Goal: Task Accomplishment & Management: Complete application form

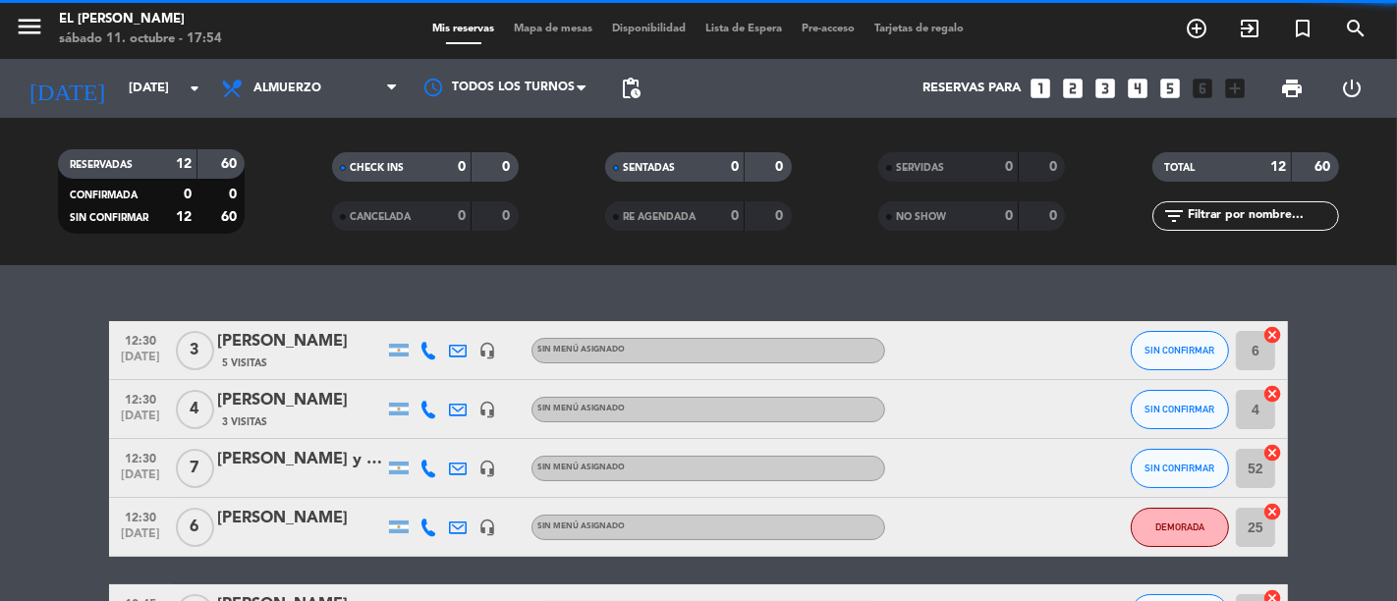
click at [571, 24] on span "Mapa de mesas" at bounding box center [554, 29] width 98 height 11
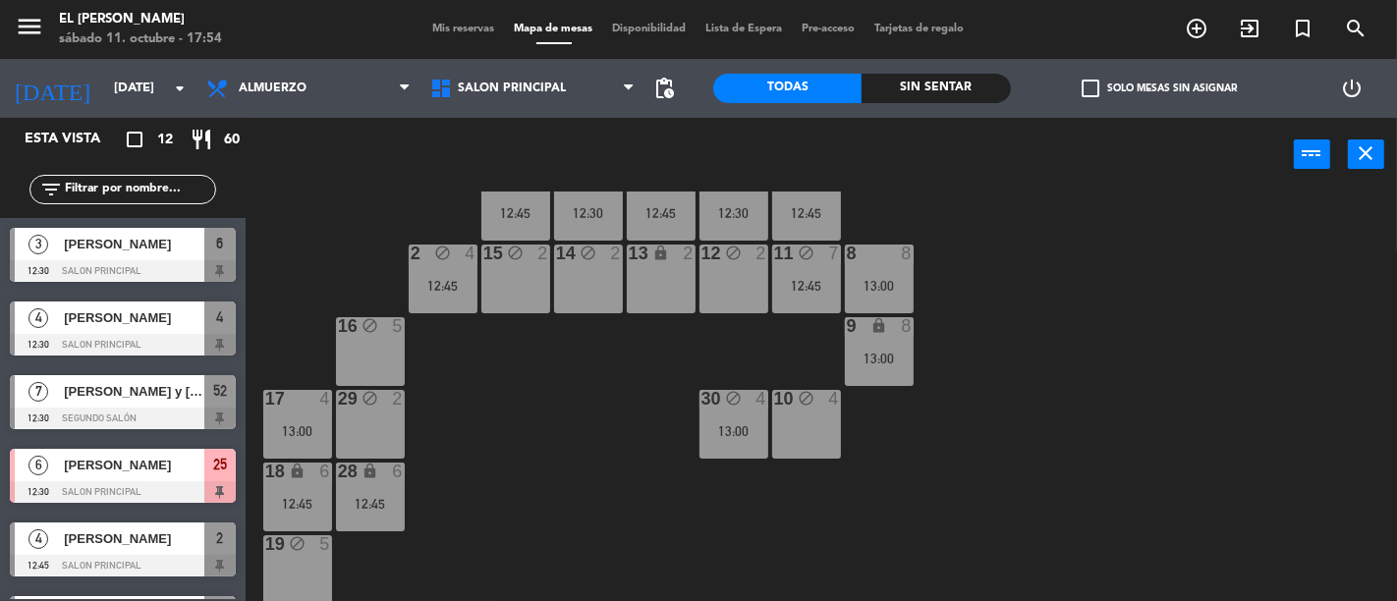
scroll to position [109, 0]
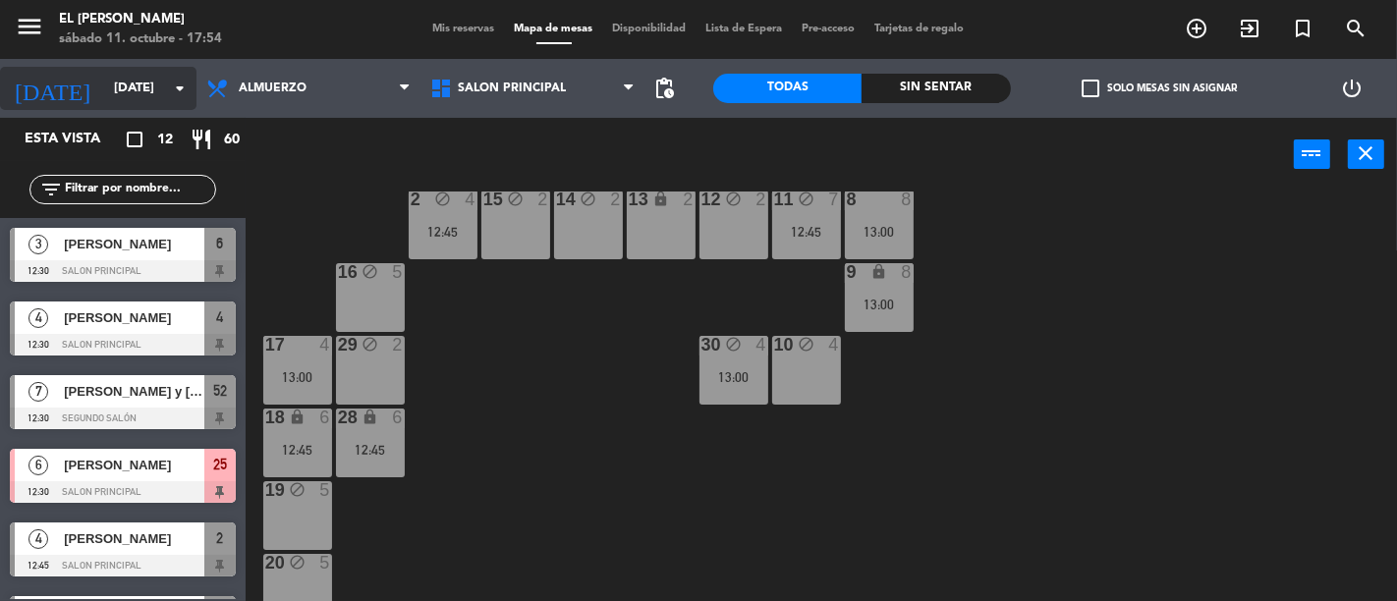
click at [182, 85] on icon "arrow_drop_down" at bounding box center [180, 89] width 24 height 24
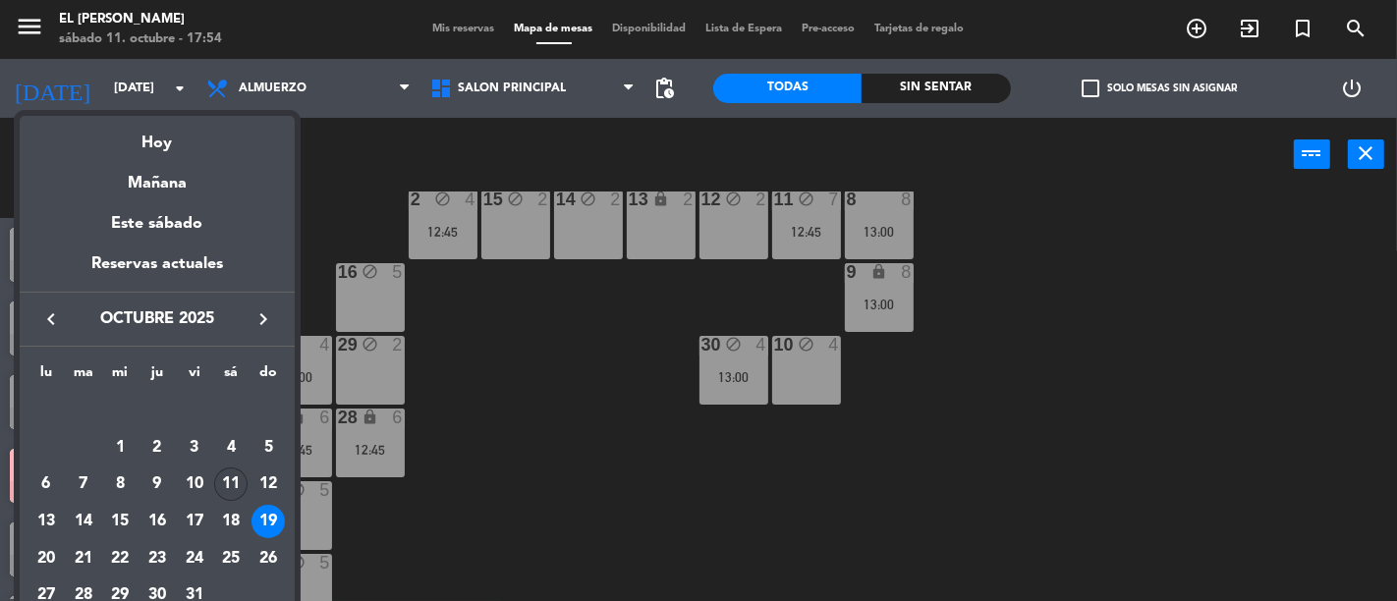
click at [227, 478] on div "11" at bounding box center [230, 484] width 33 height 33
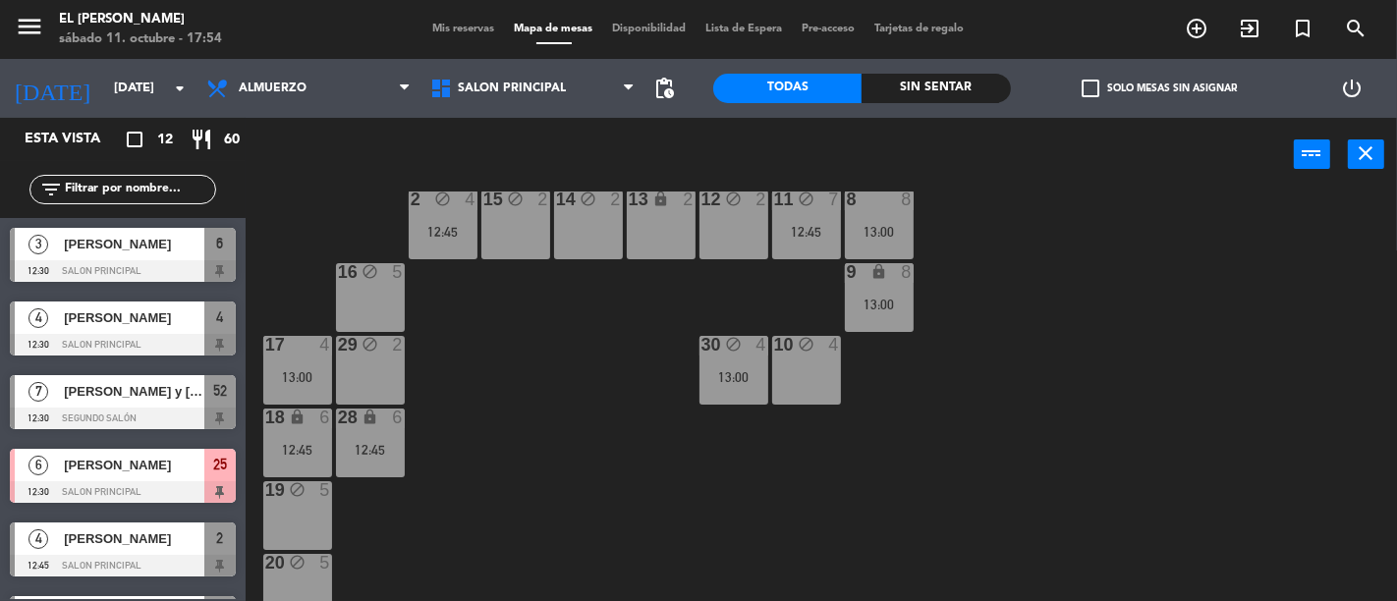
type input "[DATE]"
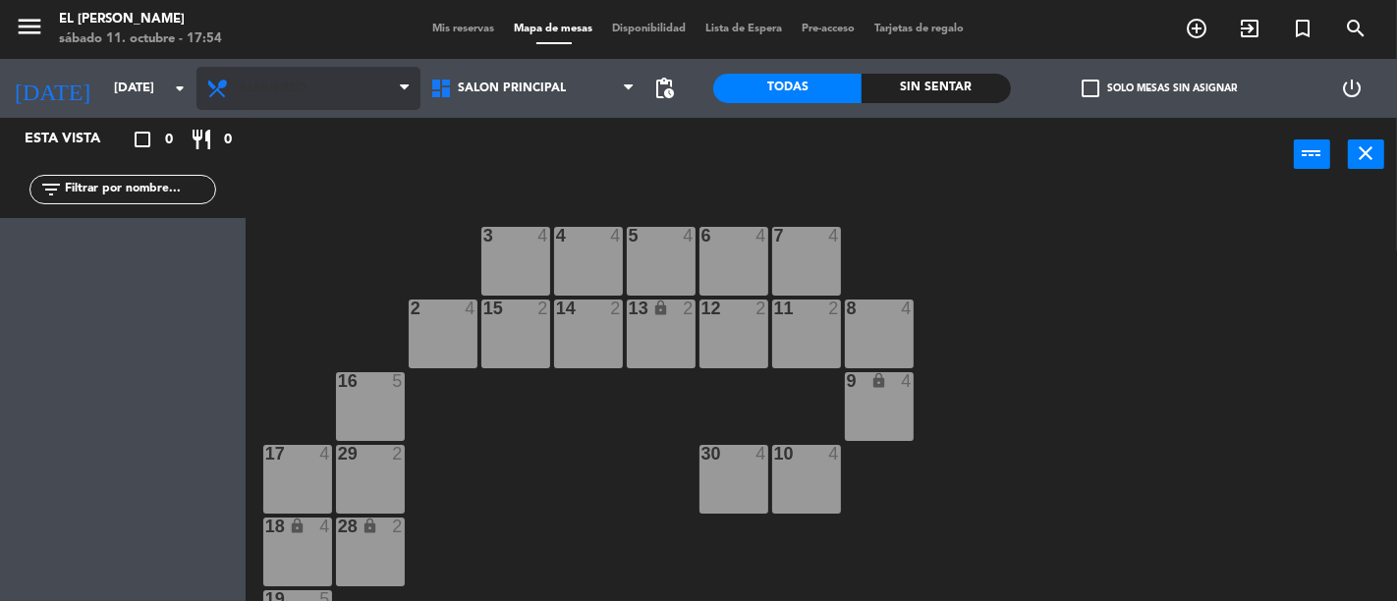
click at [346, 92] on span "Almuerzo" at bounding box center [309, 88] width 224 height 43
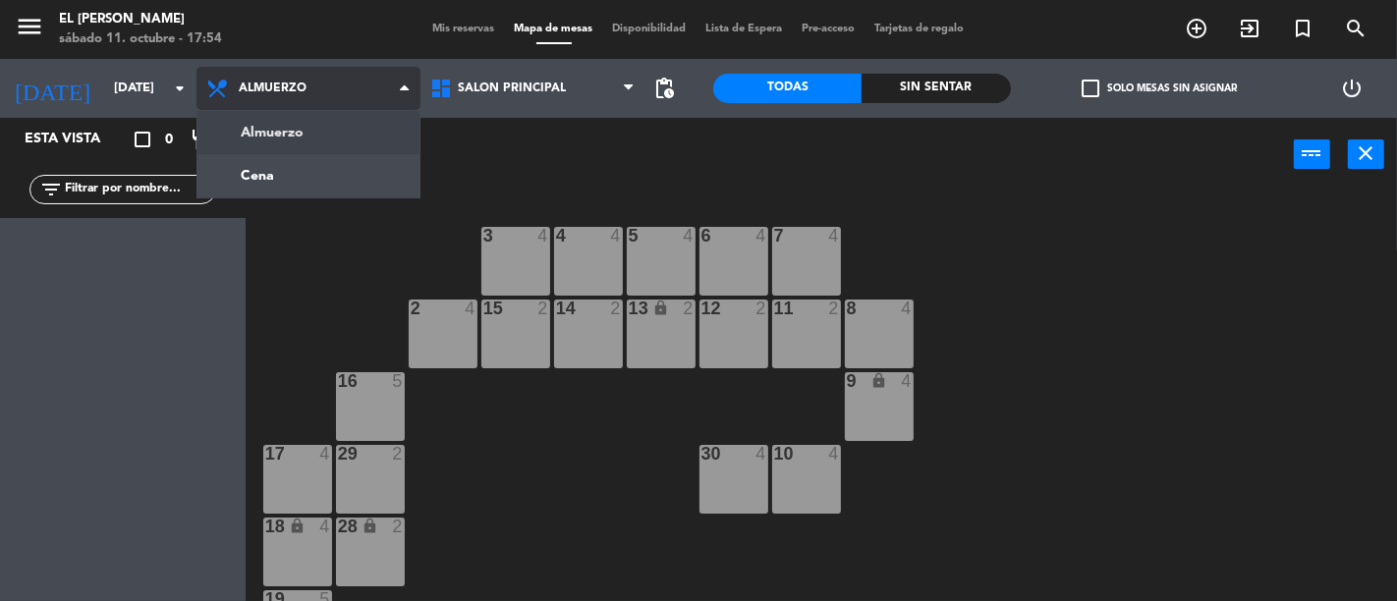
click at [344, 136] on ng-component "menu El [PERSON_NAME] [DATE] 11. octubre - 17:54 Mis reservas Mapa de mesas Dis…" at bounding box center [698, 300] width 1397 height 601
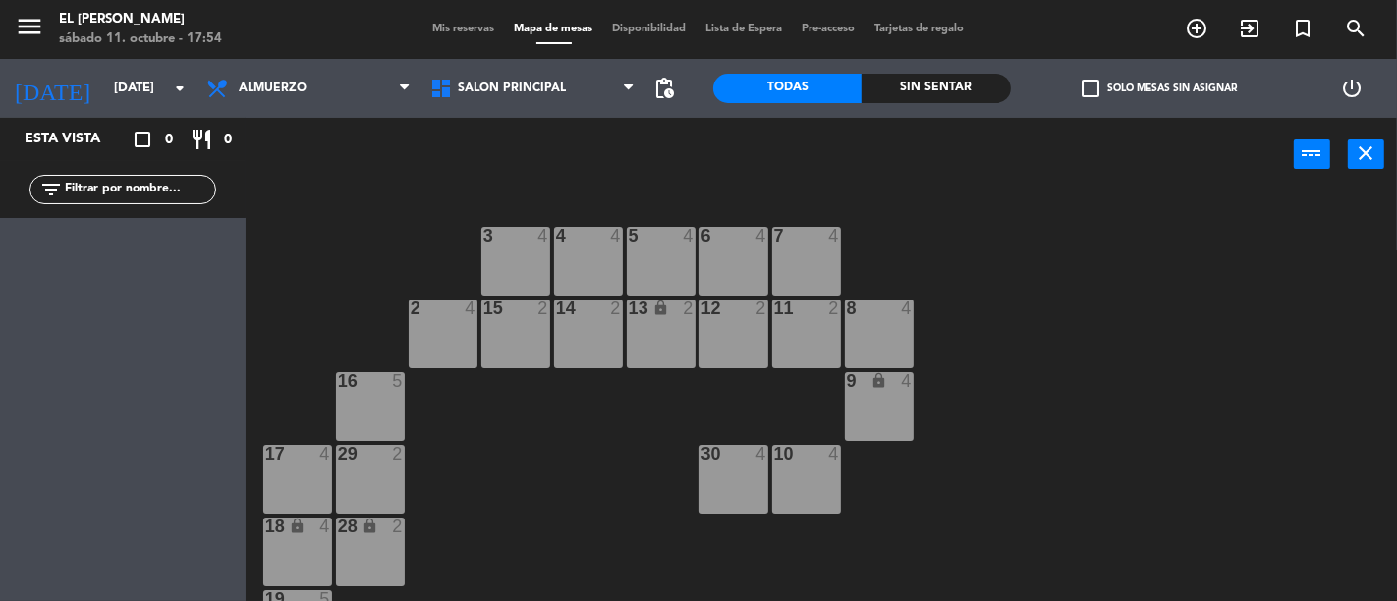
click at [354, 62] on div "Almuerzo Cena Almuerzo Almuerzo Cena" at bounding box center [309, 88] width 224 height 59
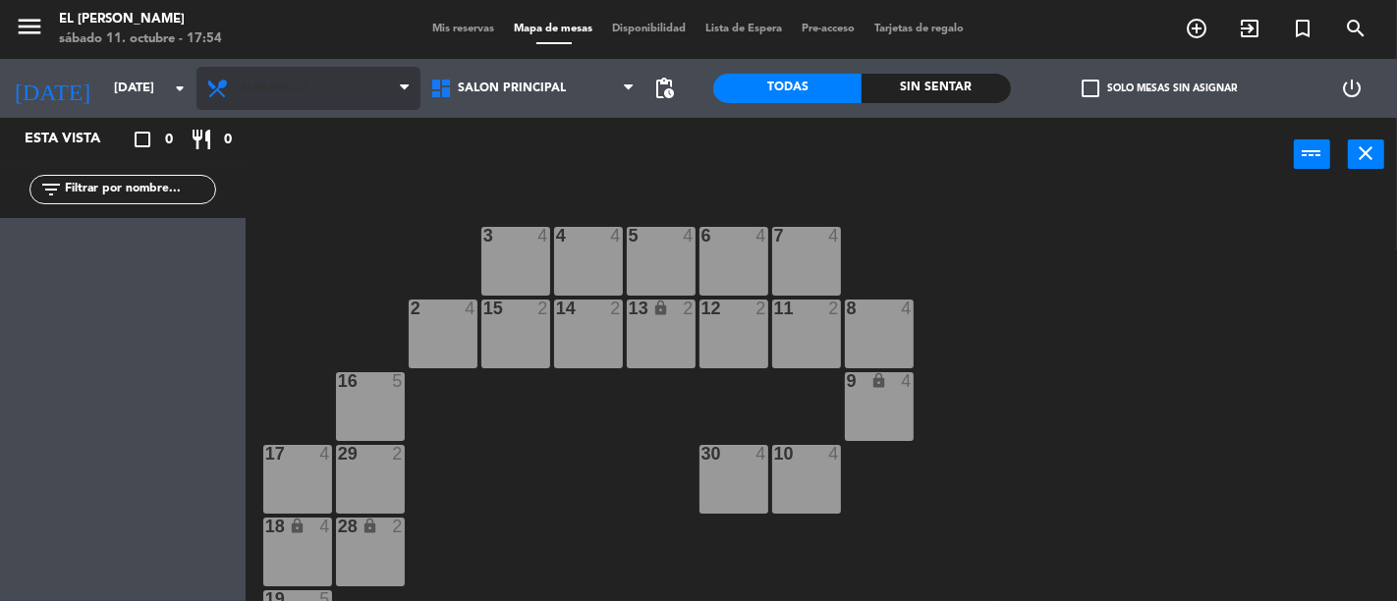
click at [352, 84] on span "Almuerzo" at bounding box center [309, 88] width 224 height 43
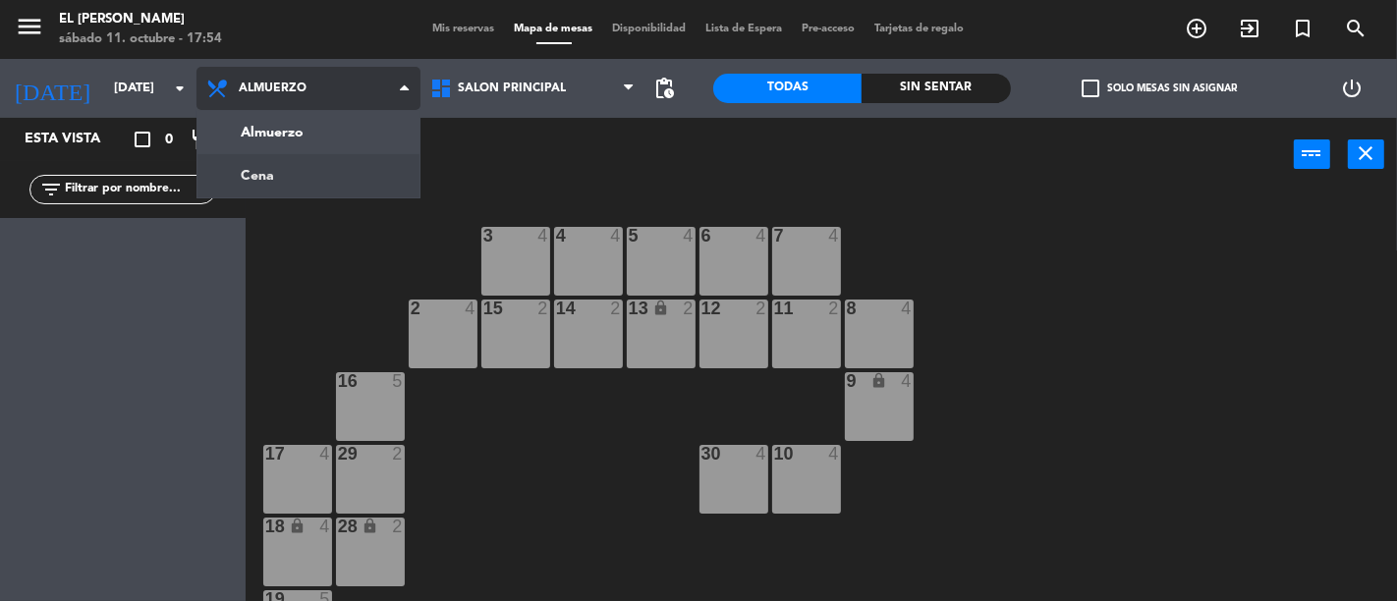
click at [344, 171] on ng-component "menu El [PERSON_NAME] [DATE] 11. octubre - 17:54 Mis reservas Mapa de mesas Dis…" at bounding box center [698, 300] width 1397 height 601
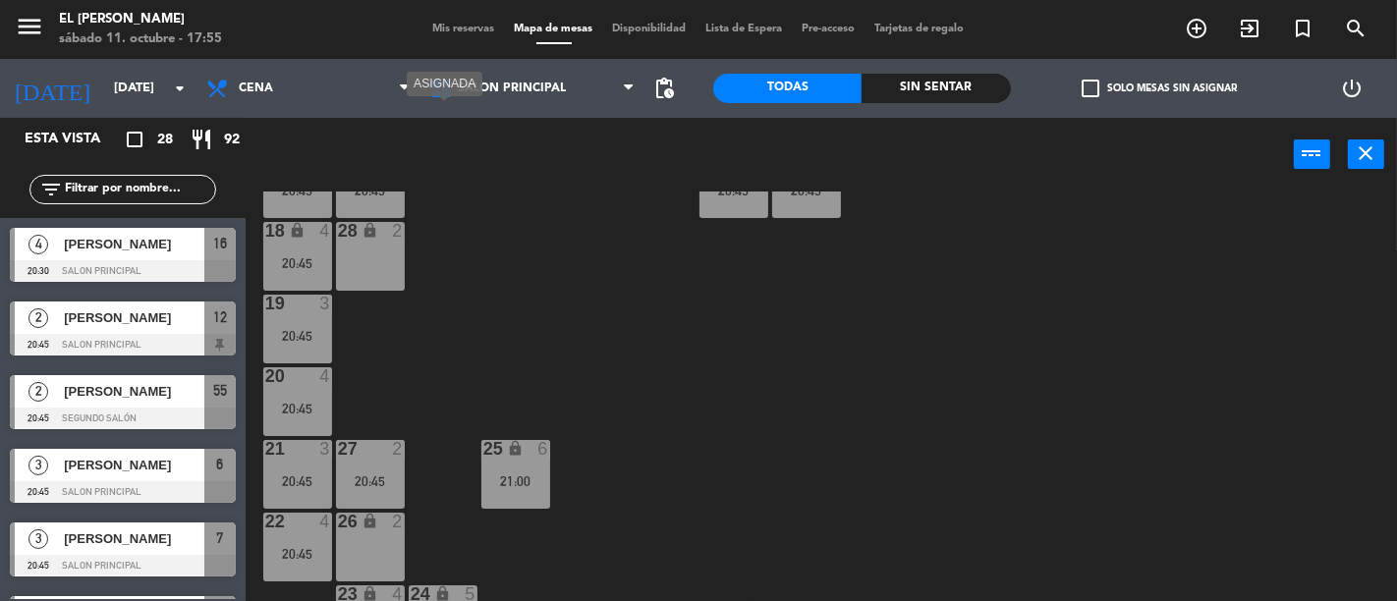
scroll to position [327, 0]
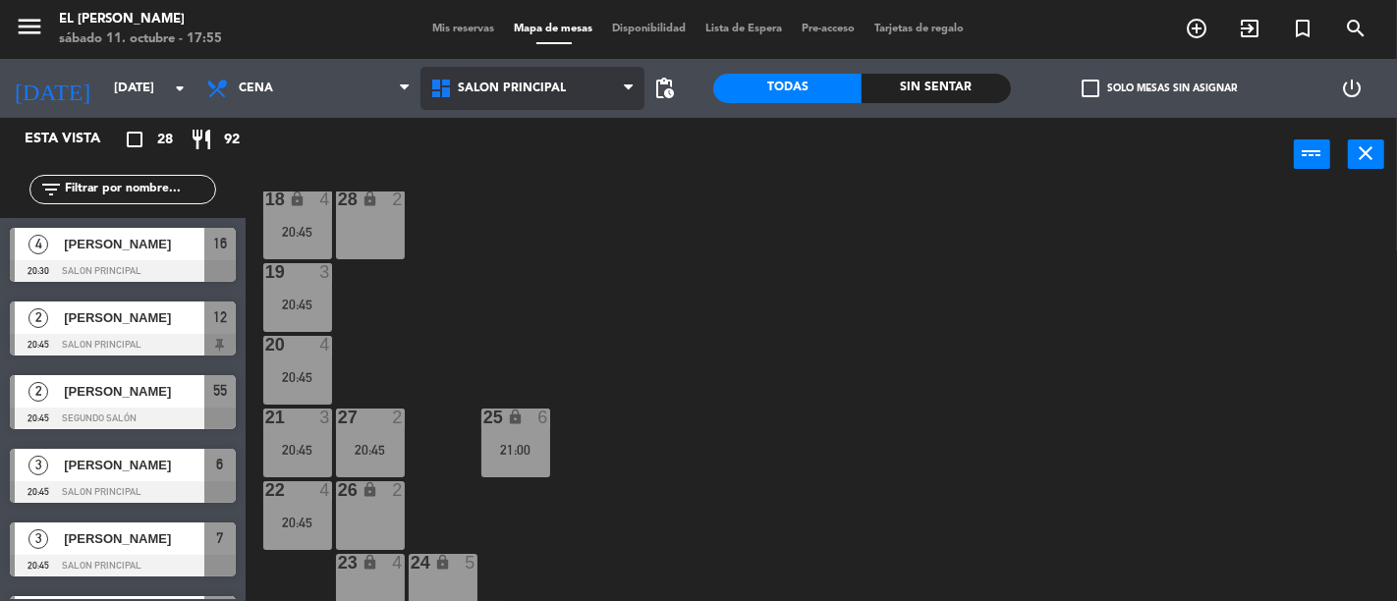
click at [540, 93] on span "Salon Principal" at bounding box center [512, 89] width 108 height 14
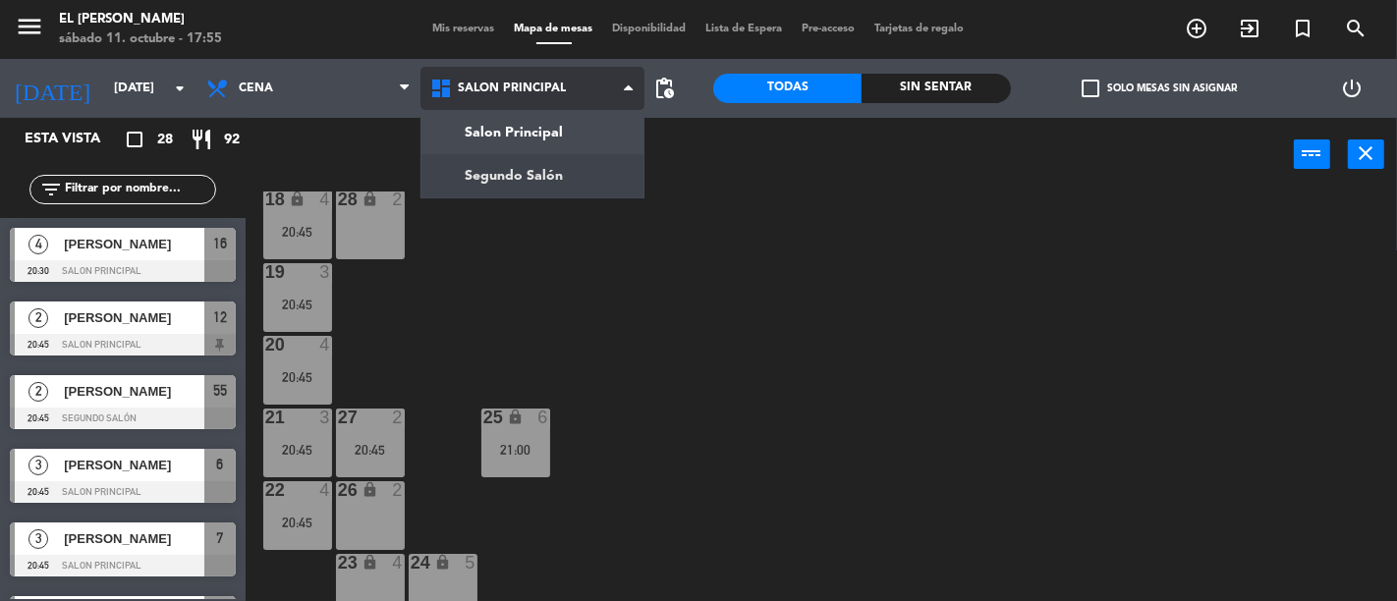
click at [548, 165] on ng-component "menu El [PERSON_NAME] [DATE] 11. octubre - 17:55 Mis reservas Mapa de mesas Dis…" at bounding box center [698, 300] width 1397 height 601
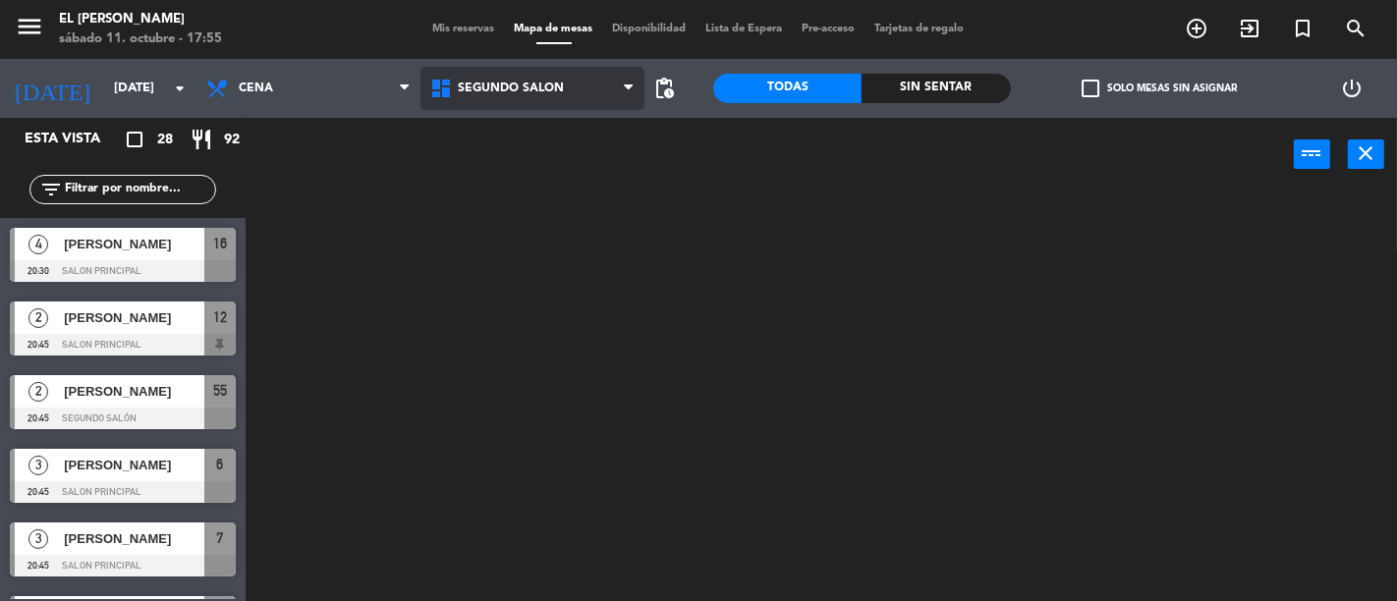
scroll to position [0, 0]
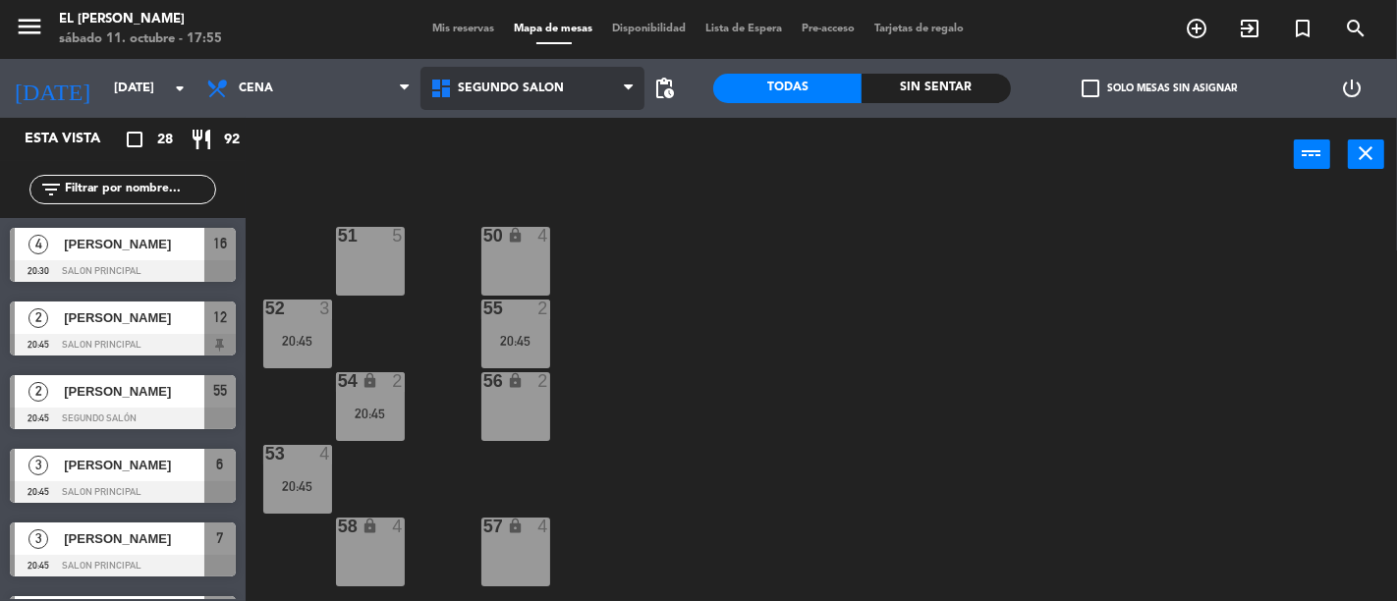
click at [514, 95] on span "Segundo Salón" at bounding box center [533, 88] width 224 height 43
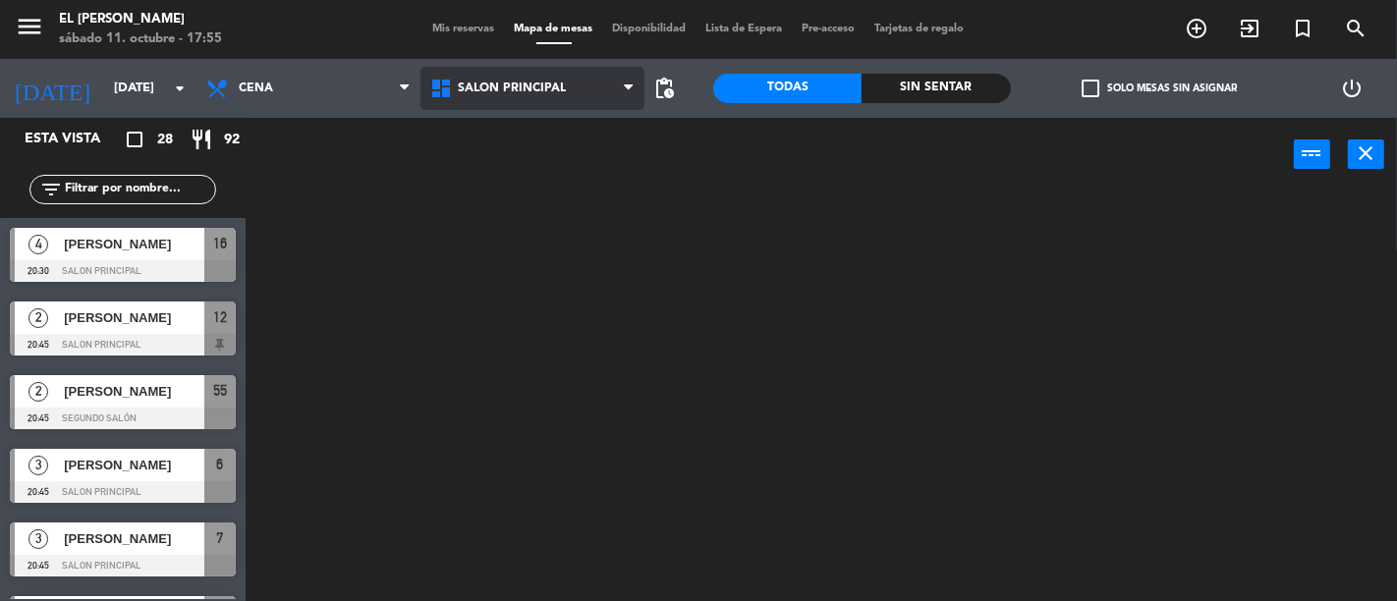
click at [531, 126] on ng-component "menu El [PERSON_NAME] [DATE] 11. octubre - 17:55 Mis reservas Mapa de mesas Dis…" at bounding box center [698, 300] width 1397 height 601
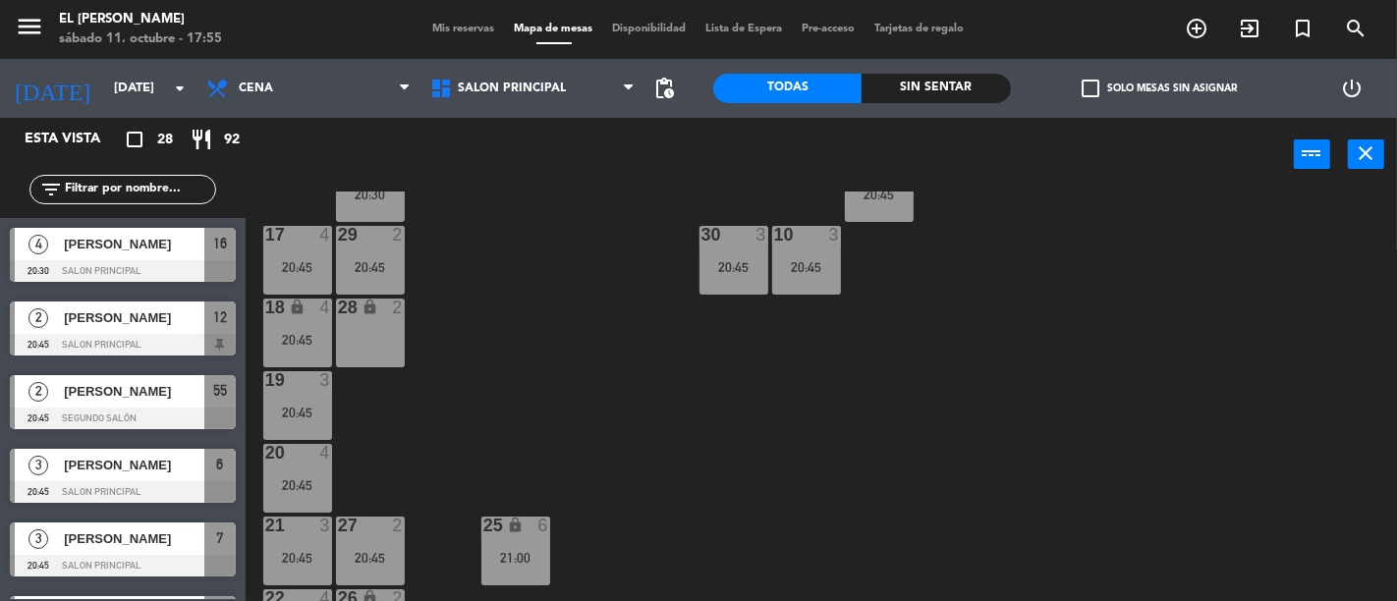
scroll to position [327, 0]
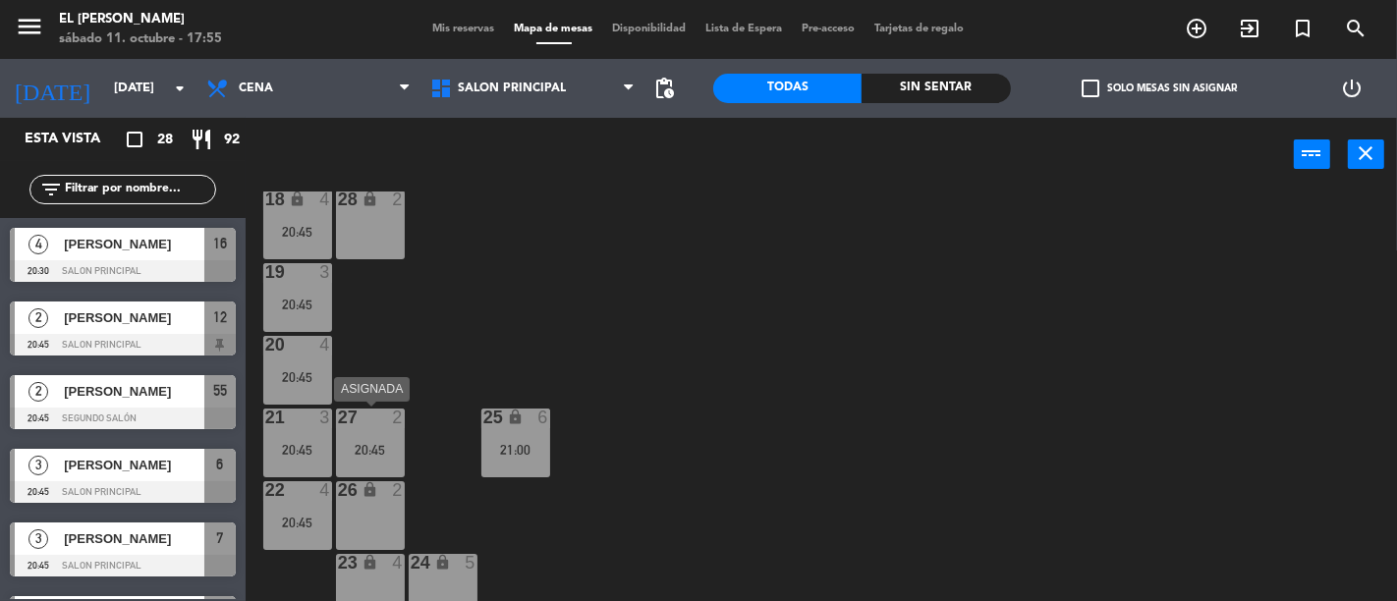
click at [378, 446] on div "20:45" at bounding box center [370, 450] width 69 height 14
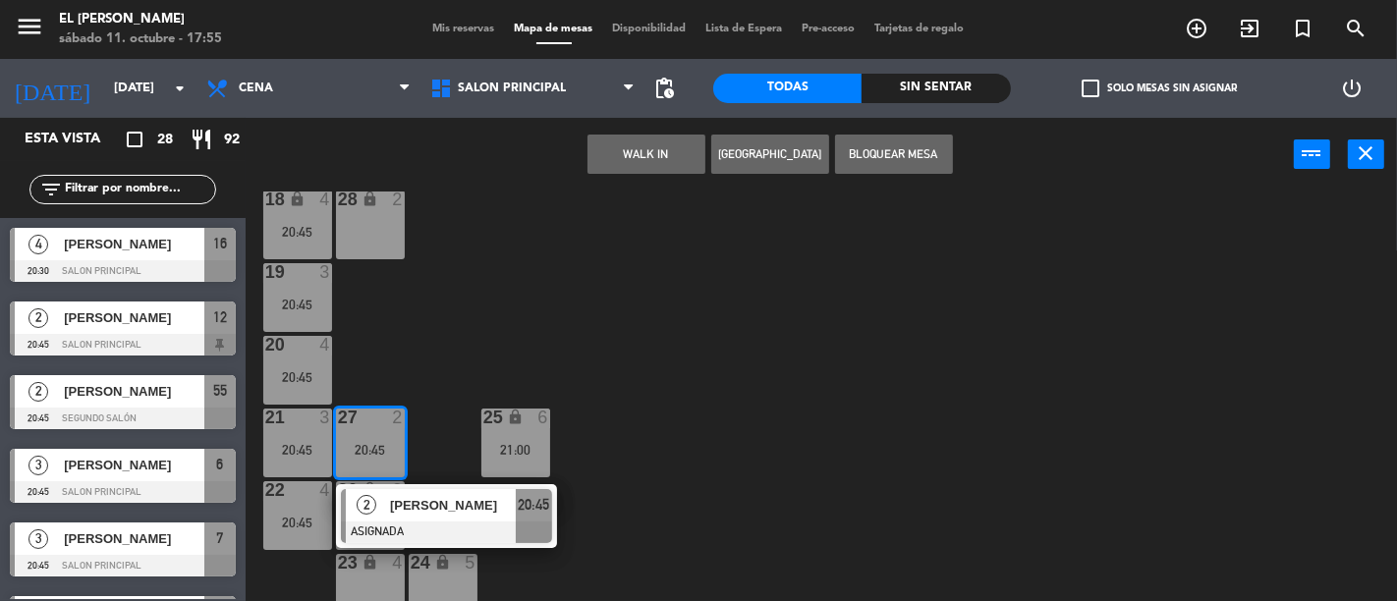
click at [498, 338] on div "3 3 21:00 4 4 21:00 5 4 20:45 6 3 20:45 7 3 20:45 2 4 21:00 15 2 20:45 14 2 20:…" at bounding box center [828, 397] width 1138 height 410
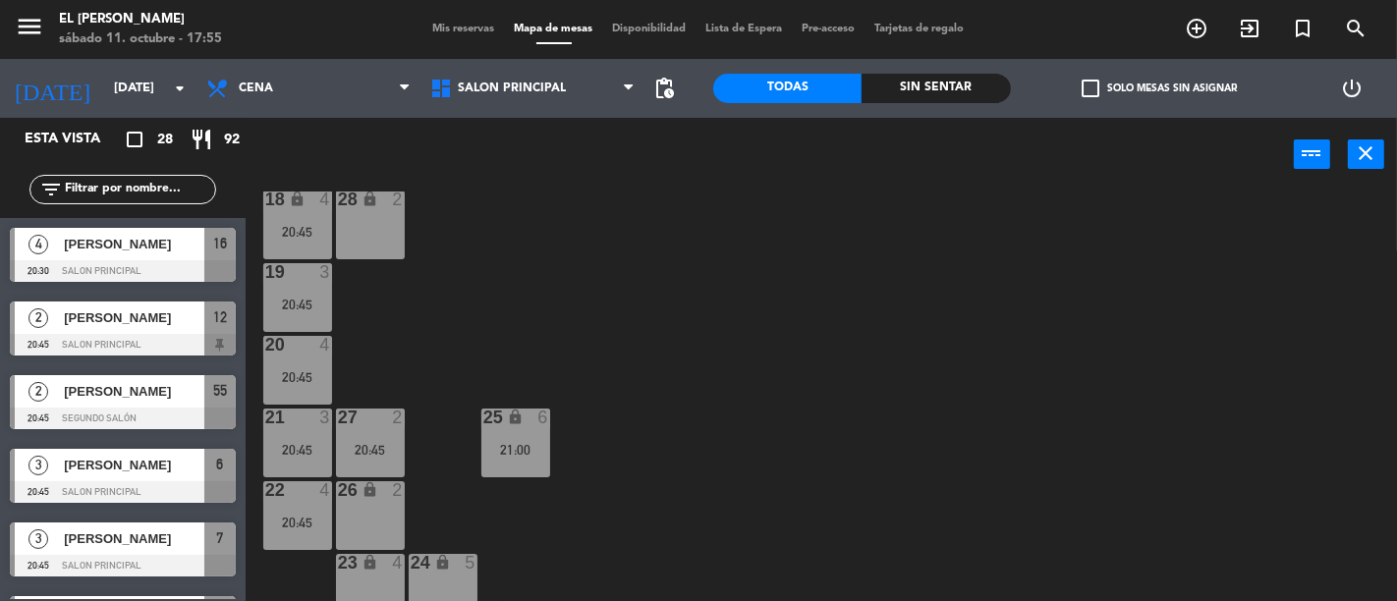
scroll to position [0, 0]
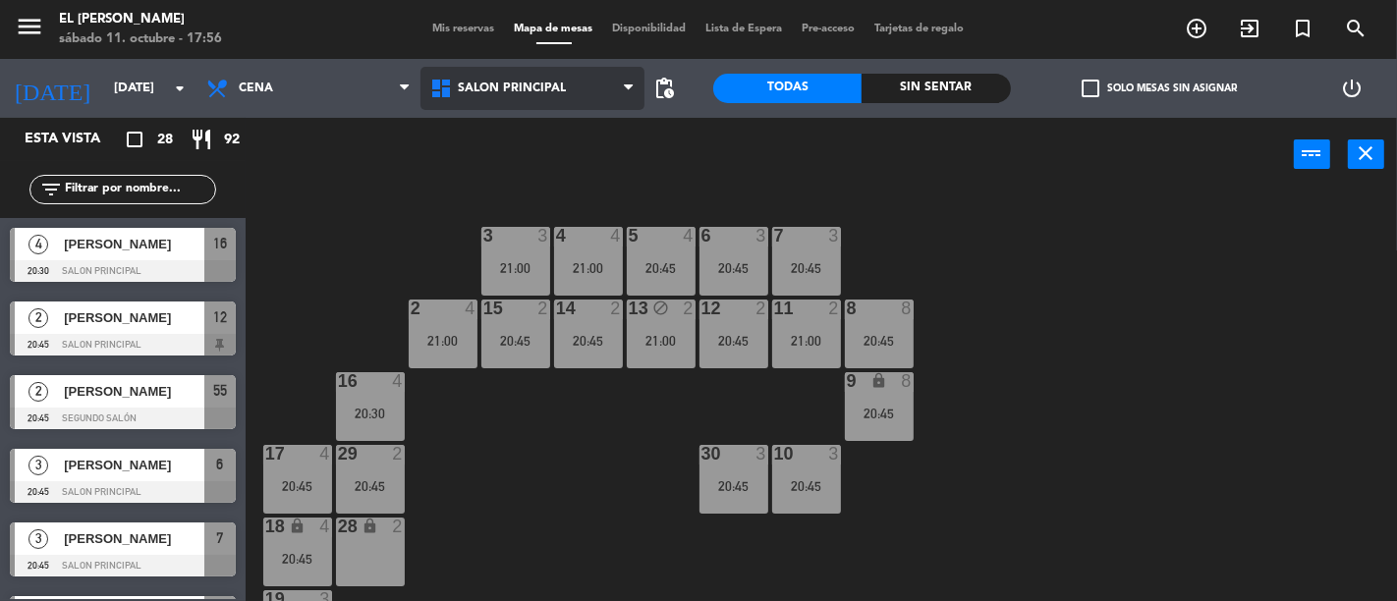
click at [468, 94] on span "Salon Principal" at bounding box center [512, 89] width 108 height 14
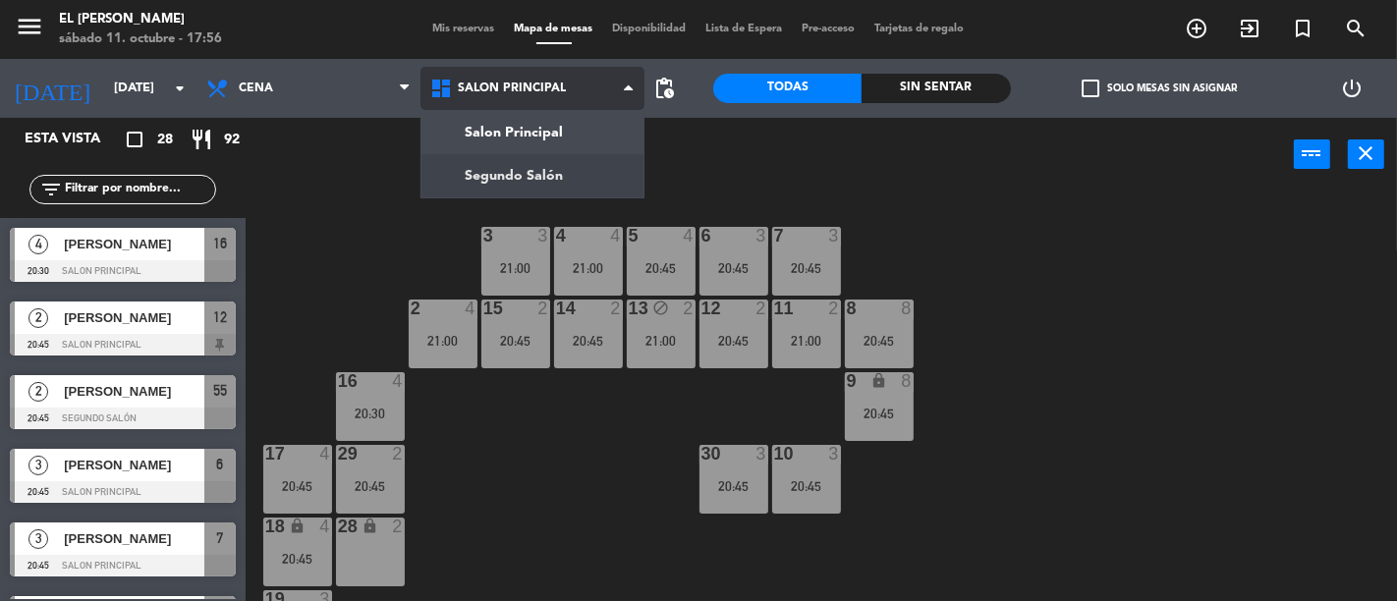
click at [478, 175] on ng-component "menu El [PERSON_NAME] [DATE] 11. octubre - 17:56 Mis reservas Mapa de mesas Dis…" at bounding box center [698, 300] width 1397 height 601
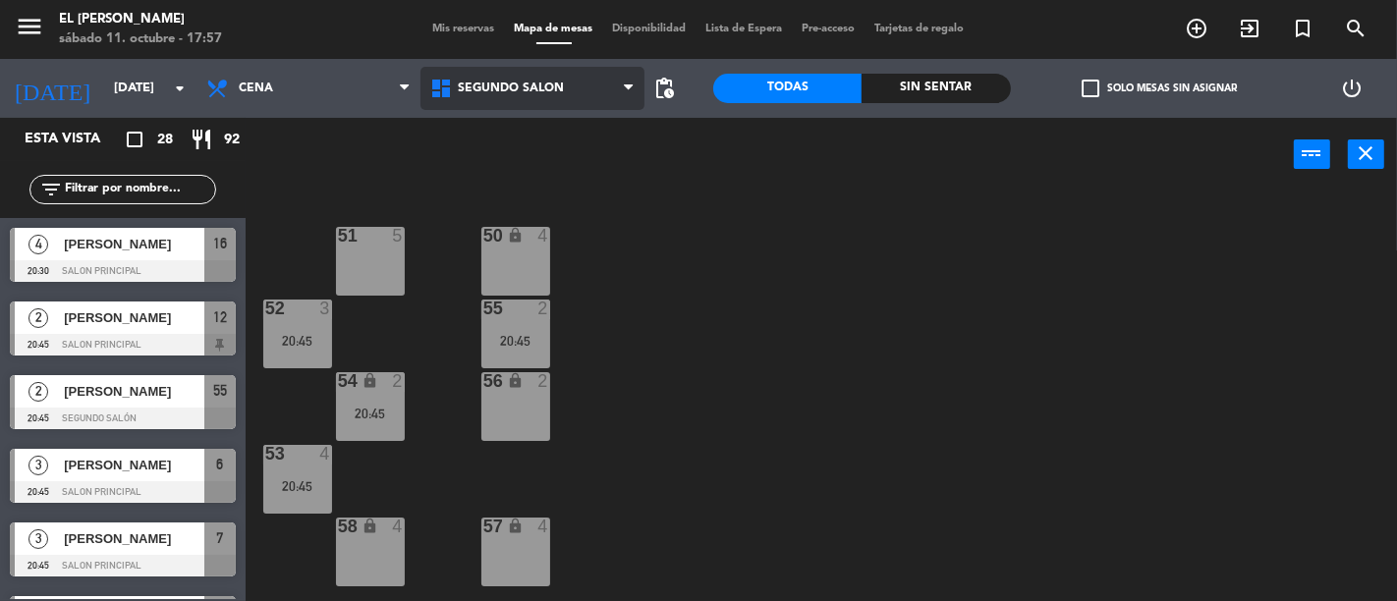
click at [556, 82] on span "Segundo Salón" at bounding box center [511, 89] width 106 height 14
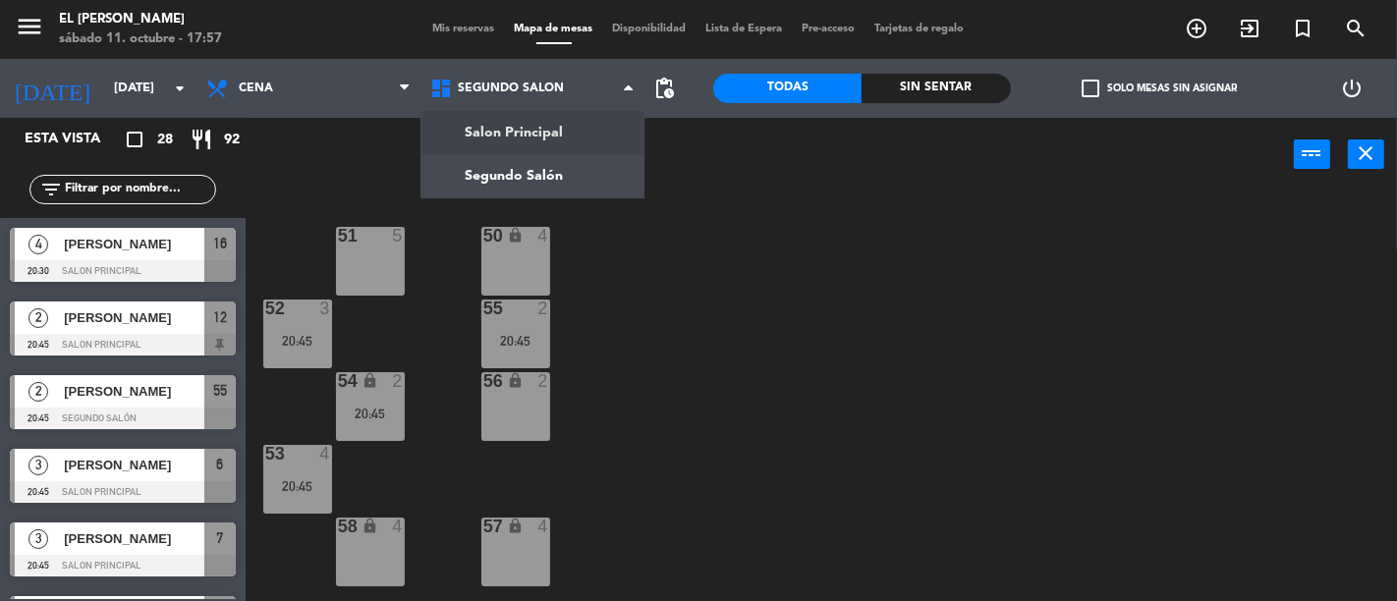
click at [998, 396] on div "50 lock 4 51 5 52 3 20:45 55 2 20:45 54 lock 2 20:45 56 lock 2 53 4 20:45 58 lo…" at bounding box center [828, 397] width 1138 height 410
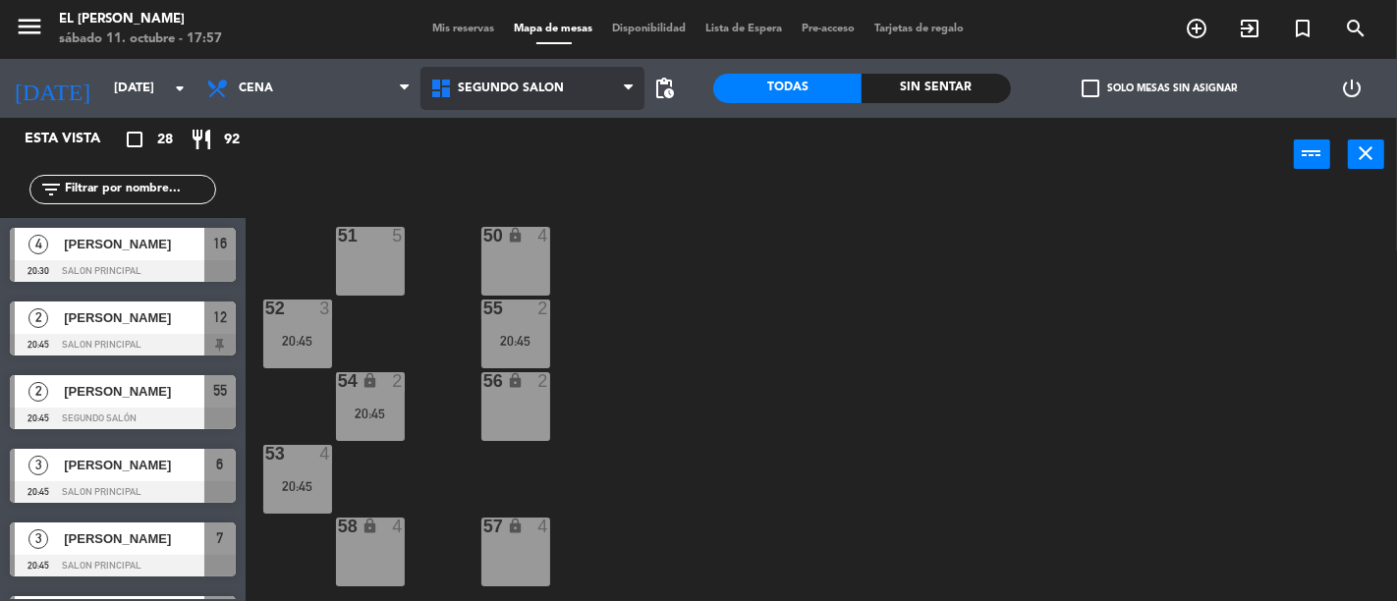
click at [474, 89] on span "Segundo Salón" at bounding box center [511, 89] width 106 height 14
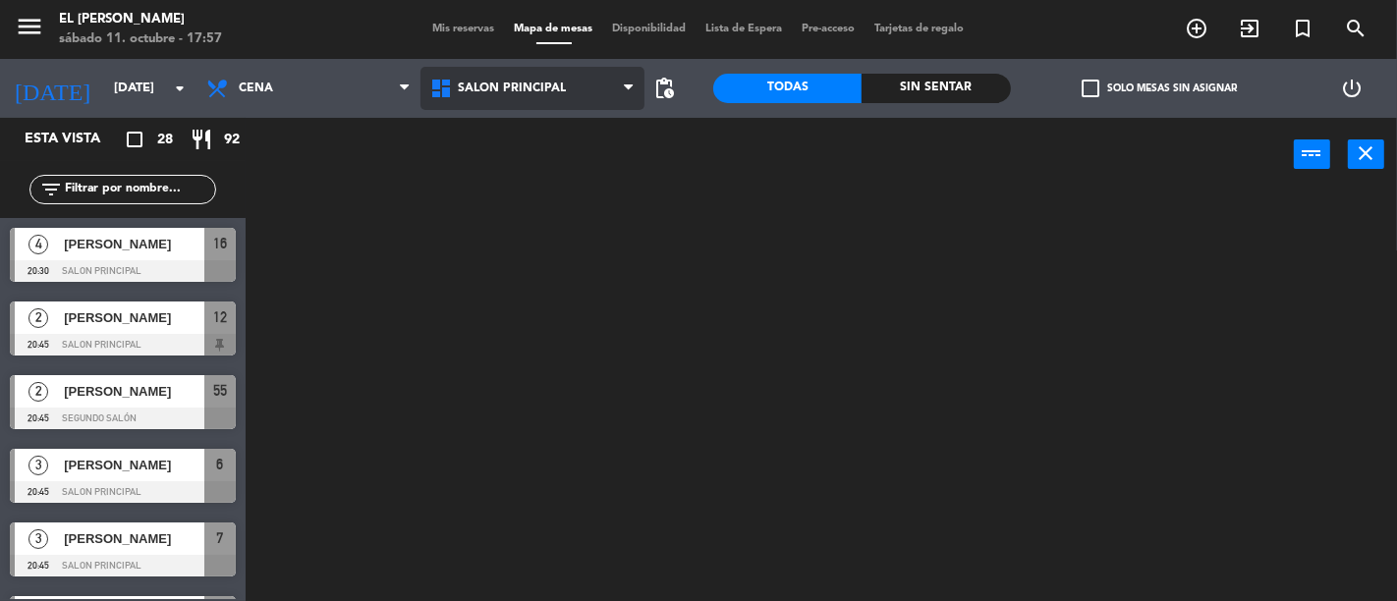
click at [487, 140] on ng-component "menu El [PERSON_NAME] [DATE] 11. octubre - 17:57 Mis reservas Mapa de mesas Dis…" at bounding box center [698, 300] width 1397 height 601
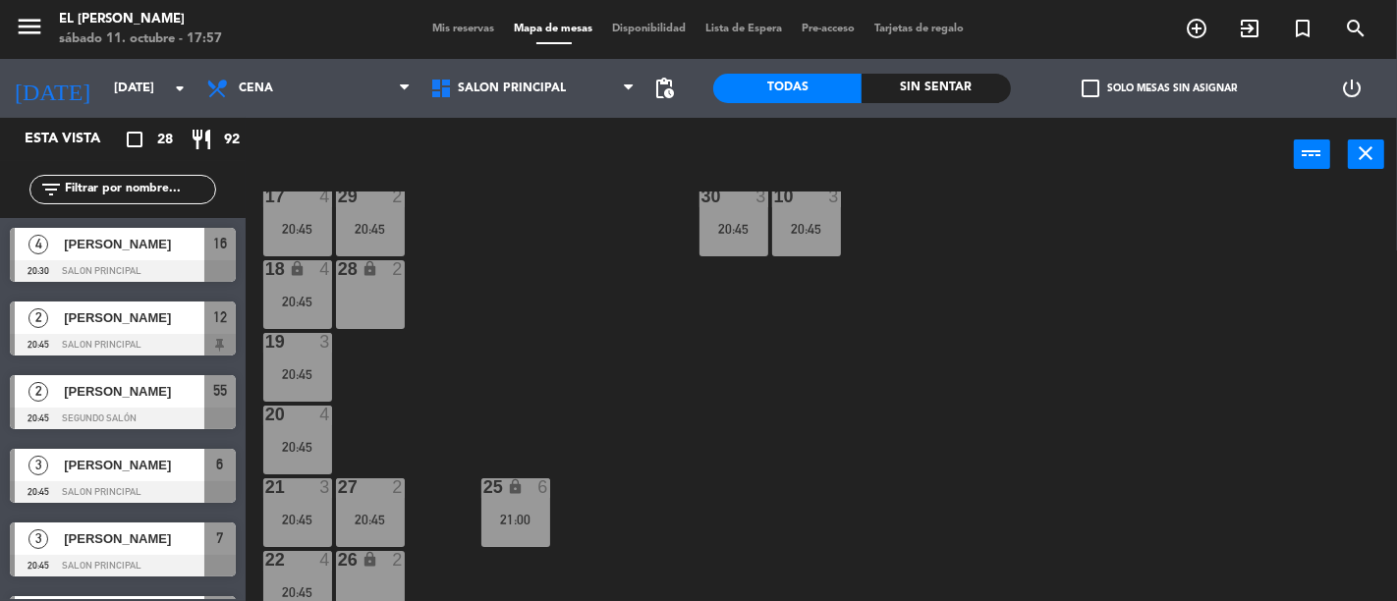
scroll to position [218, 0]
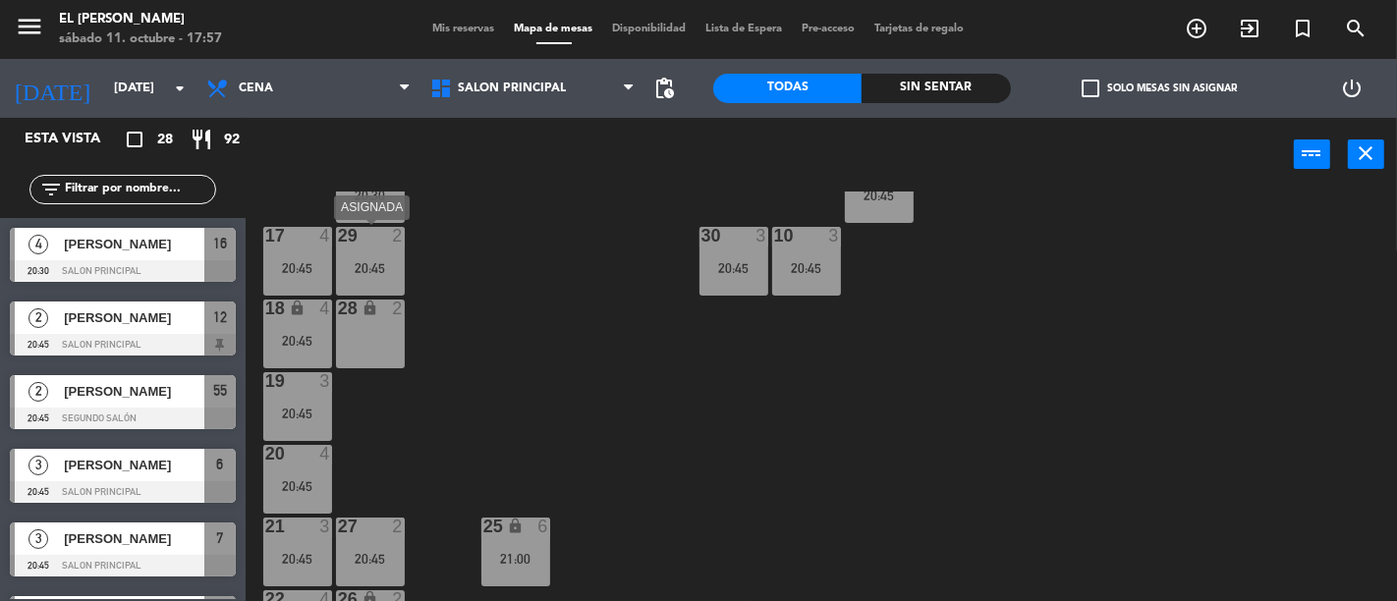
click at [380, 237] on div at bounding box center [370, 236] width 32 height 18
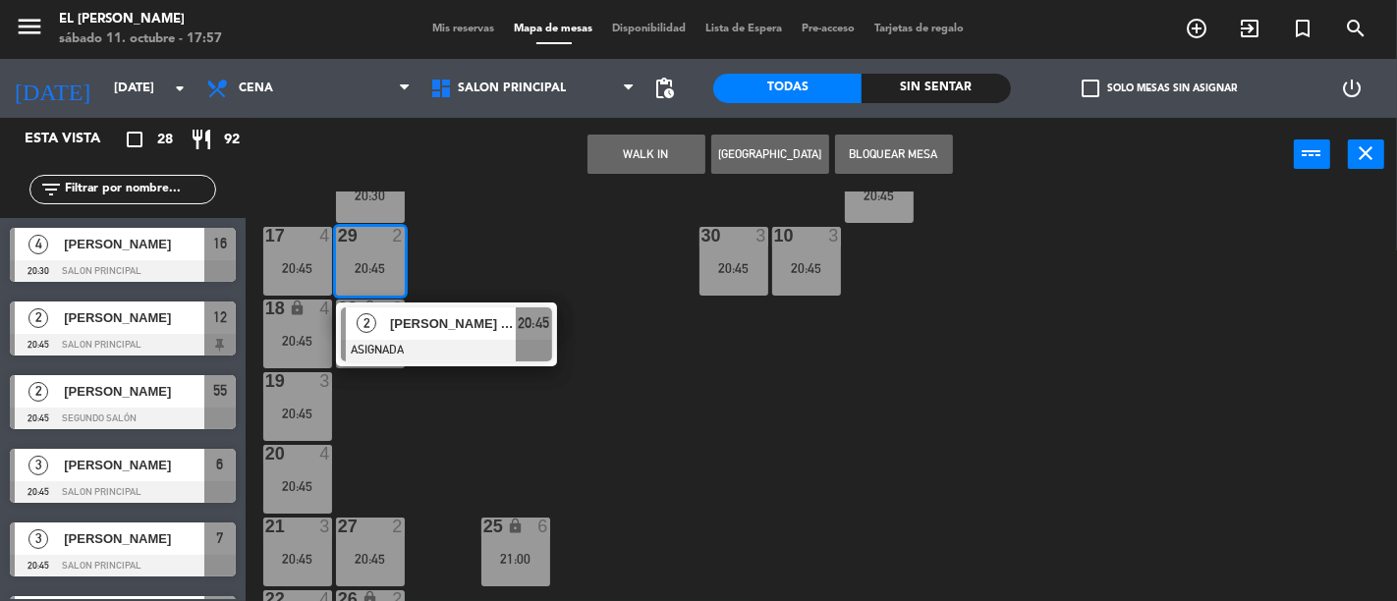
click at [637, 240] on div "3 3 21:00 4 4 21:00 5 4 20:45 6 3 20:45 7 3 20:45 2 4 21:00 15 2 20:45 14 2 20:…" at bounding box center [828, 397] width 1138 height 410
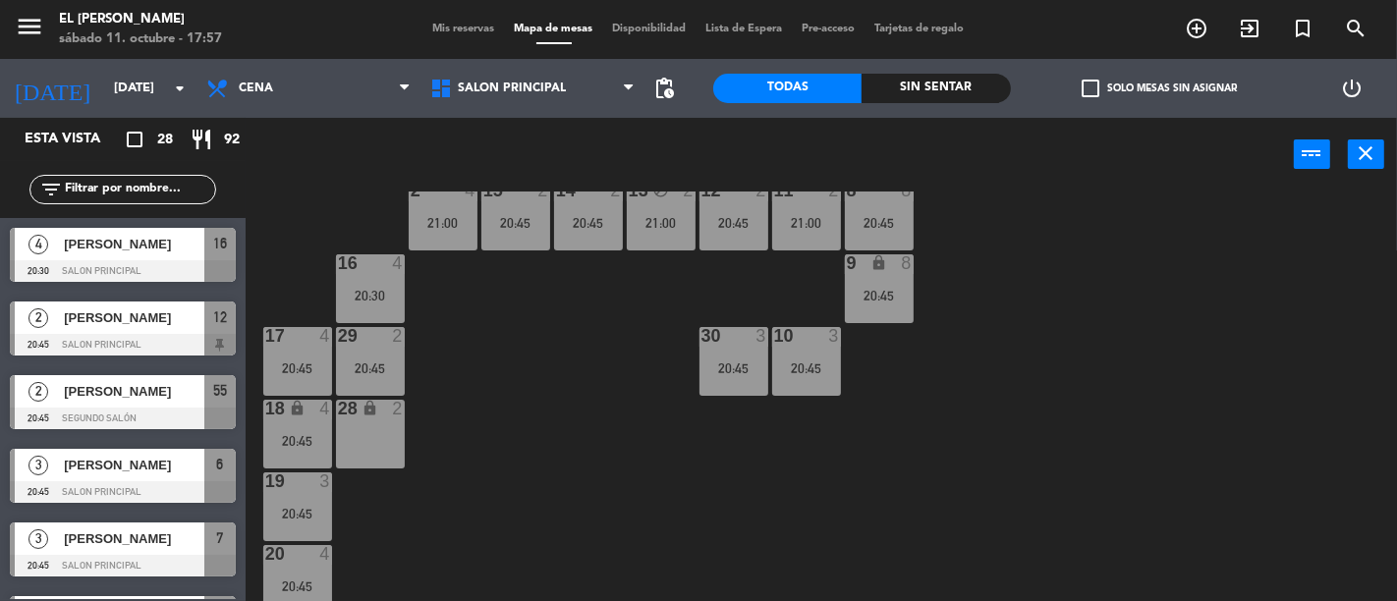
scroll to position [0, 0]
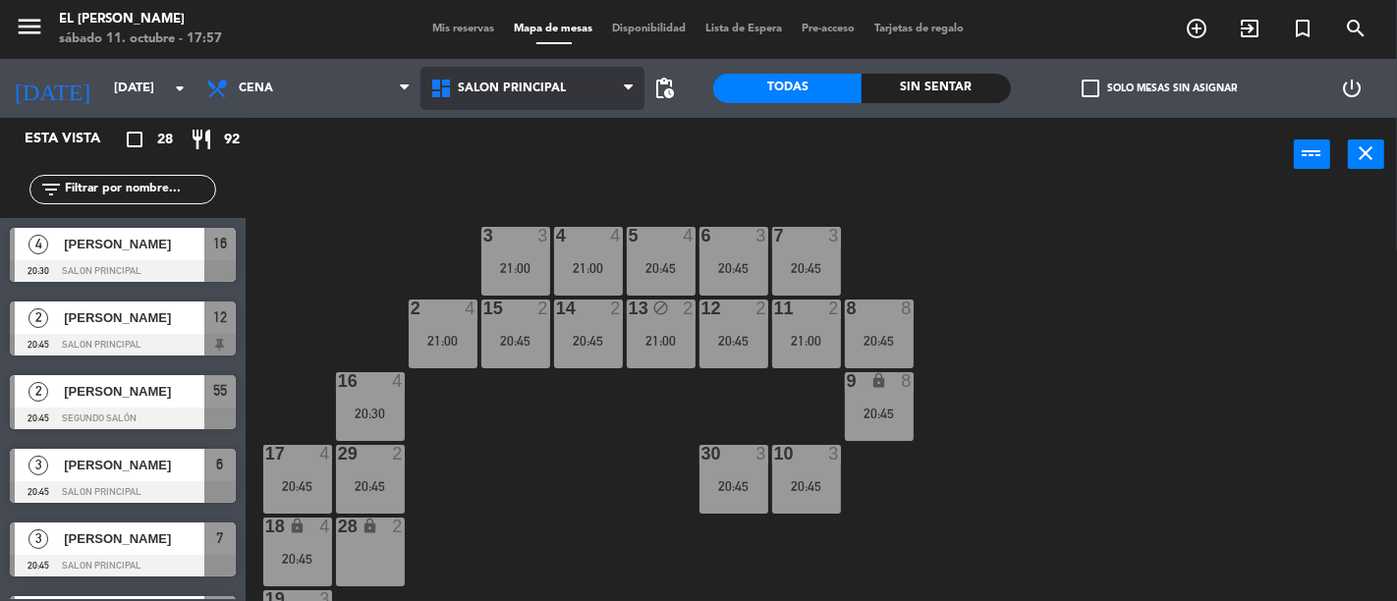
click at [493, 67] on span "Salon Principal" at bounding box center [533, 88] width 224 height 43
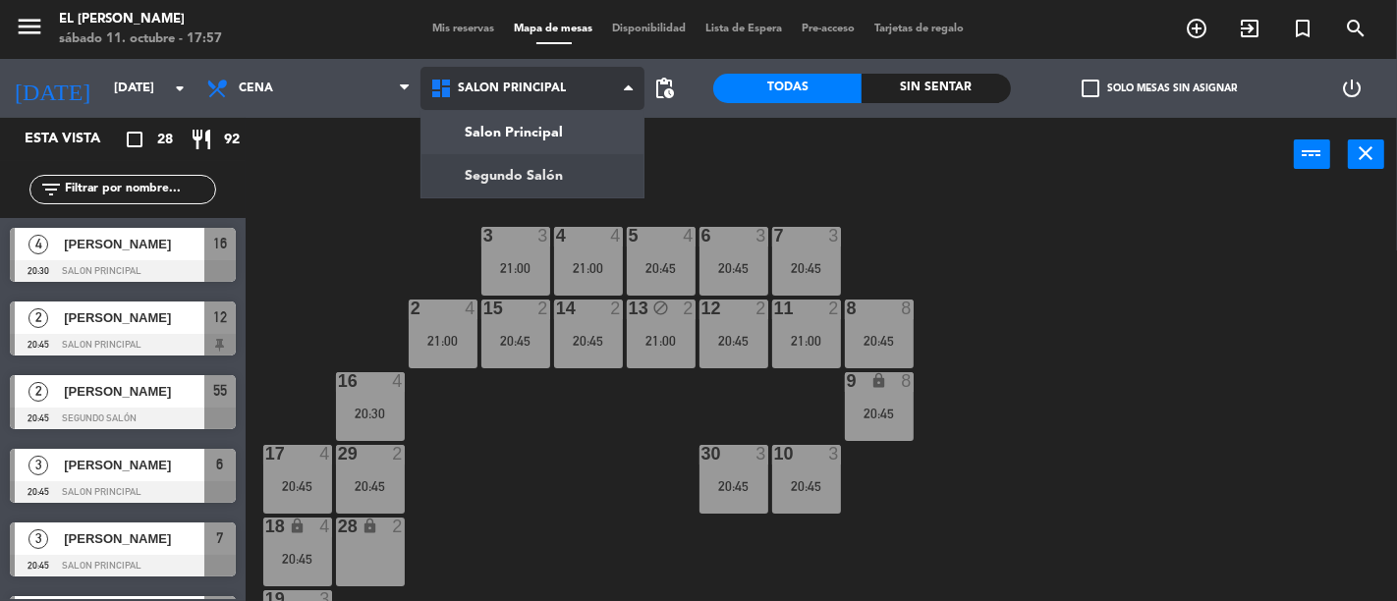
click at [606, 168] on ng-component "menu El [PERSON_NAME] [DATE] 11. octubre - 17:57 Mis reservas Mapa de mesas Dis…" at bounding box center [698, 300] width 1397 height 601
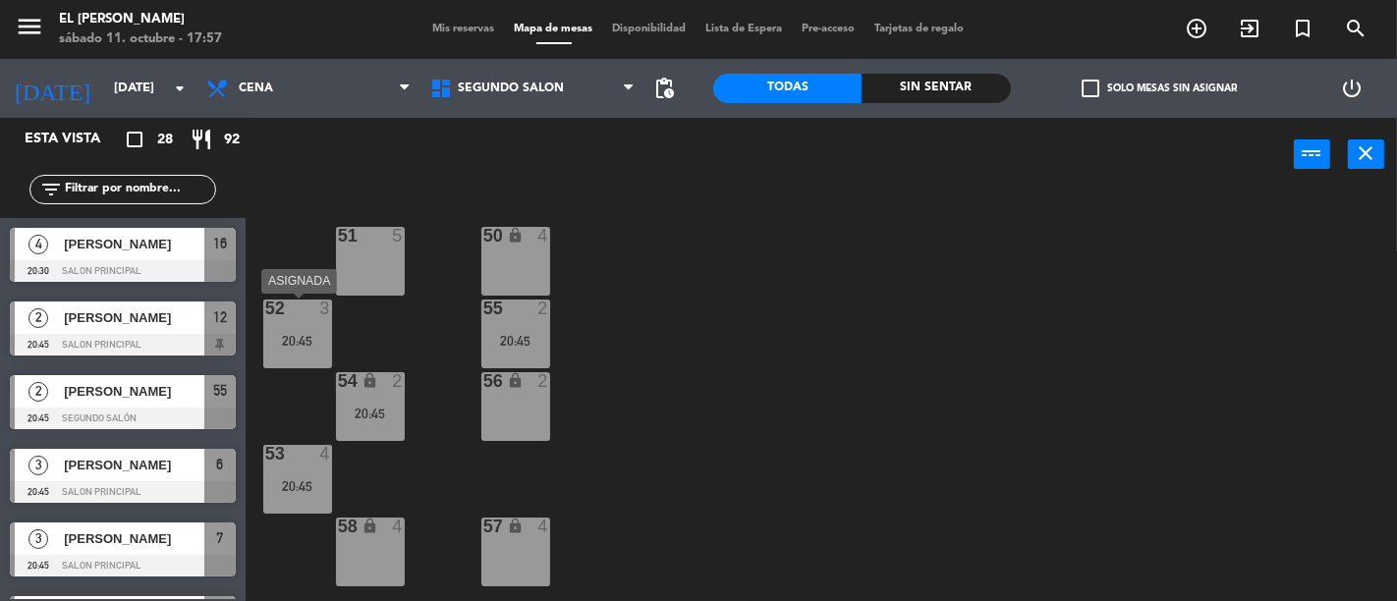
drag, startPoint x: 293, startPoint y: 350, endPoint x: 415, endPoint y: 337, distance: 122.5
click at [295, 350] on div "52 3 20:45" at bounding box center [297, 334] width 69 height 69
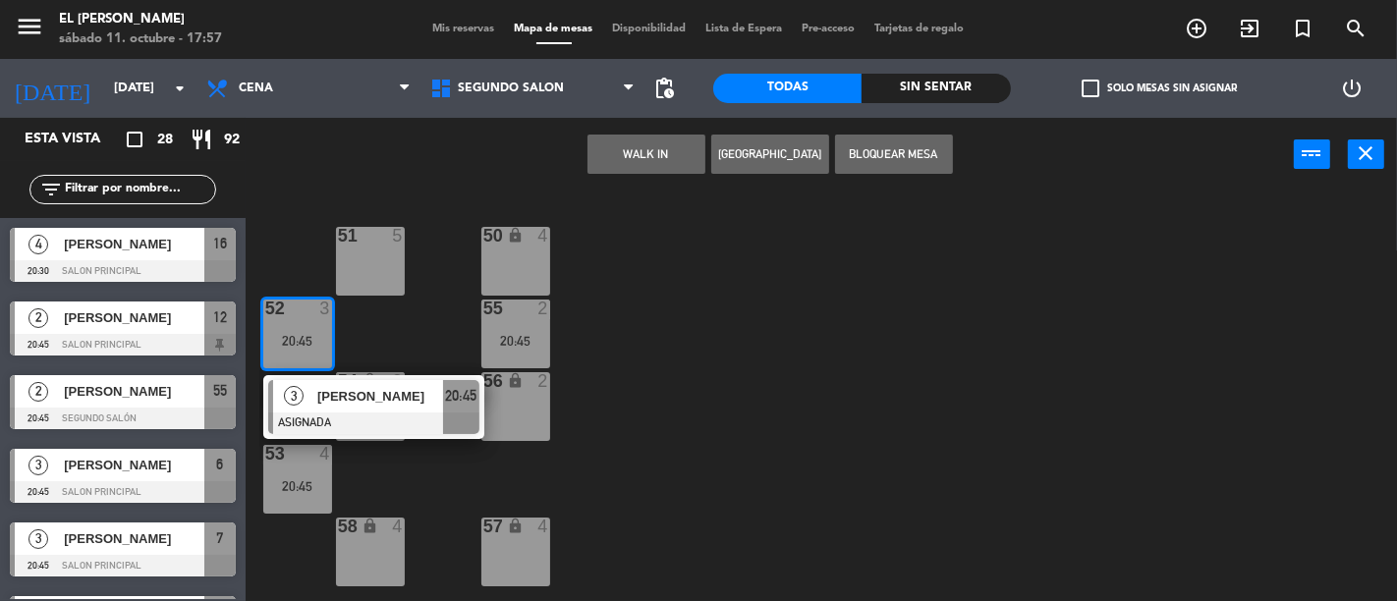
click at [901, 354] on div "50 lock 4 51 5 52 3 20:45 3 [PERSON_NAME] ASIGNADA 20:45 55 2 20:45 54 lock 2 2…" at bounding box center [828, 397] width 1138 height 410
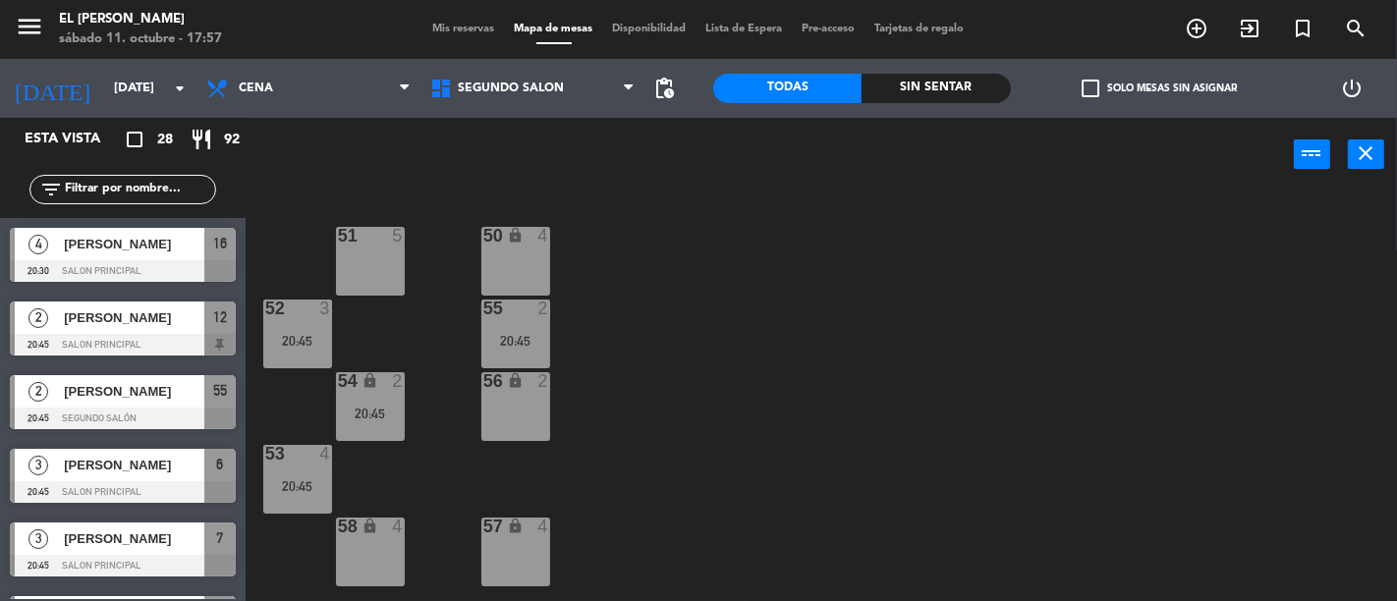
click at [516, 320] on div "55 2 20:45" at bounding box center [515, 334] width 69 height 69
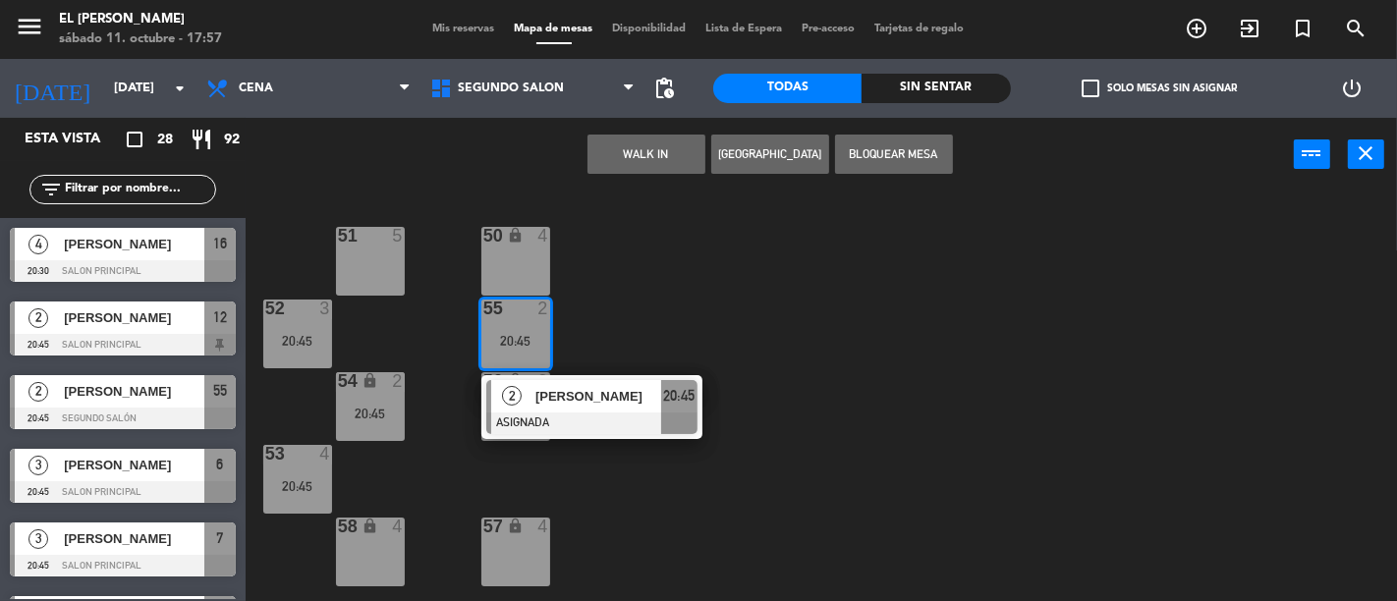
click at [910, 315] on div "50 lock 4 51 5 52 3 20:45 55 2 20:45 2 [PERSON_NAME] ASIGNADA 20:45 54 lock 2 2…" at bounding box center [828, 397] width 1138 height 410
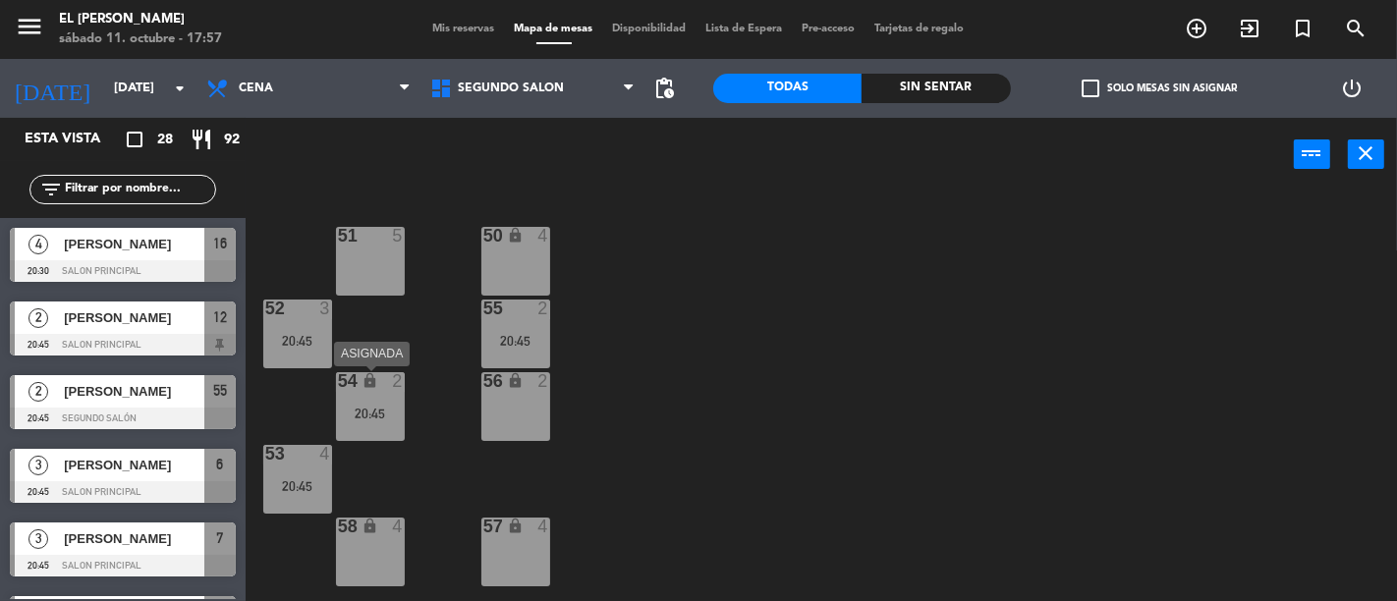
click at [373, 389] on div "lock" at bounding box center [370, 381] width 32 height 19
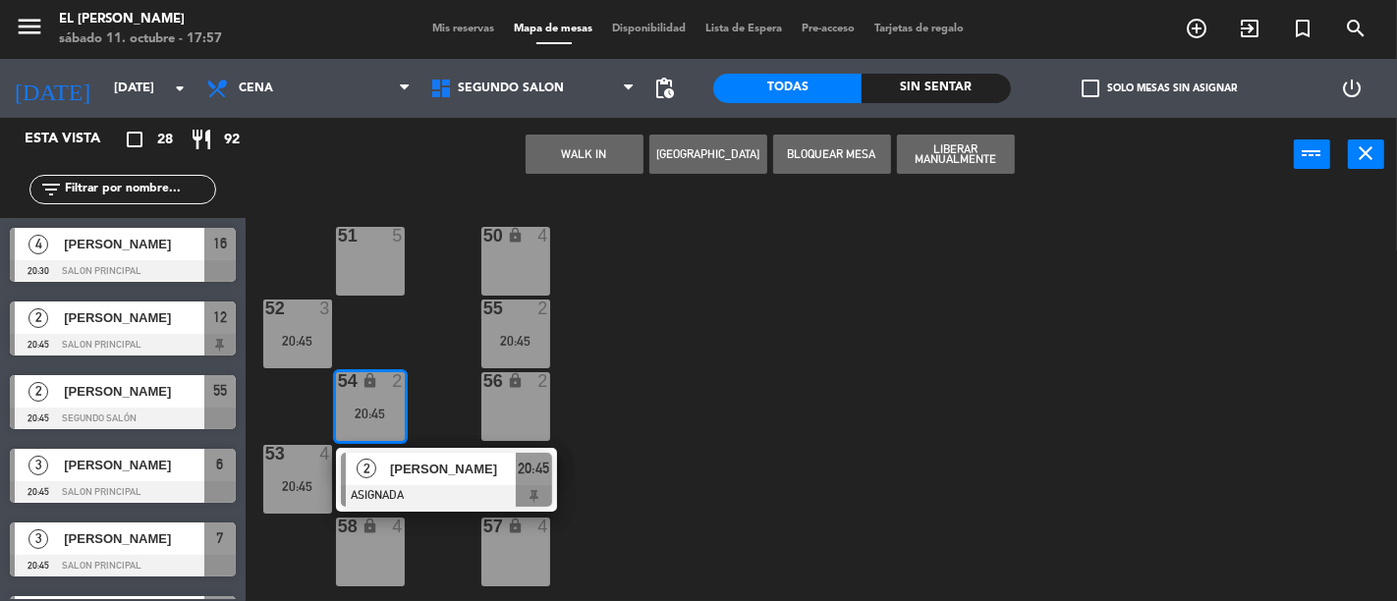
click at [828, 417] on div "50 lock 4 51 5 52 3 20:45 55 2 20:45 54 lock 2 20:45 2 [PERSON_NAME] 20:45 56 l…" at bounding box center [828, 397] width 1138 height 410
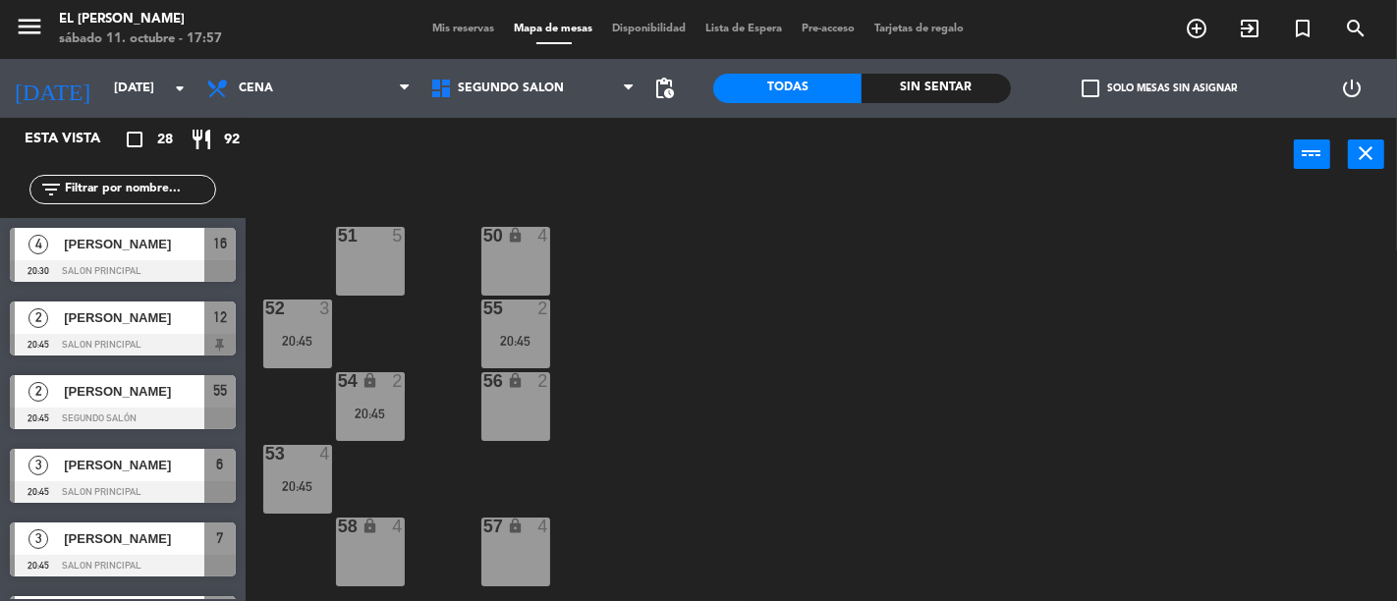
click at [270, 468] on div "53 4 20:45" at bounding box center [297, 479] width 69 height 69
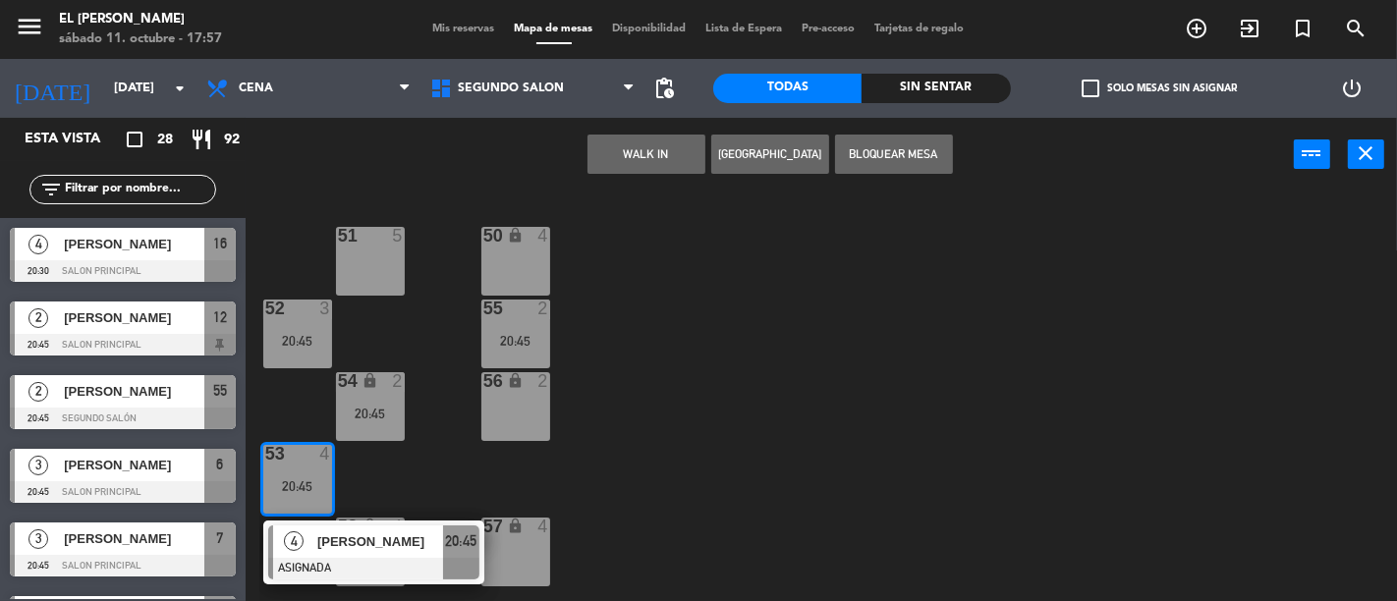
click at [840, 464] on div "50 lock 4 51 5 52 3 20:45 55 2 20:45 54 lock 2 20:45 56 lock 2 53 4 20:45 4 [PE…" at bounding box center [828, 397] width 1138 height 410
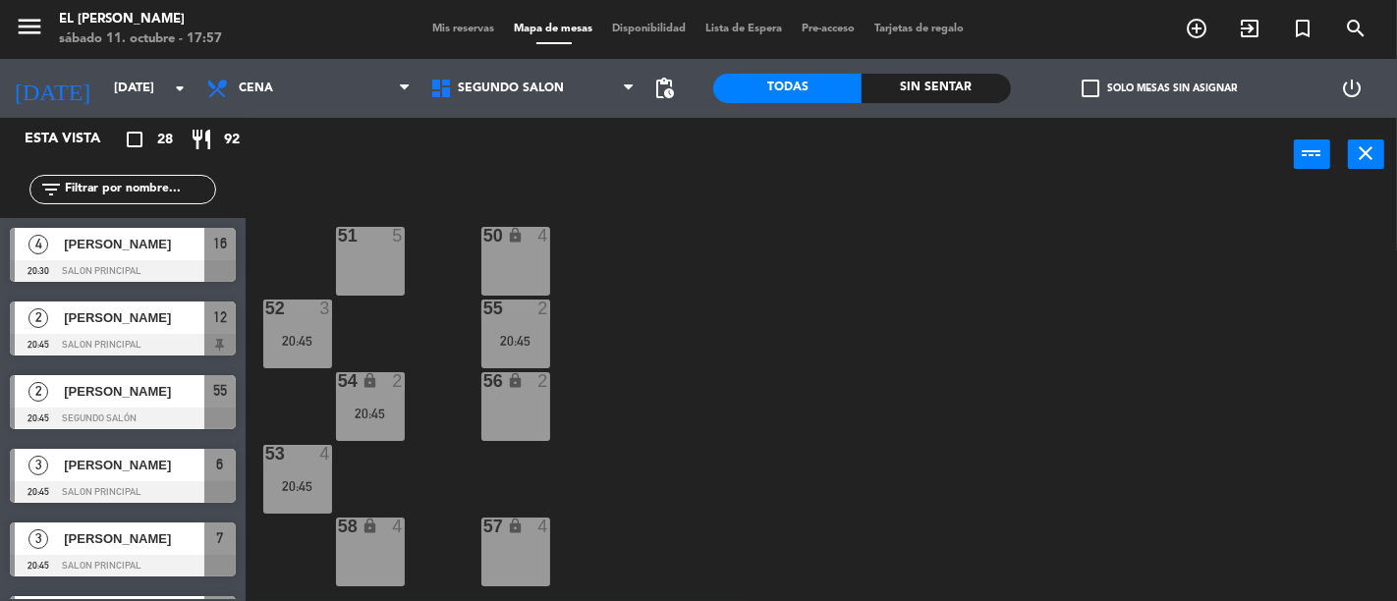
click at [529, 401] on div "56 lock 2" at bounding box center [515, 406] width 69 height 69
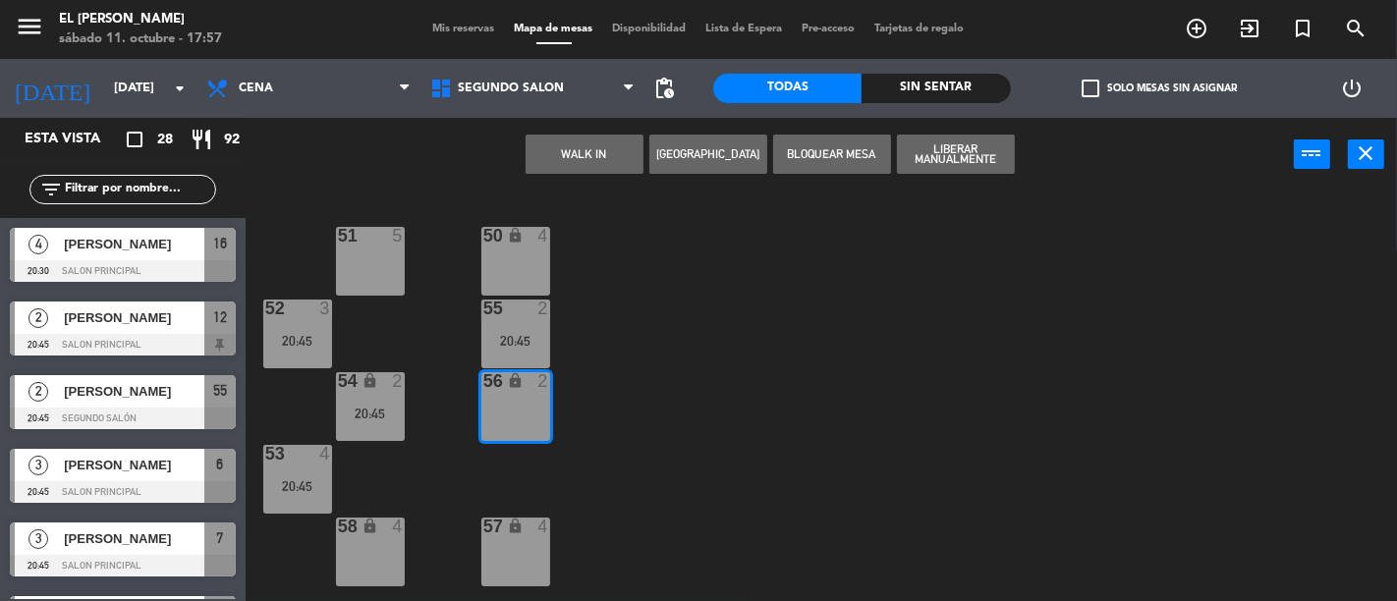
click at [533, 533] on div "4" at bounding box center [548, 527] width 32 height 19
click at [793, 462] on div "50 lock 4 51 5 52 3 20:45 55 2 20:45 54 lock 2 20:45 56 lock 2 53 4 20:45 58 lo…" at bounding box center [828, 397] width 1138 height 410
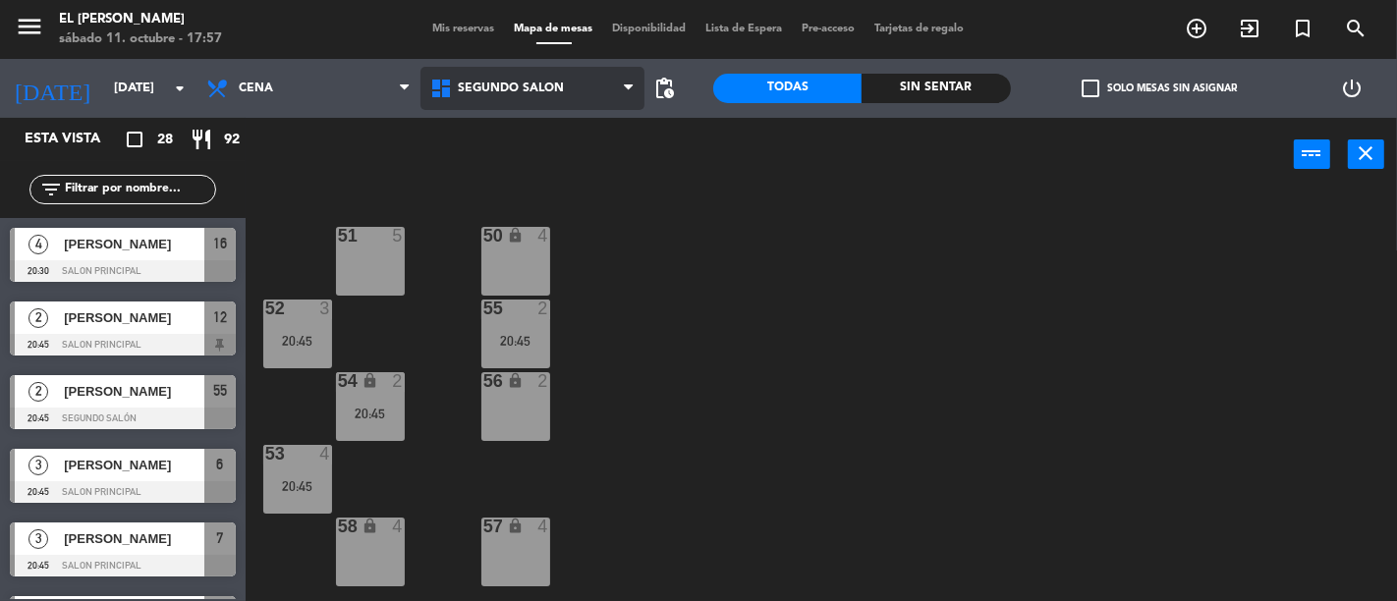
click at [571, 88] on span "Segundo Salón" at bounding box center [533, 88] width 224 height 43
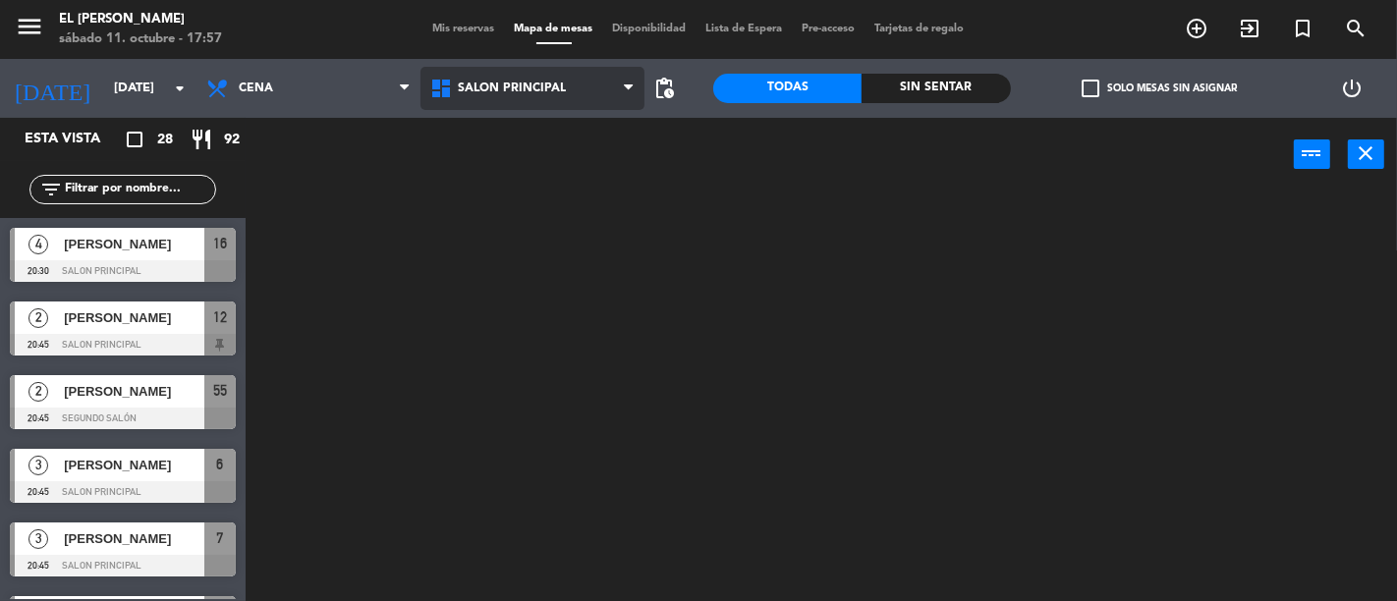
click at [580, 132] on ng-component "menu El [PERSON_NAME] [DATE] 11. octubre - 17:57 Mis reservas Mapa de mesas Dis…" at bounding box center [698, 300] width 1397 height 601
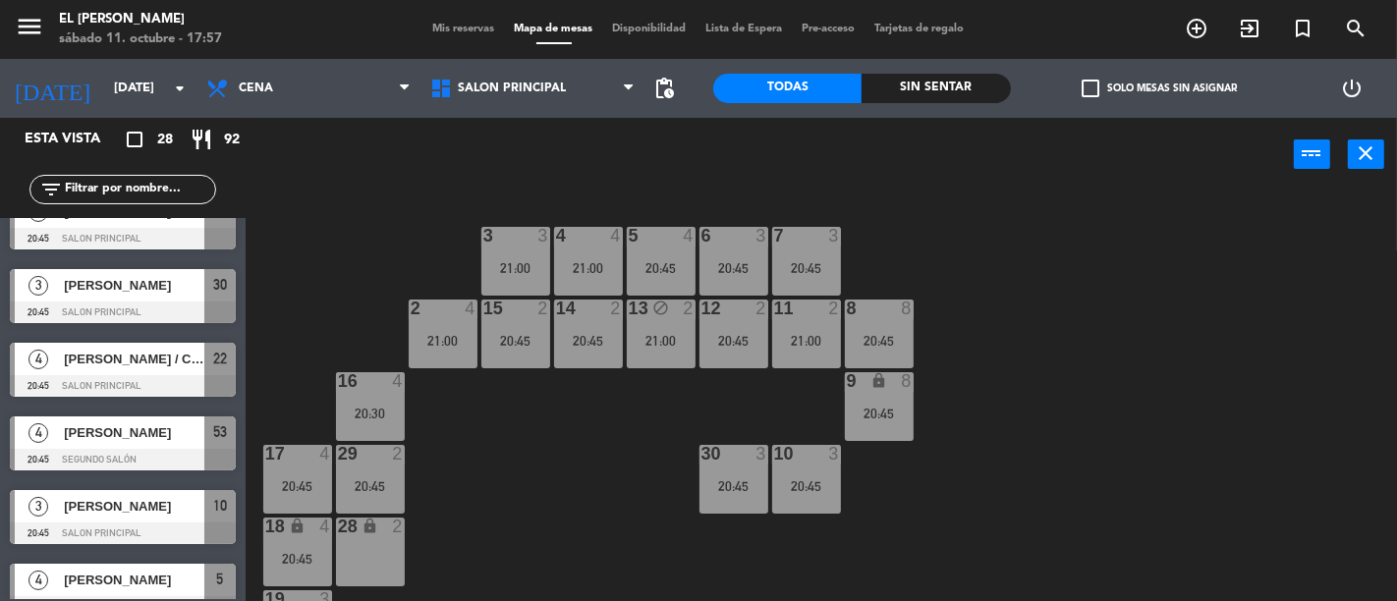
scroll to position [436, 0]
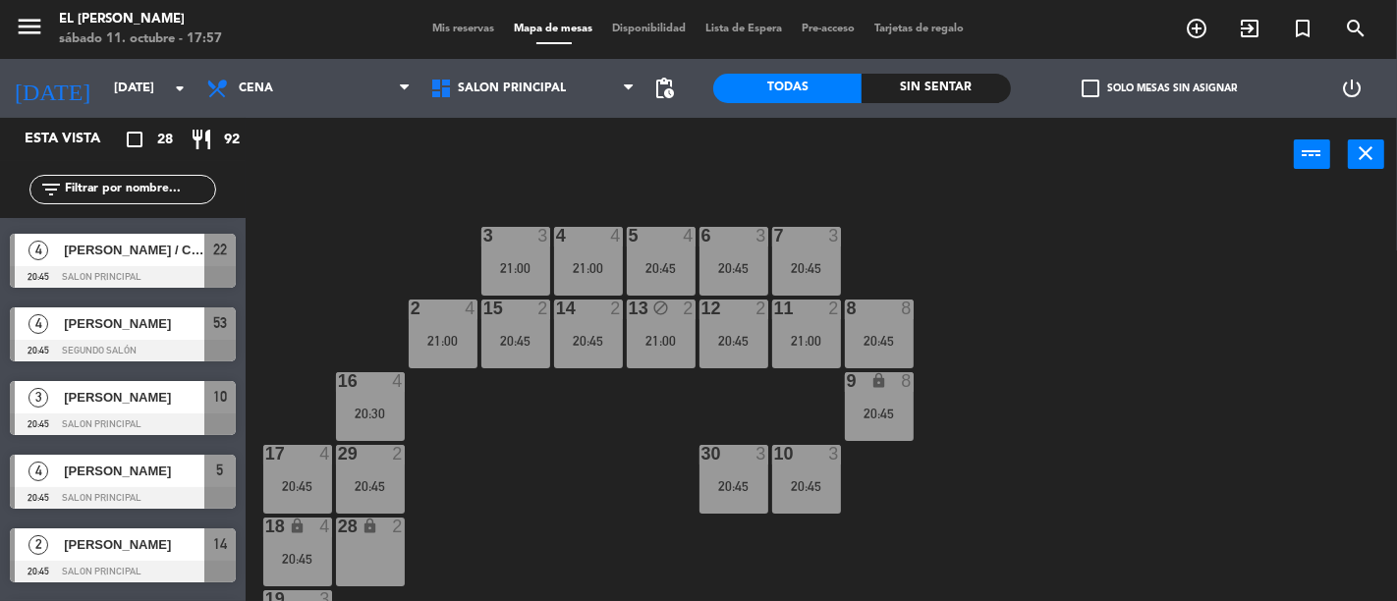
click at [148, 266] on div at bounding box center [123, 277] width 226 height 22
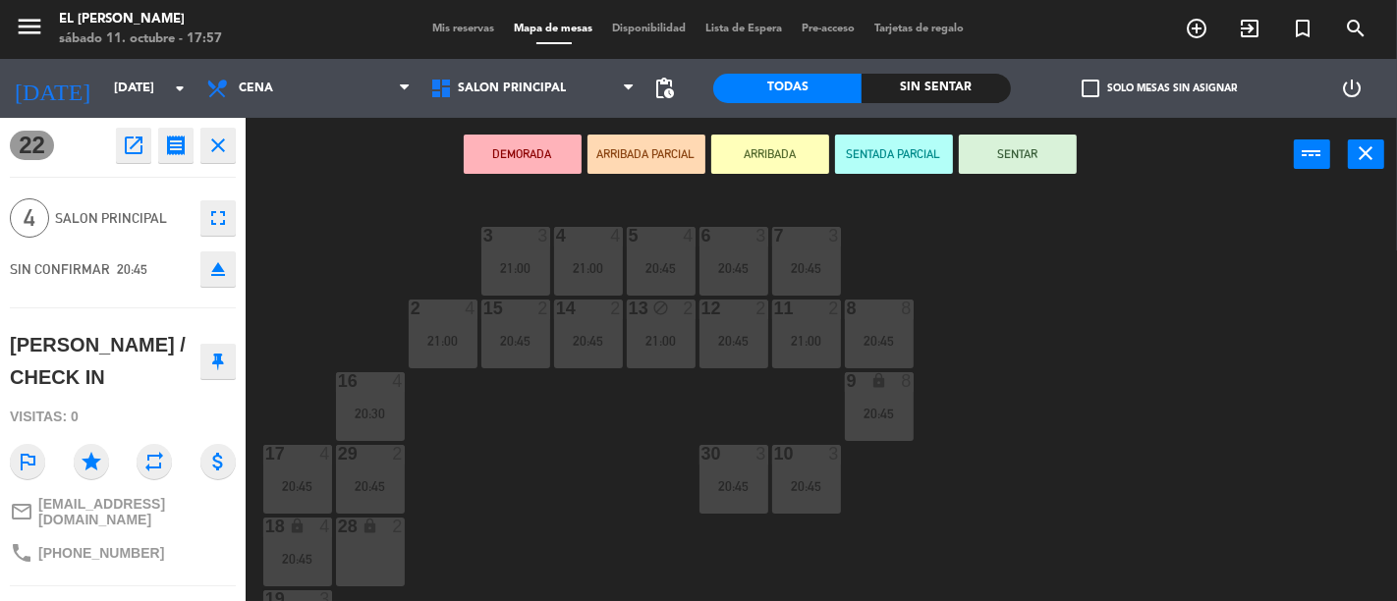
click at [556, 479] on div "3 3 21:00 4 4 21:00 5 4 20:45 6 3 20:45 7 3 20:45 2 4 21:00 15 2 20:45 14 2 20:…" at bounding box center [828, 397] width 1138 height 410
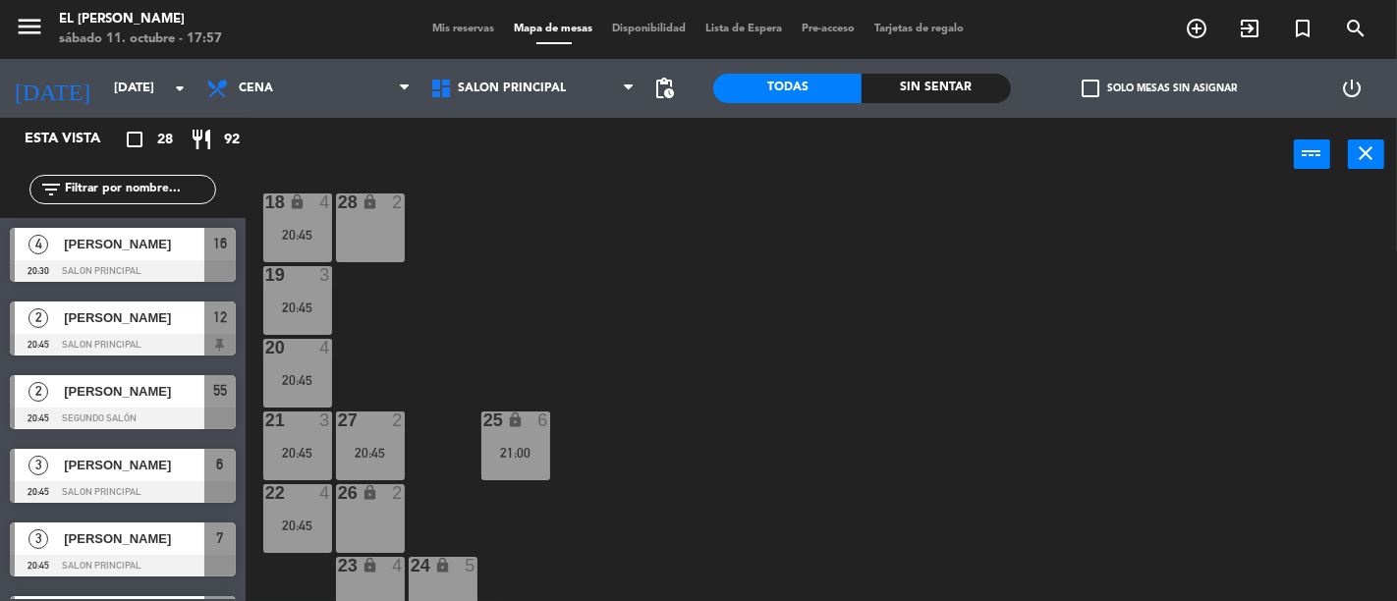
scroll to position [348, 0]
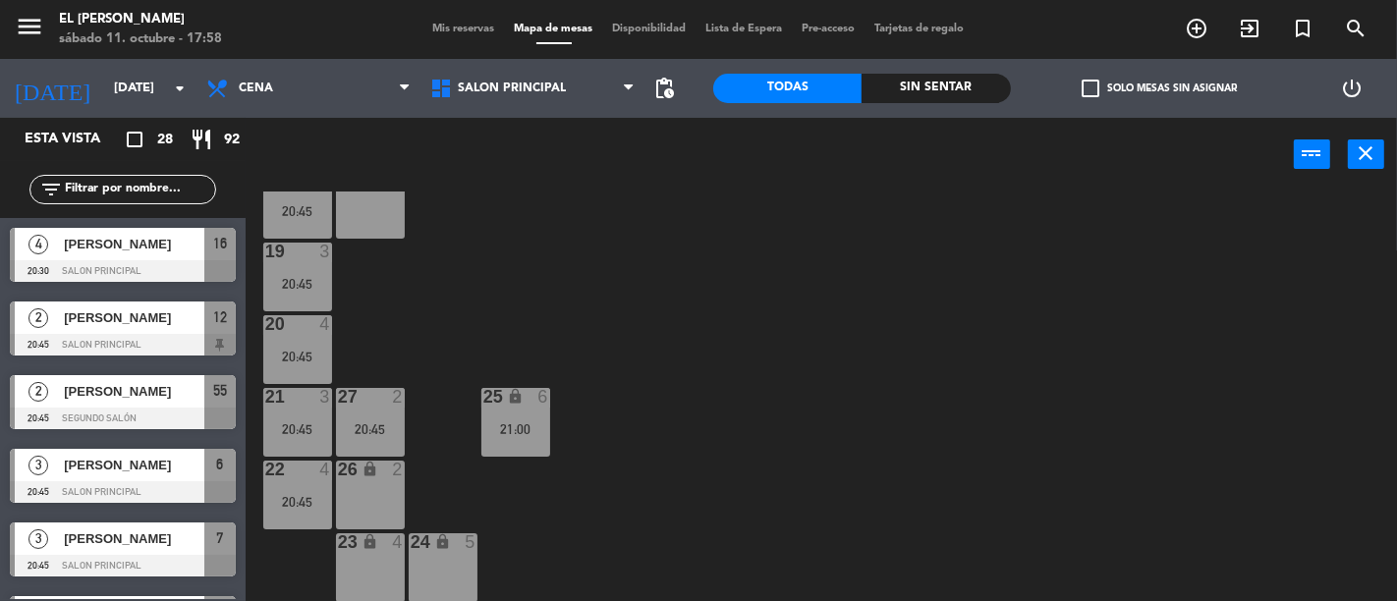
click at [497, 427] on div "21:00" at bounding box center [515, 430] width 69 height 14
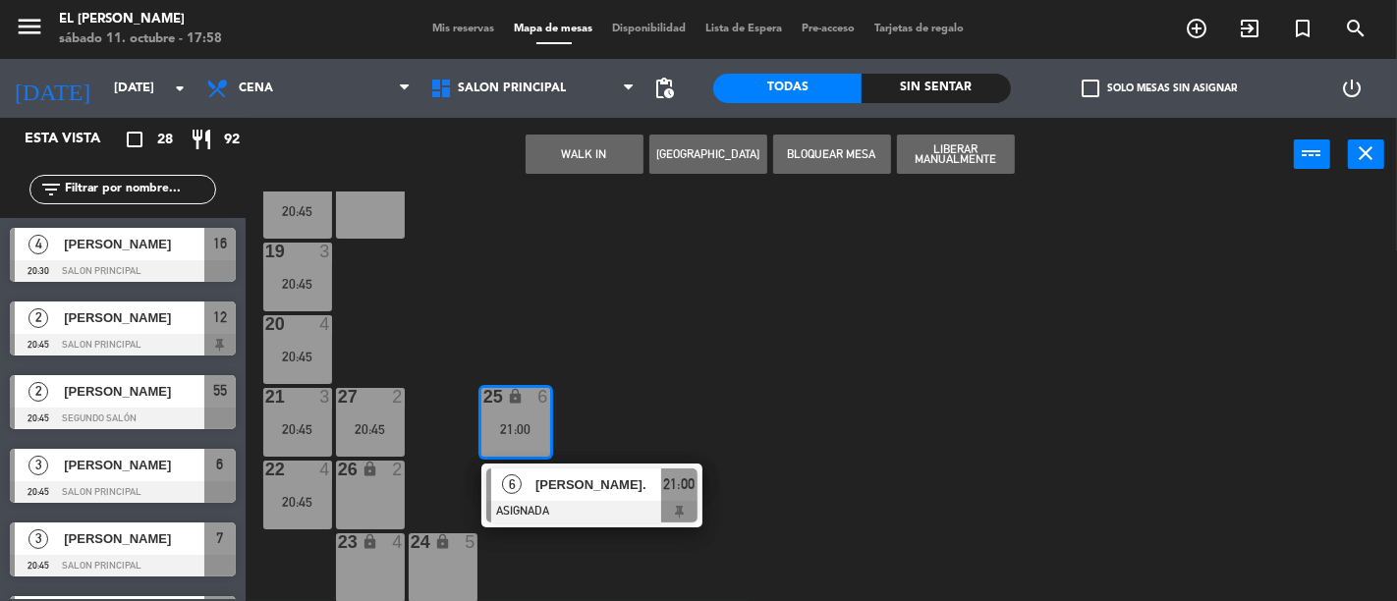
click at [636, 378] on div "3 3 21:00 4 4 21:00 5 4 20:45 6 3 20:45 7 3 20:45 2 4 21:00 15 2 20:45 14 2 20:…" at bounding box center [828, 397] width 1138 height 410
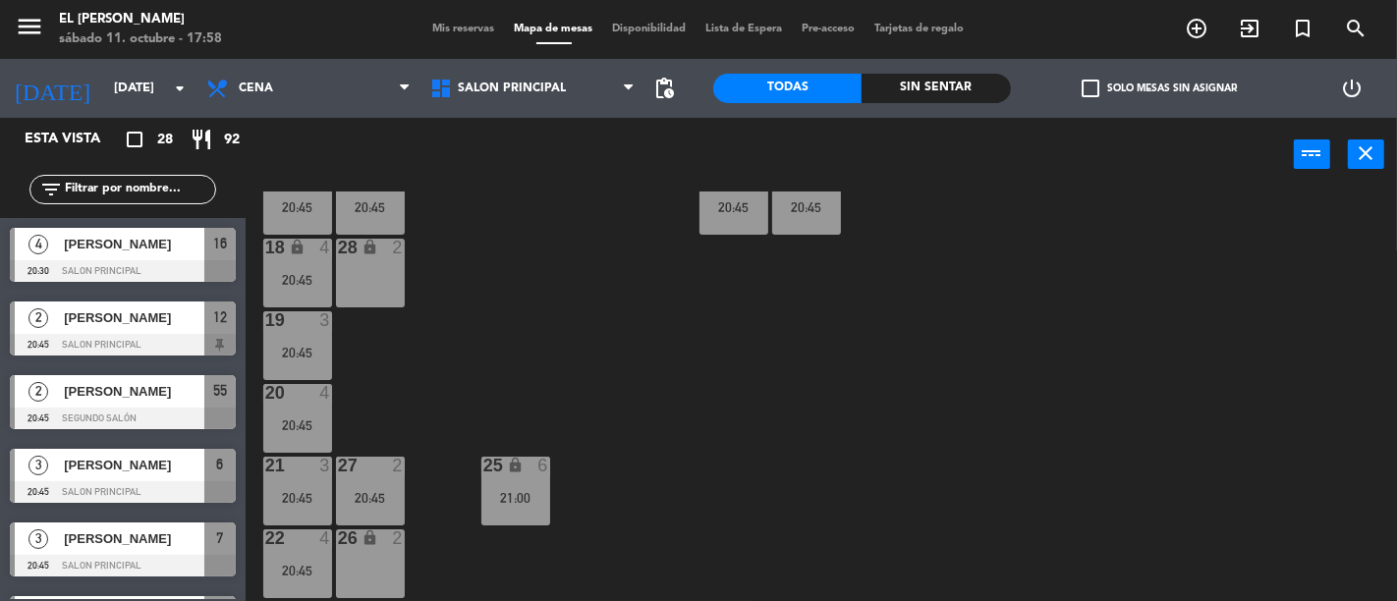
scroll to position [239, 0]
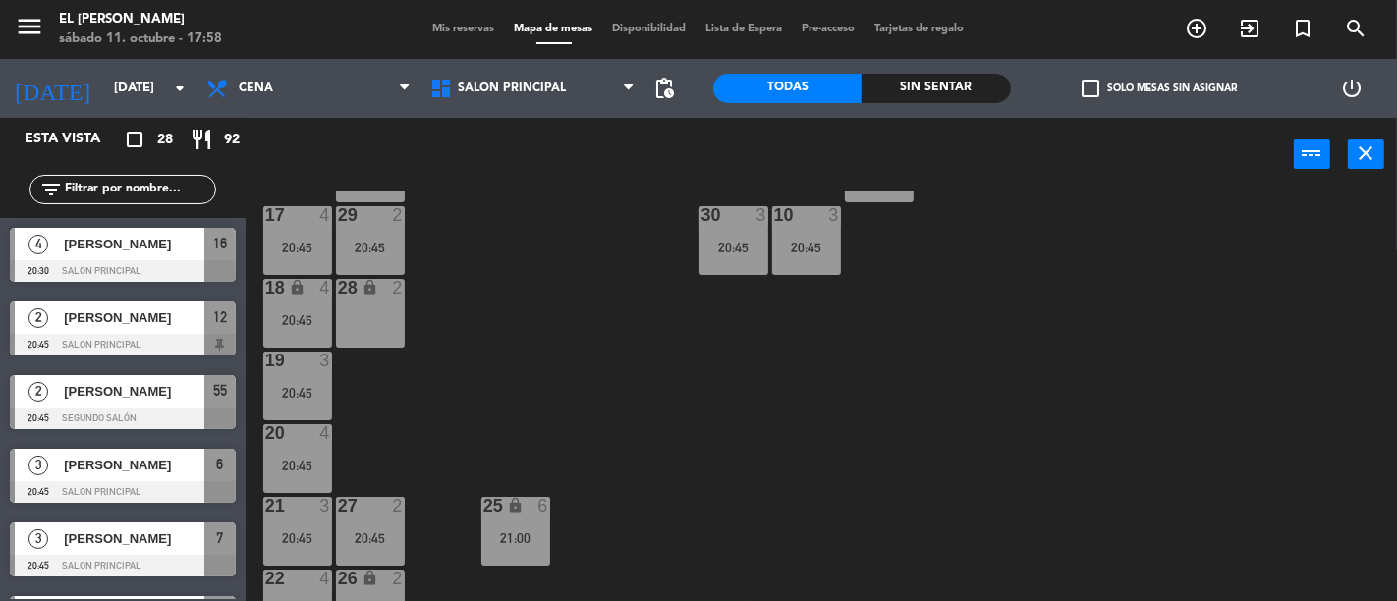
drag, startPoint x: 298, startPoint y: 295, endPoint x: 419, endPoint y: 301, distance: 121.0
click at [298, 293] on div "lock" at bounding box center [297, 288] width 32 height 19
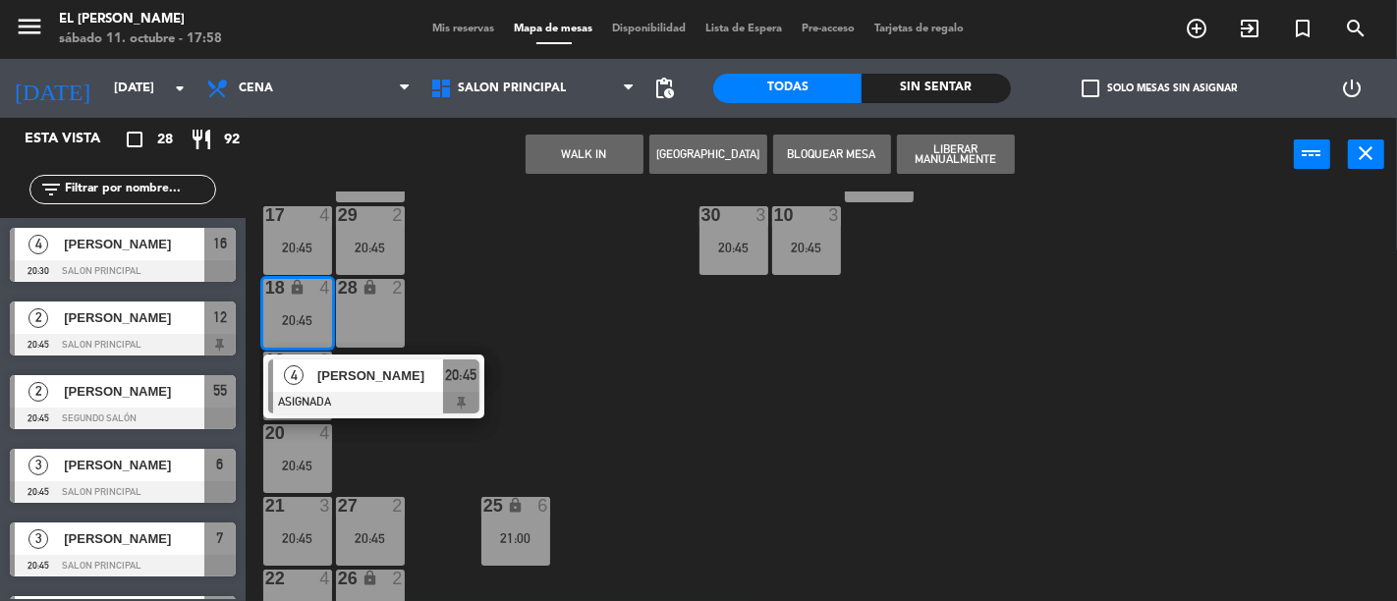
click at [465, 311] on div "3 3 21:00 4 4 21:00 5 4 20:45 6 3 20:45 7 3 20:45 2 4 21:00 15 2 20:45 14 2 20:…" at bounding box center [828, 397] width 1138 height 410
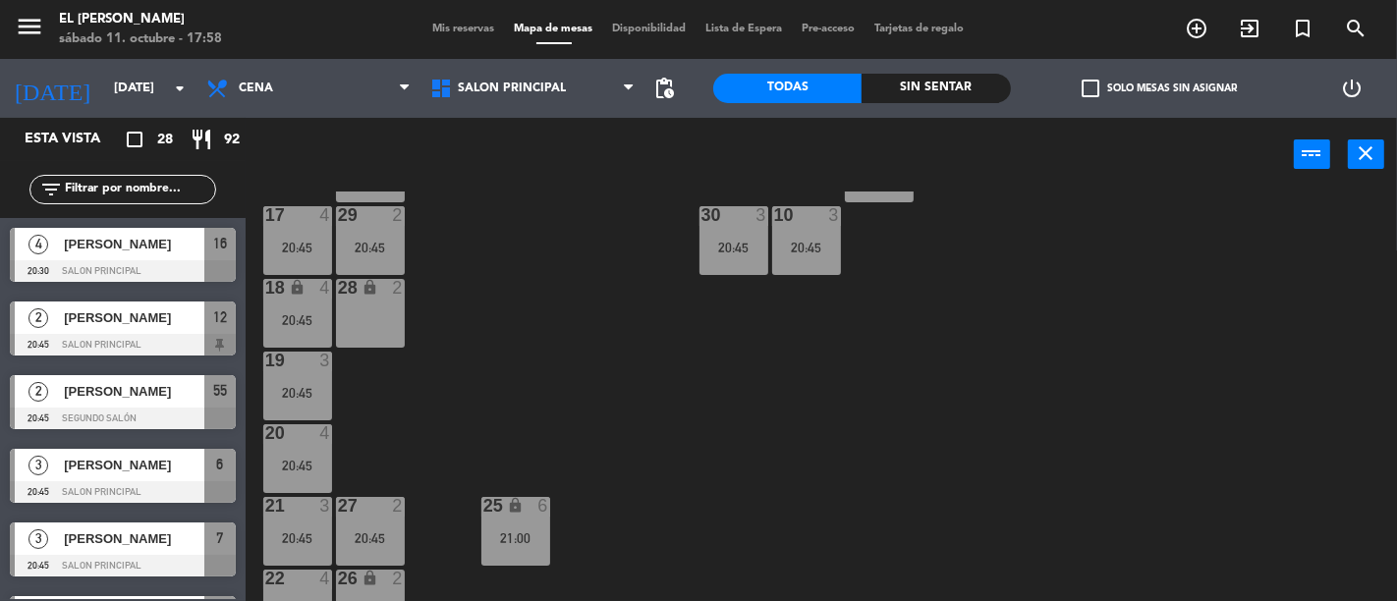
scroll to position [348, 0]
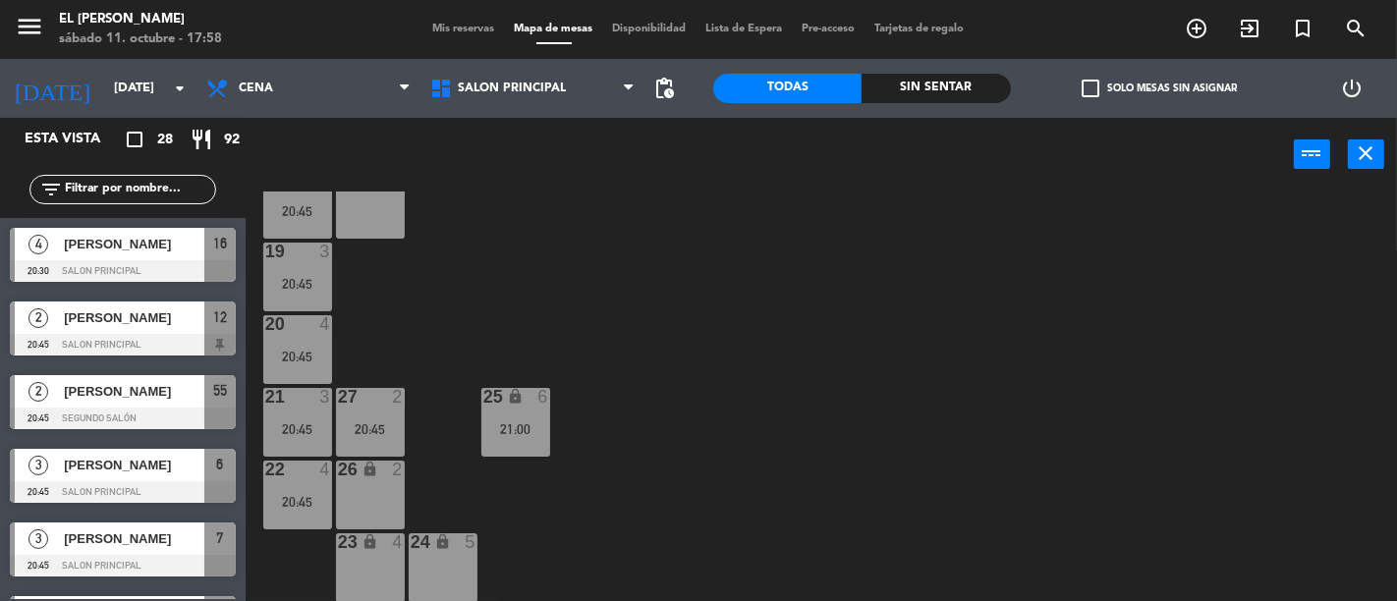
click at [311, 254] on div at bounding box center [297, 252] width 32 height 18
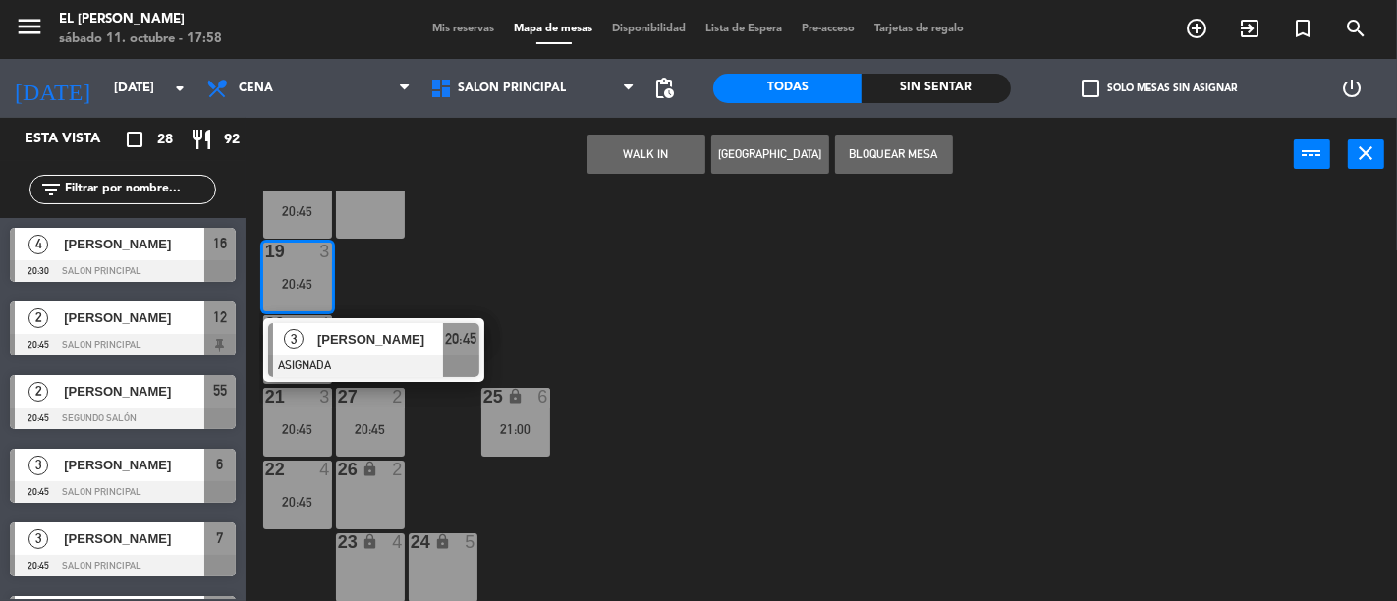
click at [489, 267] on div "3 3 21:00 4 4 21:00 5 4 20:45 6 3 20:45 7 3 20:45 2 4 21:00 15 2 20:45 14 2 20:…" at bounding box center [828, 397] width 1138 height 410
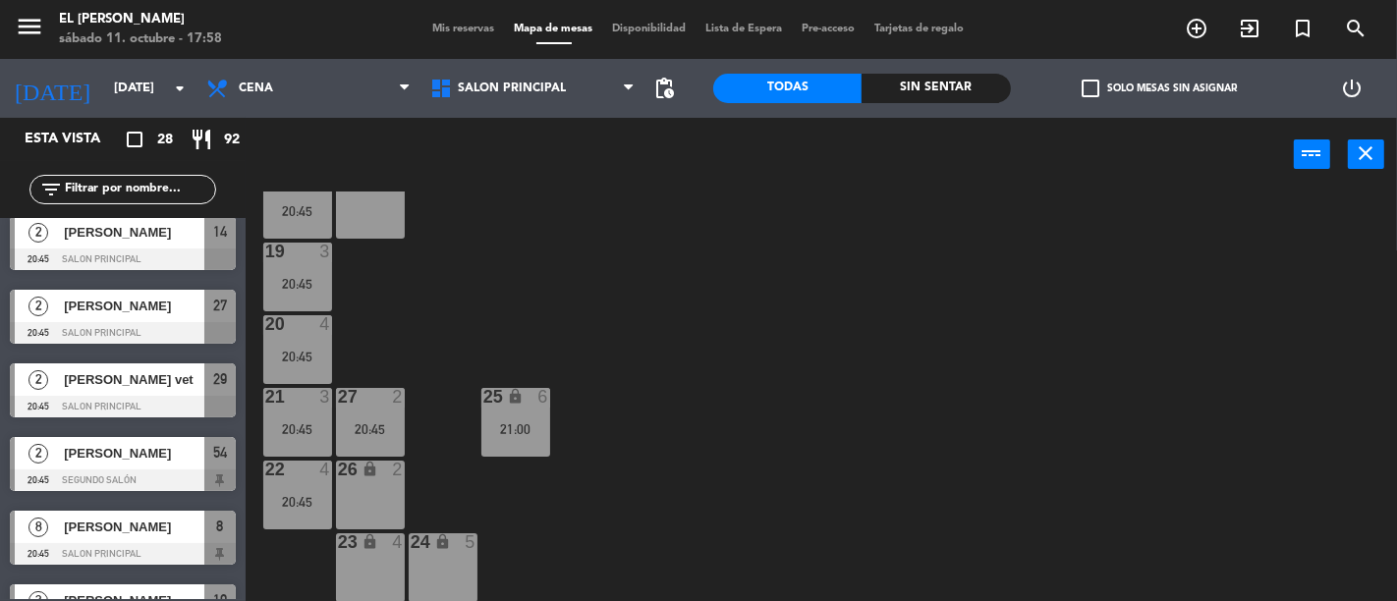
scroll to position [763, 0]
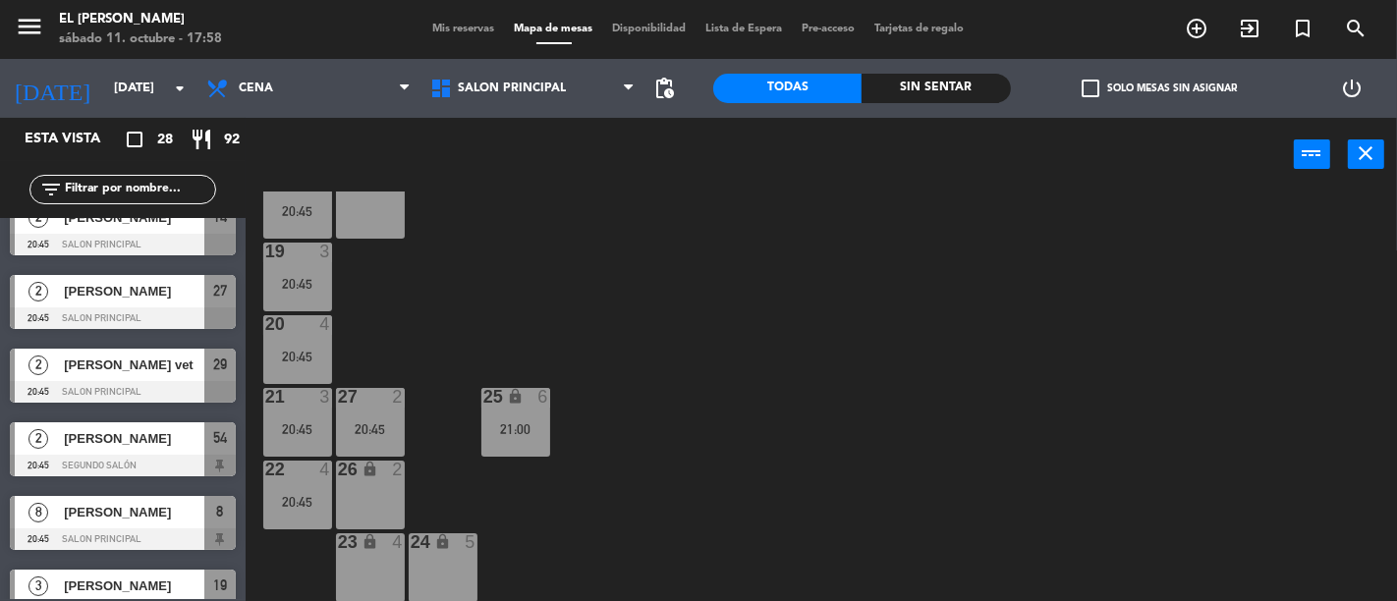
click at [175, 185] on input "text" at bounding box center [139, 190] width 152 height 22
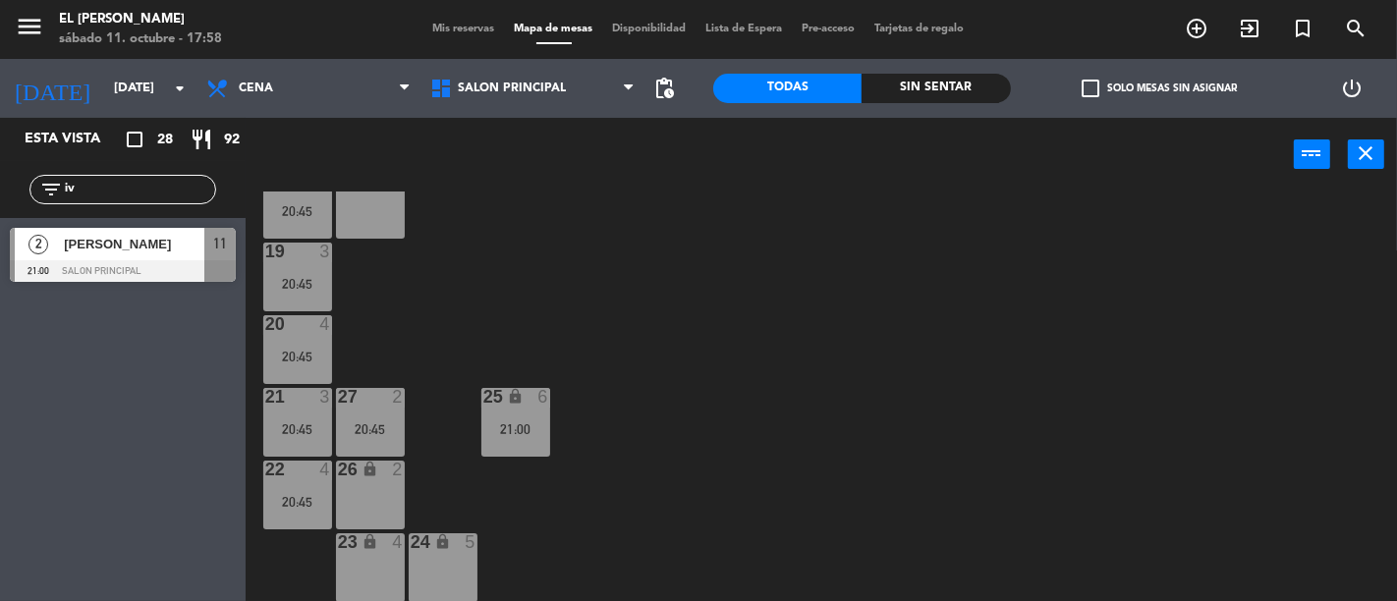
click at [142, 406] on div "Esta vista crop_square 28 restaurant 92 filter_list iv 2 [PERSON_NAME] 21:00 Sa…" at bounding box center [123, 359] width 246 height 483
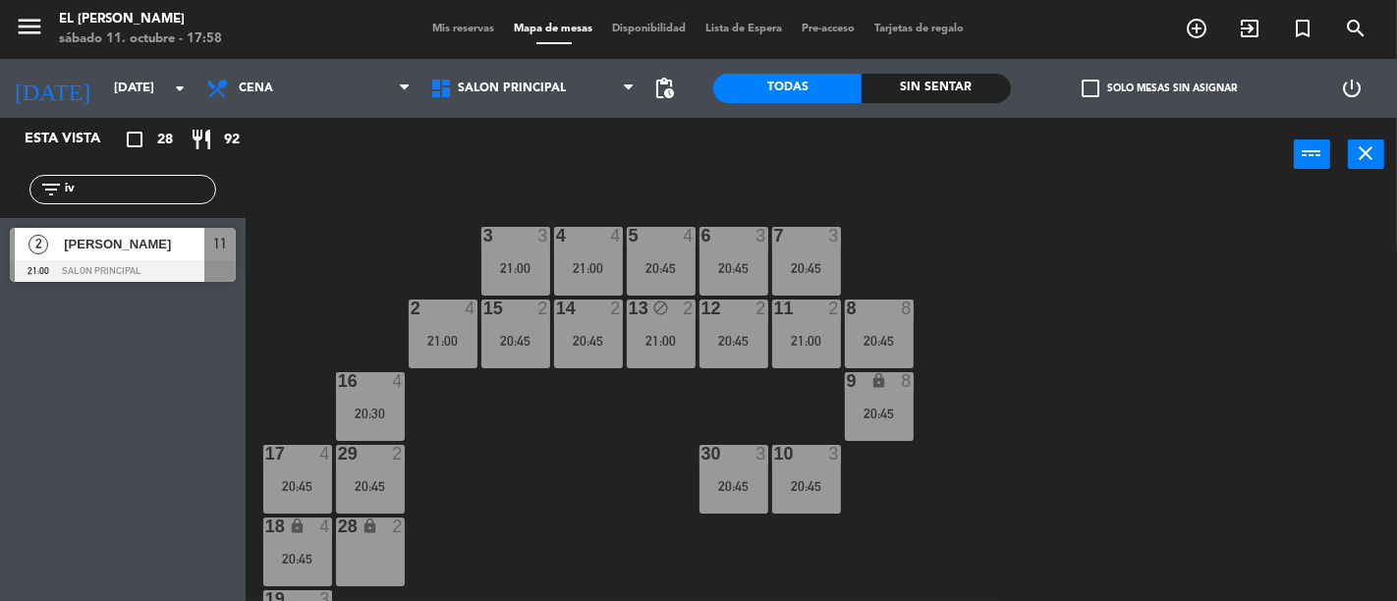
click at [803, 316] on div at bounding box center [806, 309] width 32 height 18
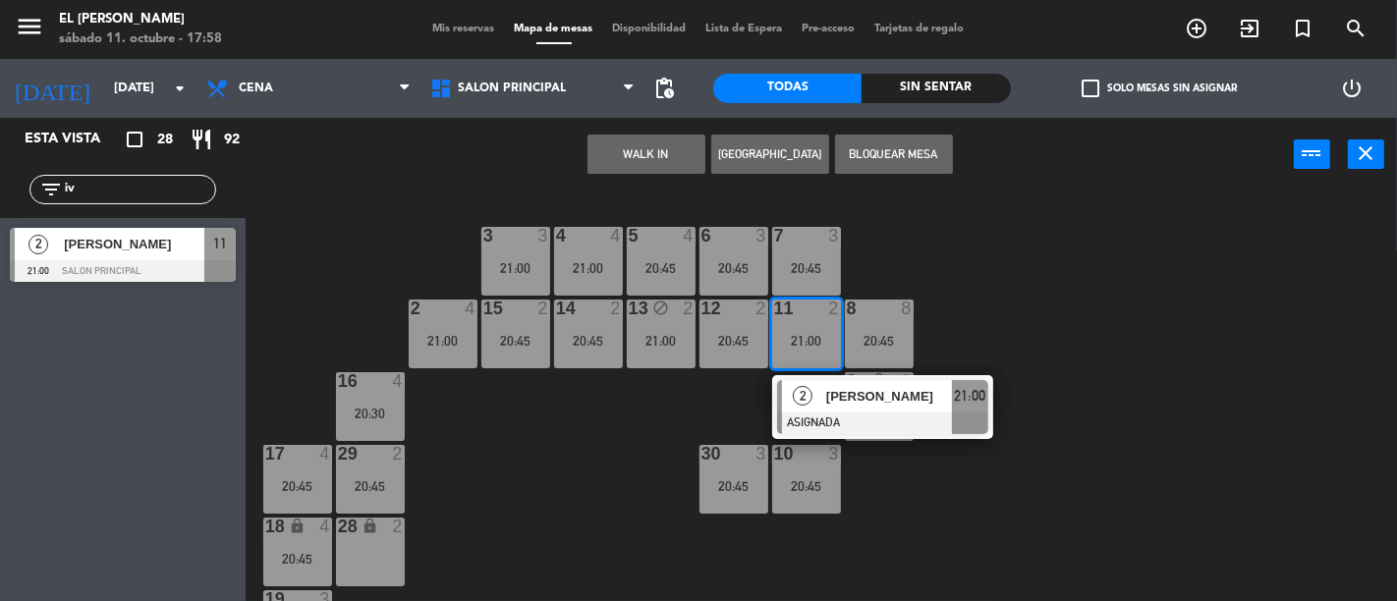
click at [586, 477] on div "3 3 21:00 4 4 21:00 5 4 20:45 6 3 20:45 7 3 20:45 2 4 21:00 15 2 20:45 14 2 20:…" at bounding box center [828, 397] width 1138 height 410
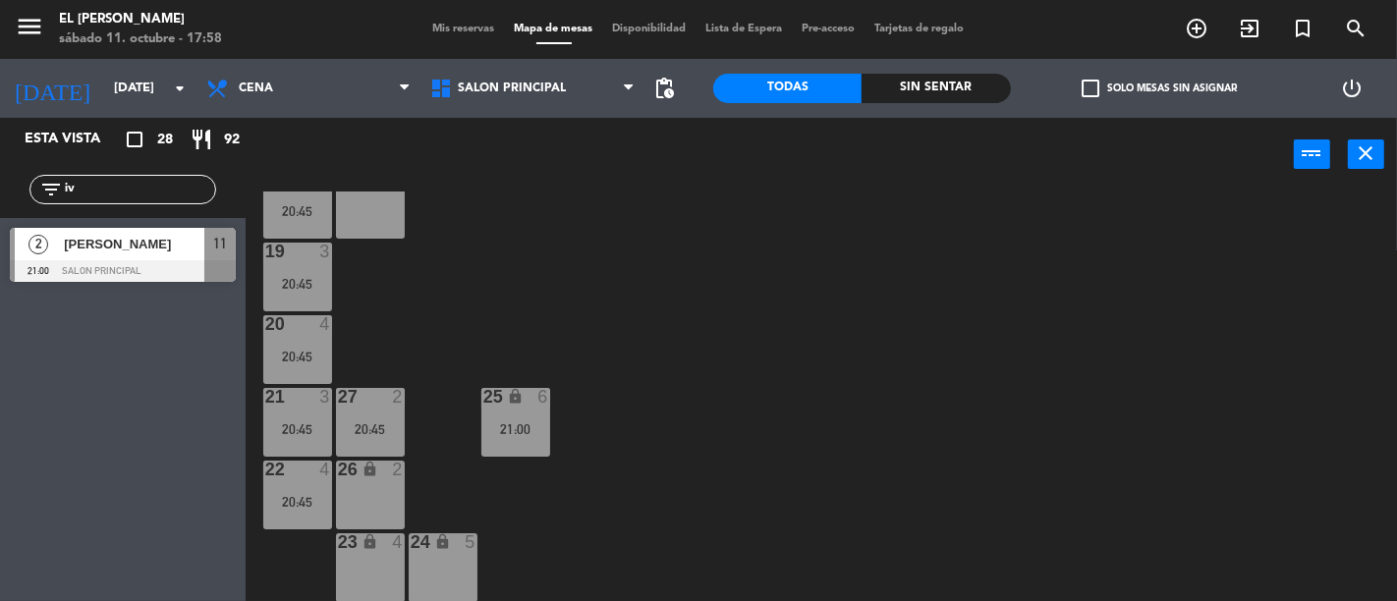
scroll to position [21, 0]
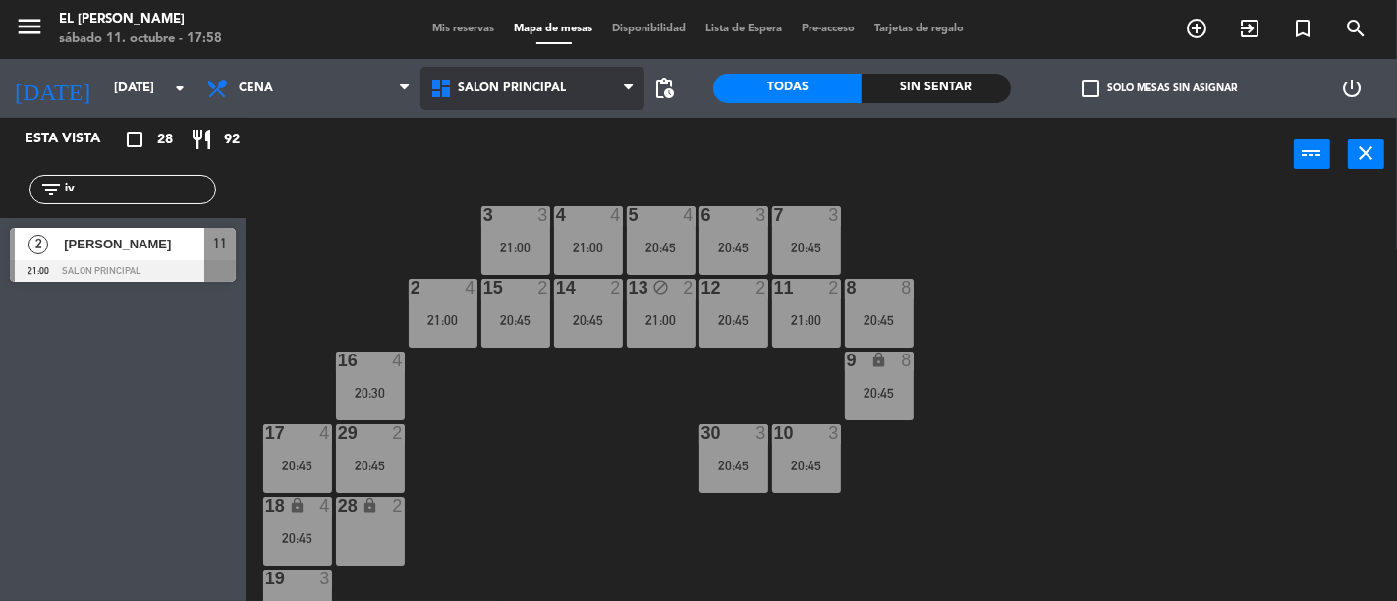
click at [564, 81] on span "Salon Principal" at bounding box center [533, 88] width 224 height 43
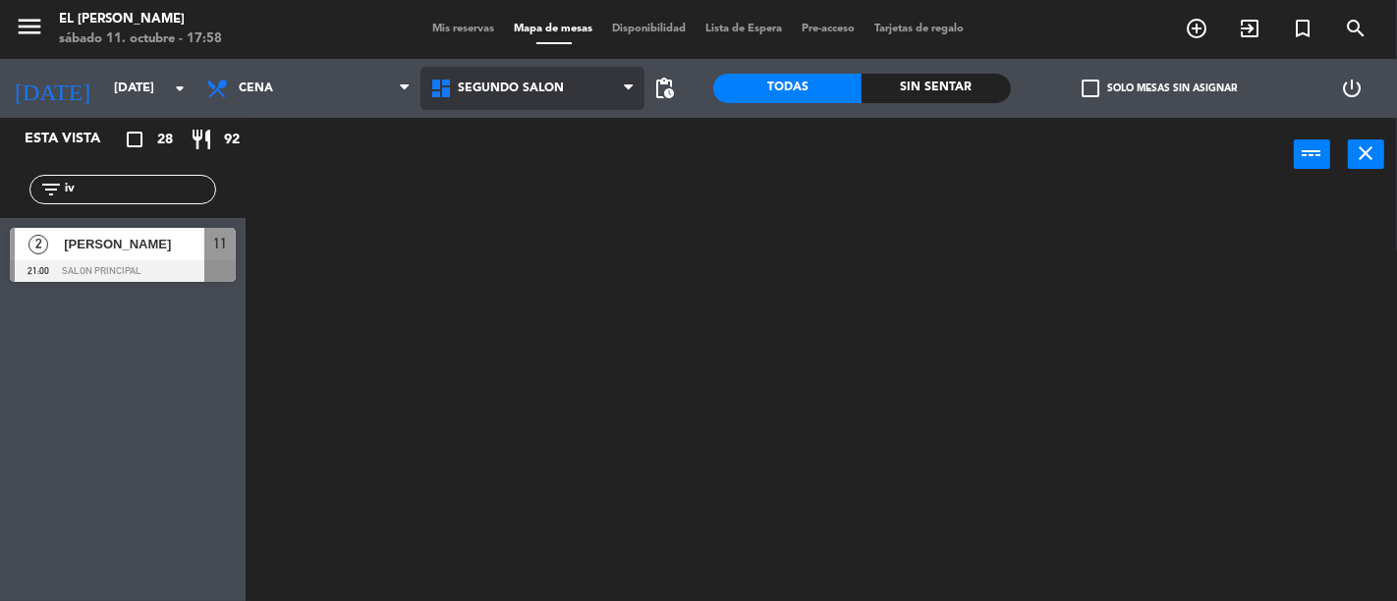
scroll to position [0, 0]
click at [591, 154] on ng-component "menu El [PERSON_NAME] [DATE] 11. octubre - 17:58 Mis reservas Mapa de mesas Dis…" at bounding box center [698, 300] width 1397 height 601
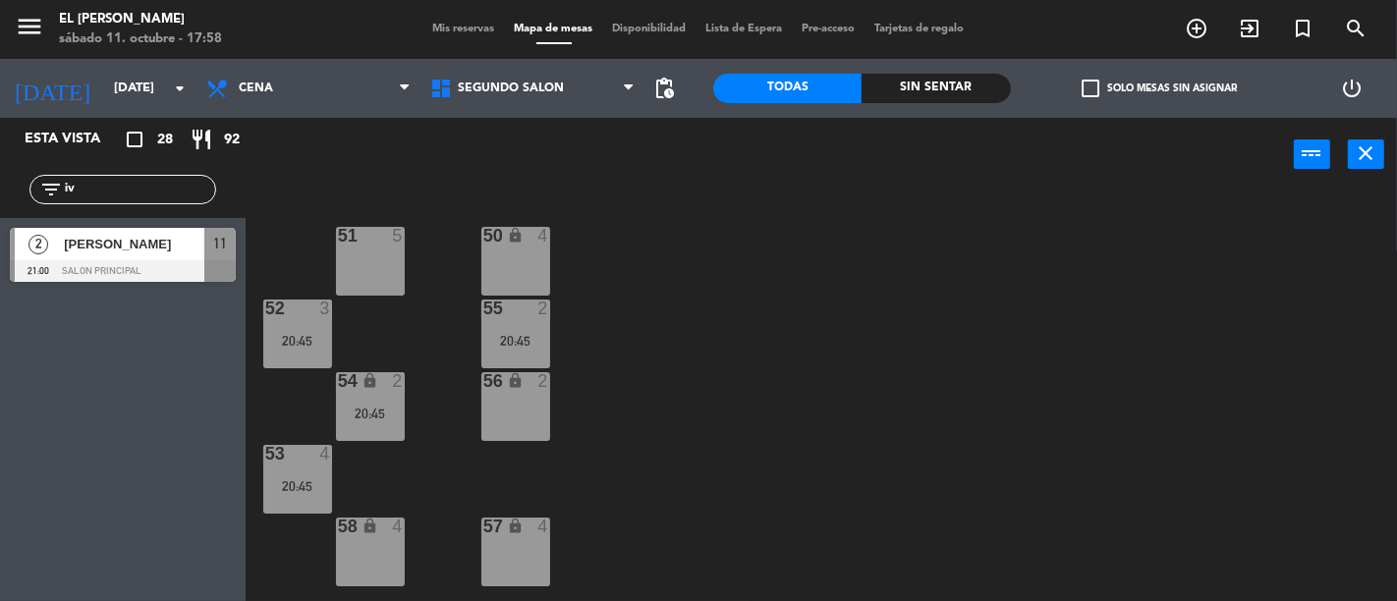
click at [514, 261] on div "50 lock 4" at bounding box center [515, 261] width 69 height 69
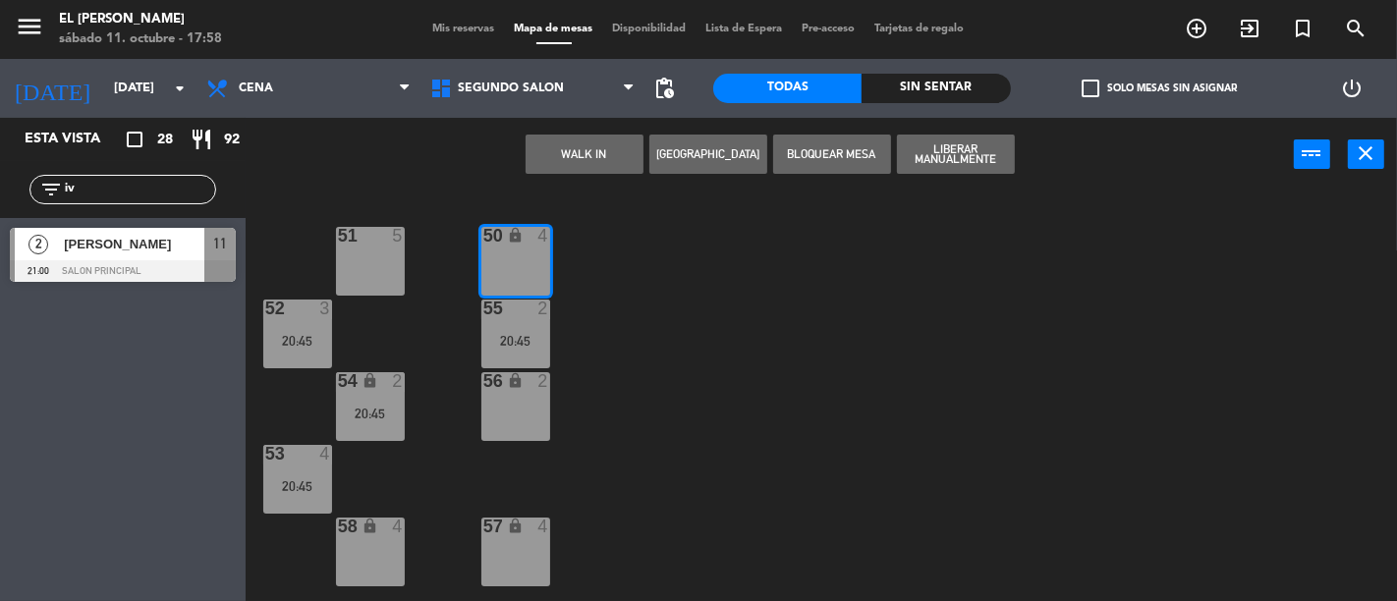
click at [794, 302] on div "50 lock 4 51 5 52 3 20:45 55 2 20:45 54 lock 2 20:45 56 lock 2 53 4 20:45 58 lo…" at bounding box center [828, 397] width 1138 height 410
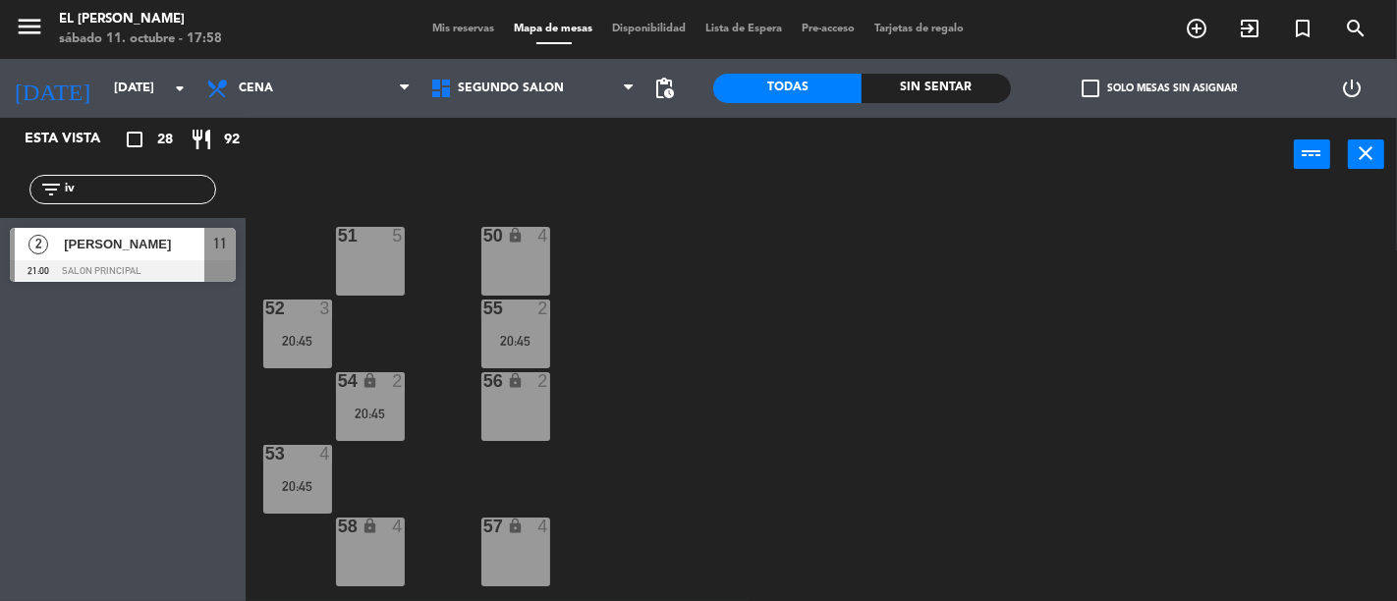
click at [532, 398] on div "56 lock 2" at bounding box center [515, 406] width 69 height 69
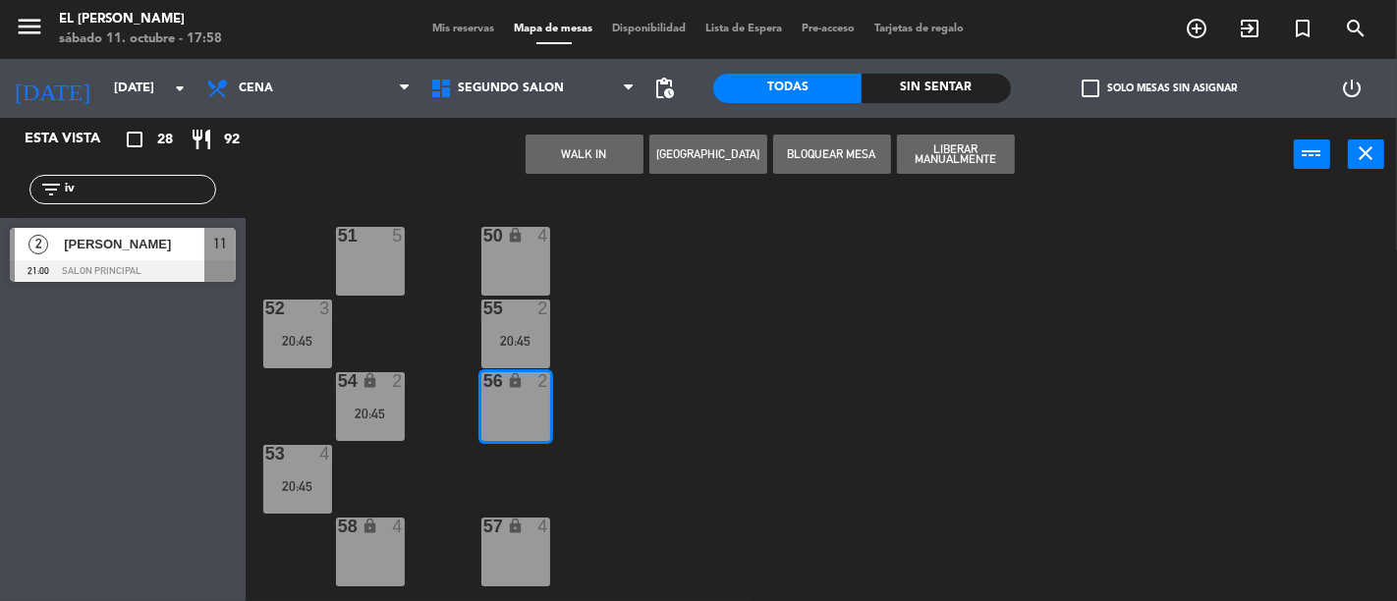
click at [537, 526] on div "4" at bounding box center [543, 527] width 12 height 18
click at [668, 348] on div "50 lock 4 51 5 52 3 20:45 55 2 20:45 54 lock 2 20:45 56 lock 2 53 4 20:45 58 lo…" at bounding box center [828, 397] width 1138 height 410
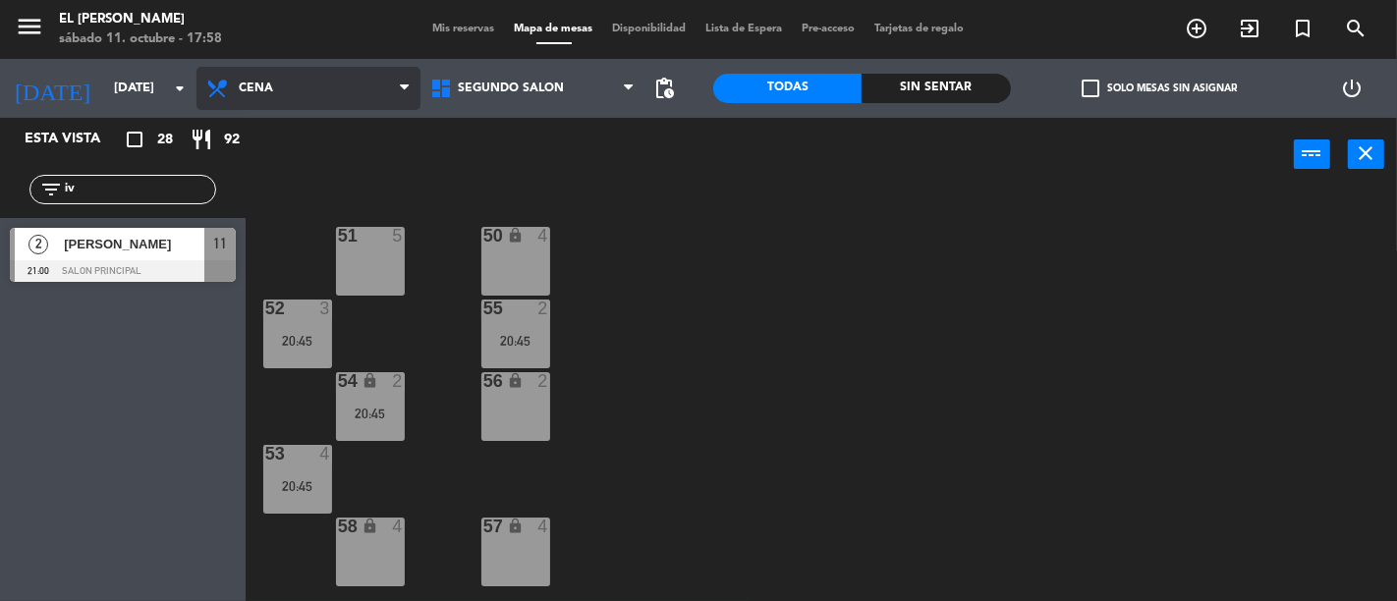
click at [365, 99] on span "Cena" at bounding box center [309, 88] width 224 height 43
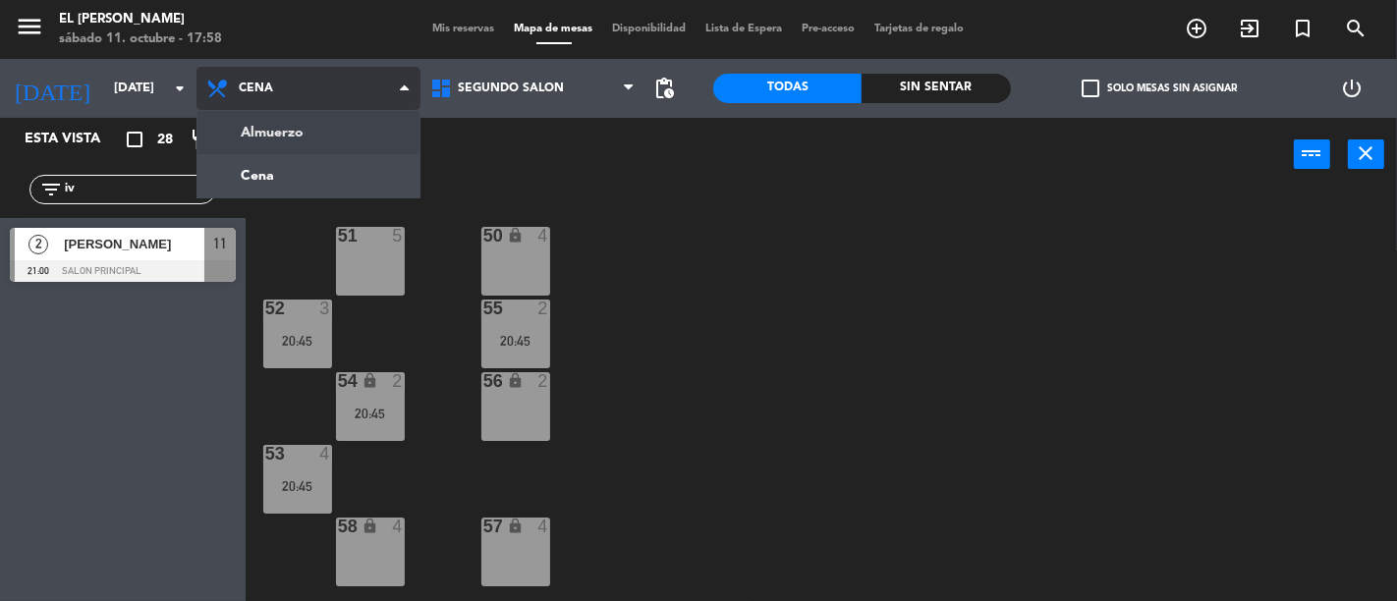
click at [352, 131] on ng-component "menu El [PERSON_NAME] [DATE] 11. octubre - 17:58 Mis reservas Mapa de mesas Dis…" at bounding box center [698, 300] width 1397 height 601
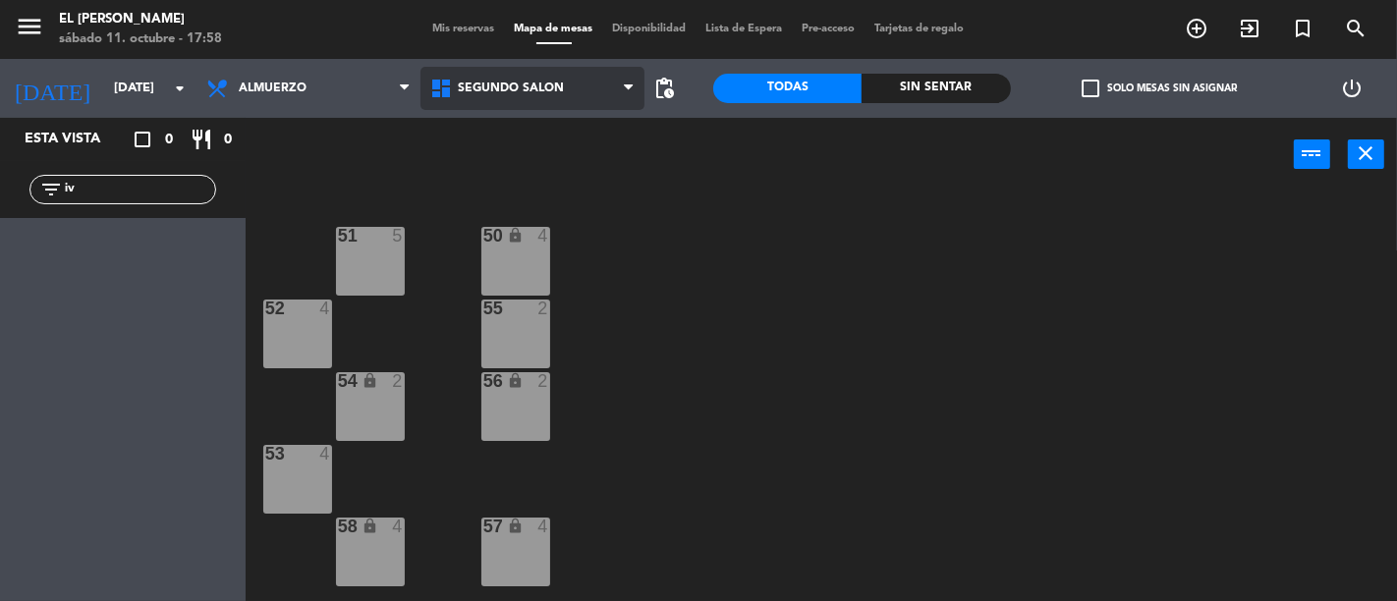
click at [526, 89] on span "Segundo Salón" at bounding box center [511, 89] width 106 height 14
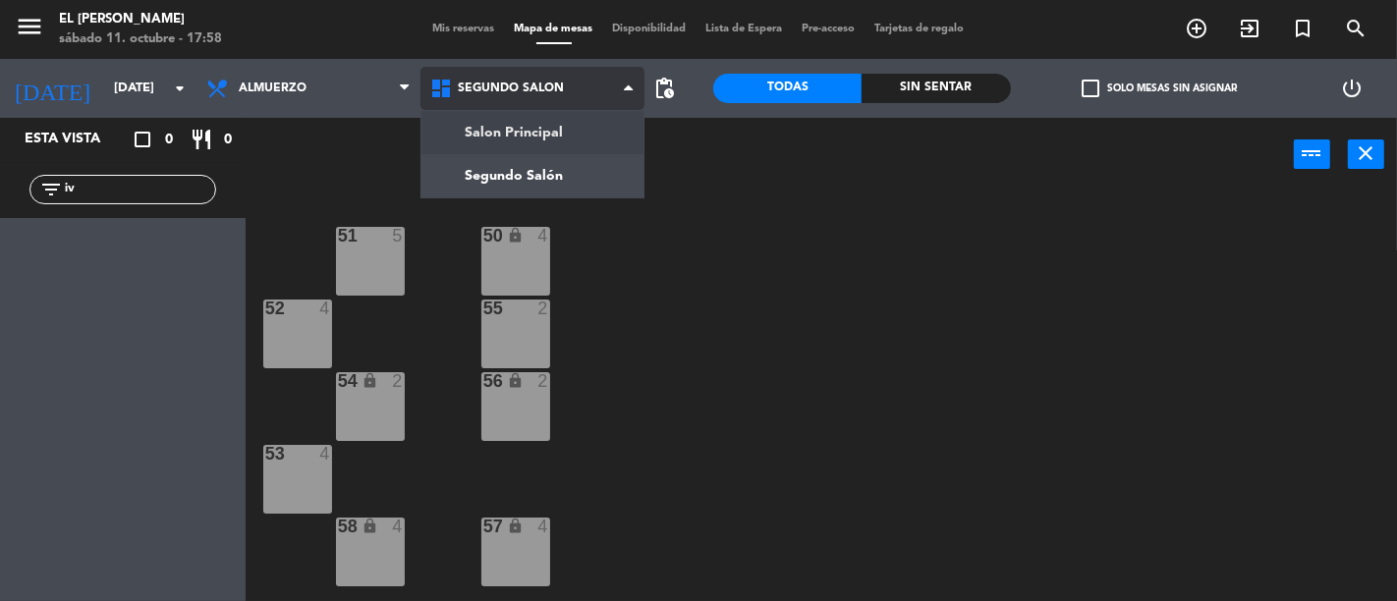
click at [572, 152] on ng-component "menu El [PERSON_NAME] [DATE] 11. octubre - 17:58 Mis reservas Mapa de mesas Dis…" at bounding box center [698, 300] width 1397 height 601
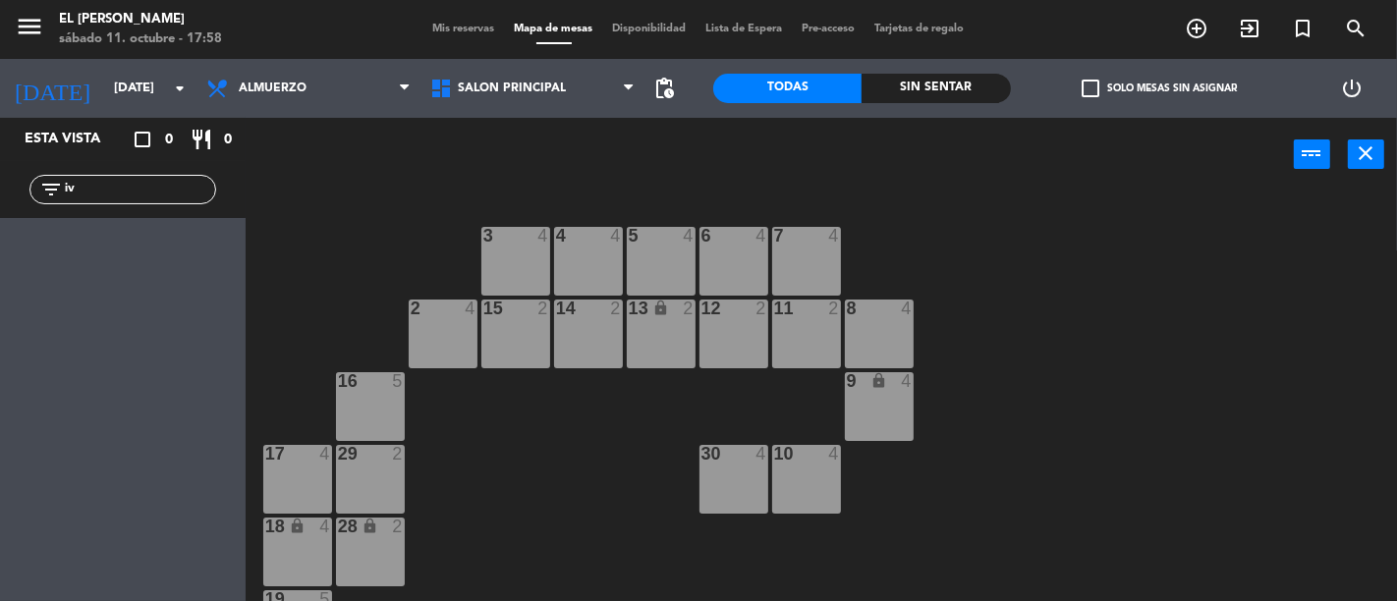
click at [86, 202] on div "filter_list iv" at bounding box center [122, 189] width 187 height 29
click at [80, 184] on input "iv" at bounding box center [139, 190] width 152 height 22
type input "i"
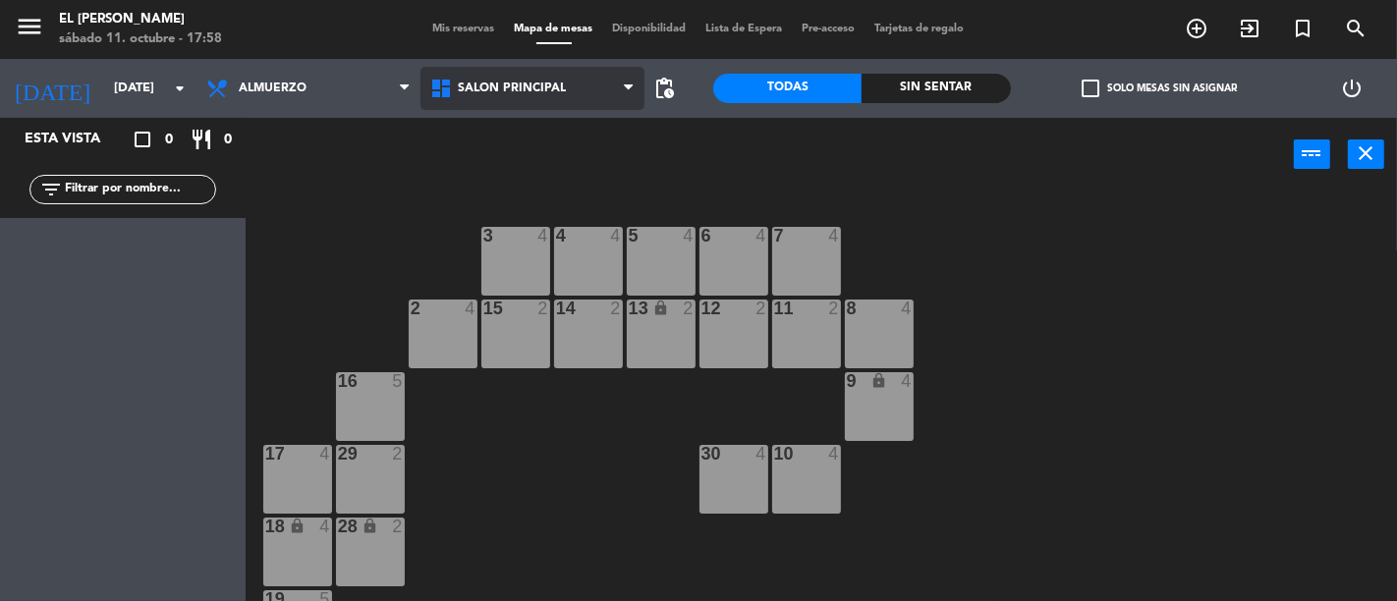
click at [590, 88] on span "Salon Principal" at bounding box center [533, 88] width 224 height 43
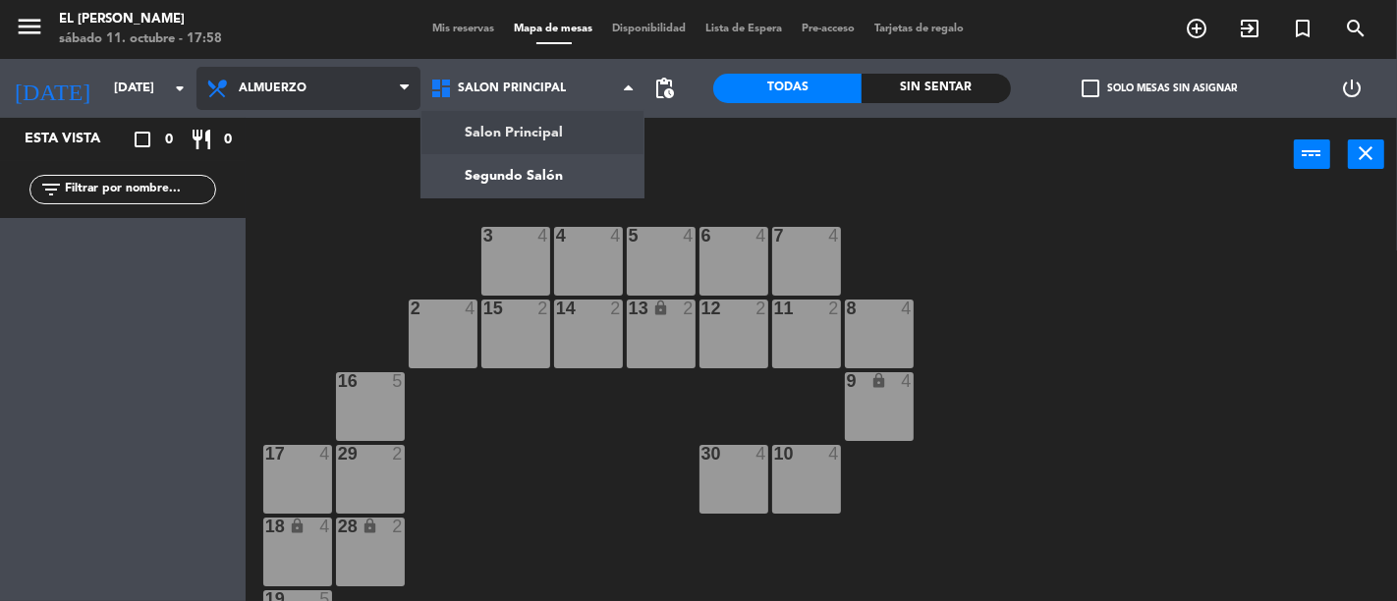
click at [326, 105] on span "Almuerzo" at bounding box center [309, 88] width 224 height 43
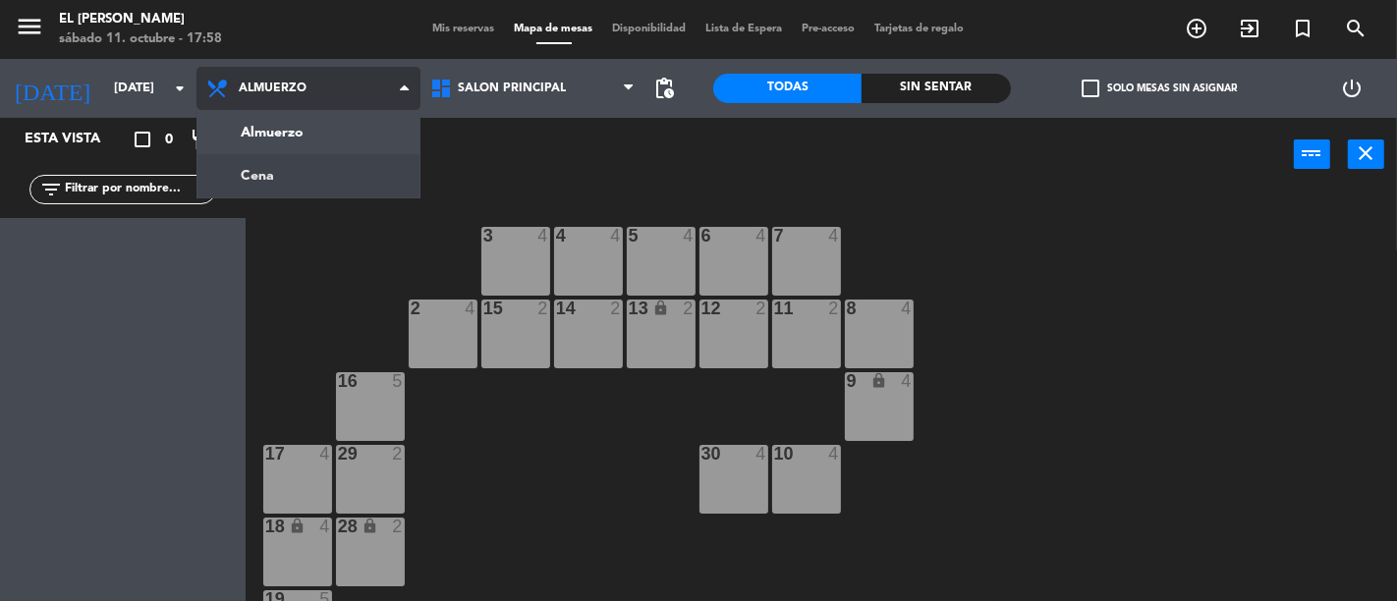
click at [354, 158] on ng-component "menu El [PERSON_NAME] [DATE] 11. octubre - 17:58 Mis reservas Mapa de mesas Dis…" at bounding box center [698, 300] width 1397 height 601
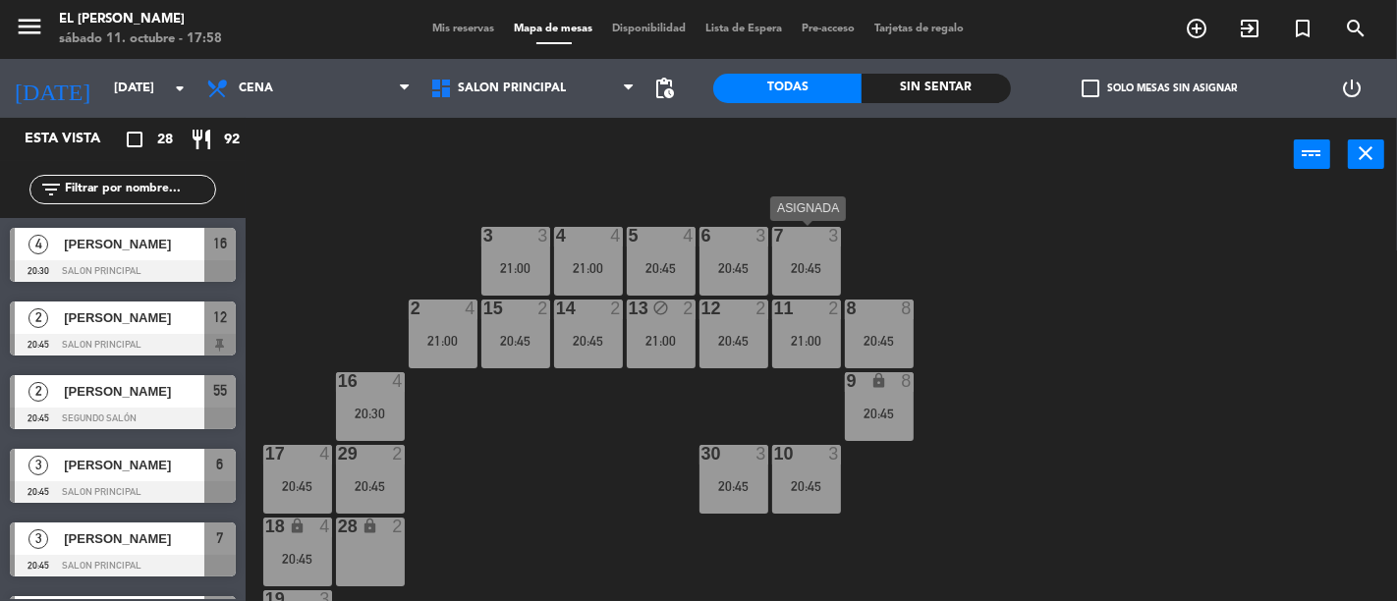
click at [793, 273] on div "20:45" at bounding box center [806, 268] width 69 height 14
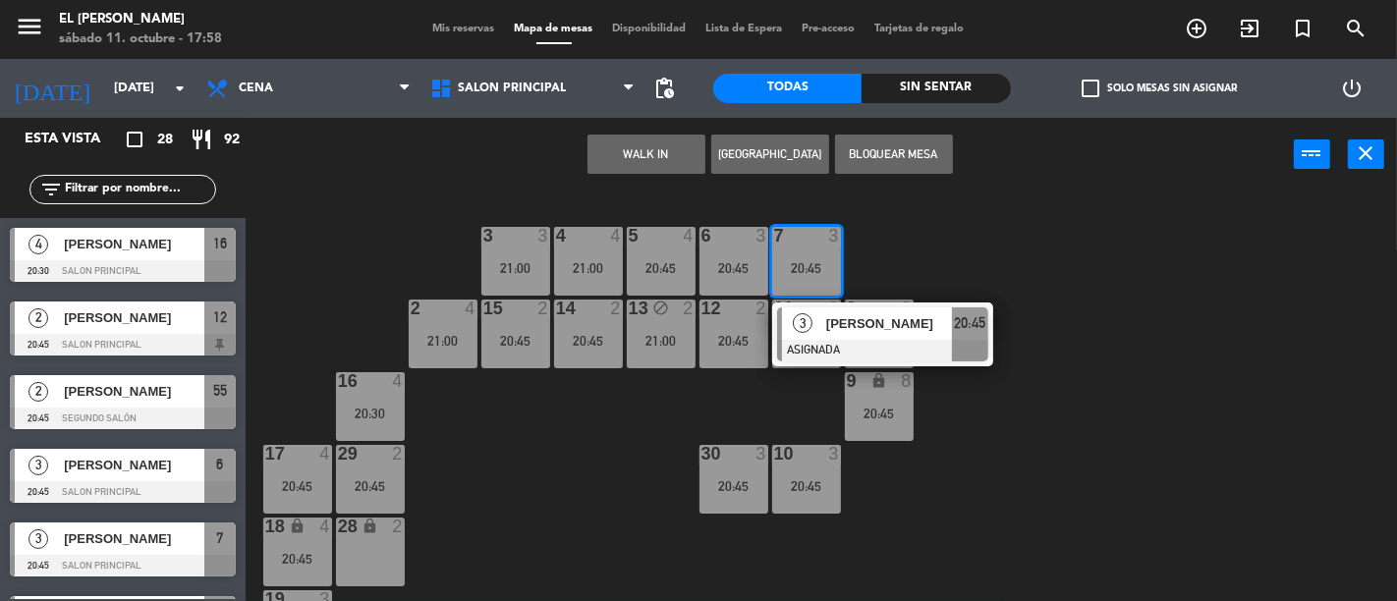
click at [1058, 240] on div "3 3 21:00 4 4 21:00 5 4 20:45 6 3 20:45 7 3 20:45 3 [PERSON_NAME] ASIGNADA 20:4…" at bounding box center [828, 397] width 1138 height 410
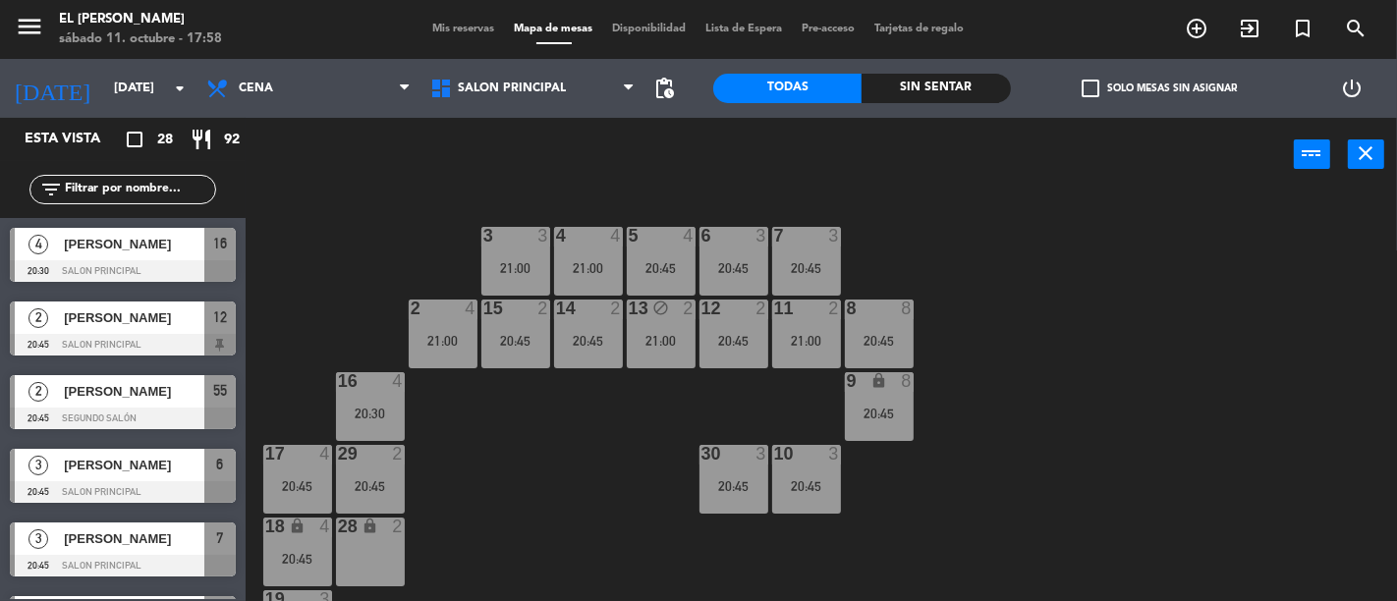
click at [634, 278] on div "5 4 20:45" at bounding box center [661, 261] width 69 height 69
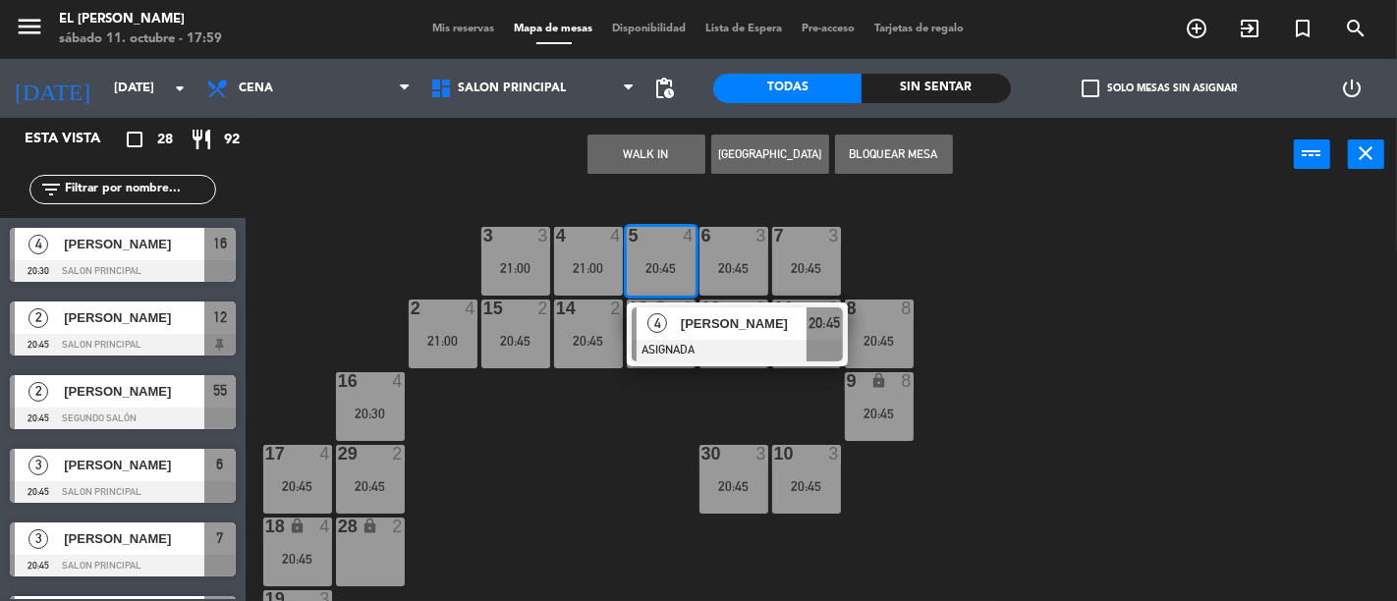
click at [590, 452] on div "3 3 21:00 4 4 21:00 5 4 20:45 4 [PERSON_NAME] ASIGNADA 20:45 6 3 20:45 7 3 20:4…" at bounding box center [828, 397] width 1138 height 410
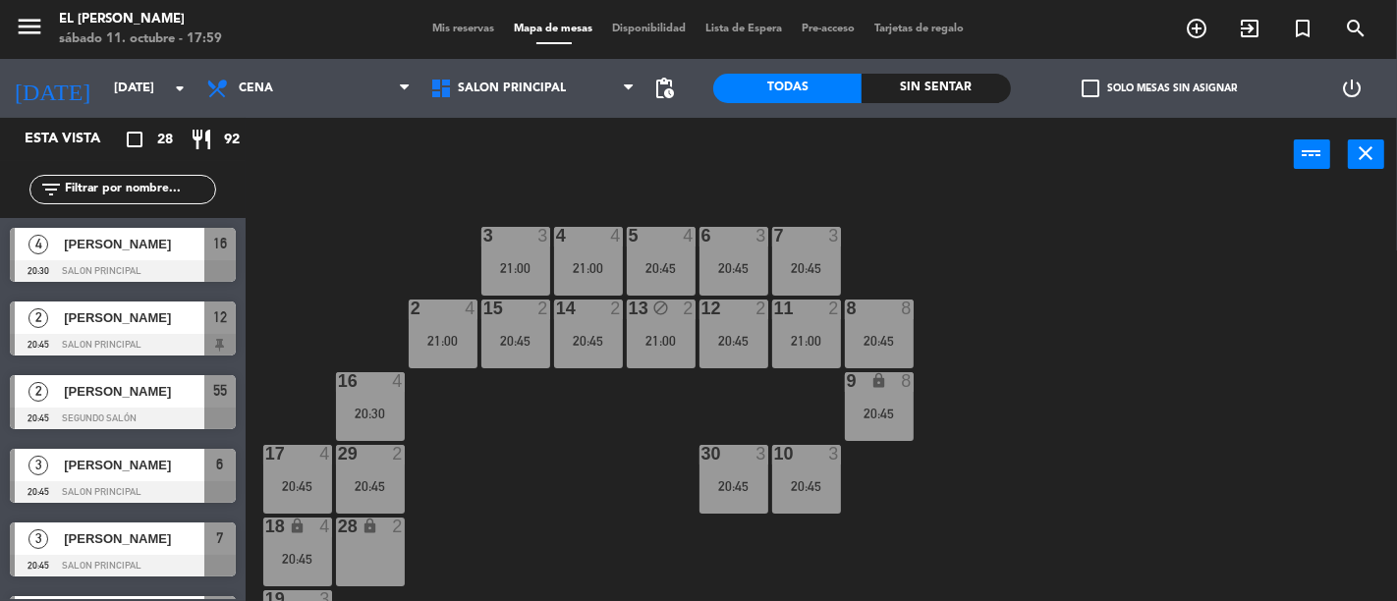
click at [556, 255] on div "4 4 21:00" at bounding box center [588, 261] width 69 height 69
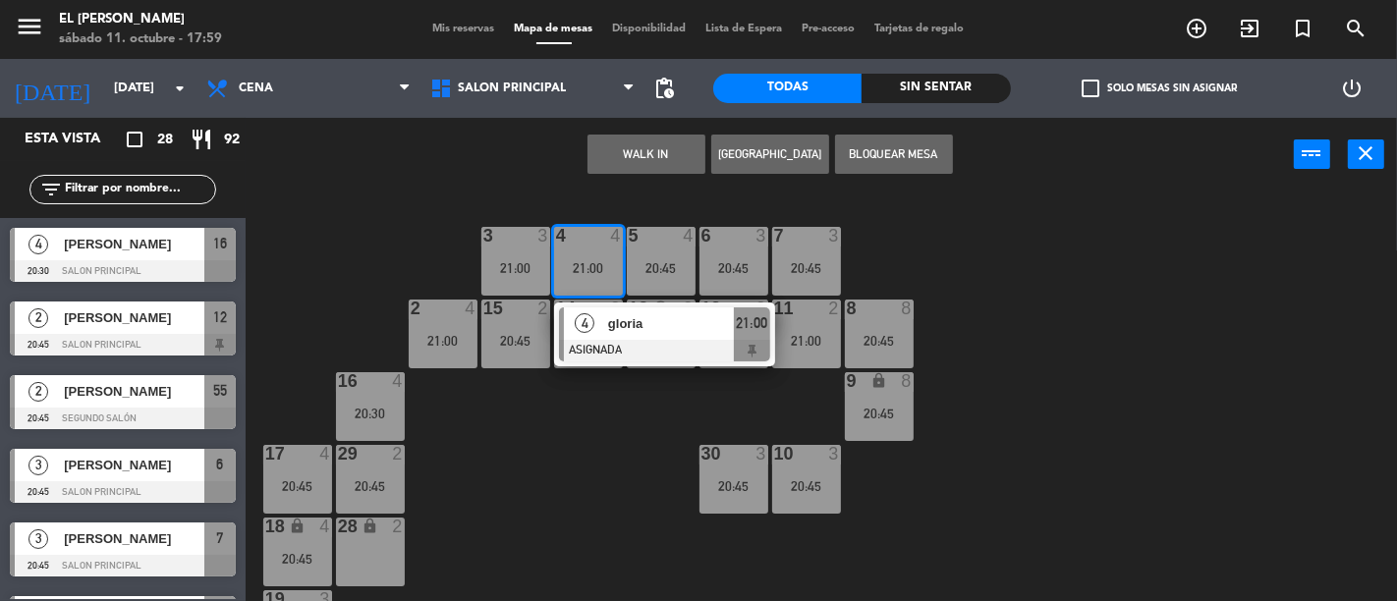
click at [536, 416] on div "3 3 21:00 4 4 21:00 4 gloria ASIGNADA 21:00 5 4 20:45 6 3 20:45 7 3 20:45 2 4 2…" at bounding box center [828, 397] width 1138 height 410
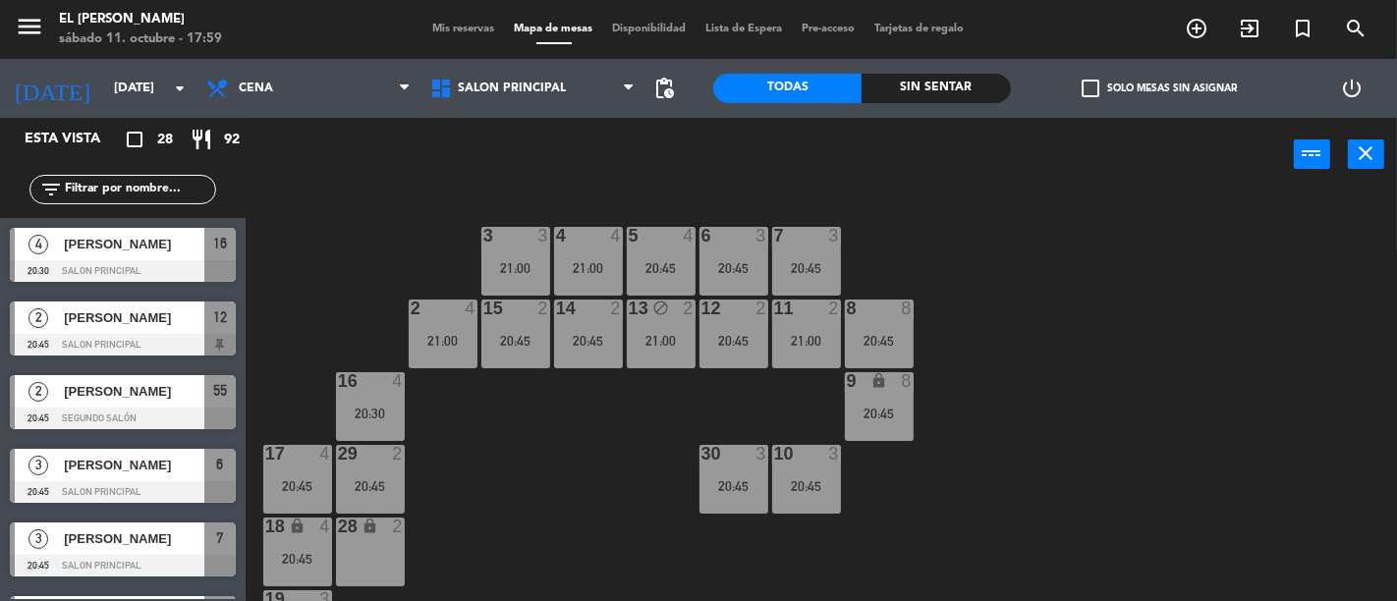
click at [537, 254] on div "3 3 21:00" at bounding box center [515, 261] width 69 height 69
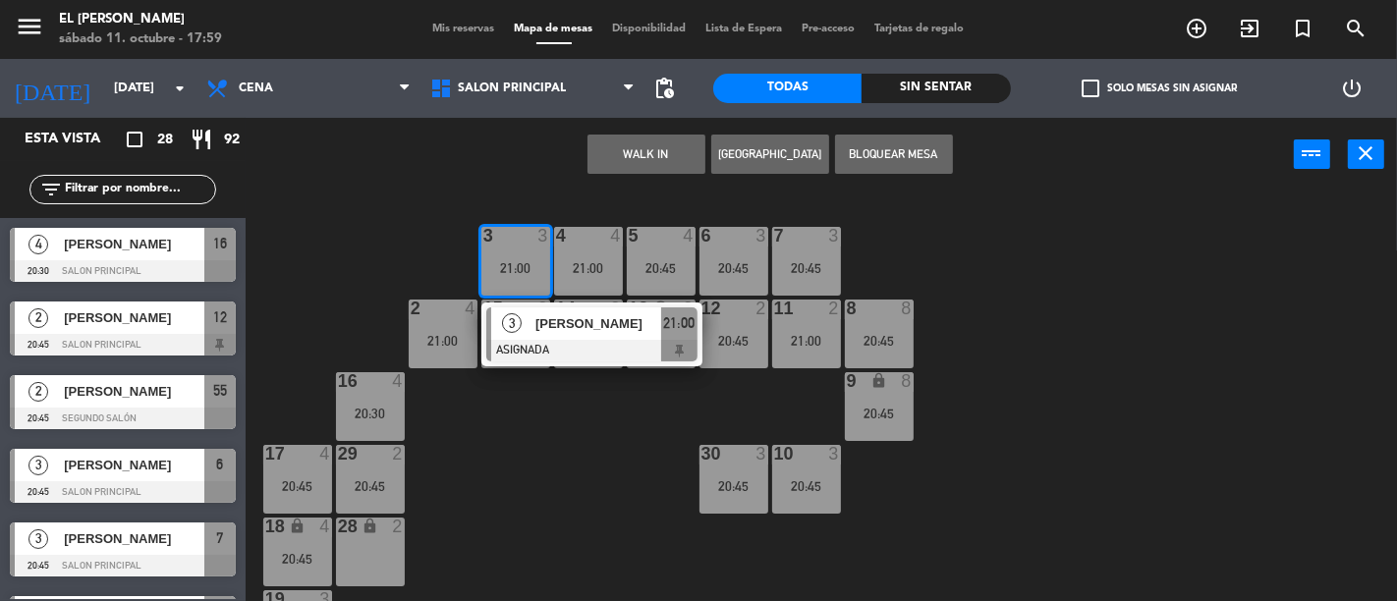
click at [504, 484] on div "3 3 21:00 3 [PERSON_NAME] ASIGNADA 21:00 4 4 21:00 5 4 20:45 6 3 20:45 7 3 20:4…" at bounding box center [828, 397] width 1138 height 410
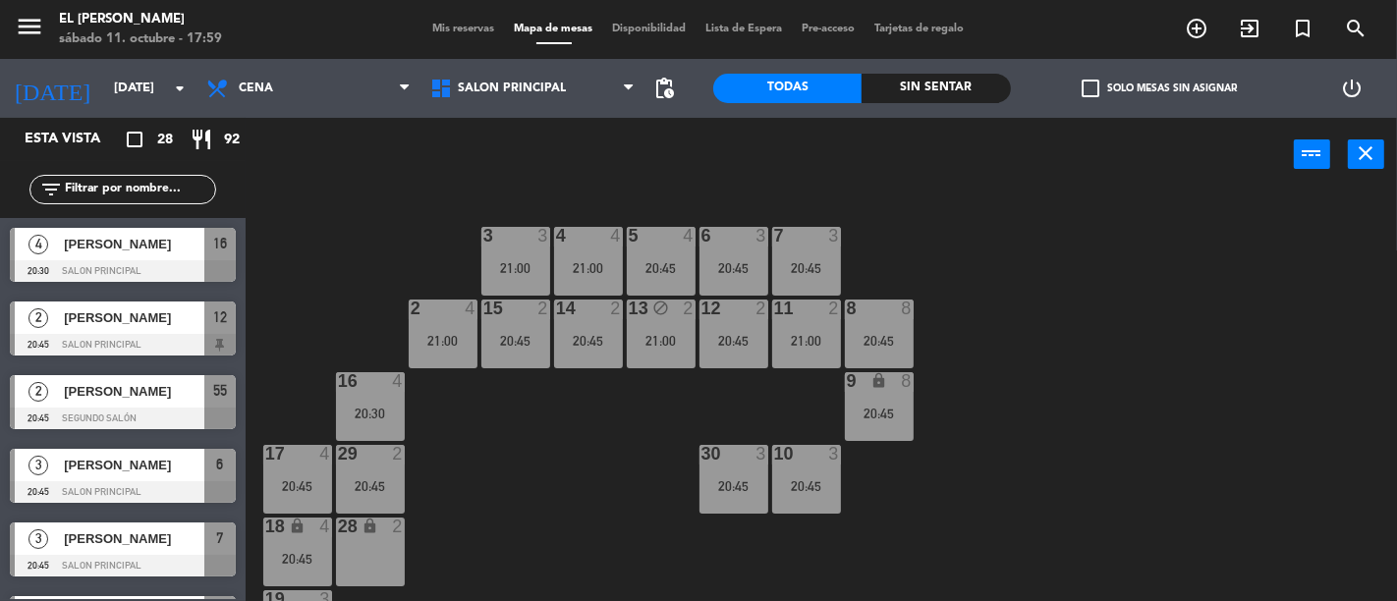
click at [770, 454] on div "3" at bounding box center [766, 454] width 32 height 18
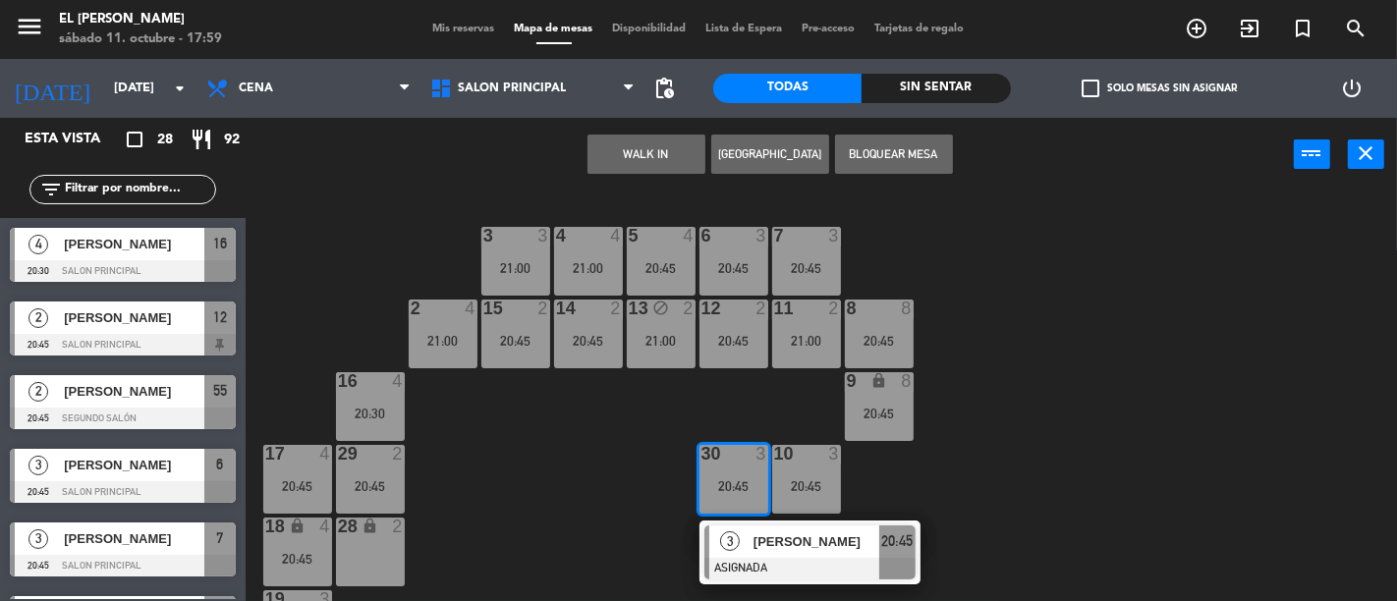
click at [562, 499] on div "3 3 21:00 4 4 21:00 5 4 20:45 6 3 20:45 7 3 20:45 2 4 21:00 15 2 20:45 14 2 20:…" at bounding box center [828, 397] width 1138 height 410
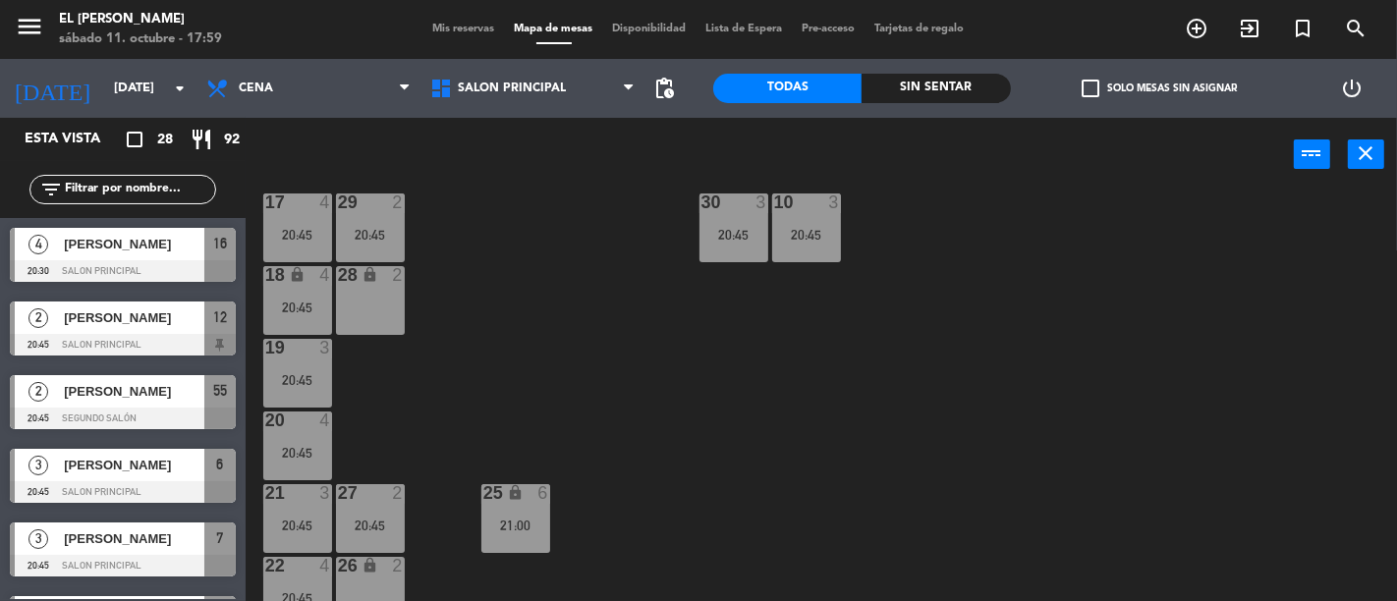
scroll to position [218, 0]
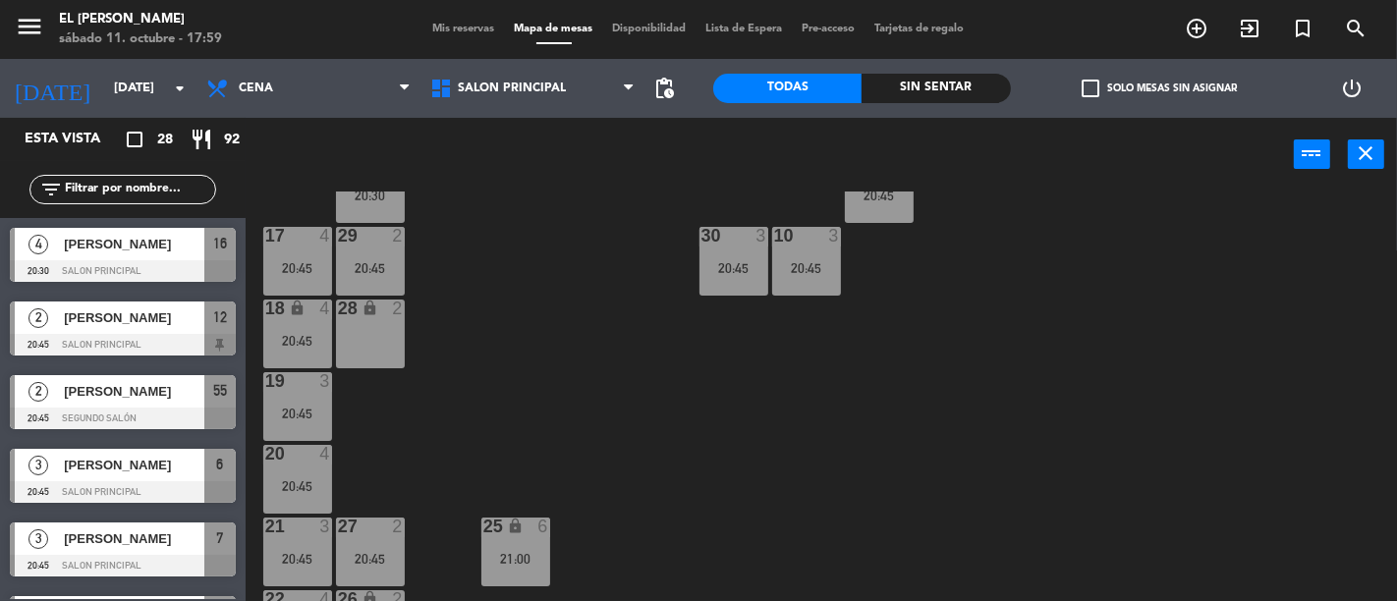
click at [305, 251] on div "17 4 20:45" at bounding box center [297, 261] width 69 height 69
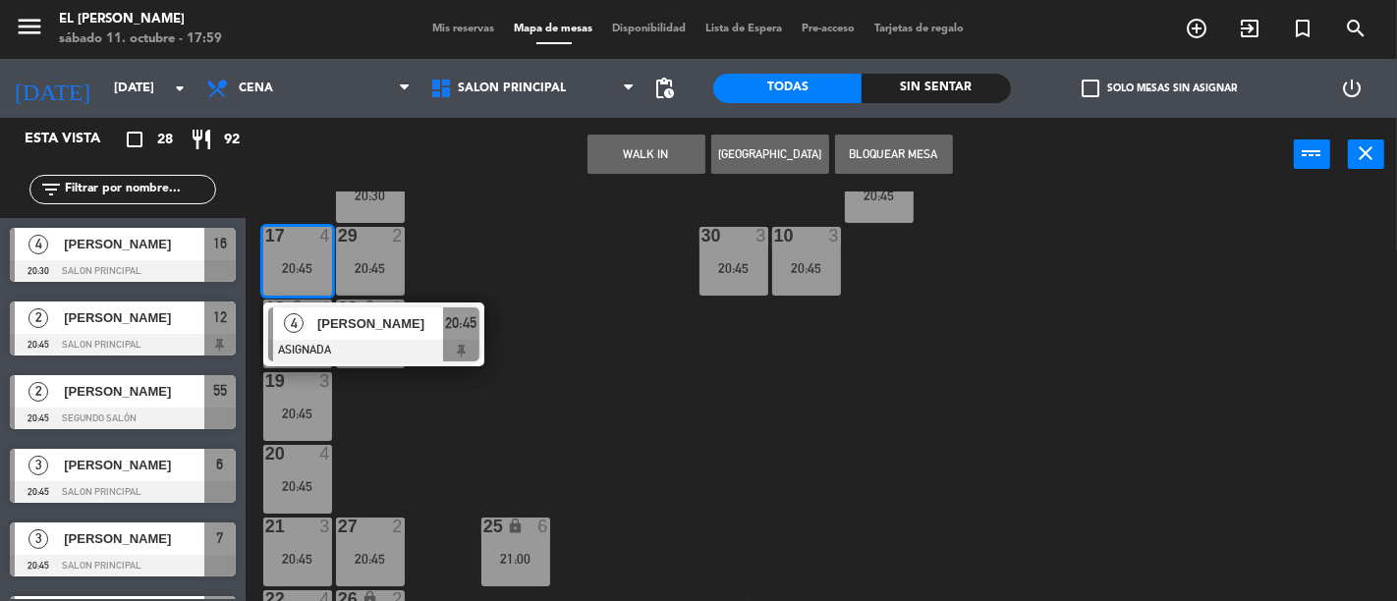
click at [492, 268] on div "3 3 21:00 4 4 21:00 5 4 20:45 6 3 20:45 7 3 20:45 2 4 21:00 15 2 20:45 14 2 20:…" at bounding box center [828, 397] width 1138 height 410
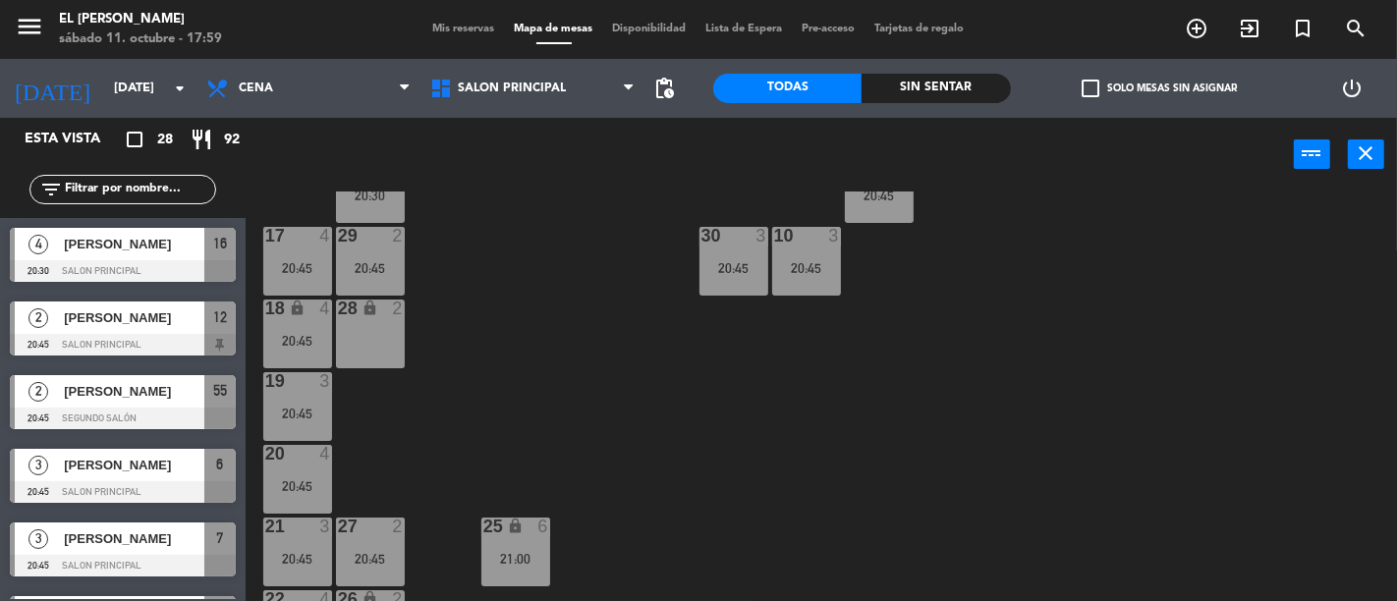
click at [400, 254] on div "29 2 20:45" at bounding box center [370, 261] width 69 height 69
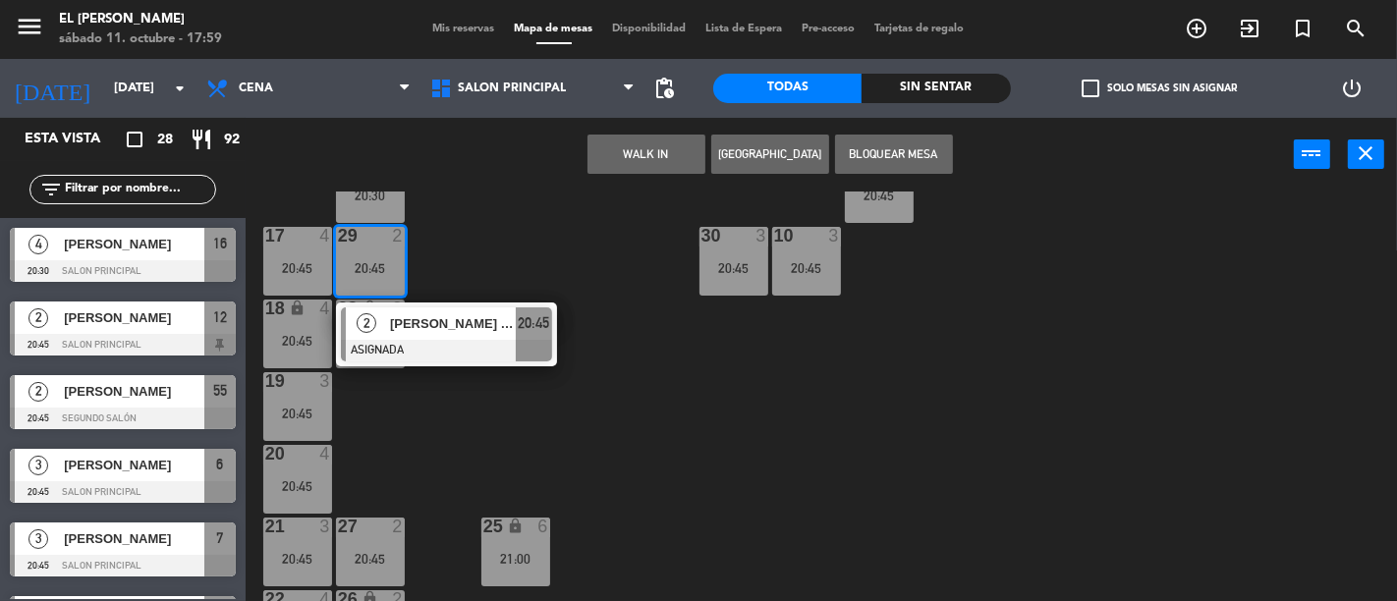
click at [489, 259] on div "3 3 21:00 4 4 21:00 5 4 20:45 6 3 20:45 7 3 20:45 2 4 21:00 15 2 20:45 14 2 20:…" at bounding box center [828, 397] width 1138 height 410
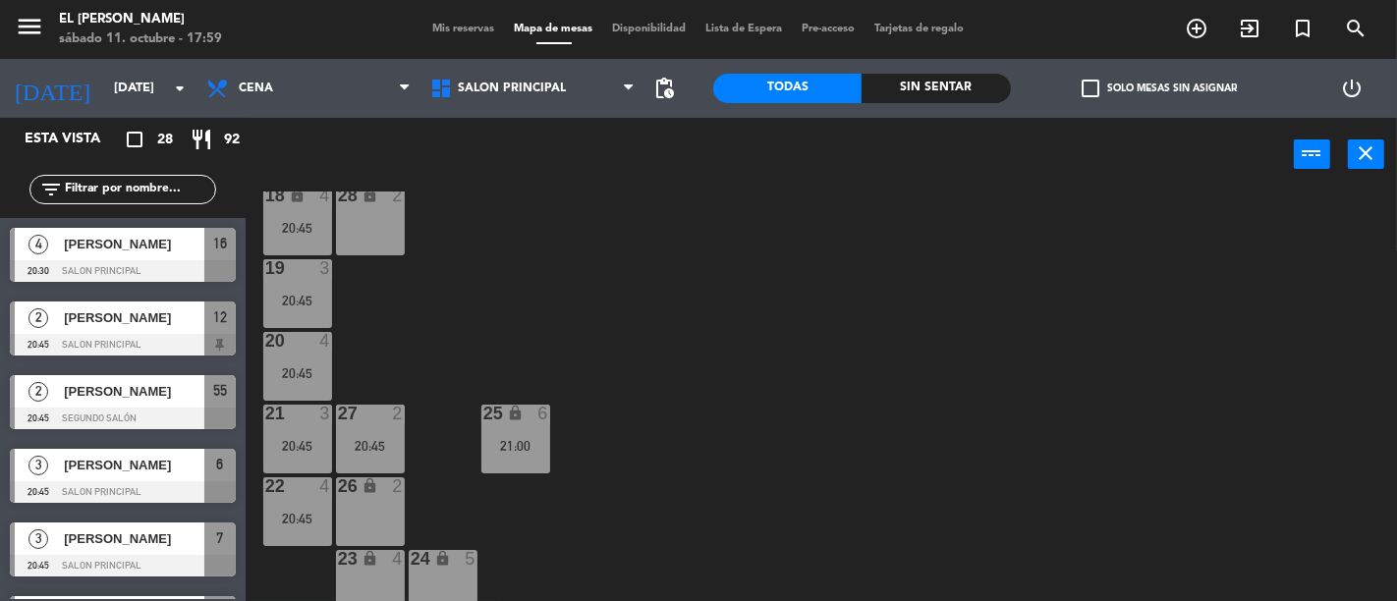
scroll to position [348, 0]
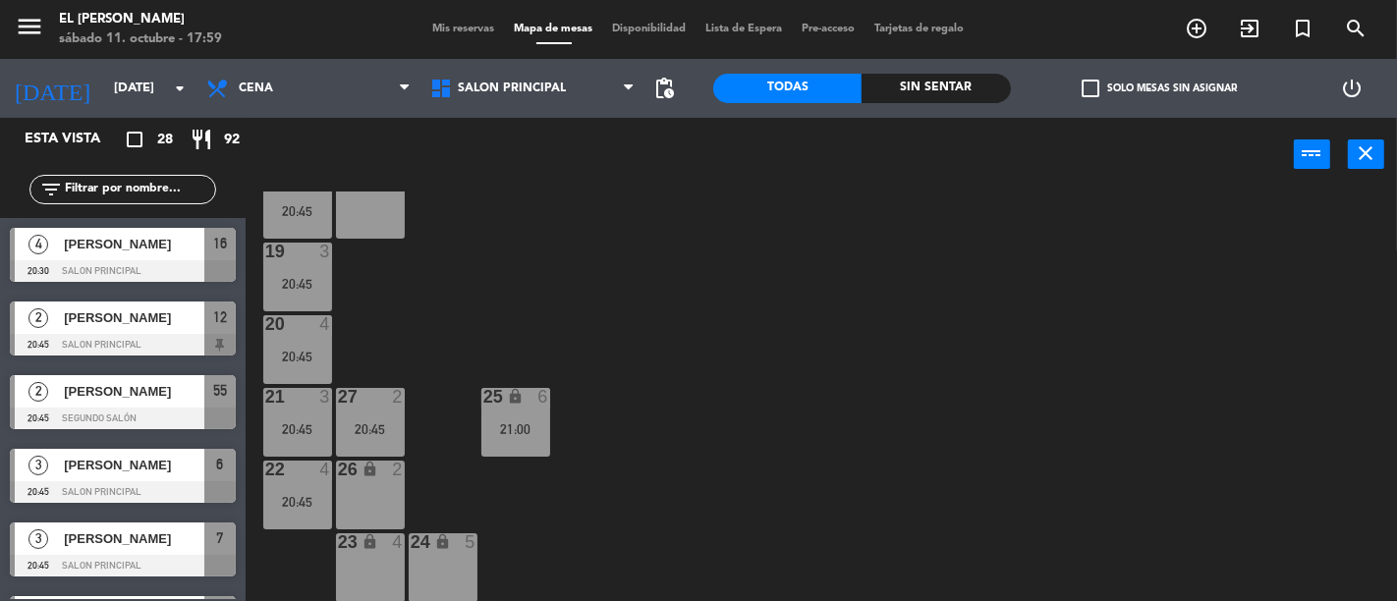
click at [516, 418] on div "25 lock 6 21:00" at bounding box center [515, 422] width 69 height 69
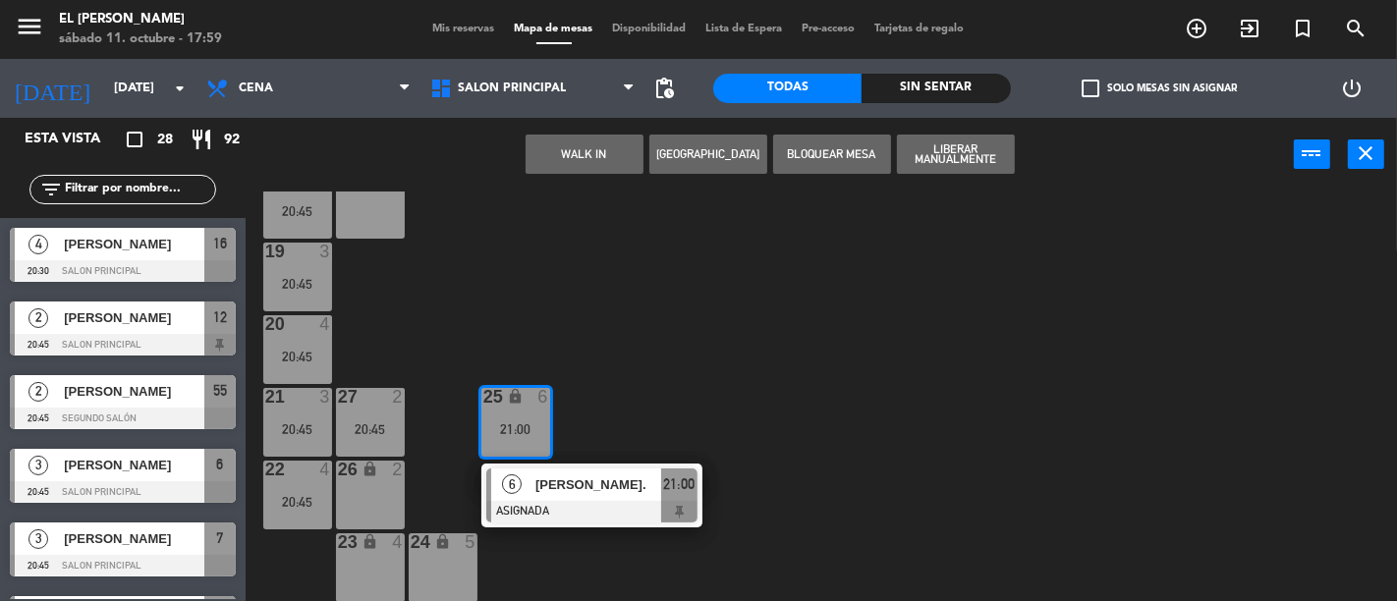
drag, startPoint x: 658, startPoint y: 414, endPoint x: 624, endPoint y: 413, distance: 34.4
click at [658, 413] on div "3 3 21:00 4 4 21:00 5 4 20:45 6 3 20:45 7 3 20:45 2 4 21:00 15 2 20:45 14 2 20:…" at bounding box center [828, 397] width 1138 height 410
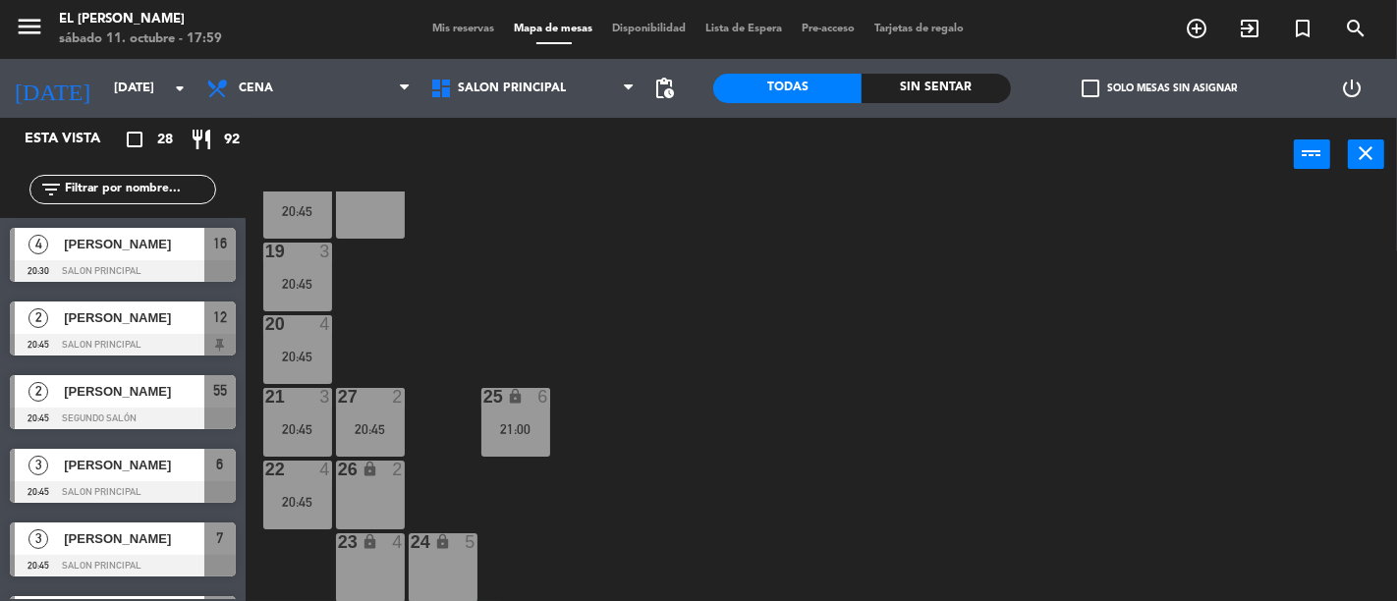
click at [329, 400] on div "27" at bounding box center [337, 397] width 32 height 18
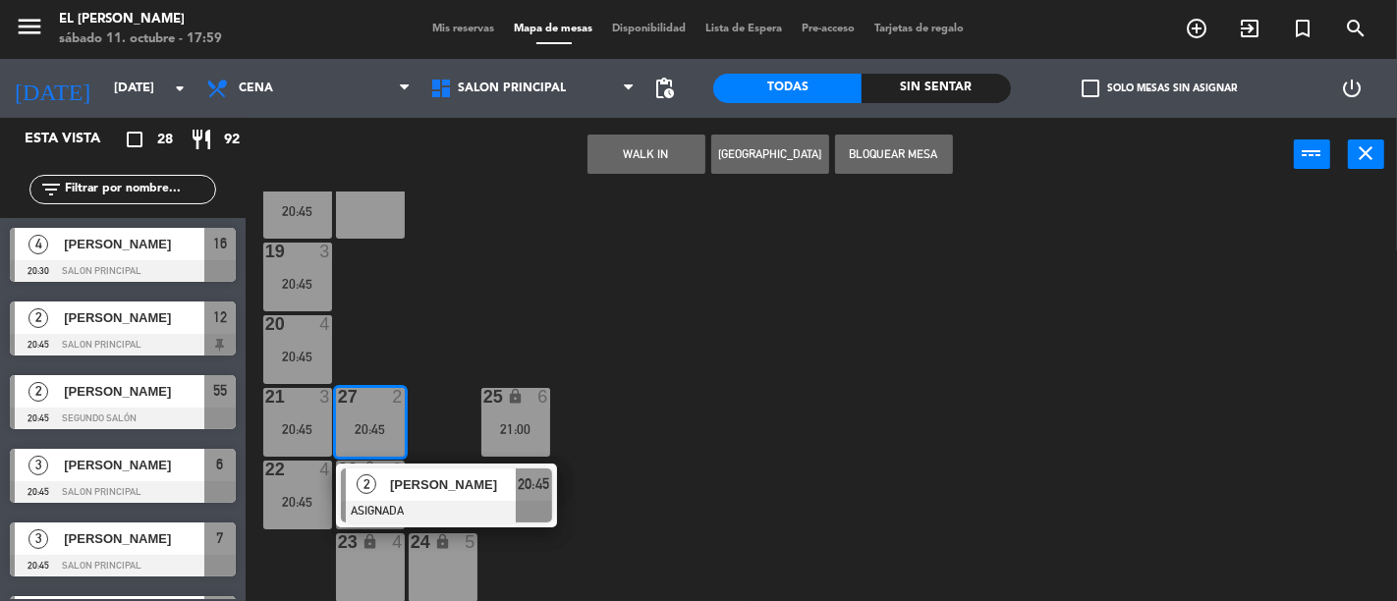
drag, startPoint x: 439, startPoint y: 315, endPoint x: 297, endPoint y: 399, distance: 165.1
click at [438, 315] on div "3 3 21:00 4 4 21:00 5 4 20:45 6 3 20:45 7 3 20:45 2 4 21:00 15 2 20:45 14 2 20:…" at bounding box center [828, 397] width 1138 height 410
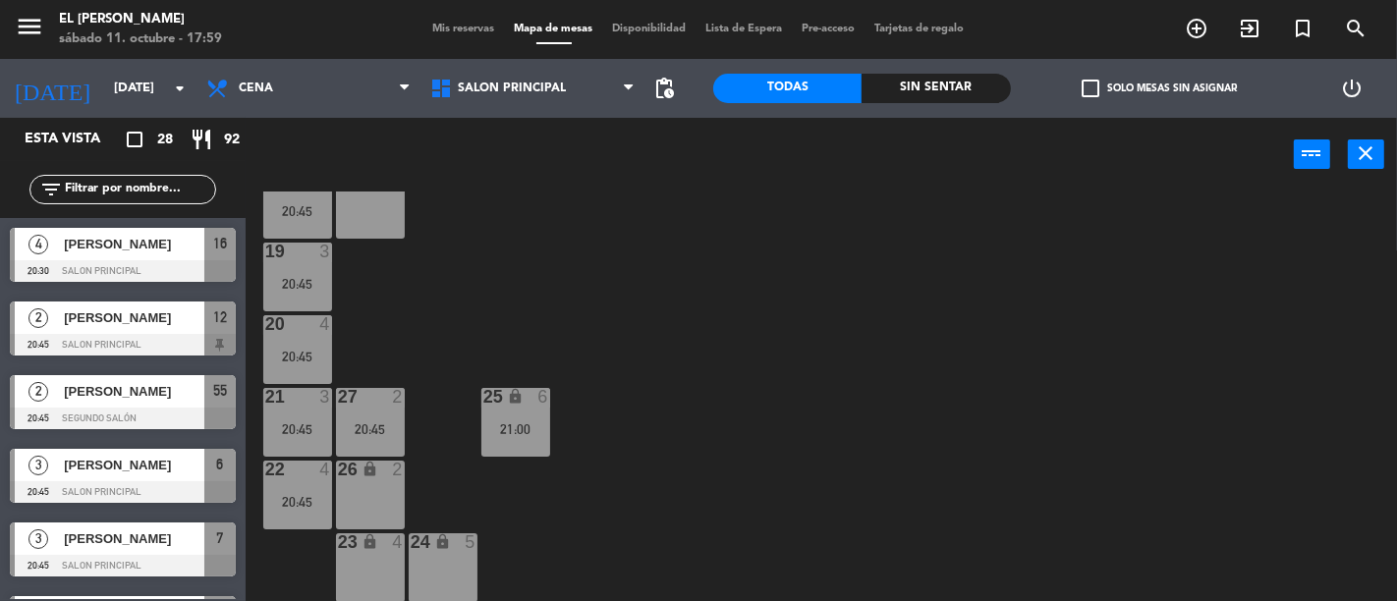
click at [263, 445] on div "21 3 20:45" at bounding box center [297, 422] width 69 height 69
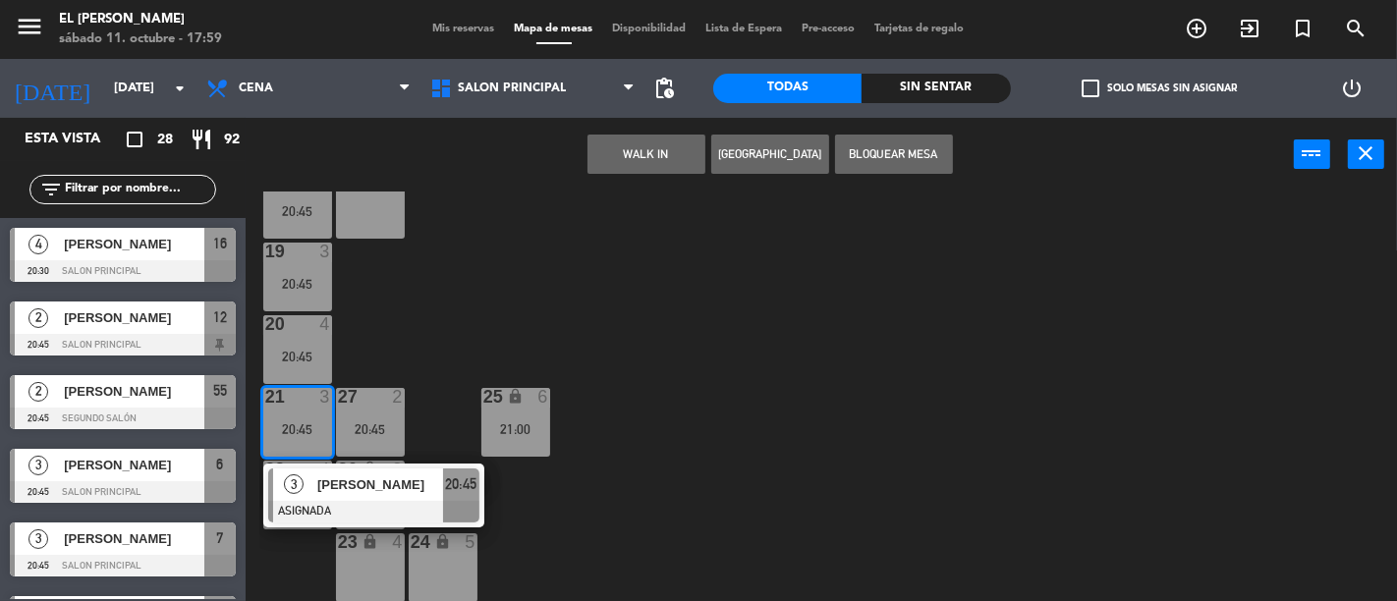
click at [410, 340] on div "3 3 21:00 4 4 21:00 5 4 20:45 6 3 20:45 7 3 20:45 2 4 21:00 15 2 20:45 14 2 20:…" at bounding box center [828, 397] width 1138 height 410
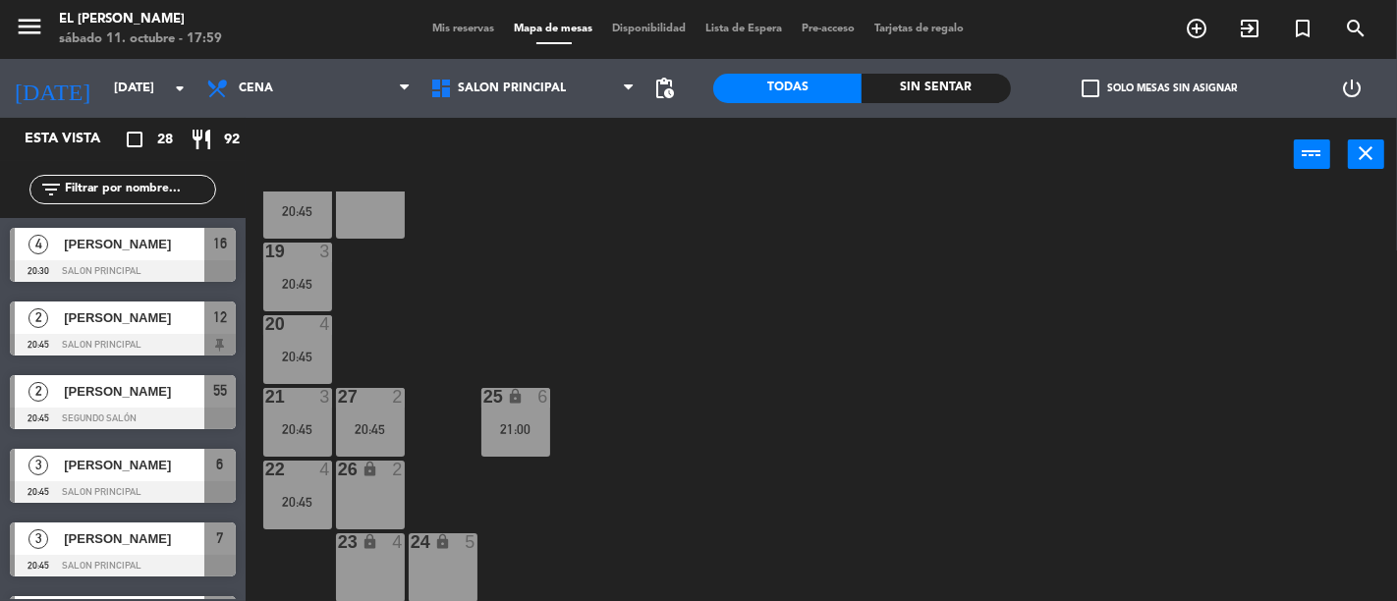
click at [307, 498] on div "20:45" at bounding box center [297, 502] width 69 height 14
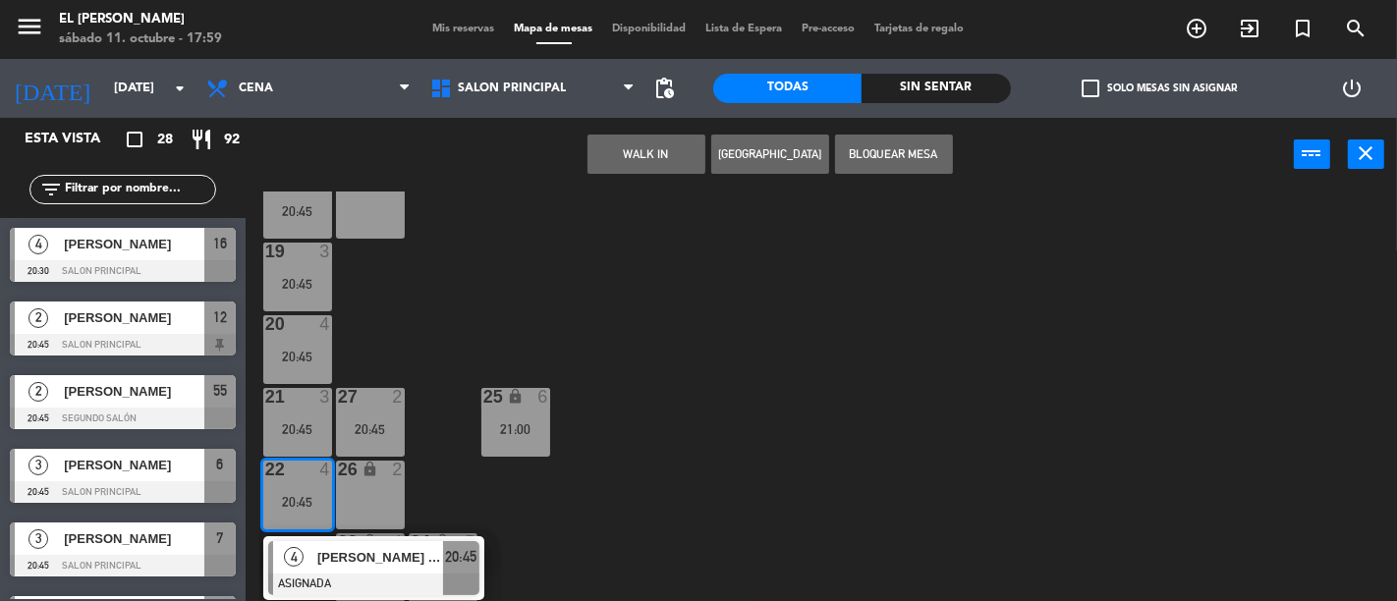
click at [486, 285] on div "3 3 21:00 4 4 21:00 5 4 20:45 6 3 20:45 7 3 20:45 2 4 21:00 15 2 20:45 14 2 20:…" at bounding box center [828, 397] width 1138 height 410
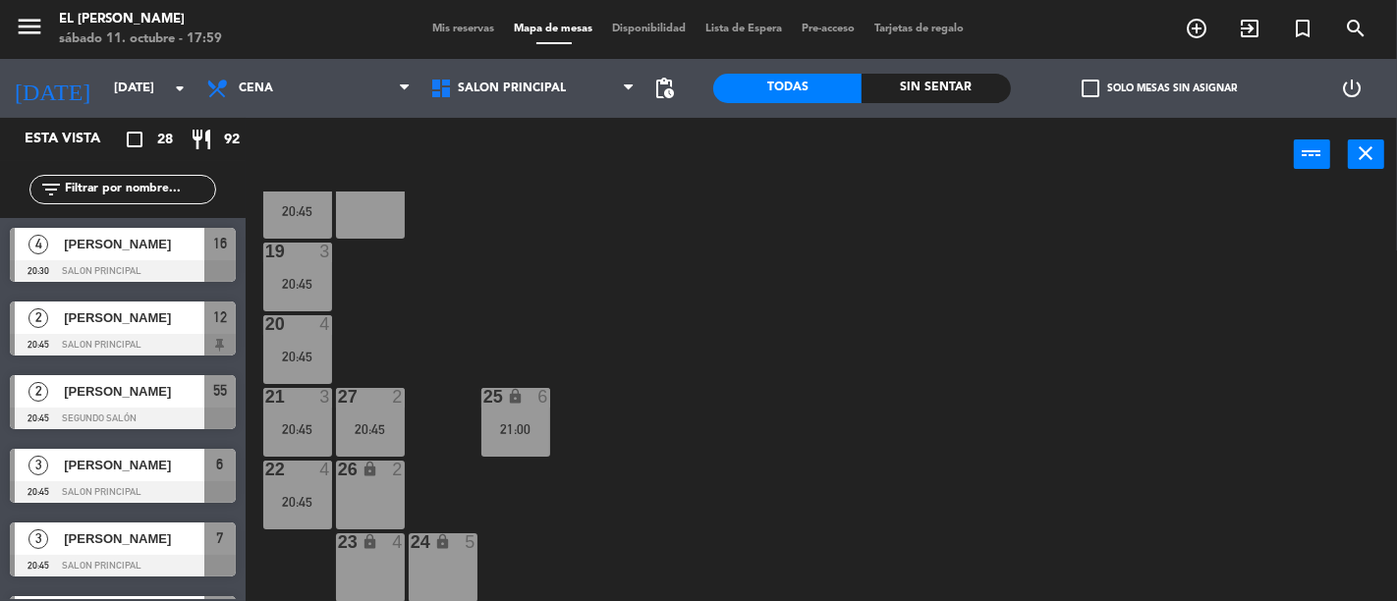
click at [253, 330] on main "3 3 21:00 4 4 21:00 5 4 20:45 6 3 20:45 7 3 20:45 2 4 21:00 15 2 20:45 14 2 20:…" at bounding box center [822, 389] width 1152 height 423
click at [314, 319] on div "4" at bounding box center [329, 324] width 32 height 18
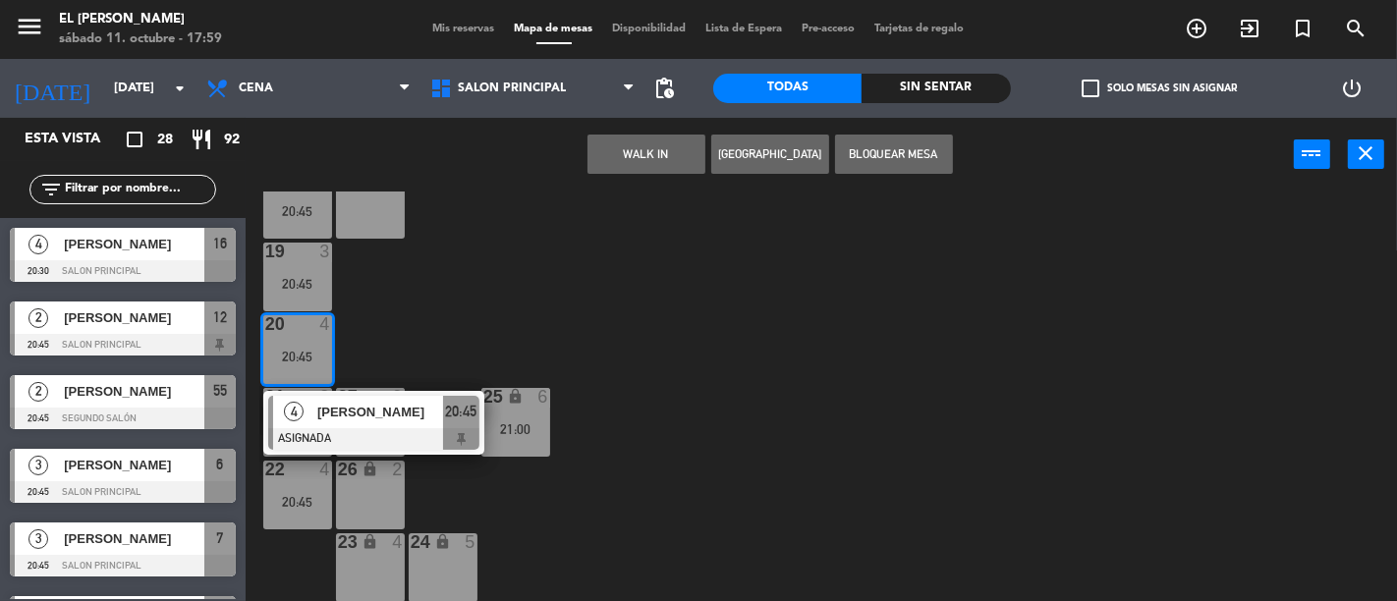
click at [533, 299] on div "3 3 21:00 4 4 21:00 5 4 20:45 6 3 20:45 7 3 20:45 2 4 21:00 15 2 20:45 14 2 20:…" at bounding box center [828, 397] width 1138 height 410
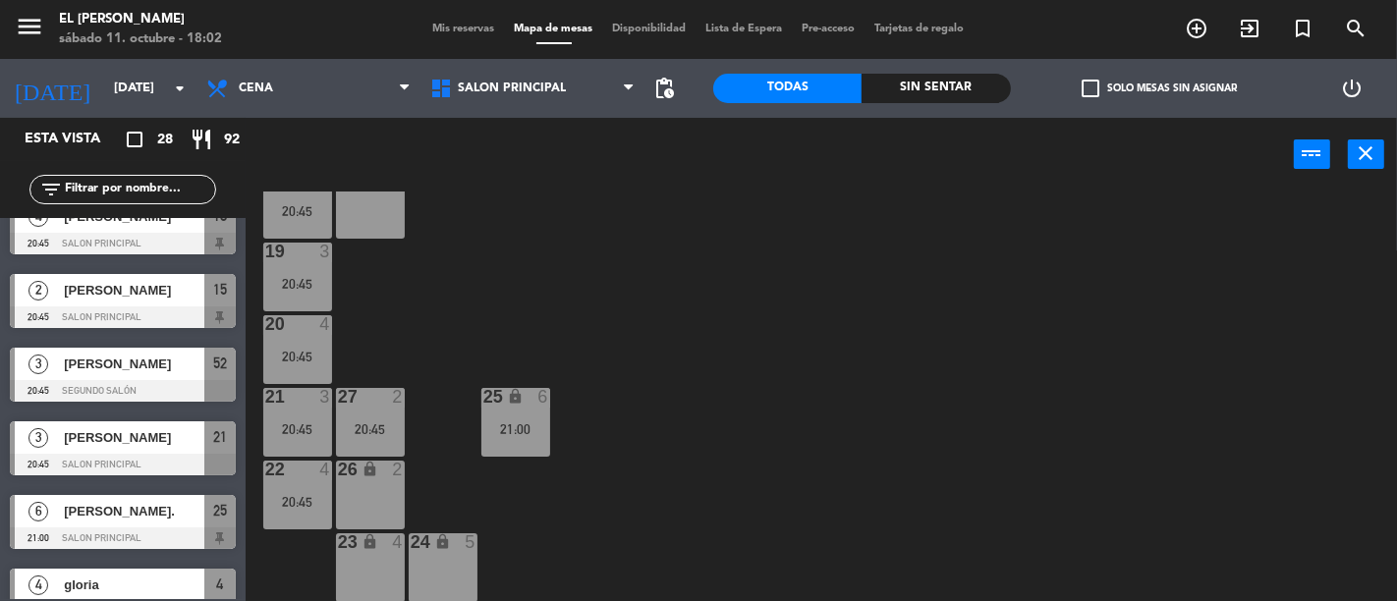
scroll to position [1682, 0]
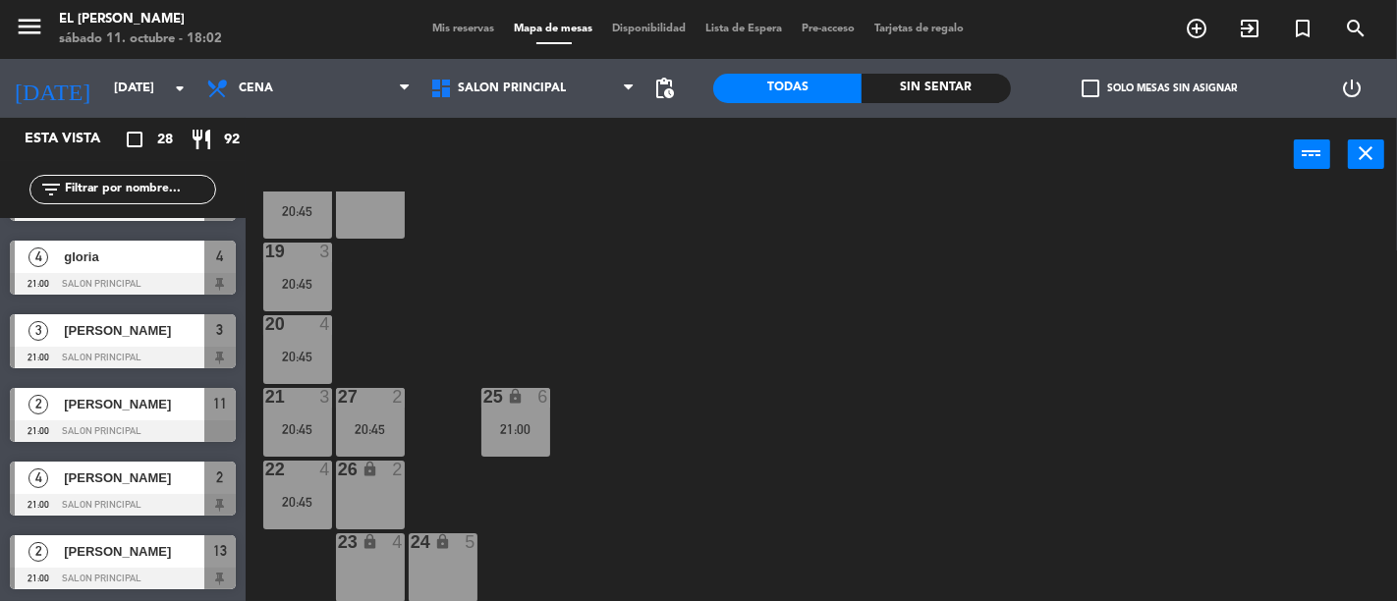
click at [163, 415] on div "[PERSON_NAME]" at bounding box center [133, 404] width 142 height 32
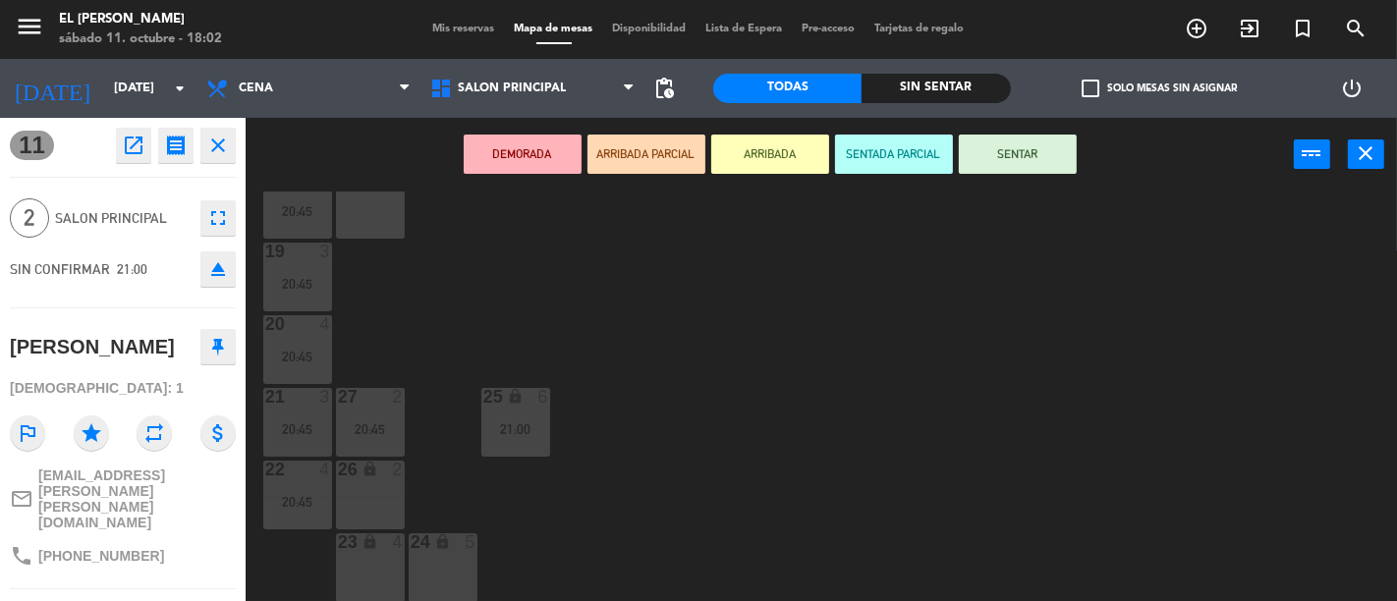
click at [450, 13] on div "menu El [PERSON_NAME] [DATE] 11. octubre - 18:02 Mis reservas Mapa de mesas Dis…" at bounding box center [698, 29] width 1397 height 59
click at [459, 18] on div "menu El [PERSON_NAME] [DATE] 11. octubre - 18:02 Mis reservas Mapa de mesas Dis…" at bounding box center [698, 29] width 1397 height 59
click at [458, 30] on span "Mis reservas" at bounding box center [464, 29] width 82 height 11
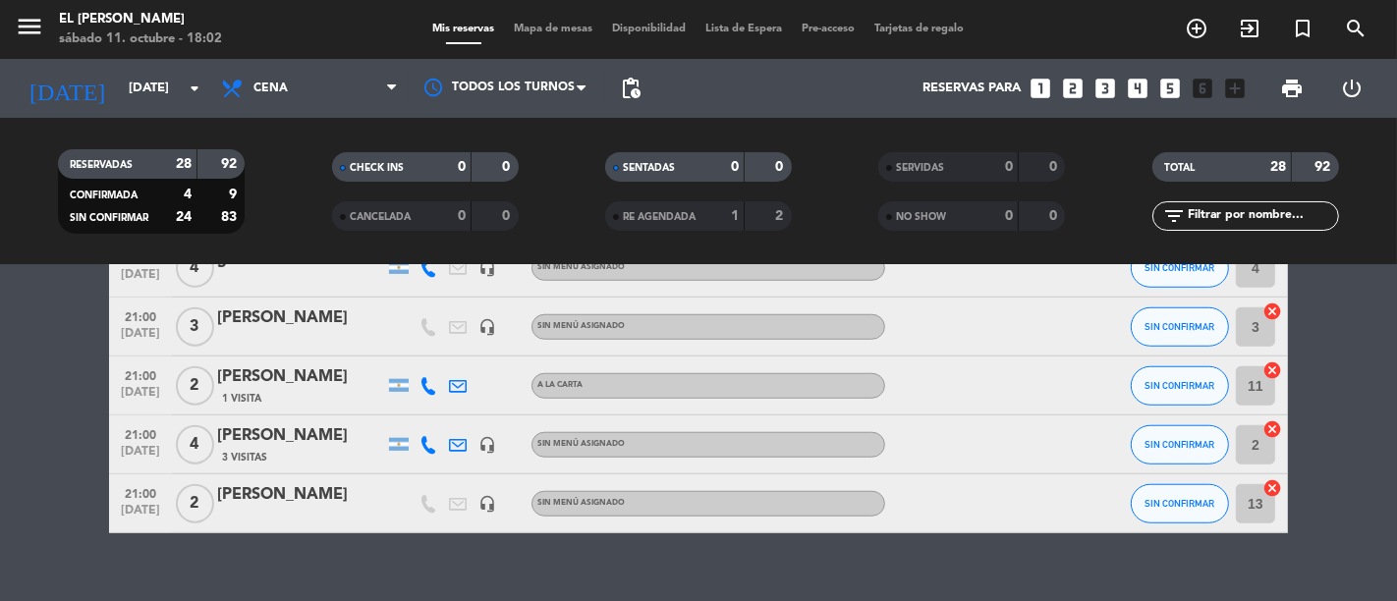
scroll to position [1419, 0]
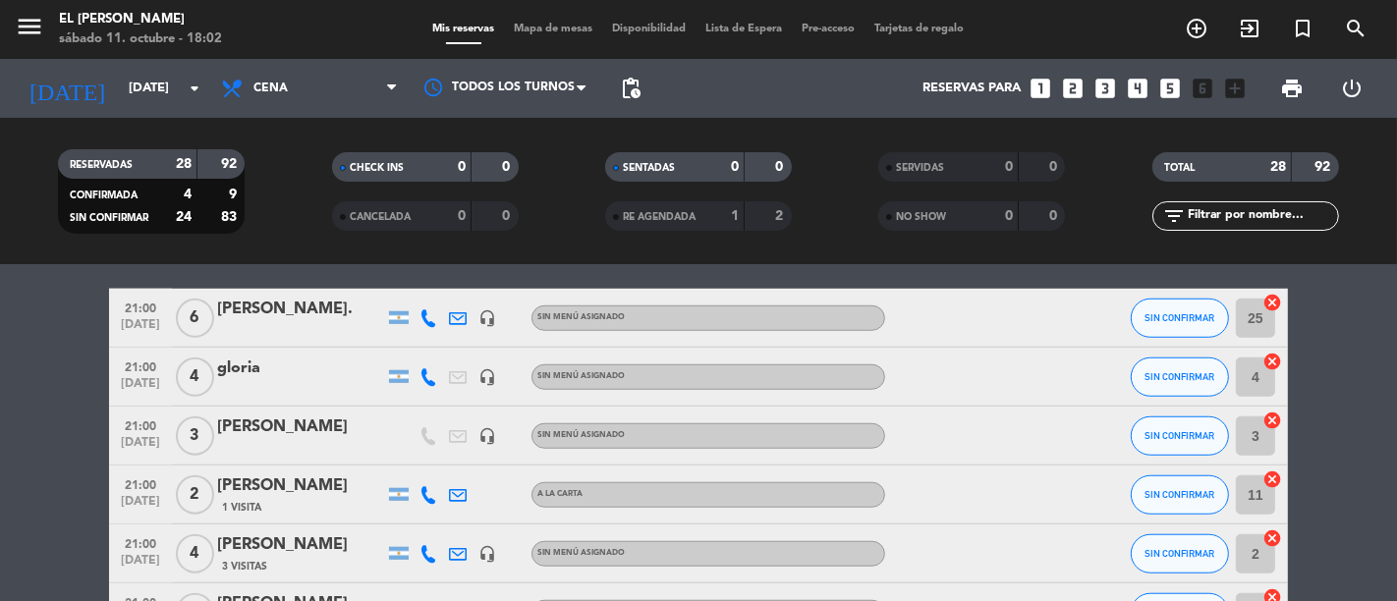
click at [289, 482] on div "[PERSON_NAME]" at bounding box center [300, 487] width 167 height 26
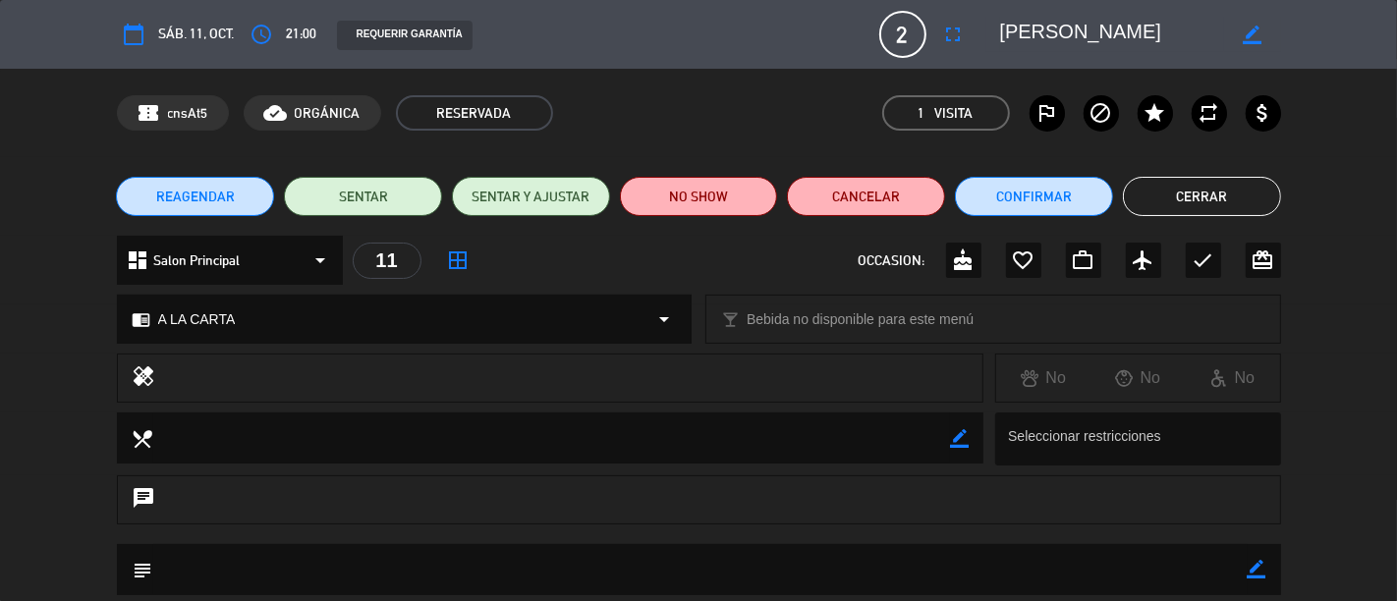
click at [943, 39] on icon "fullscreen" at bounding box center [954, 35] width 24 height 24
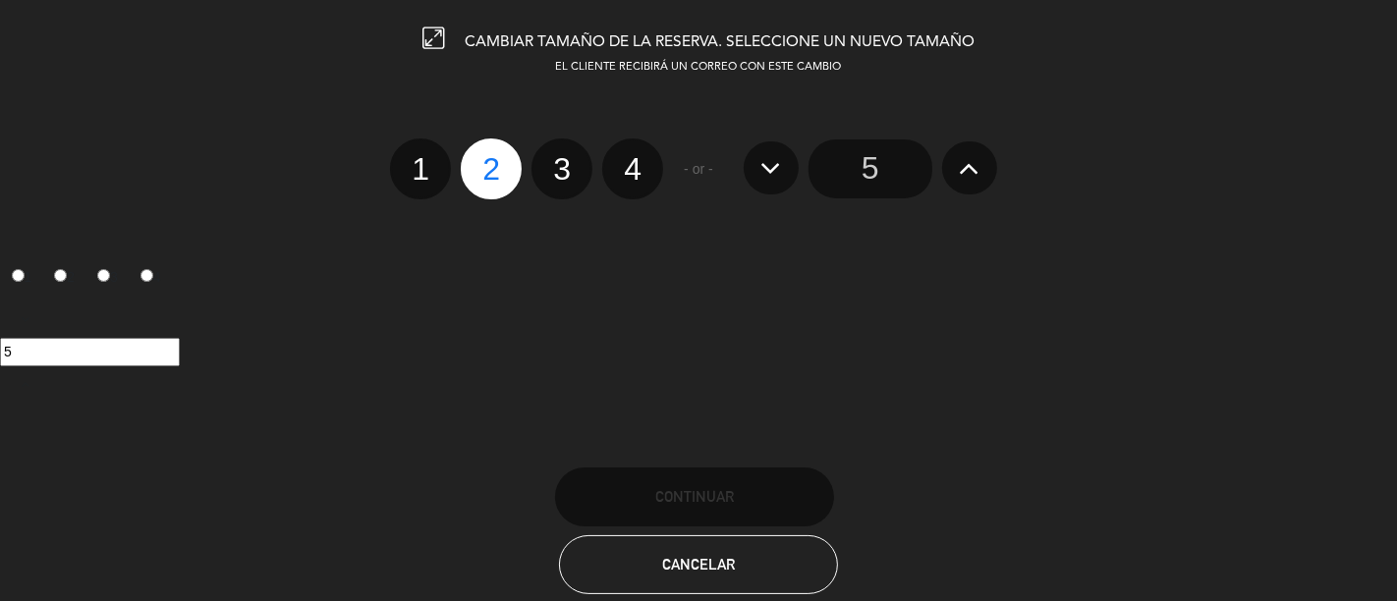
click at [973, 169] on icon at bounding box center [969, 167] width 21 height 31
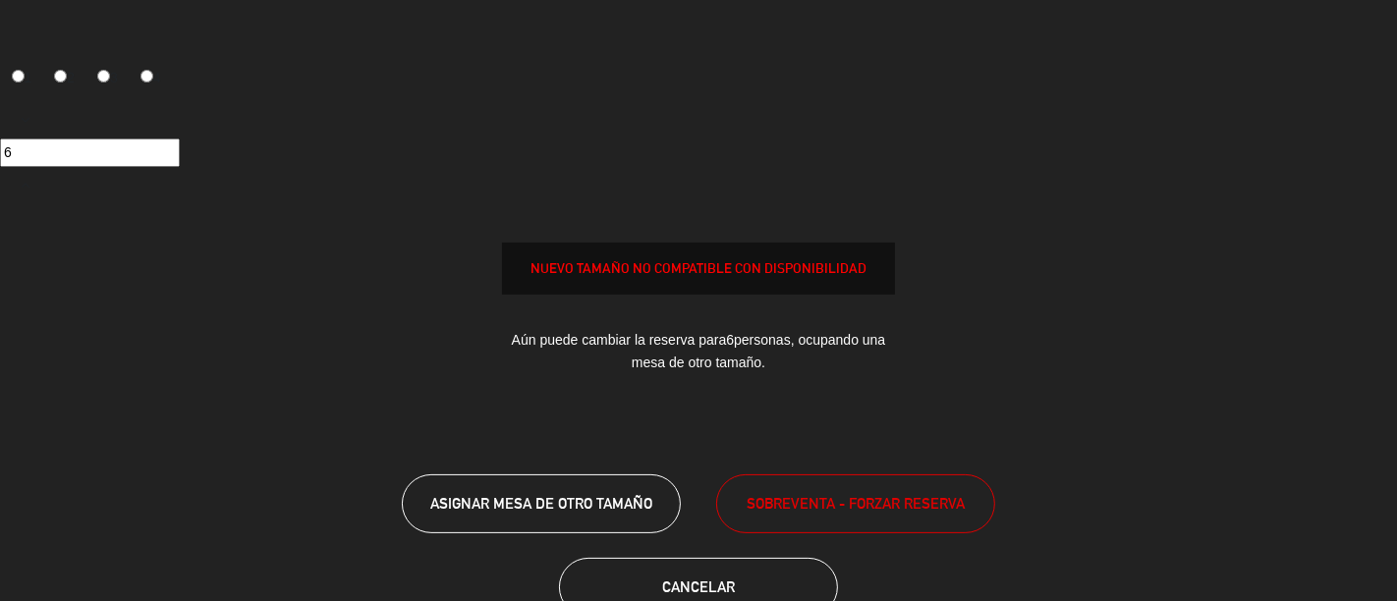
scroll to position [218, 0]
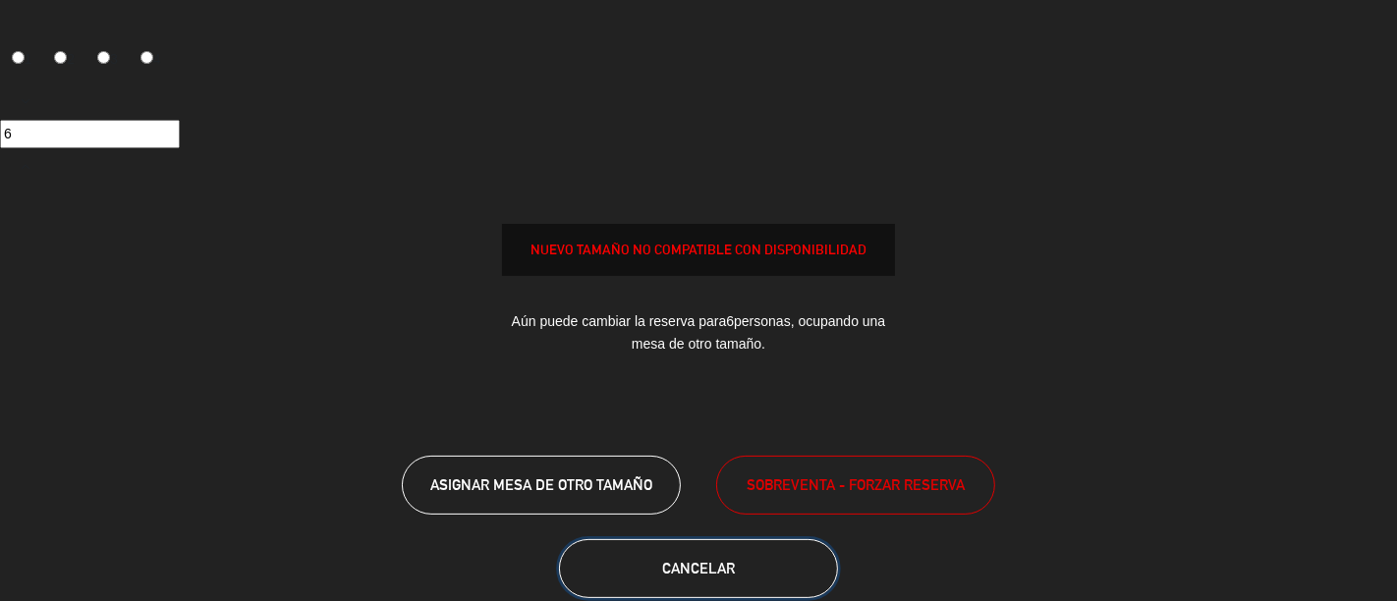
click at [670, 567] on span "Cancelar" at bounding box center [698, 568] width 73 height 17
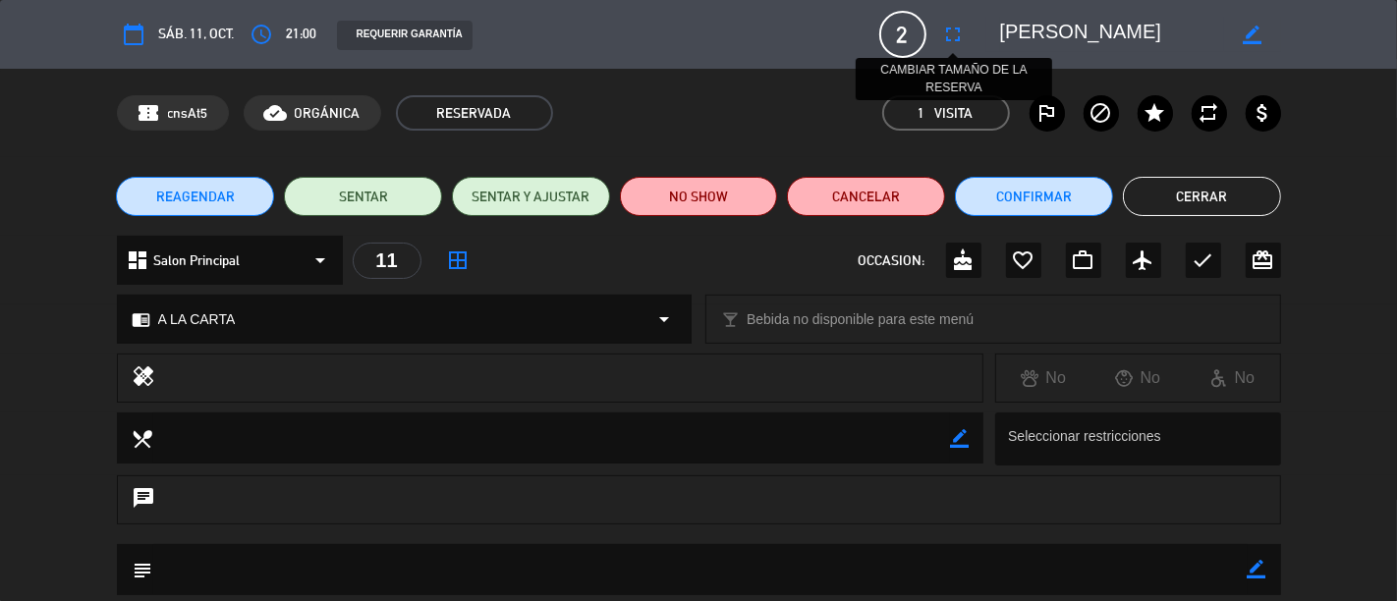
click at [955, 36] on icon "fullscreen" at bounding box center [954, 35] width 24 height 24
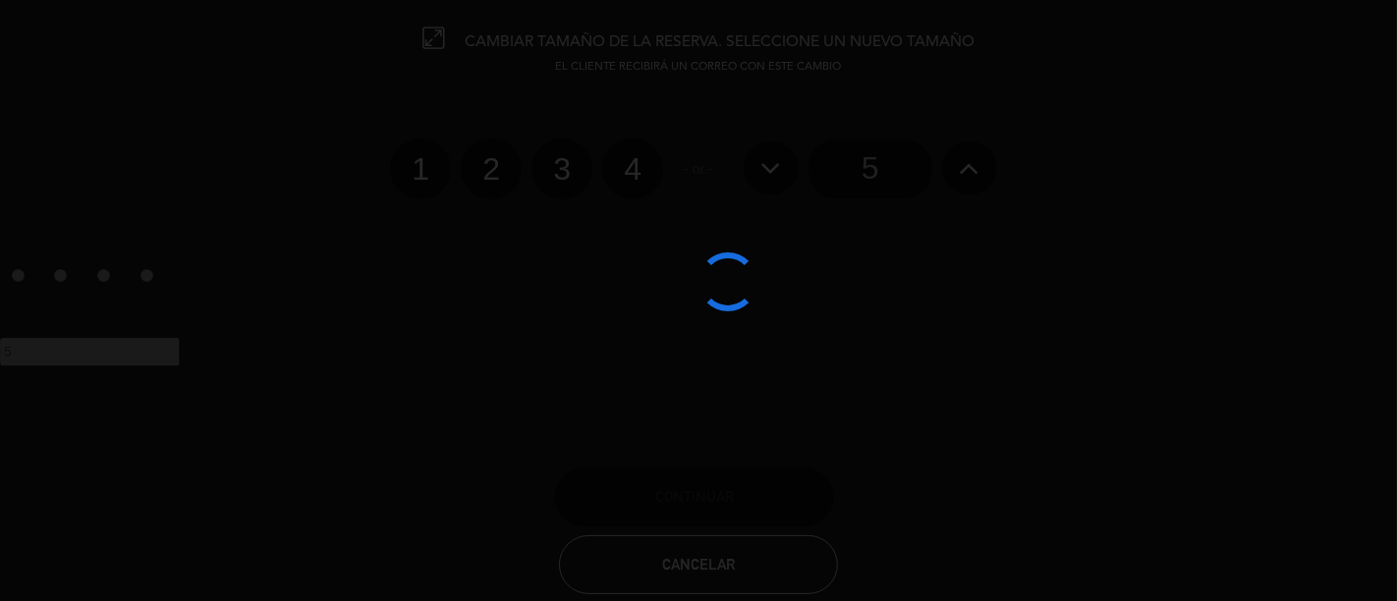
click at [968, 159] on div at bounding box center [698, 300] width 1397 height 601
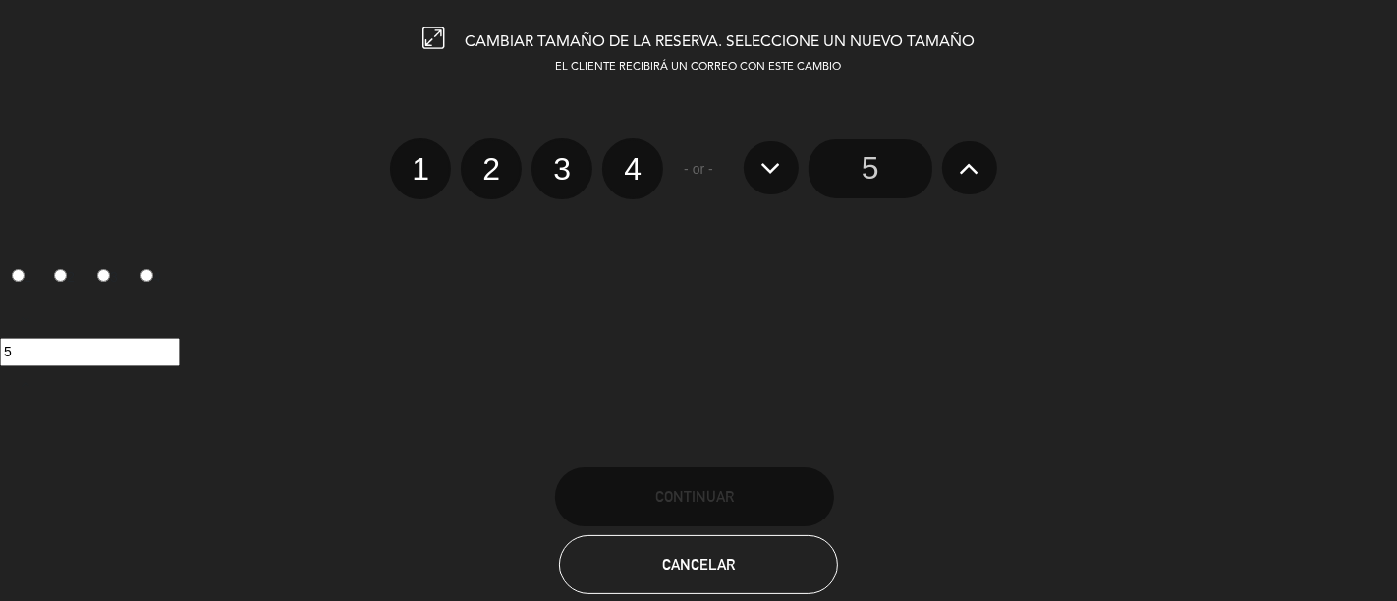
click at [968, 159] on icon at bounding box center [969, 167] width 21 height 31
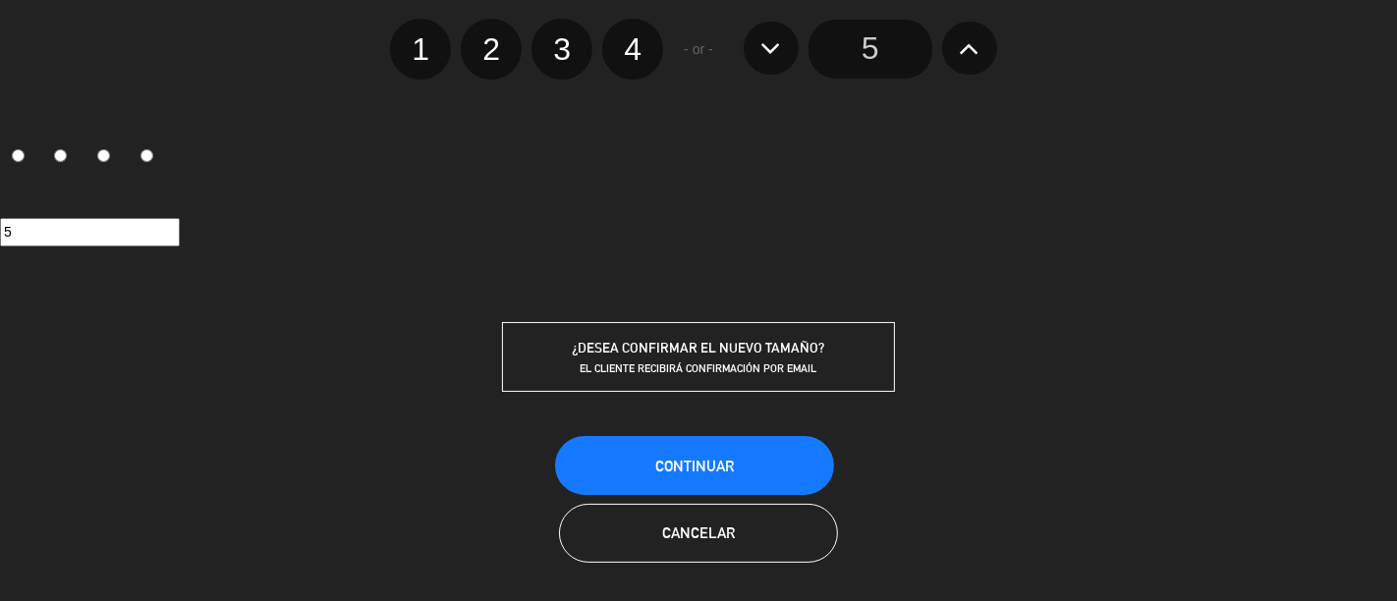
scroll to position [122, 0]
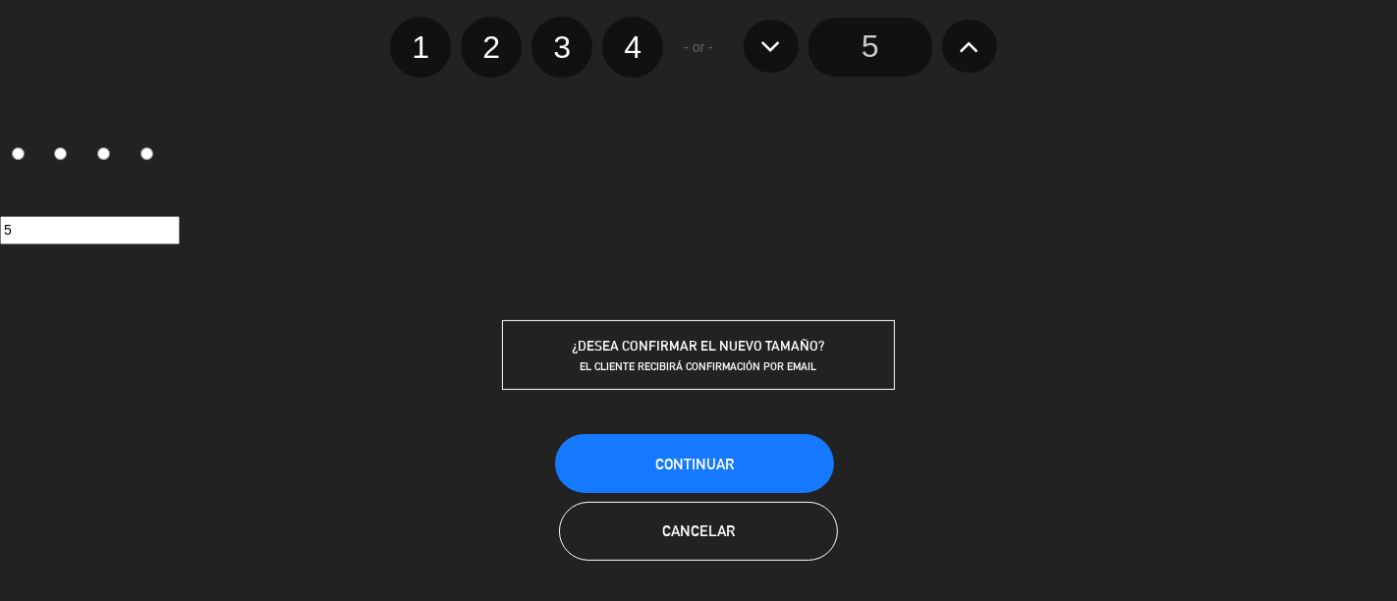
click at [976, 35] on icon at bounding box center [969, 45] width 21 height 31
click at [1019, 171] on div "1 2 3 4" at bounding box center [698, 160] width 1397 height 40
click at [695, 464] on span "Continuar" at bounding box center [694, 464] width 79 height 17
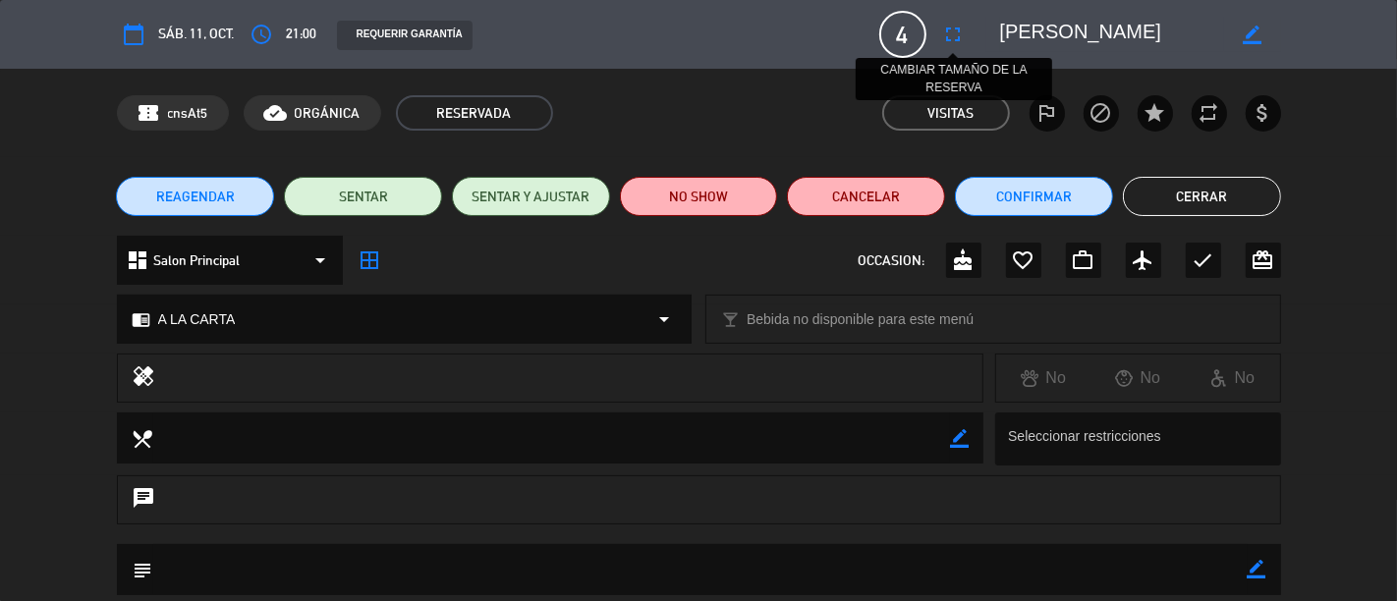
click at [939, 44] on button "fullscreen" at bounding box center [953, 34] width 35 height 35
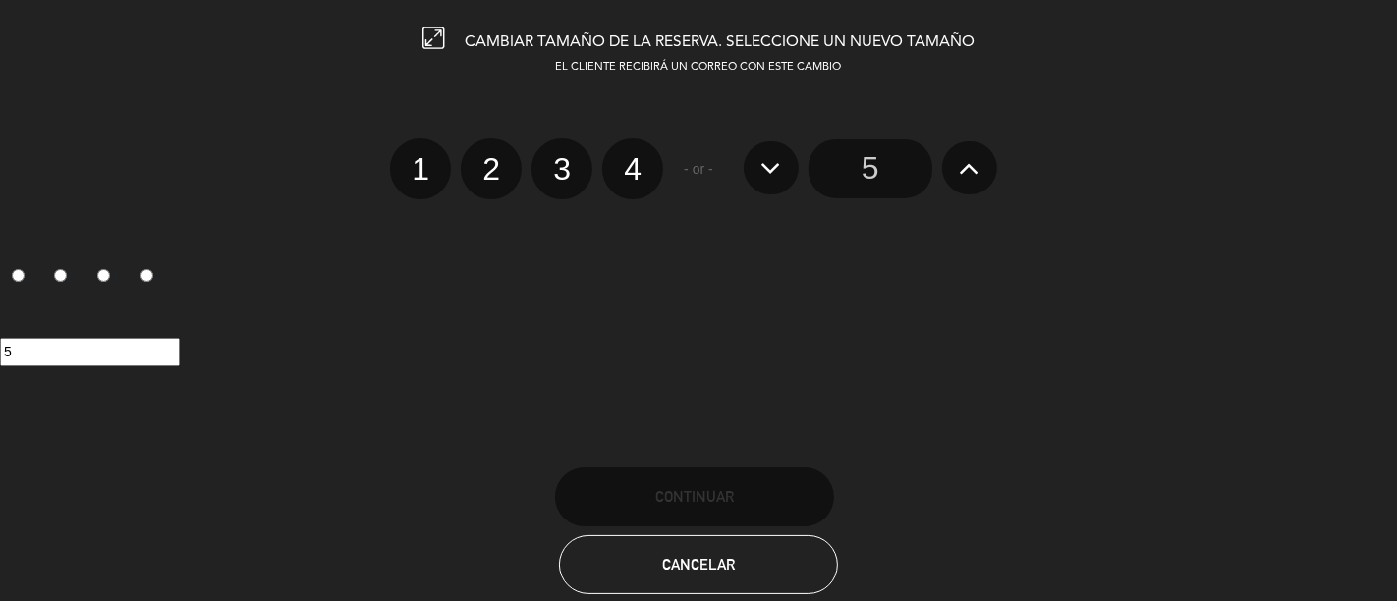
click at [967, 167] on icon at bounding box center [969, 167] width 21 height 31
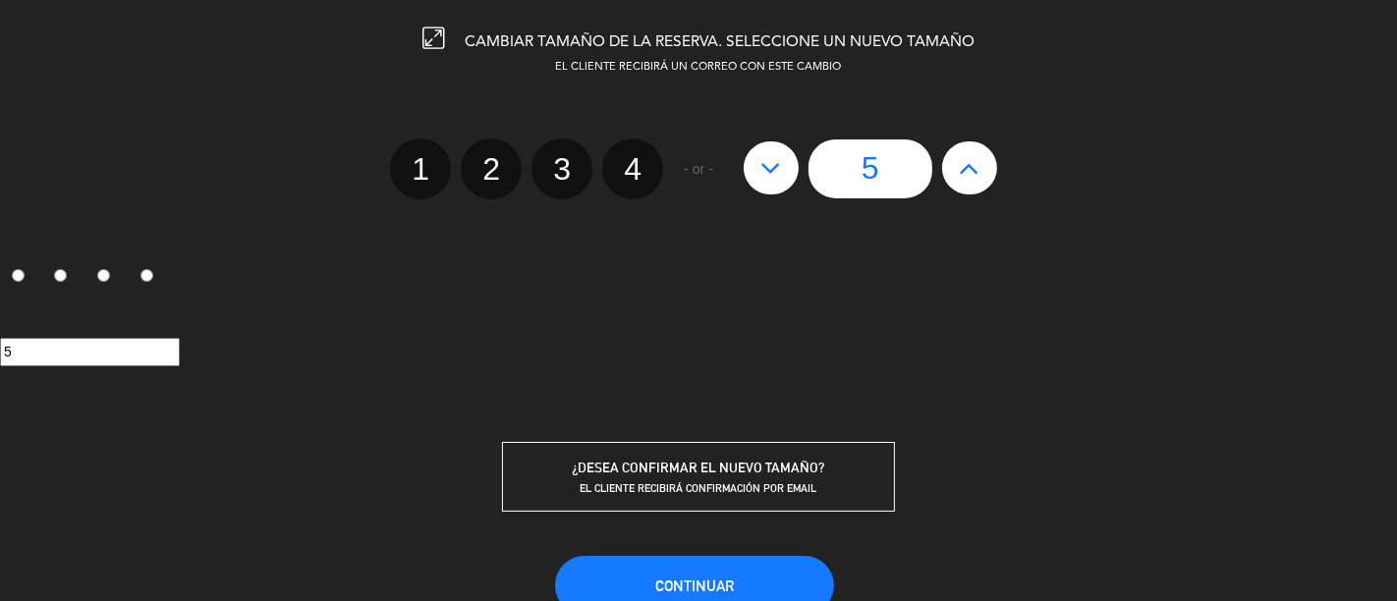
click at [967, 167] on icon at bounding box center [969, 167] width 21 height 31
type input "6"
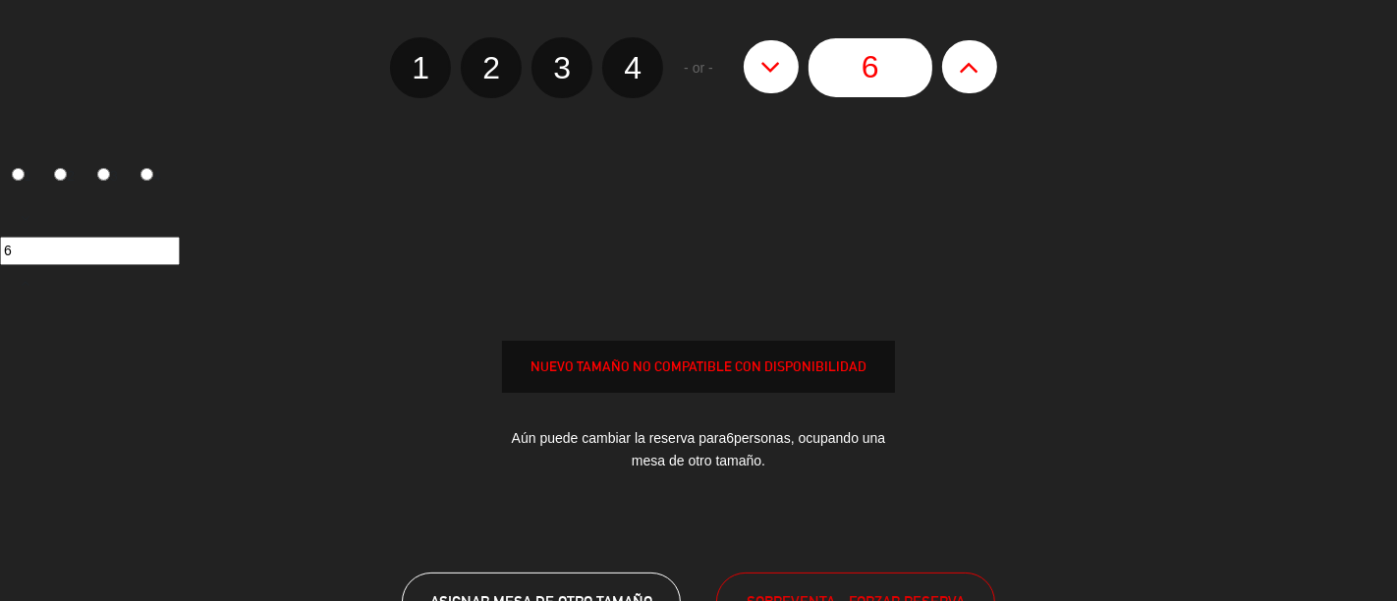
scroll to position [255, 0]
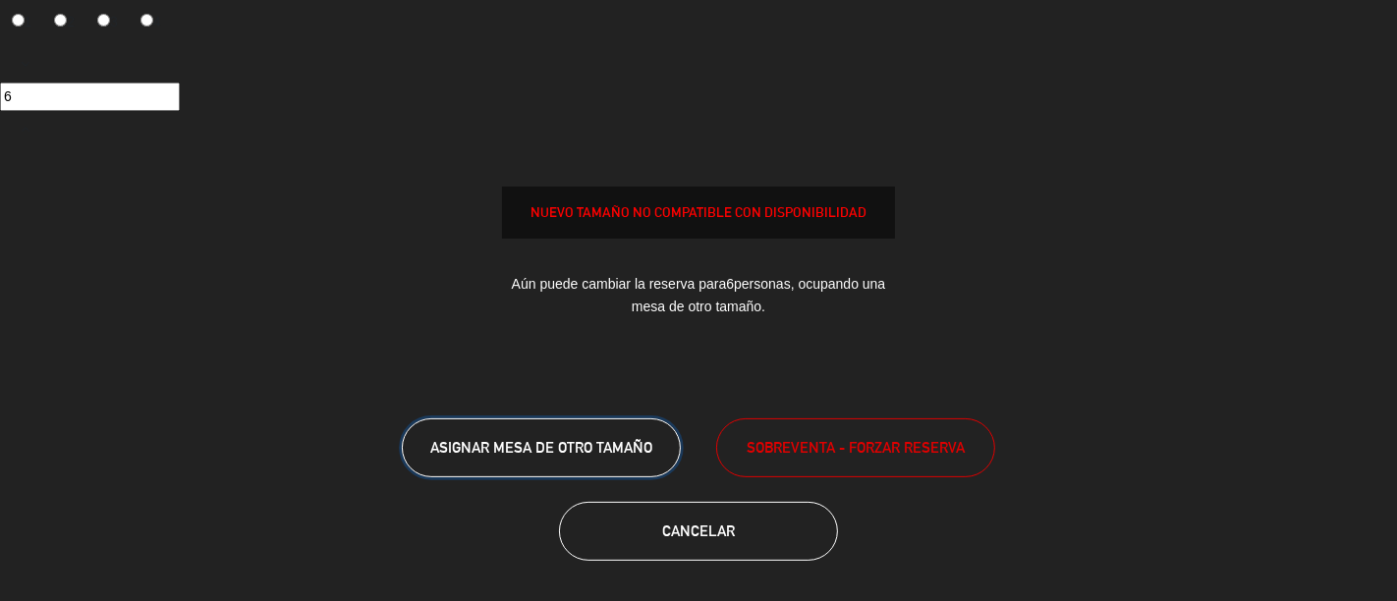
click at [583, 443] on span "ASIGNAR MESA DE OTRO TAMAÑO" at bounding box center [541, 447] width 222 height 17
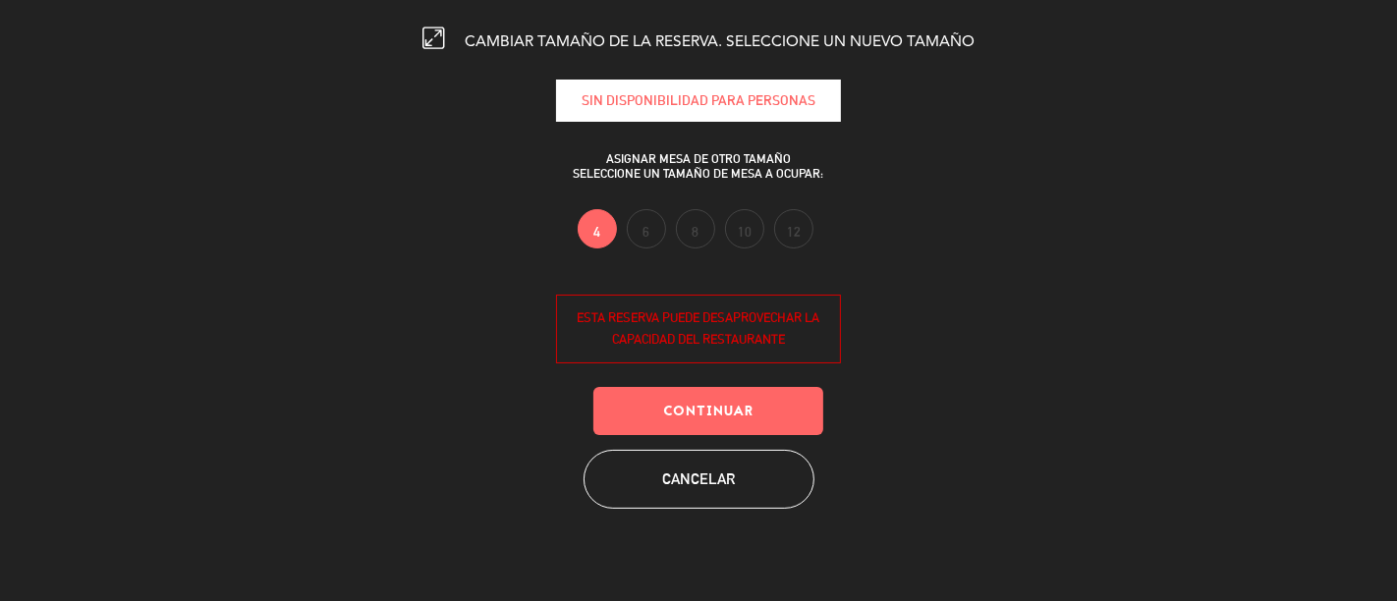
scroll to position [0, 0]
click at [658, 227] on label "6" at bounding box center [646, 228] width 39 height 39
click at [432, 44] on icon at bounding box center [434, 39] width 22 height 22
click at [516, 41] on span "CAMBIAR TAMAÑO DE LA RESERVA. SELECCIONE UN NUEVO TAMAÑO" at bounding box center [720, 42] width 510 height 16
click at [690, 417] on button "Continuar" at bounding box center [708, 411] width 230 height 48
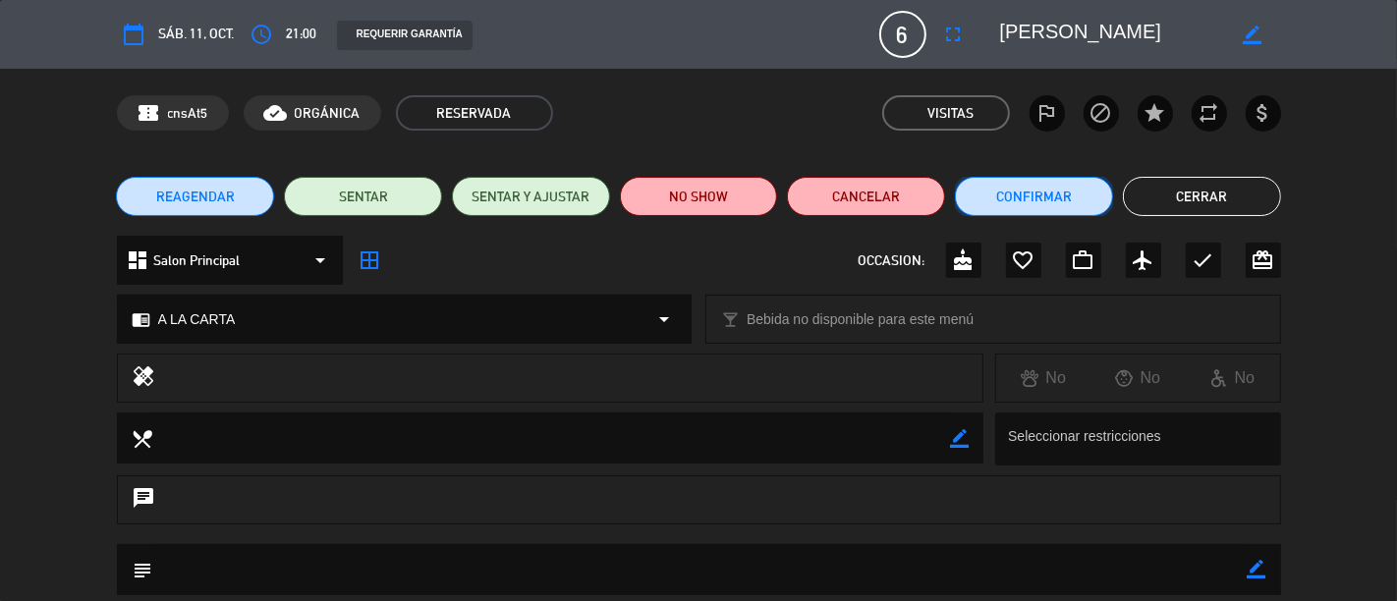
click at [1045, 183] on button "Confirmar" at bounding box center [1034, 196] width 158 height 39
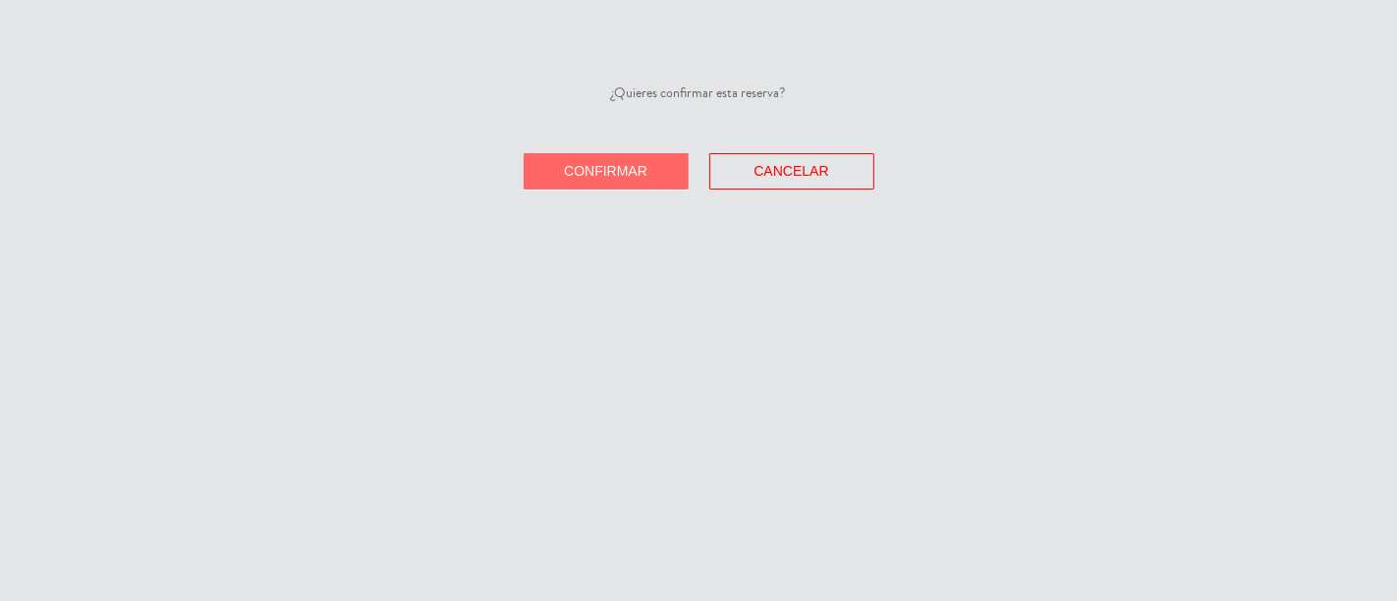
click at [609, 189] on button "Confirmar" at bounding box center [606, 171] width 165 height 36
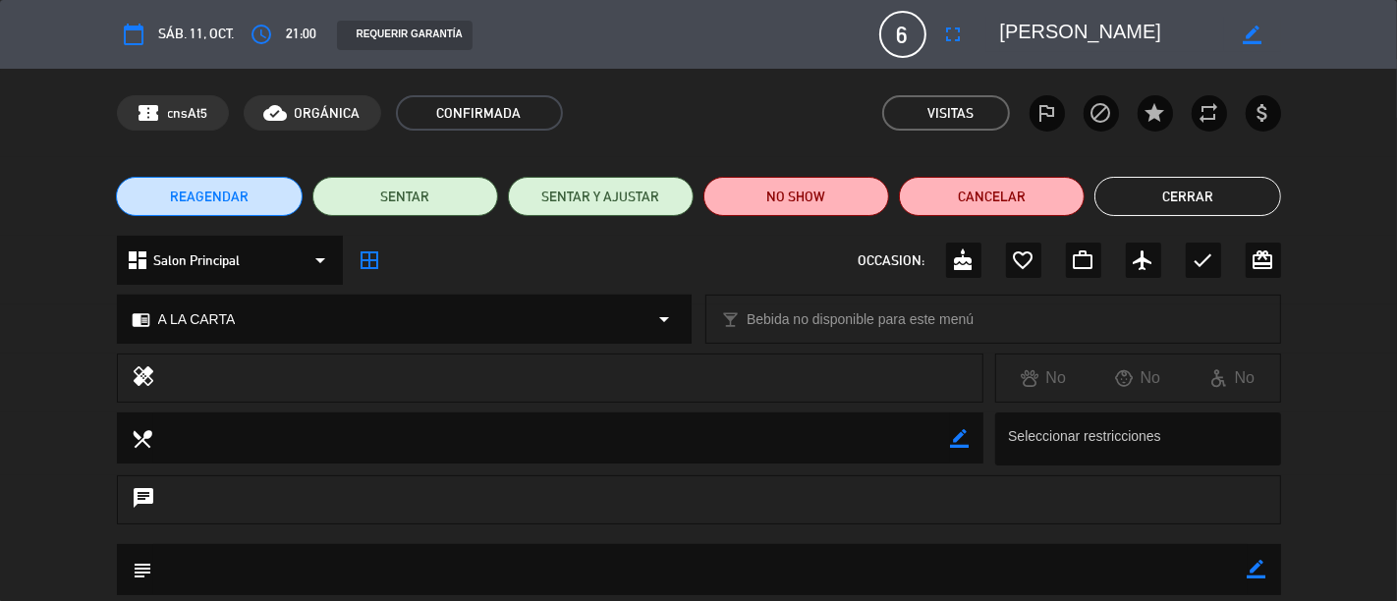
click at [1209, 191] on button "Cerrar" at bounding box center [1188, 196] width 186 height 39
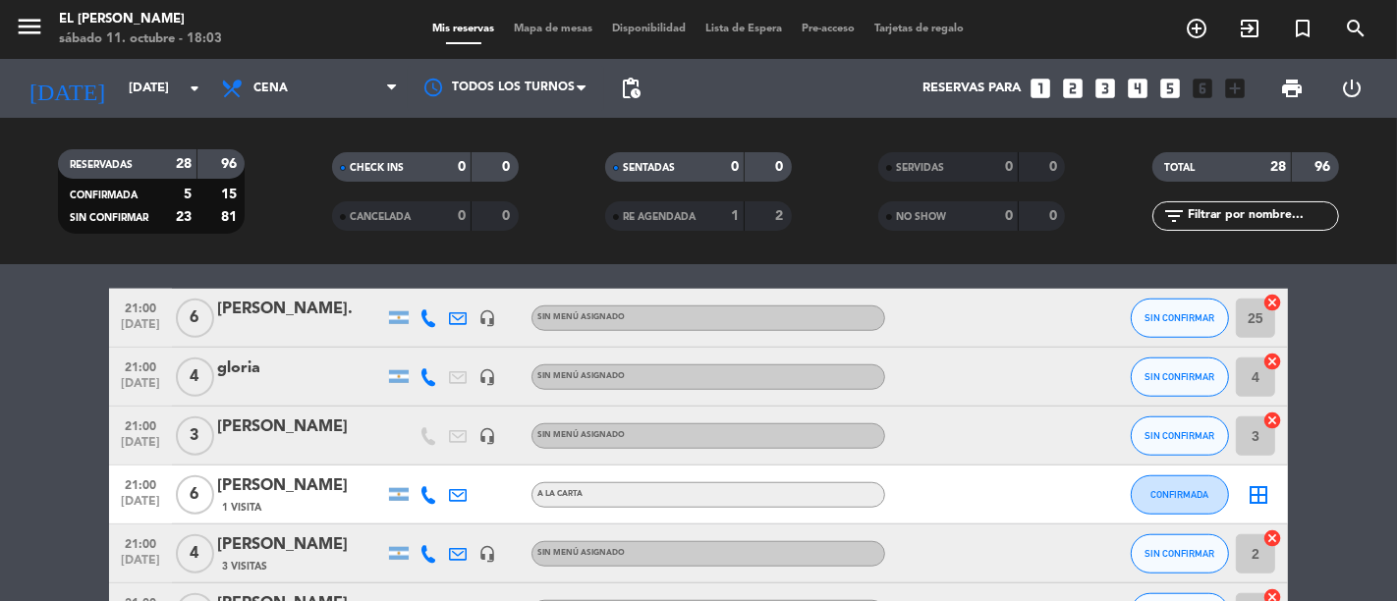
click at [578, 28] on span "Mapa de mesas" at bounding box center [554, 29] width 98 height 11
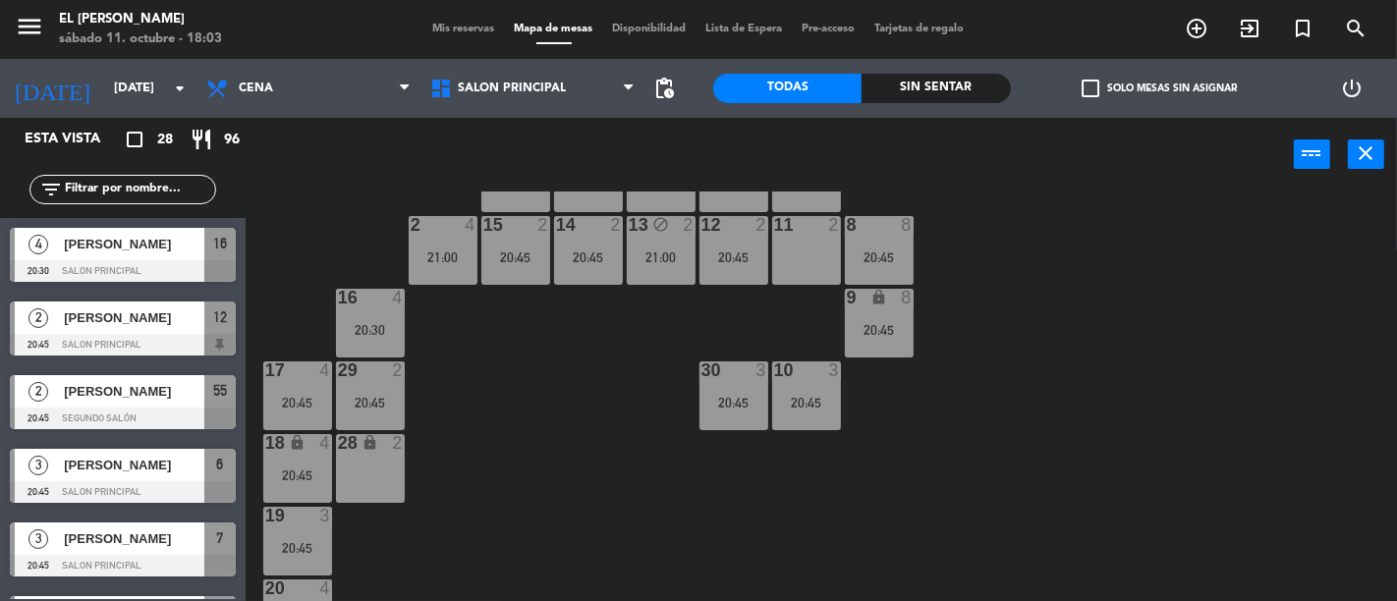
scroll to position [21, 0]
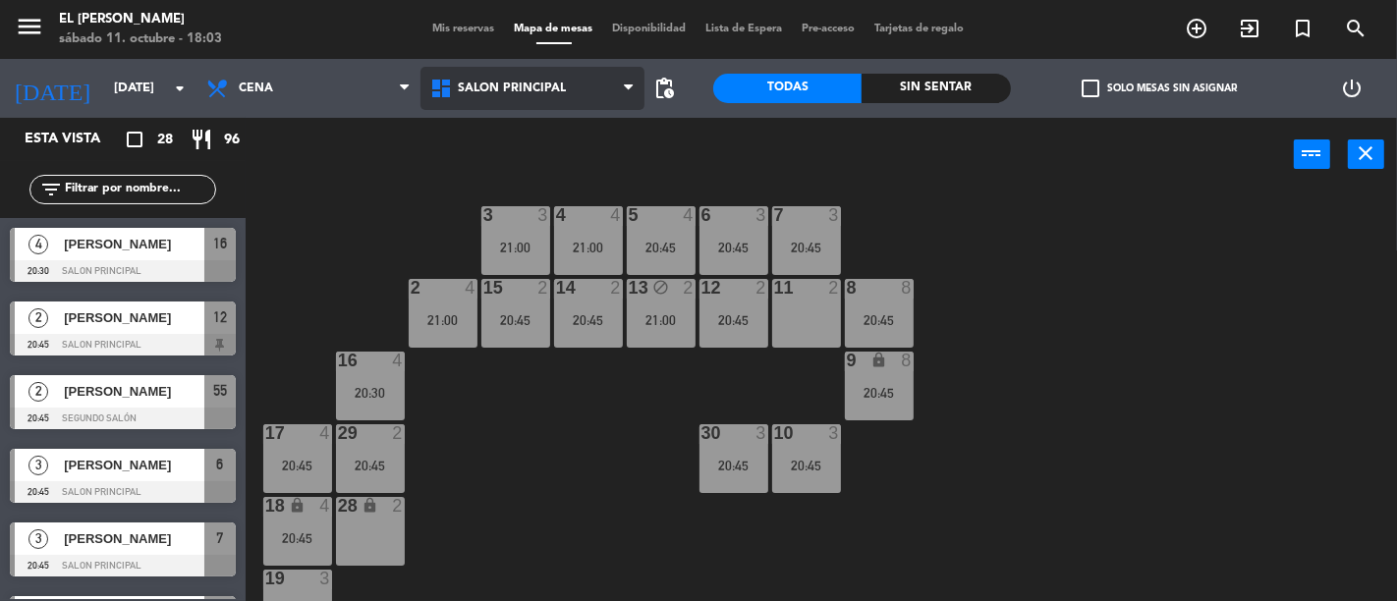
click at [566, 91] on span "Salon Principal" at bounding box center [533, 88] width 224 height 43
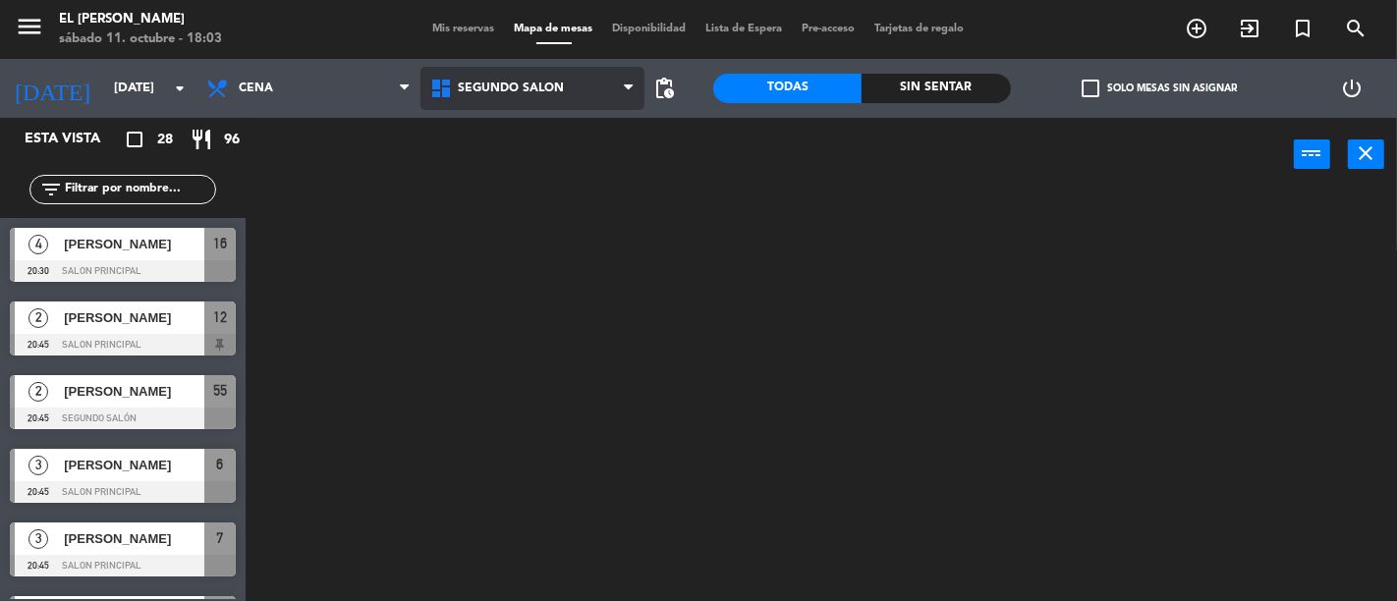
click at [568, 175] on ng-component "menu El [PERSON_NAME] [DATE] 11. octubre - 18:03 Mis reservas Mapa de mesas Dis…" at bounding box center [698, 300] width 1397 height 601
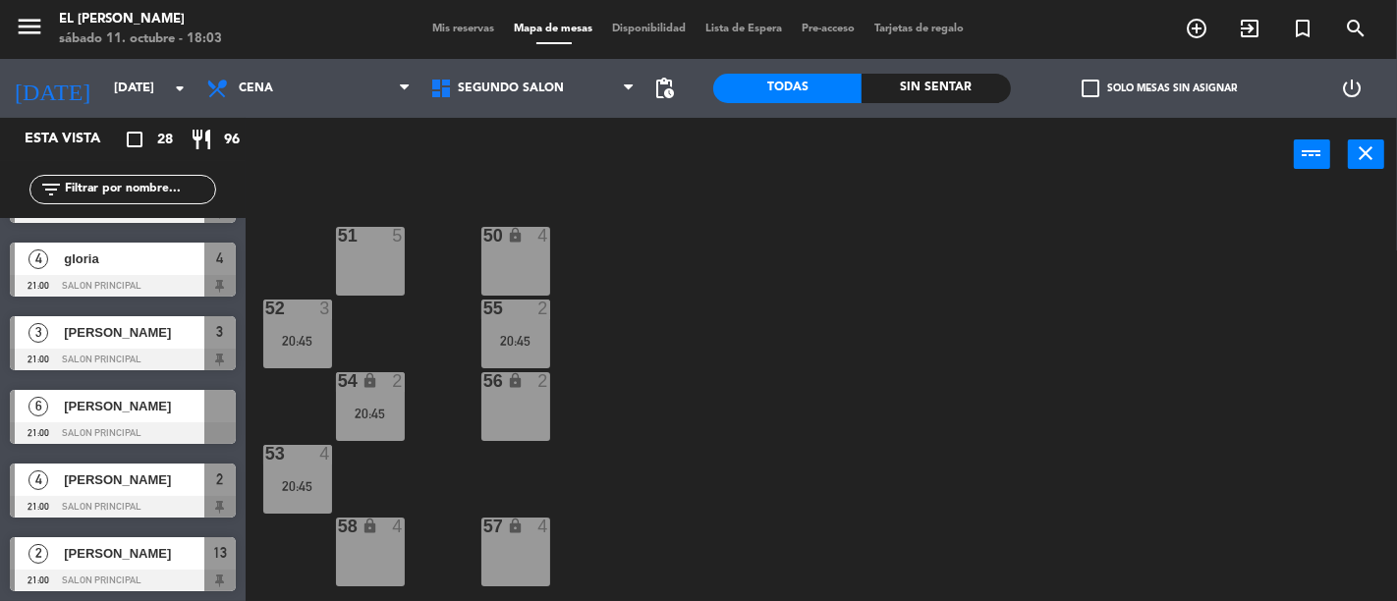
scroll to position [1682, 0]
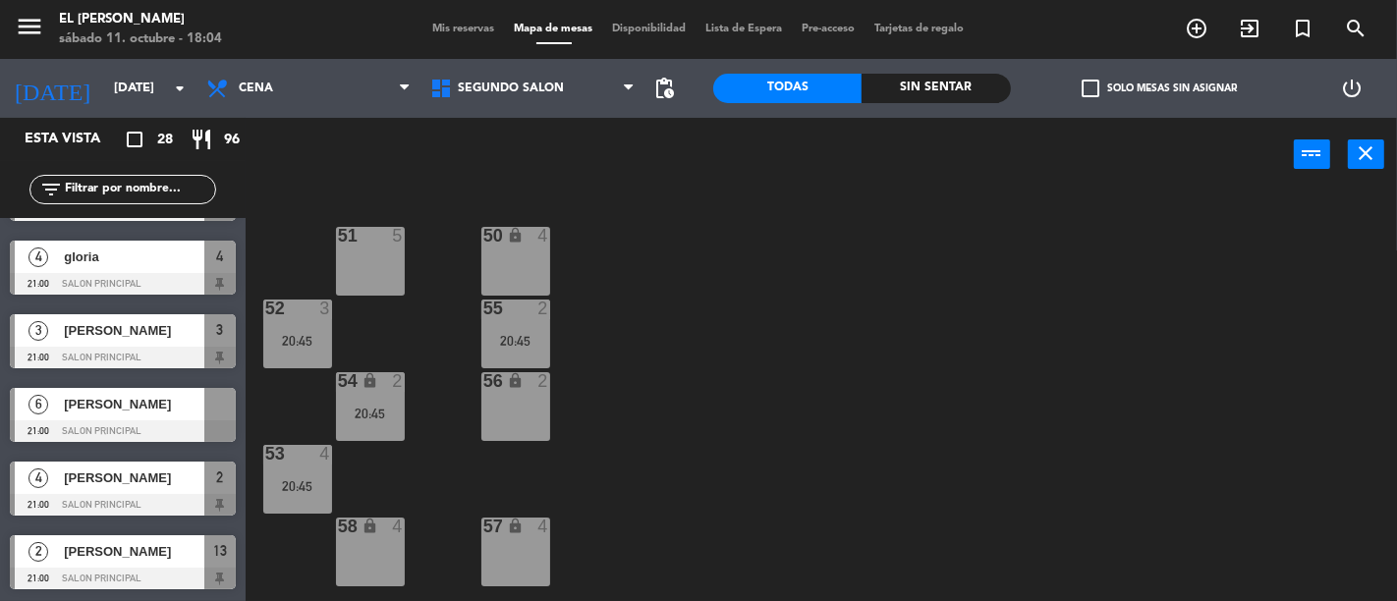
click at [123, 414] on span "[PERSON_NAME]" at bounding box center [134, 404] width 141 height 21
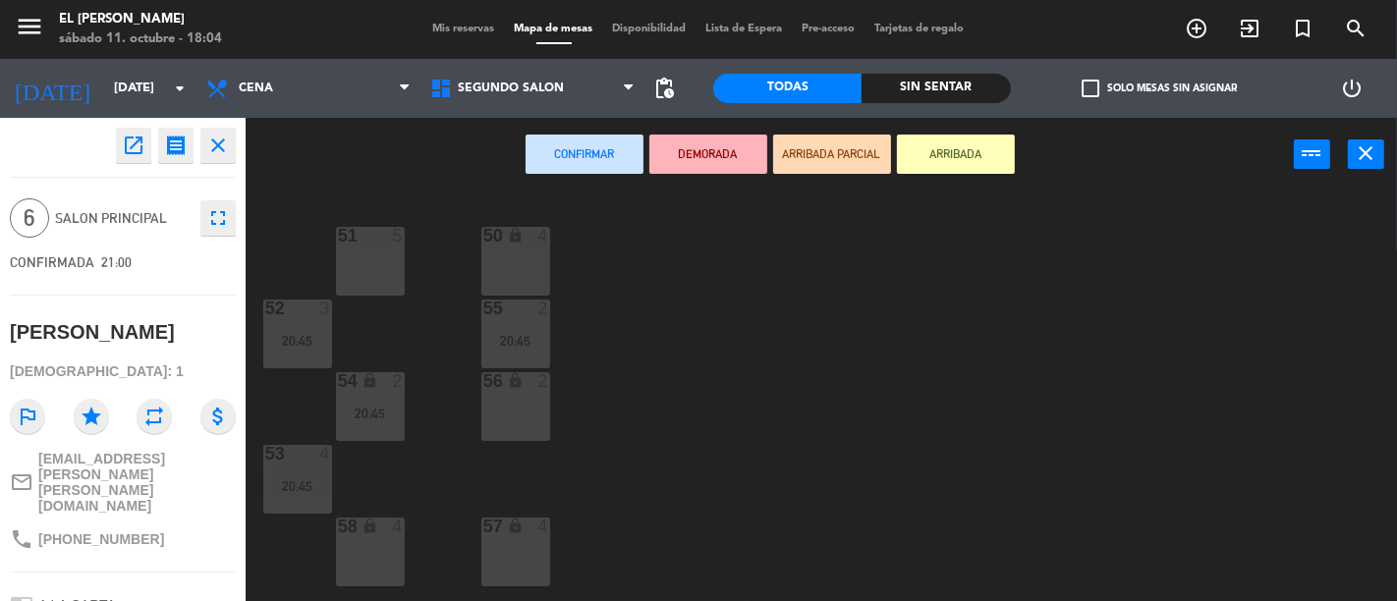
click at [498, 413] on div "56 lock 2" at bounding box center [515, 406] width 69 height 69
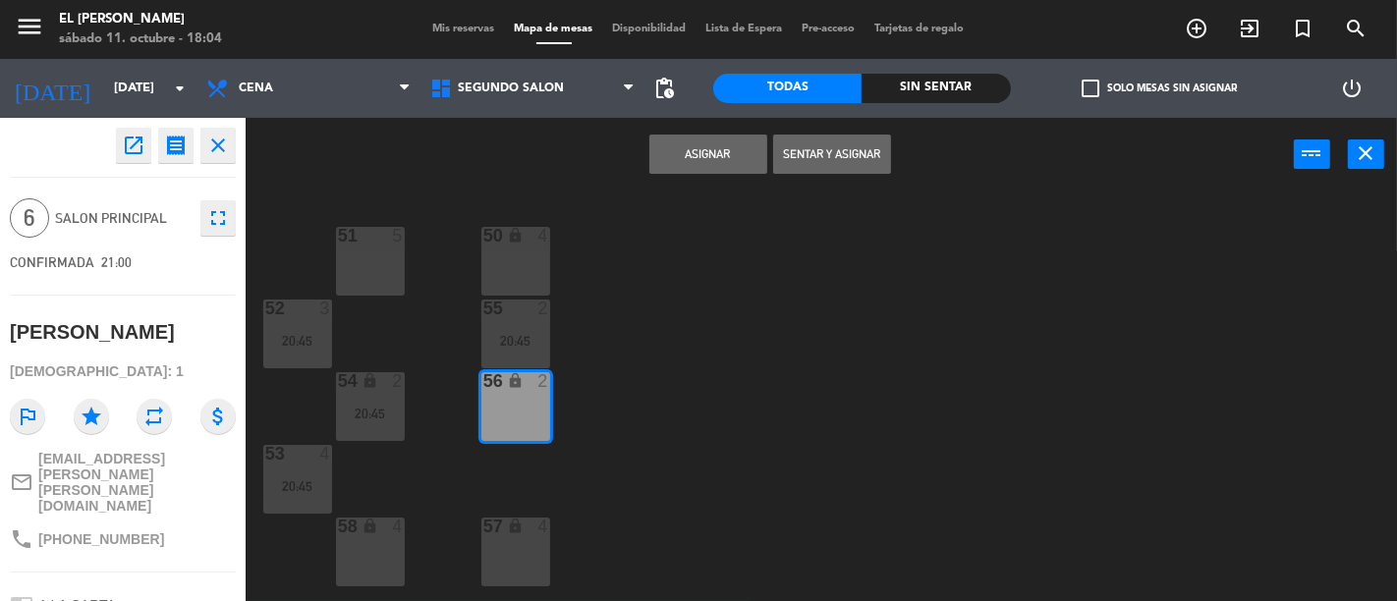
click at [512, 556] on div "57 lock 4" at bounding box center [515, 552] width 69 height 69
click at [695, 154] on button "Asignar" at bounding box center [708, 154] width 118 height 39
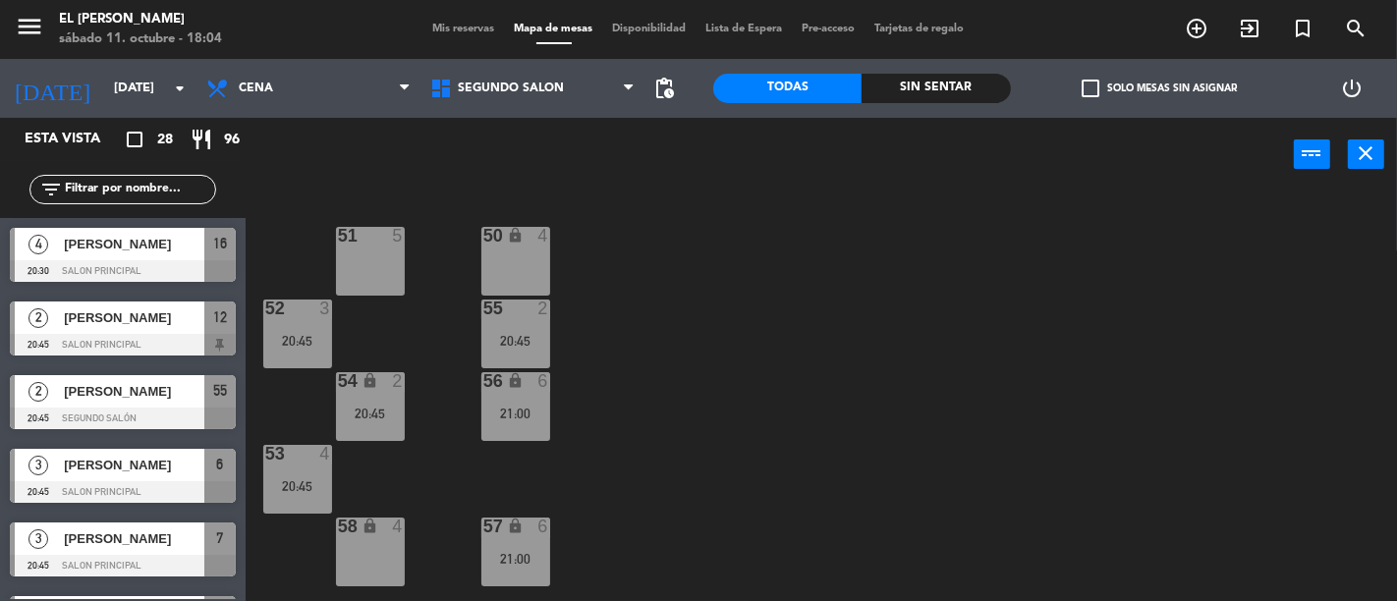
scroll to position [509, 0]
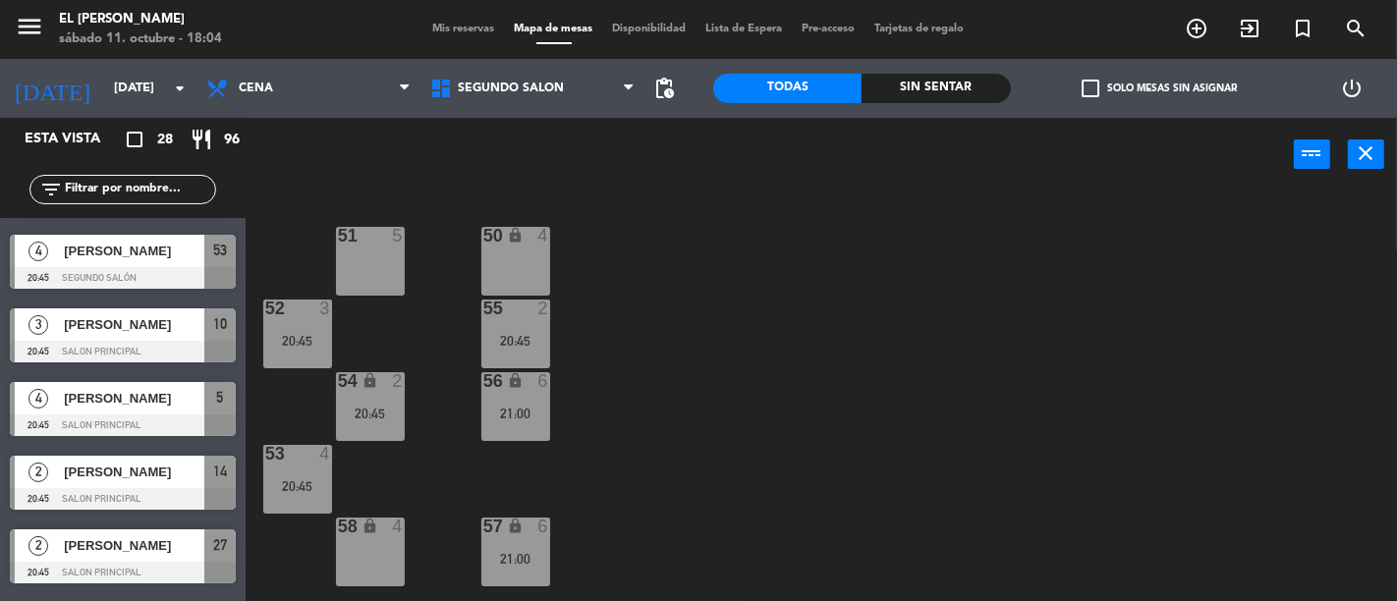
click at [610, 389] on div "50 lock 4 51 5 52 3 20:45 55 2 20:45 54 lock 2 20:45 56 lock 6 21:00 53 4 20:45…" at bounding box center [828, 397] width 1138 height 410
click at [536, 400] on div "56 lock 6 21:00" at bounding box center [515, 406] width 69 height 69
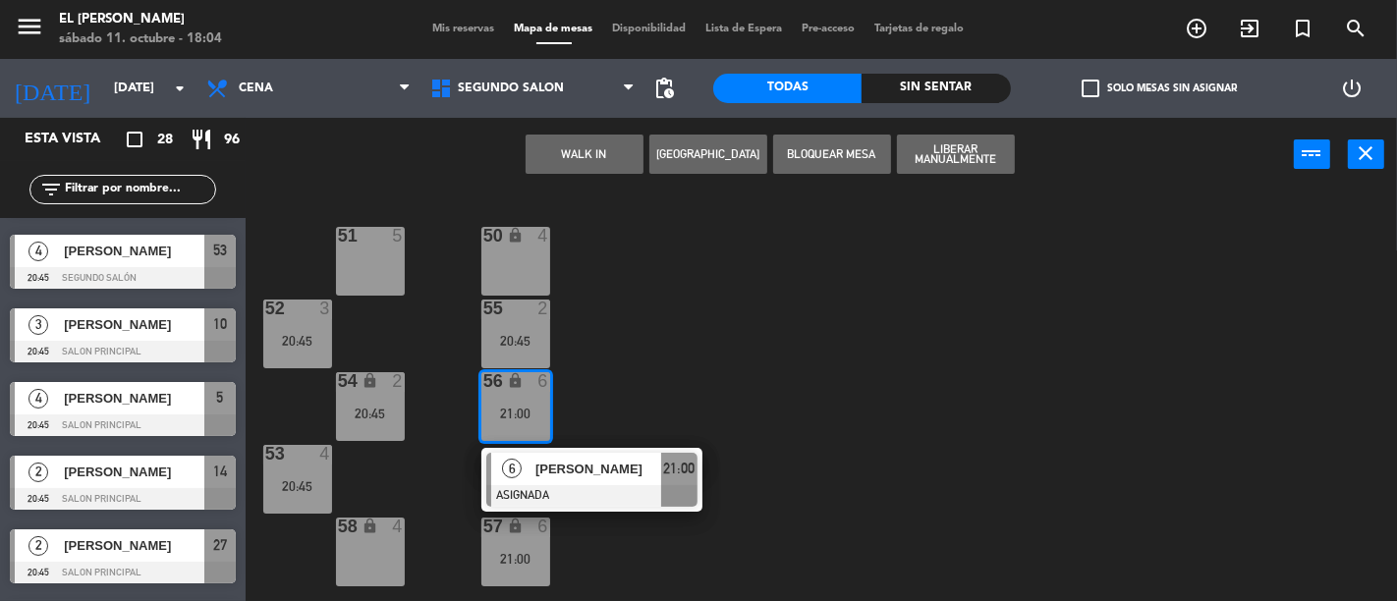
click at [659, 395] on div "50 lock 4 51 5 52 3 20:45 55 2 20:45 54 lock 2 20:45 56 lock 6 21:00 6 [PERSON_…" at bounding box center [828, 397] width 1138 height 410
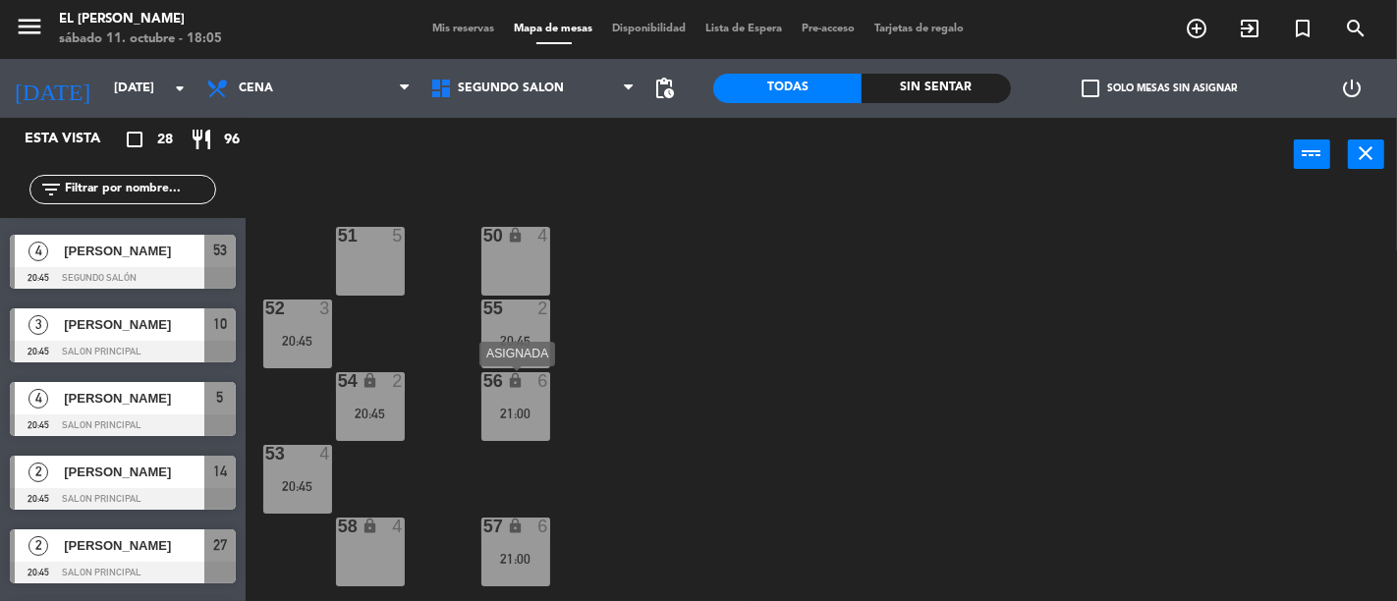
click at [512, 424] on div "56 lock 6 21:00" at bounding box center [515, 406] width 69 height 69
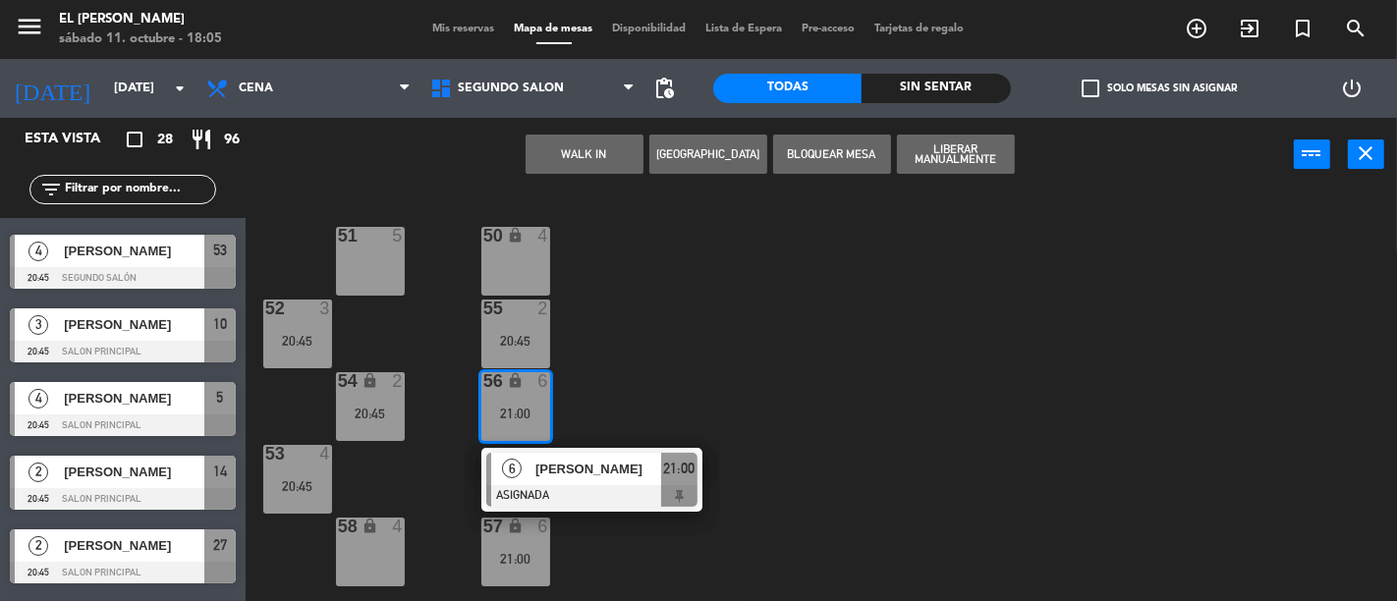
click at [747, 366] on div "50 lock 4 51 5 52 3 20:45 55 2 20:45 54 lock 2 20:45 56 lock 6 21:00 6 [PERSON_…" at bounding box center [828, 397] width 1138 height 410
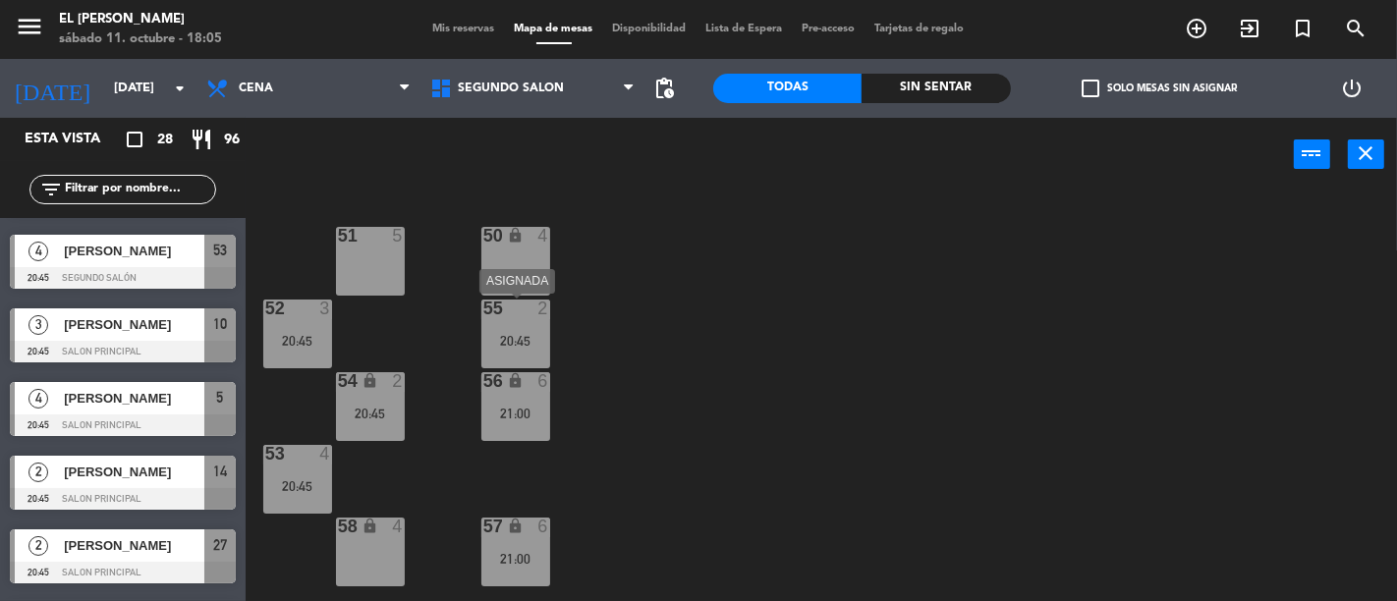
click at [528, 330] on div "55 2 20:45" at bounding box center [515, 334] width 69 height 69
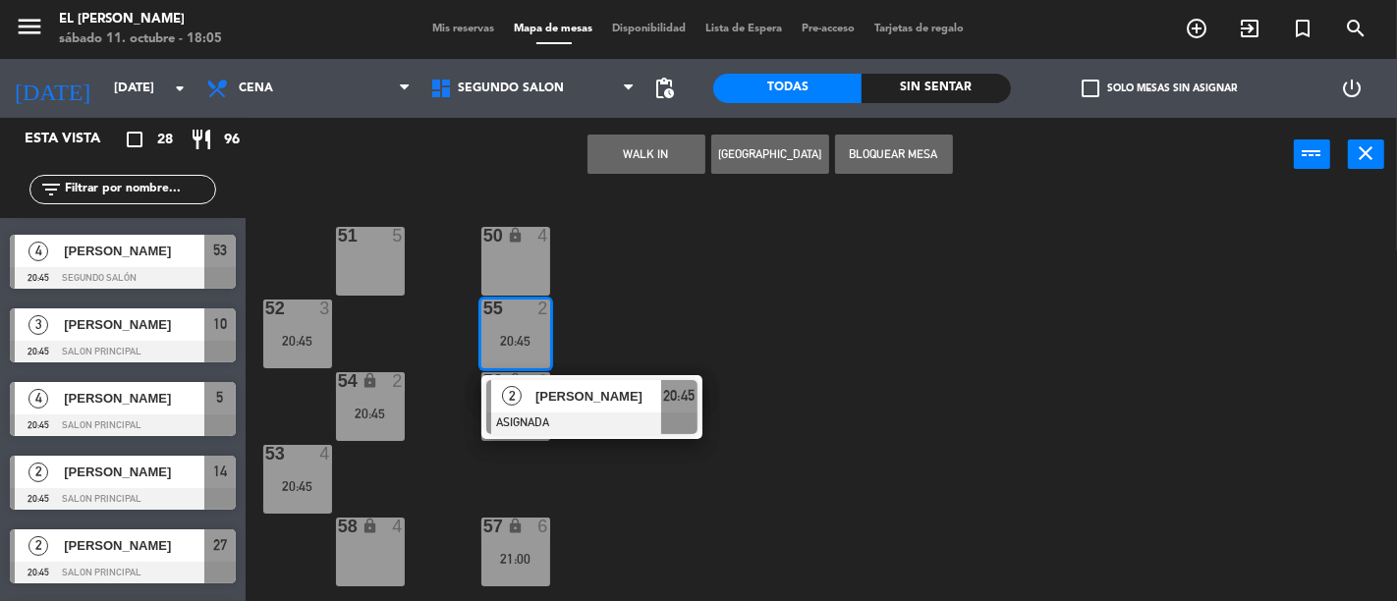
click at [663, 307] on div "50 lock 4 51 5 52 3 20:45 55 2 20:45 2 [PERSON_NAME] ASIGNADA 20:45 54 lock 2 2…" at bounding box center [828, 397] width 1138 height 410
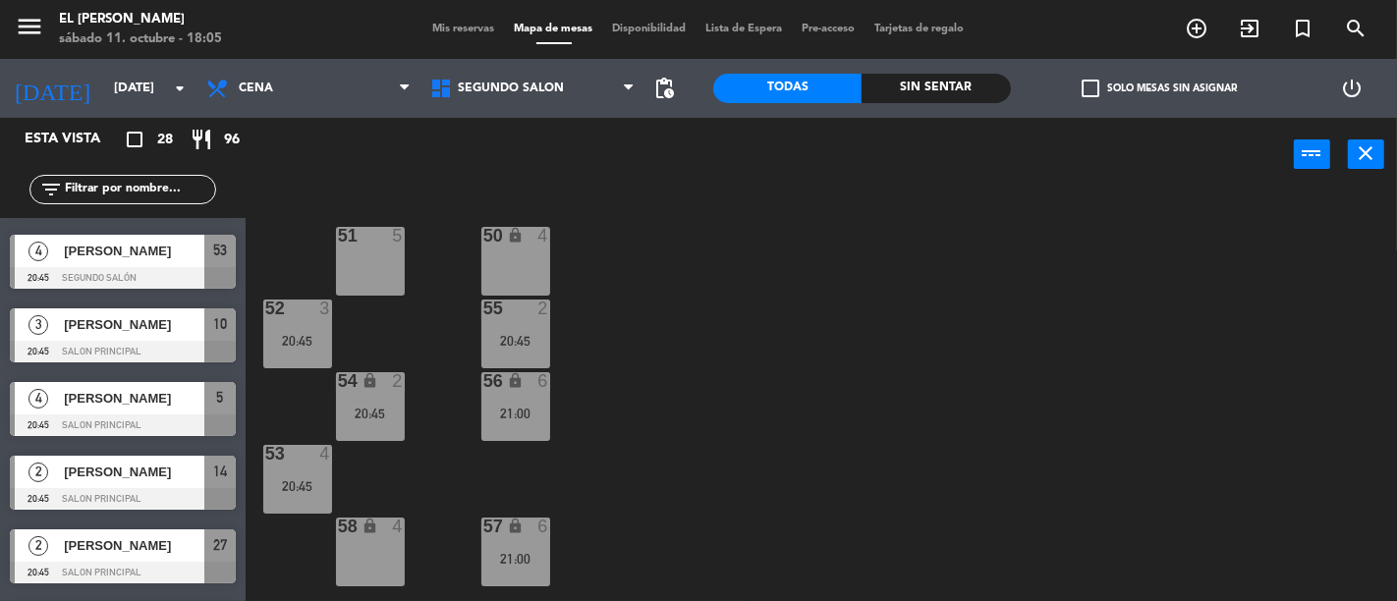
click at [437, 456] on div "50 lock 4 51 5 52 3 20:45 55 2 20:45 54 lock 2 20:45 56 lock 6 21:00 53 4 20:45…" at bounding box center [828, 397] width 1138 height 410
click at [577, 408] on div "50 lock 4 51 5 52 3 20:45 55 2 20:45 54 lock 2 20:45 56 lock 6 21:00 53 4 20:45…" at bounding box center [828, 397] width 1138 height 410
click at [531, 400] on div "56 lock 6 21:00" at bounding box center [515, 406] width 69 height 69
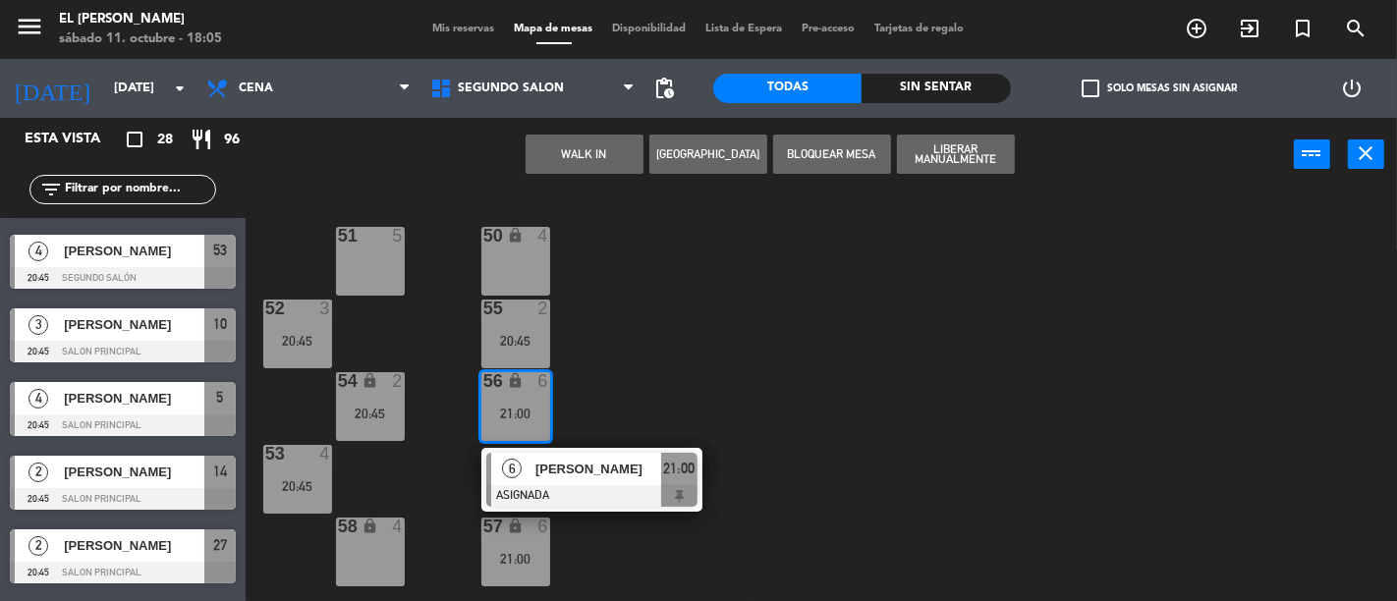
click at [694, 375] on div "50 lock 4 51 5 52 3 20:45 55 2 20:45 54 lock 2 20:45 56 lock 6 21:00 6 [PERSON_…" at bounding box center [828, 397] width 1138 height 410
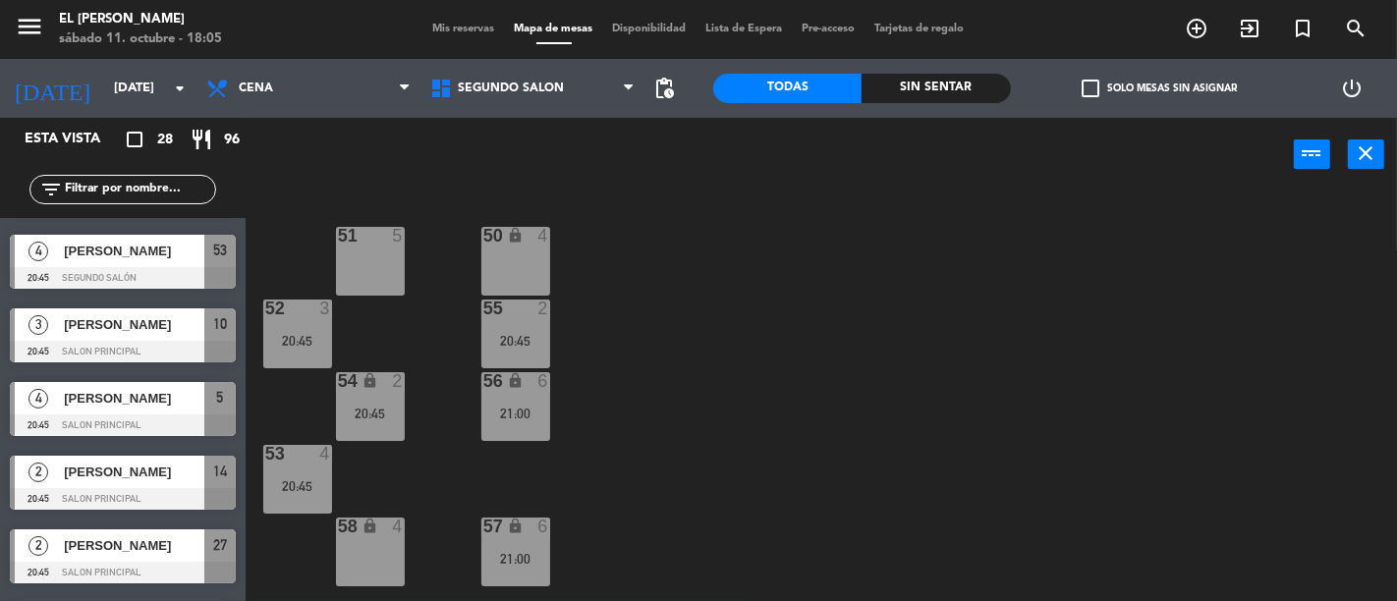
click at [515, 320] on div "55 2 20:45" at bounding box center [515, 334] width 69 height 69
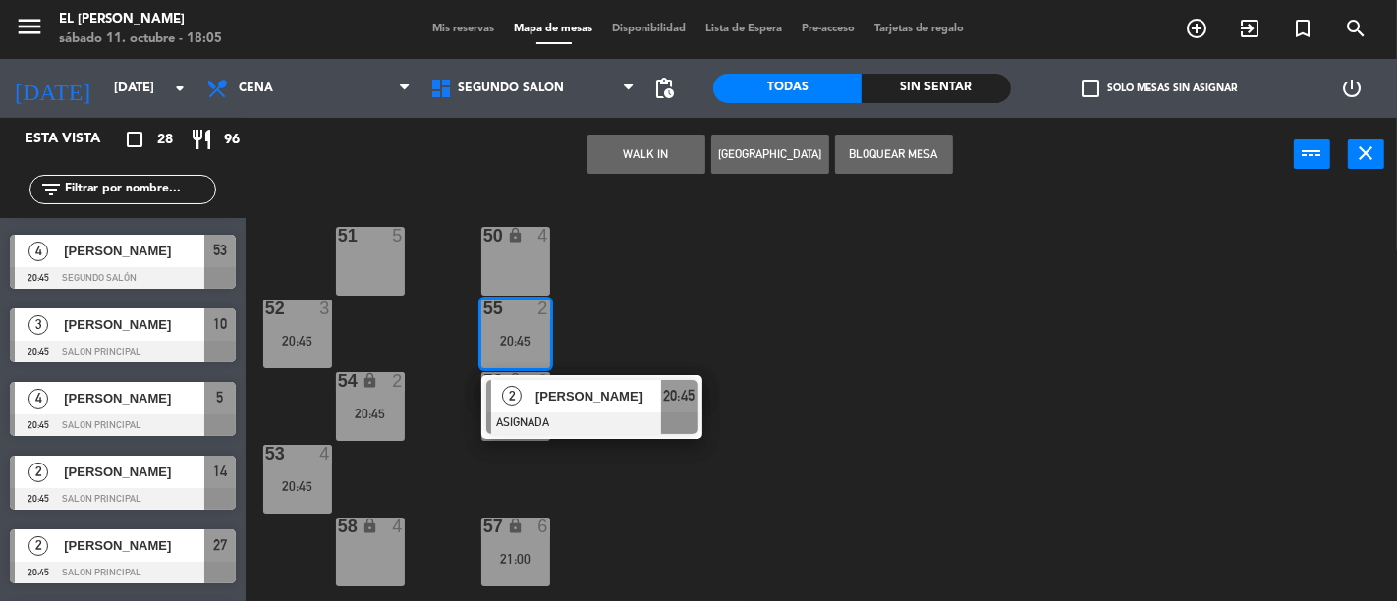
drag, startPoint x: 652, startPoint y: 319, endPoint x: 593, endPoint y: 309, distance: 59.9
click at [653, 318] on div "50 lock 4 51 5 52 3 20:45 55 2 20:45 2 [PERSON_NAME] ASIGNADA 20:45 54 lock 2 2…" at bounding box center [828, 397] width 1138 height 410
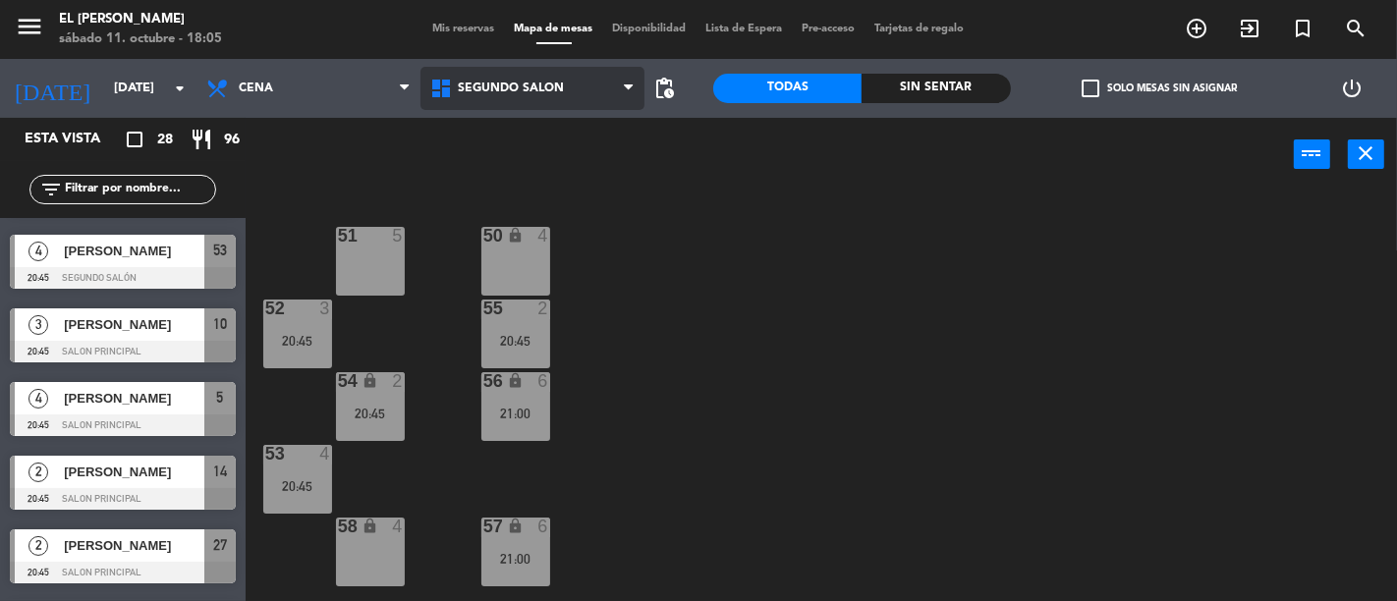
click at [561, 77] on span "Segundo Salón" at bounding box center [533, 88] width 224 height 43
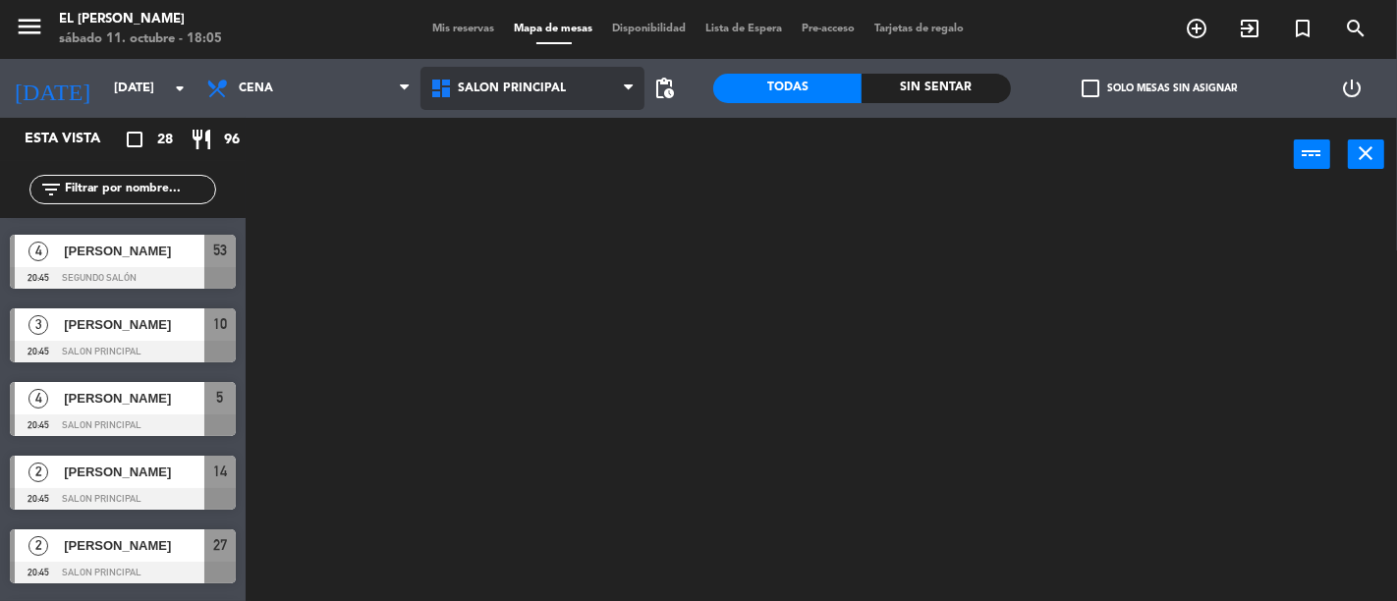
click at [564, 141] on ng-component "menu El [PERSON_NAME] [DATE] 11. octubre - 18:05 Mis reservas Mapa de mesas Dis…" at bounding box center [698, 300] width 1397 height 601
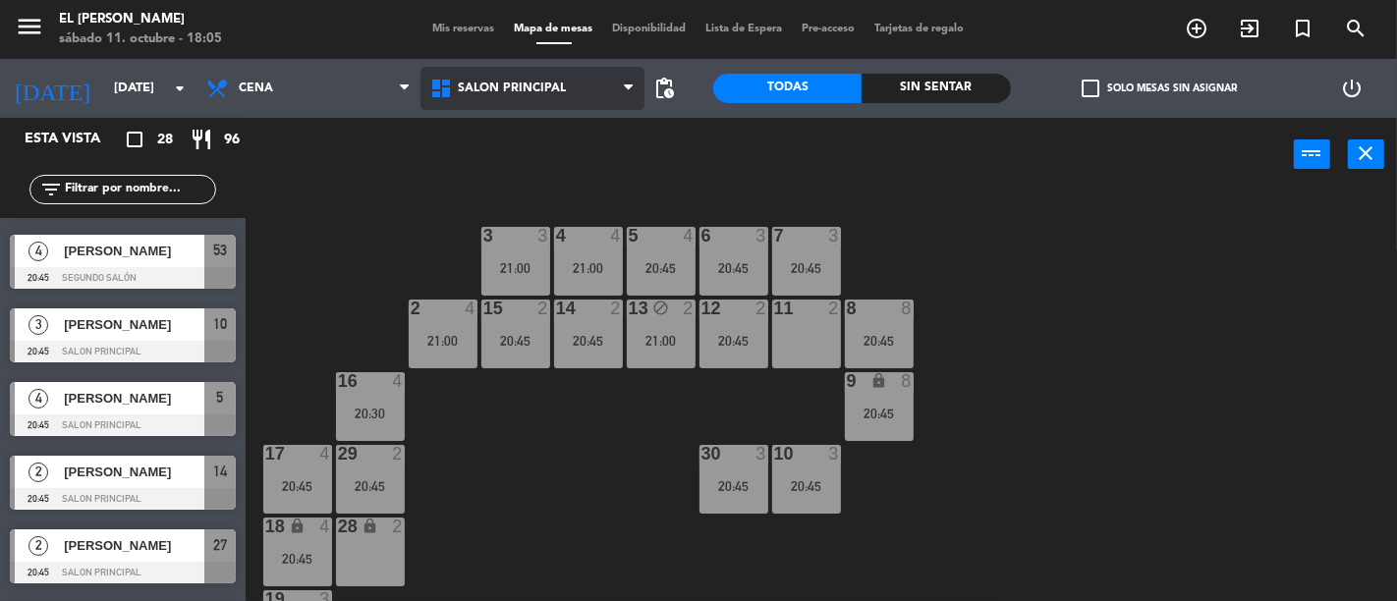
click at [543, 67] on span "Salon Principal" at bounding box center [533, 88] width 224 height 43
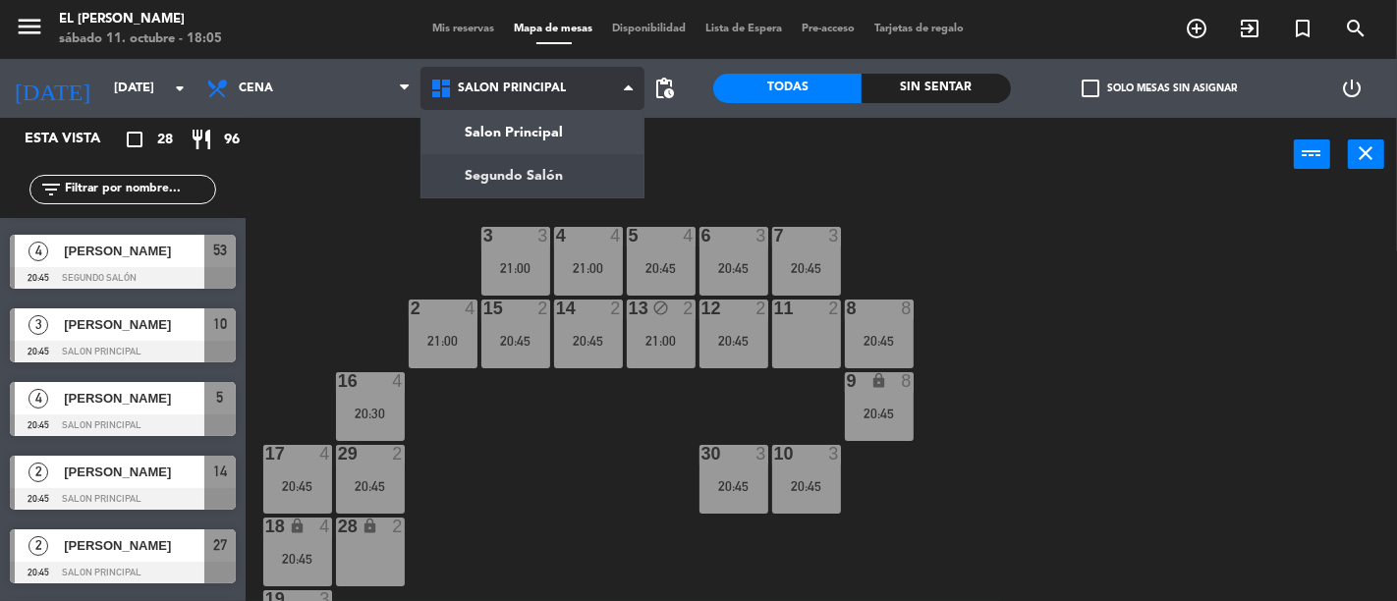
click at [537, 190] on ng-component "menu El [PERSON_NAME] [DATE] 11. octubre - 18:05 Mis reservas Mapa de mesas Dis…" at bounding box center [698, 300] width 1397 height 601
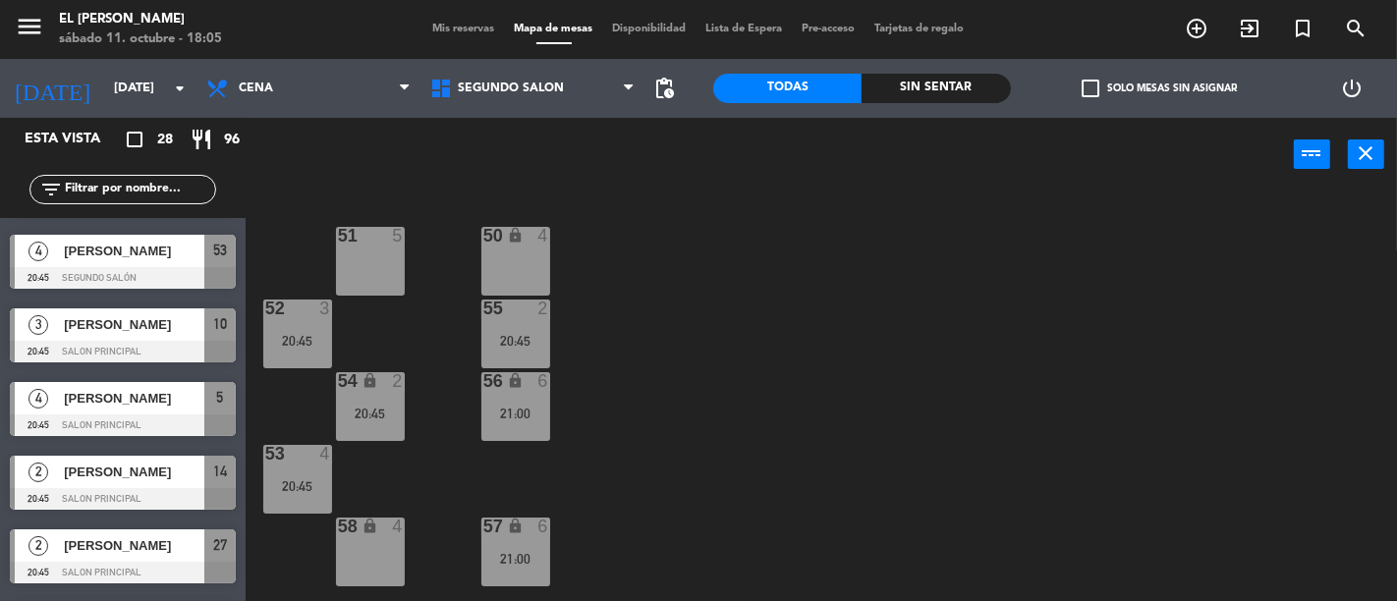
click at [370, 230] on div at bounding box center [370, 236] width 32 height 18
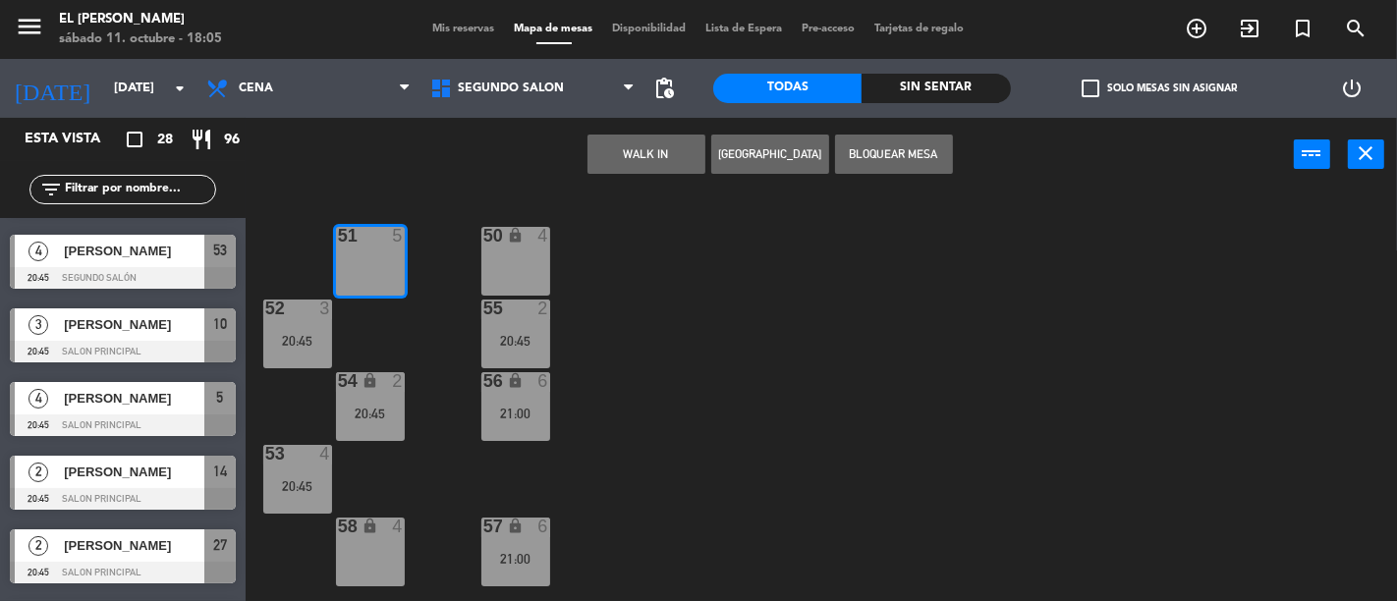
click at [869, 164] on button "Bloquear Mesa" at bounding box center [894, 154] width 118 height 39
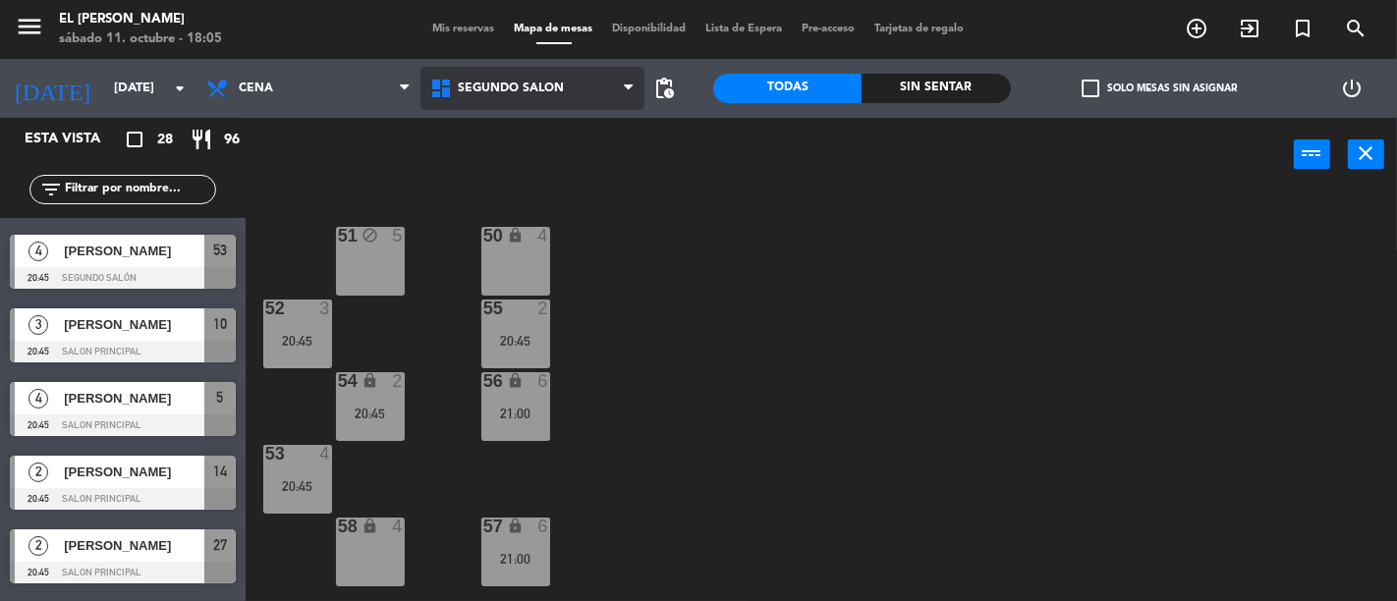
click at [526, 67] on span "Segundo Salón" at bounding box center [533, 88] width 224 height 43
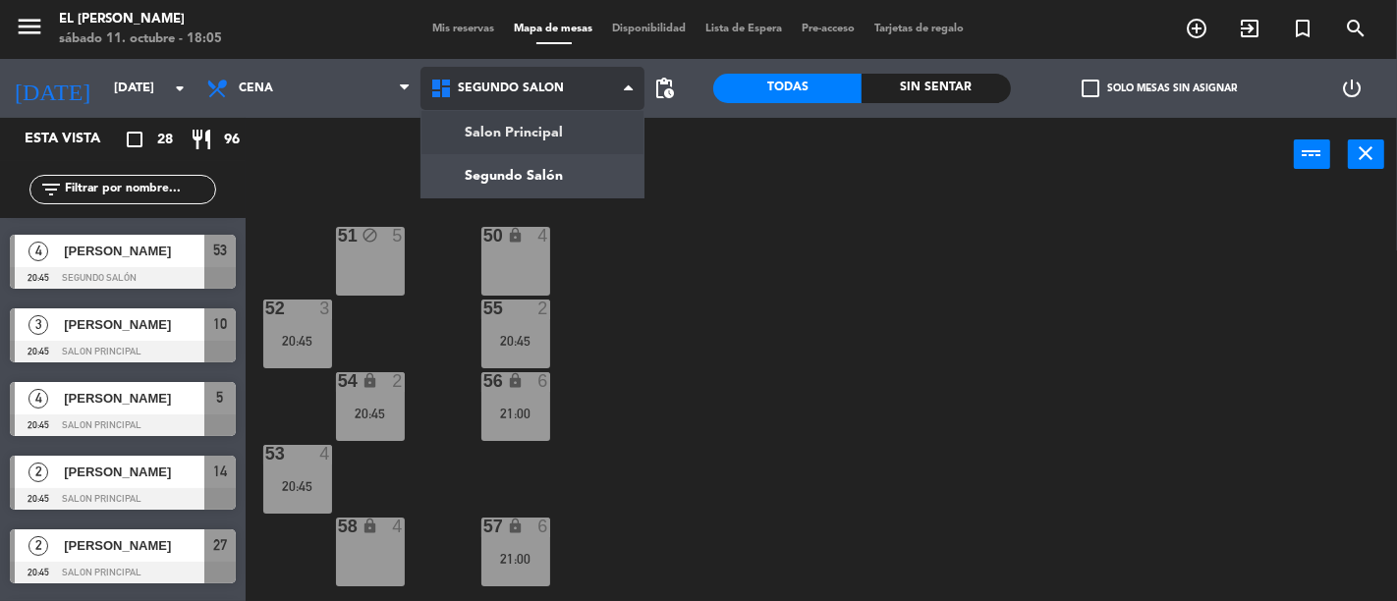
click at [538, 118] on ng-component "menu El [PERSON_NAME] [DATE] 11. octubre - 18:05 Mis reservas Mapa de mesas Dis…" at bounding box center [698, 300] width 1397 height 601
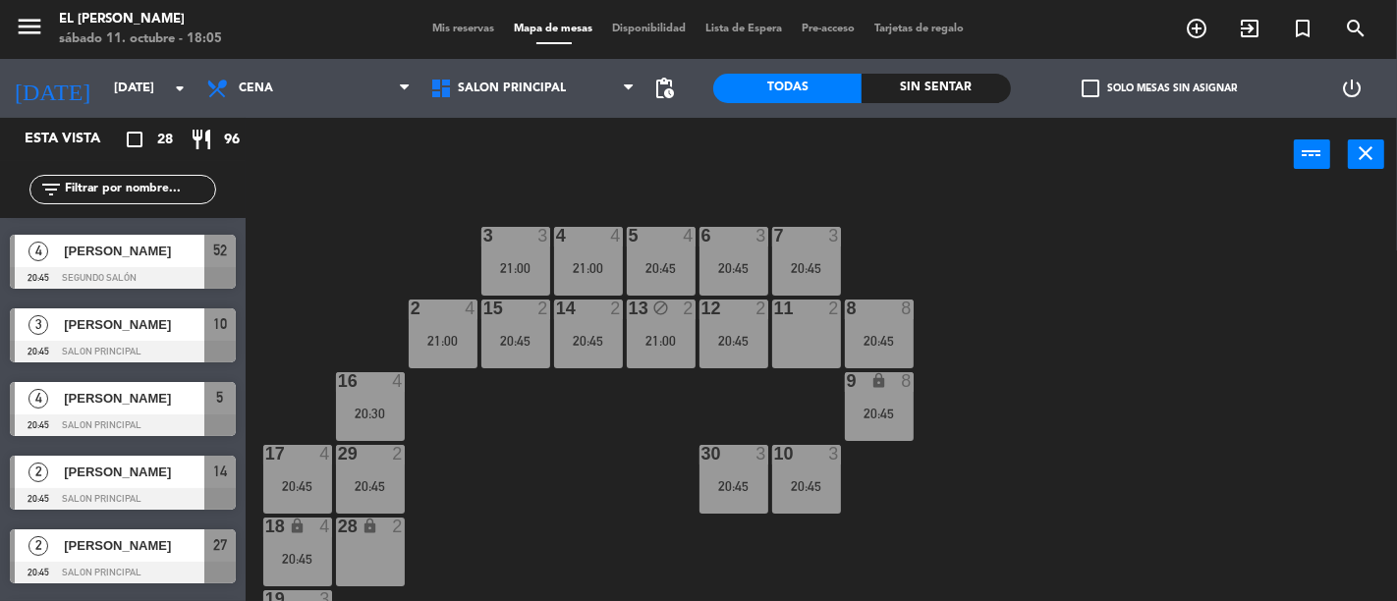
click at [817, 335] on div "11 2" at bounding box center [806, 334] width 69 height 69
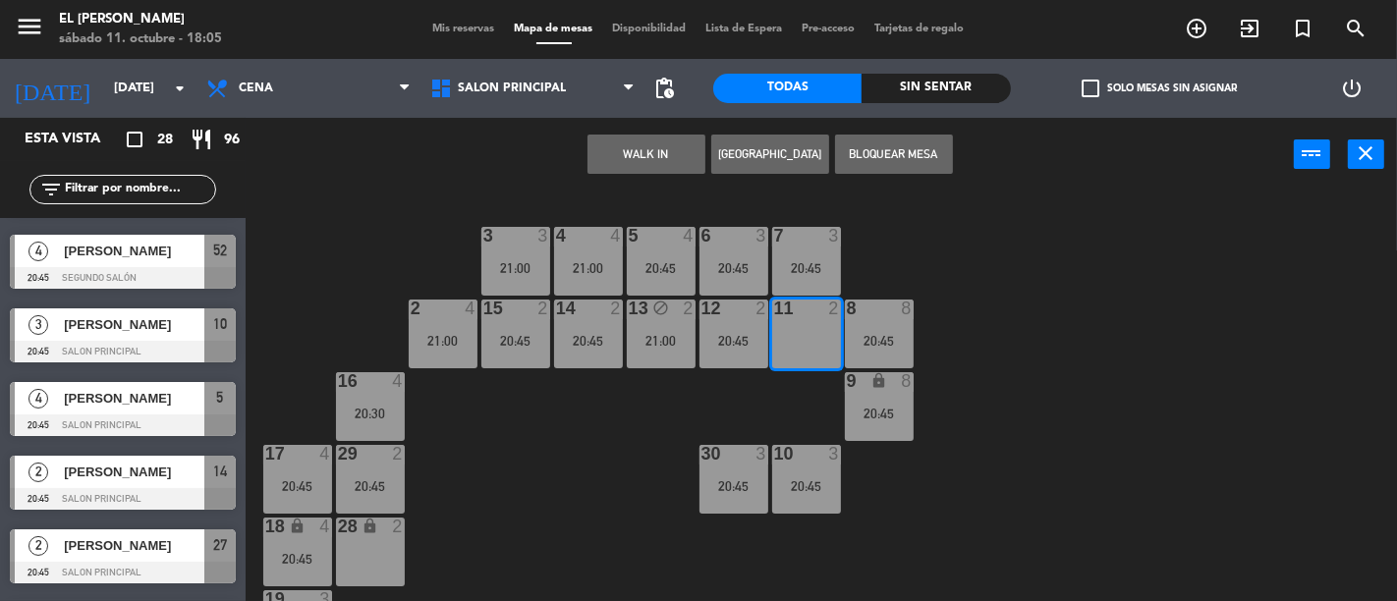
click at [899, 140] on button "Bloquear Mesa" at bounding box center [894, 154] width 118 height 39
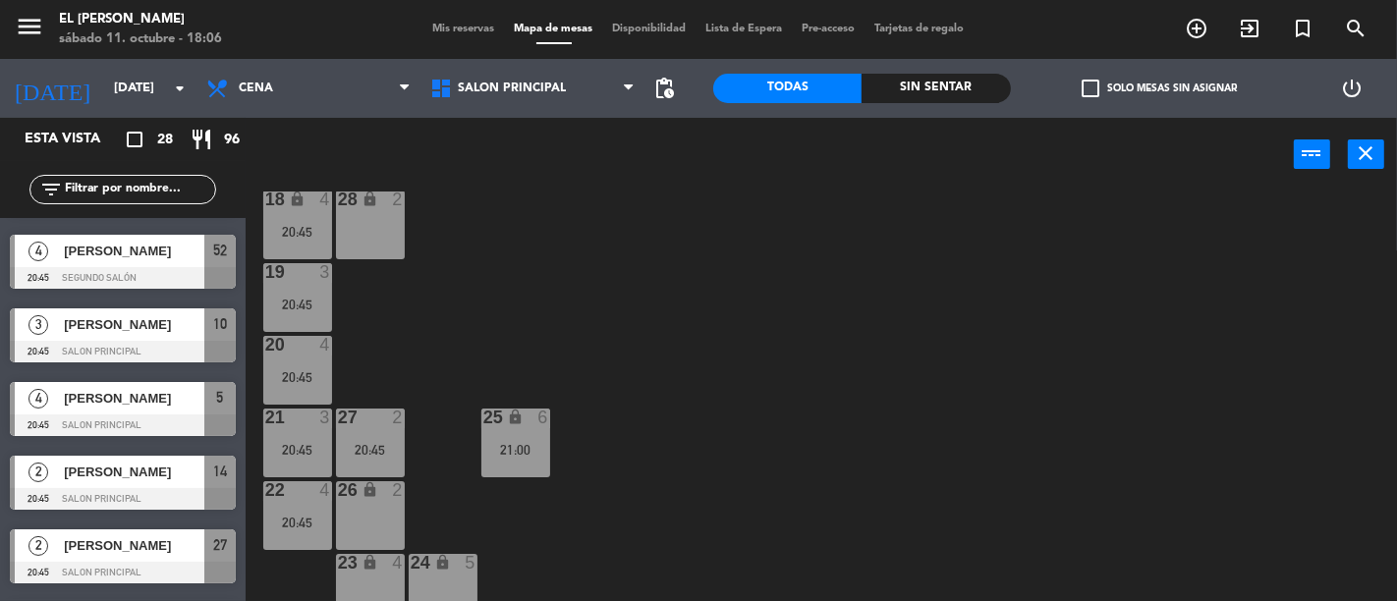
scroll to position [348, 0]
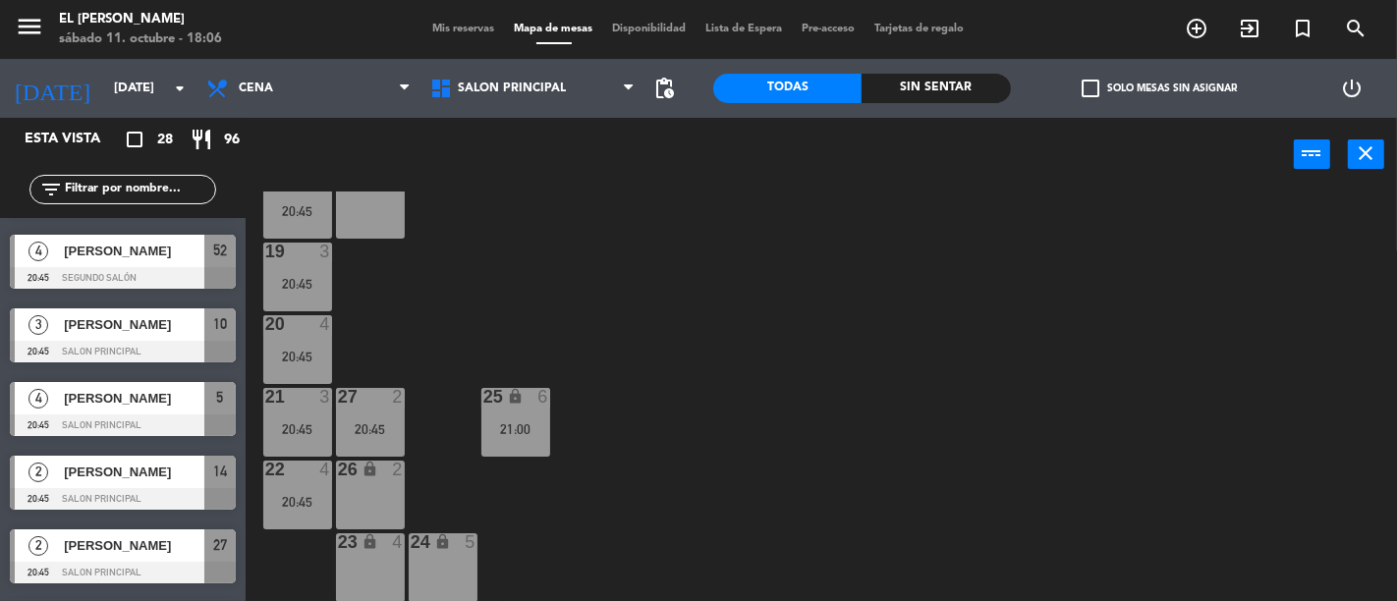
click at [1004, 349] on div "3 3 21:00 4 4 21:00 5 4 20:45 6 3 20:45 7 3 20:45 2 4 21:00 15 2 20:45 14 2 20:…" at bounding box center [828, 397] width 1138 height 410
click at [139, 91] on input "[DATE]" at bounding box center [189, 88] width 171 height 35
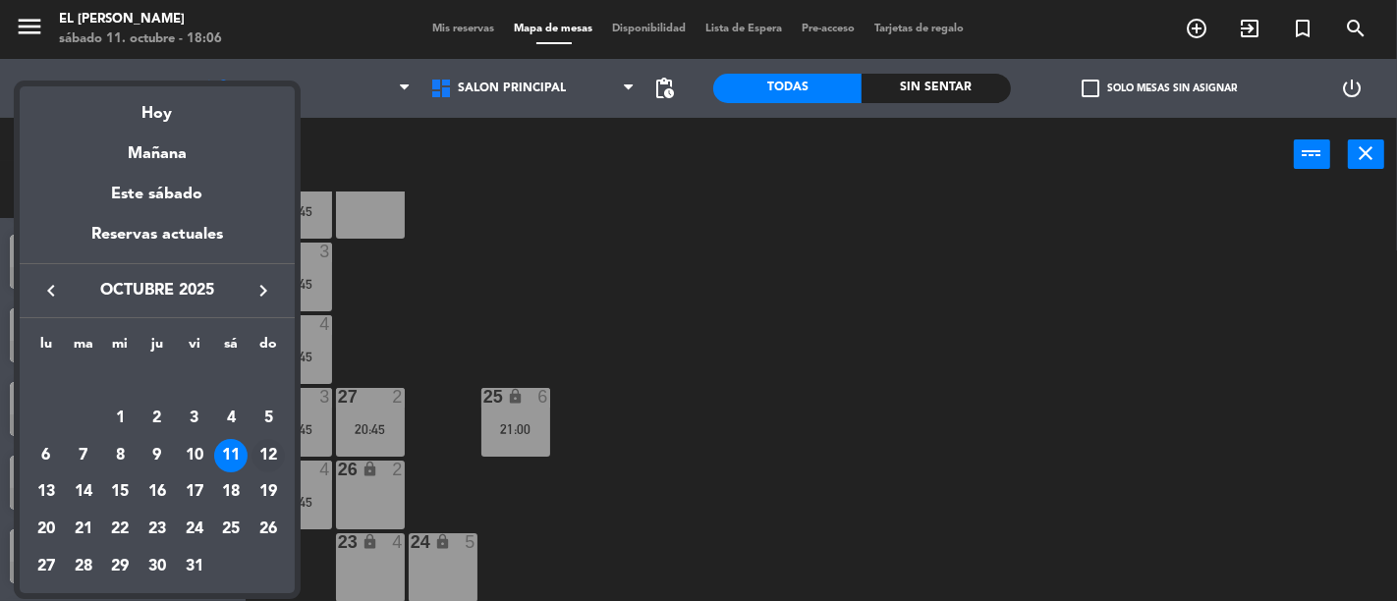
click at [270, 447] on div "12" at bounding box center [268, 455] width 33 height 33
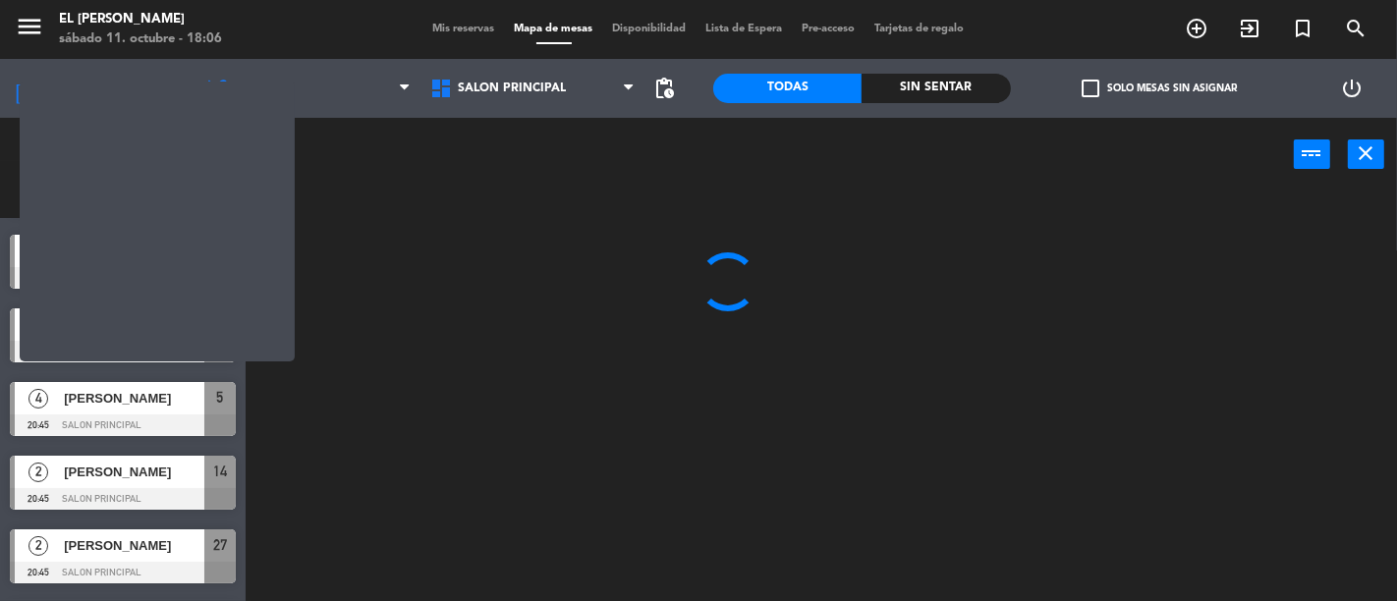
scroll to position [0, 0]
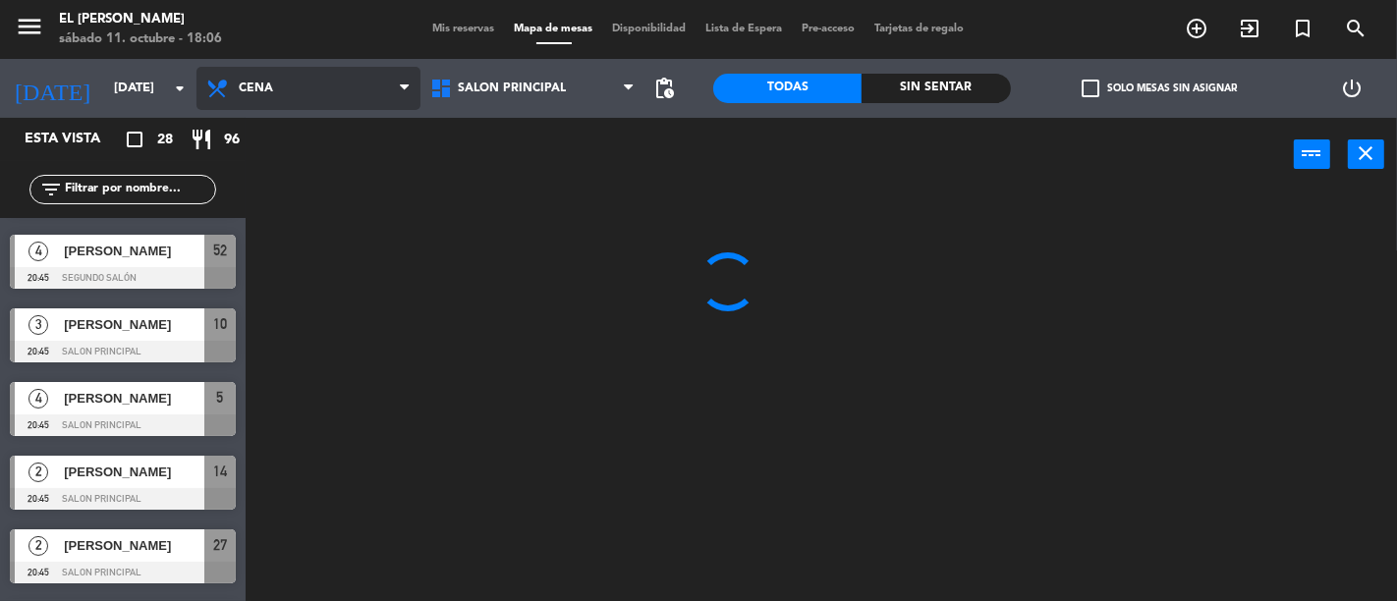
click at [408, 95] on icon at bounding box center [404, 89] width 9 height 16
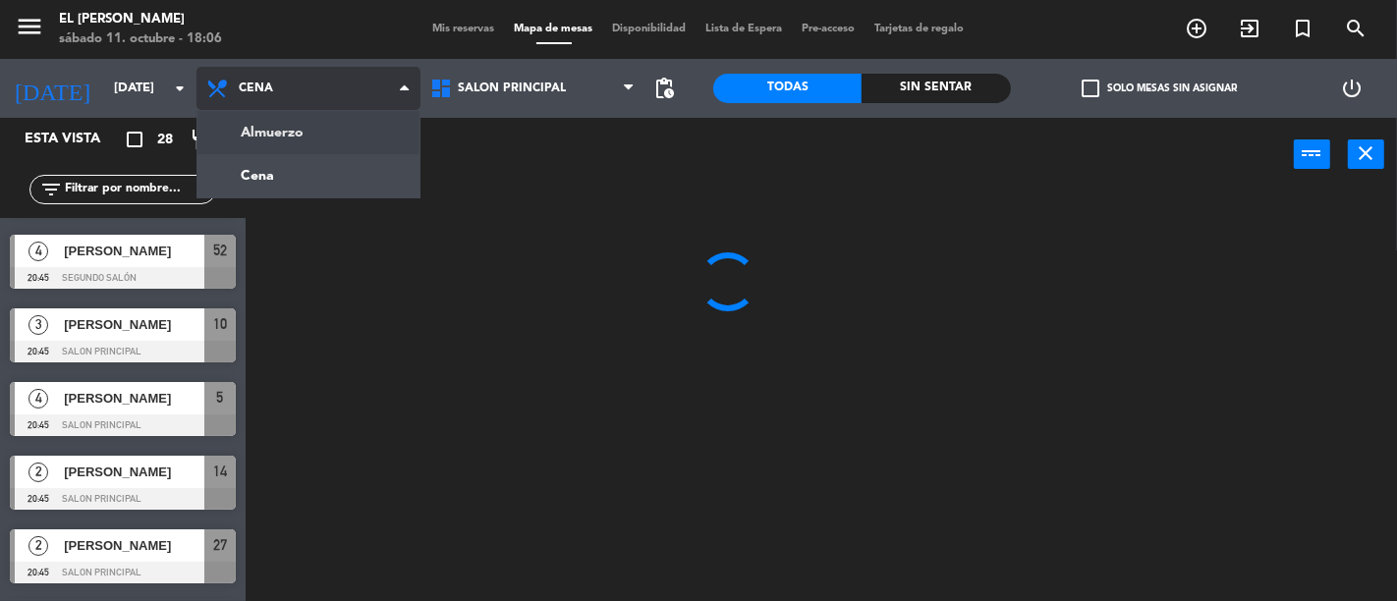
click at [371, 139] on ng-component "menu El [PERSON_NAME] [DATE] 11. octubre - 18:06 Mis reservas Mapa de mesas Dis…" at bounding box center [698, 300] width 1397 height 601
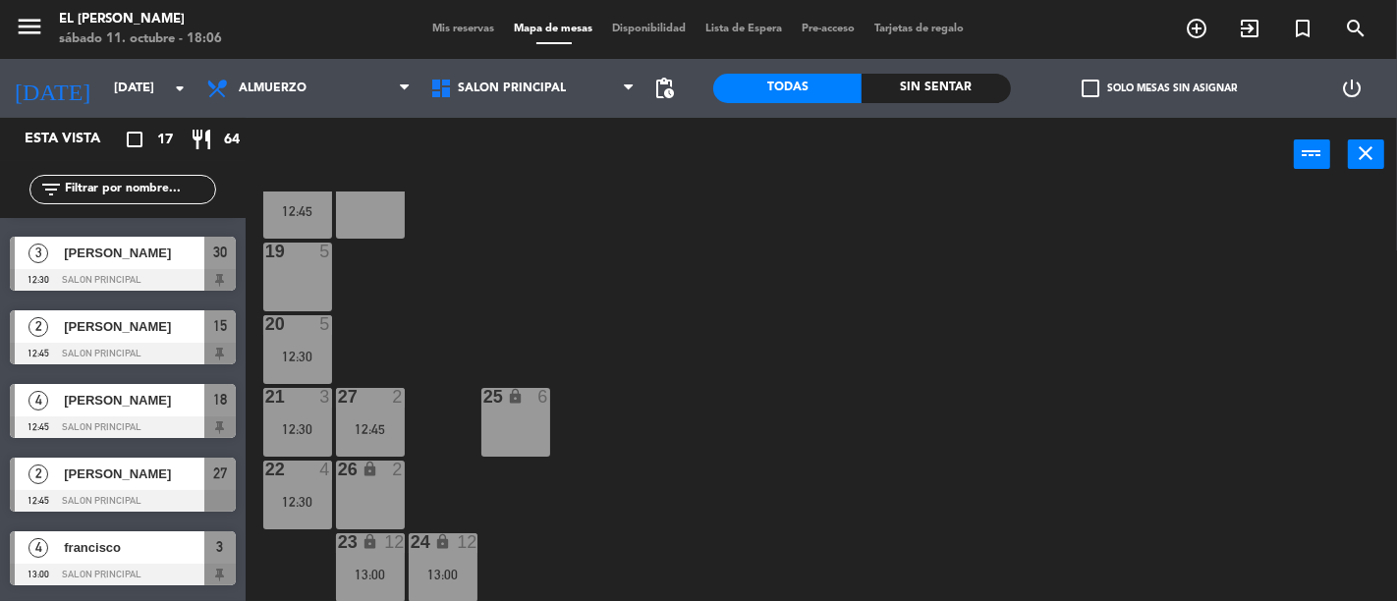
scroll to position [871, 0]
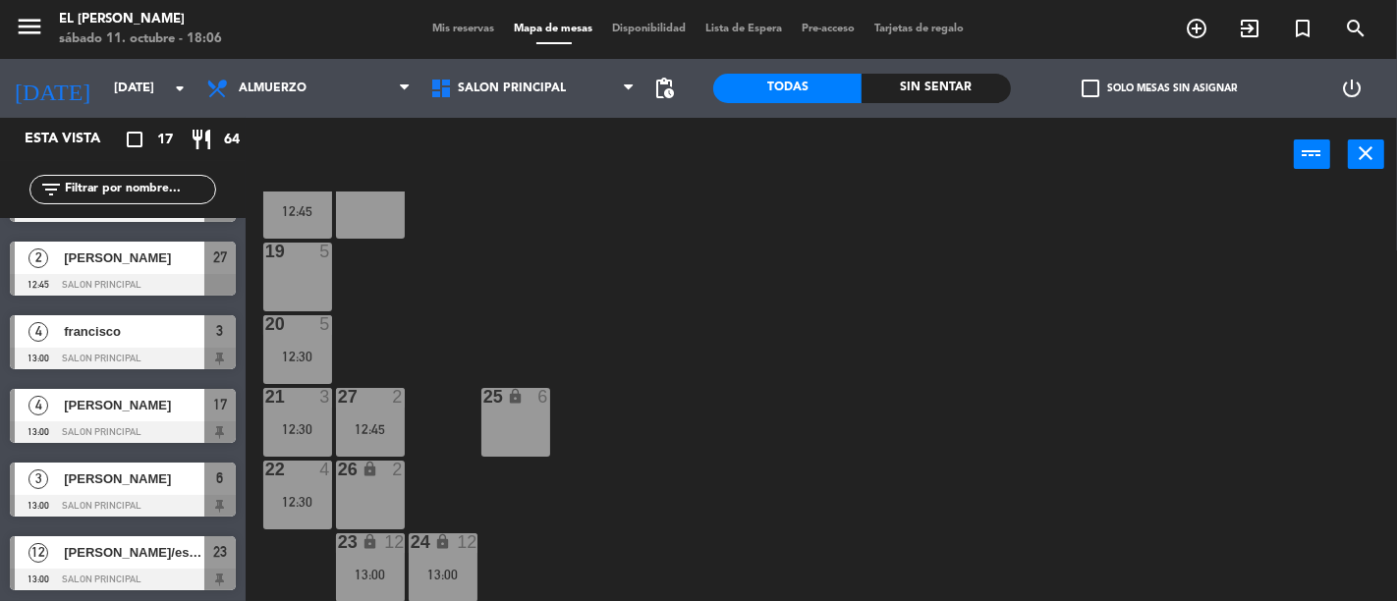
click at [114, 558] on span "[PERSON_NAME]/esc cocina canal9" at bounding box center [134, 552] width 141 height 21
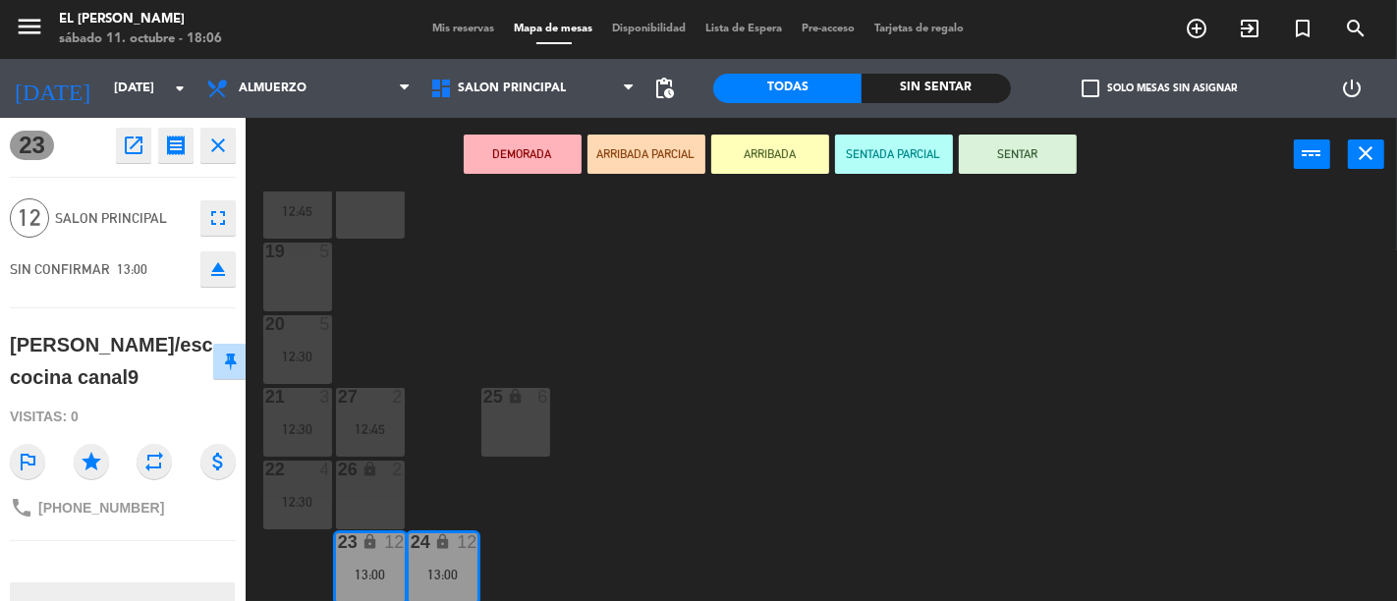
click at [789, 495] on div "3 4 13:00 4 6 12:30 5 3 12:30 6 3 13:00 7 4 2 4 15 2 12:45 14 6 12:30 13 lock 2…" at bounding box center [828, 397] width 1138 height 410
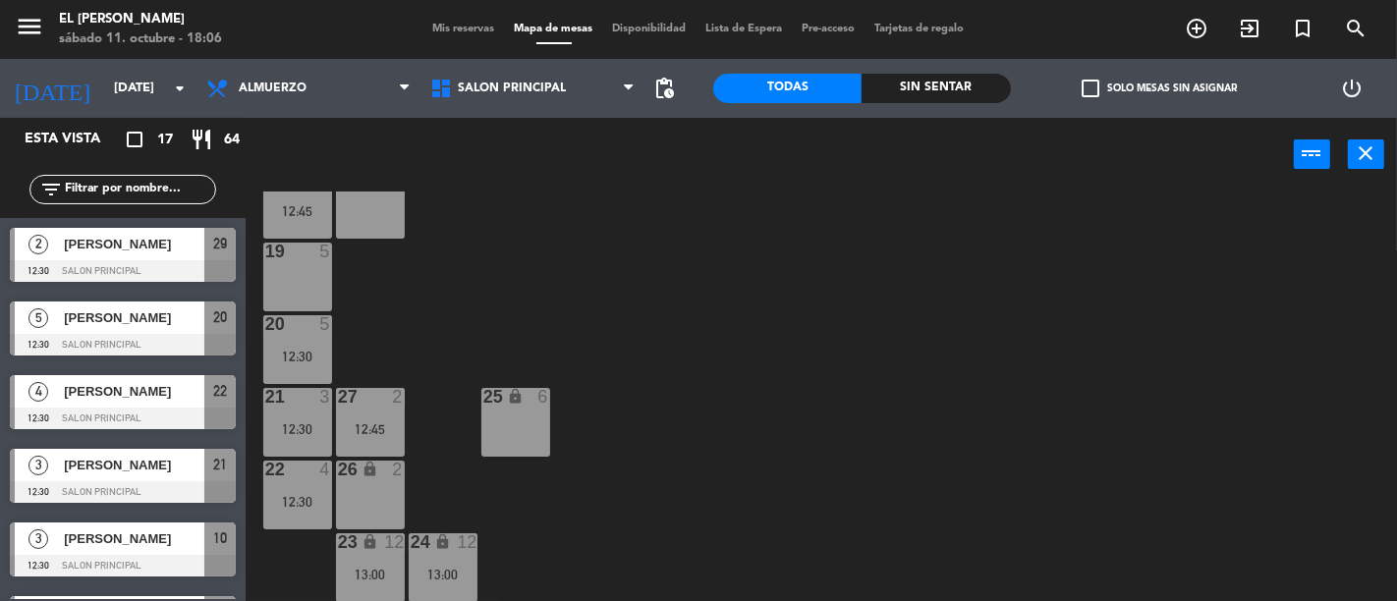
scroll to position [373, 0]
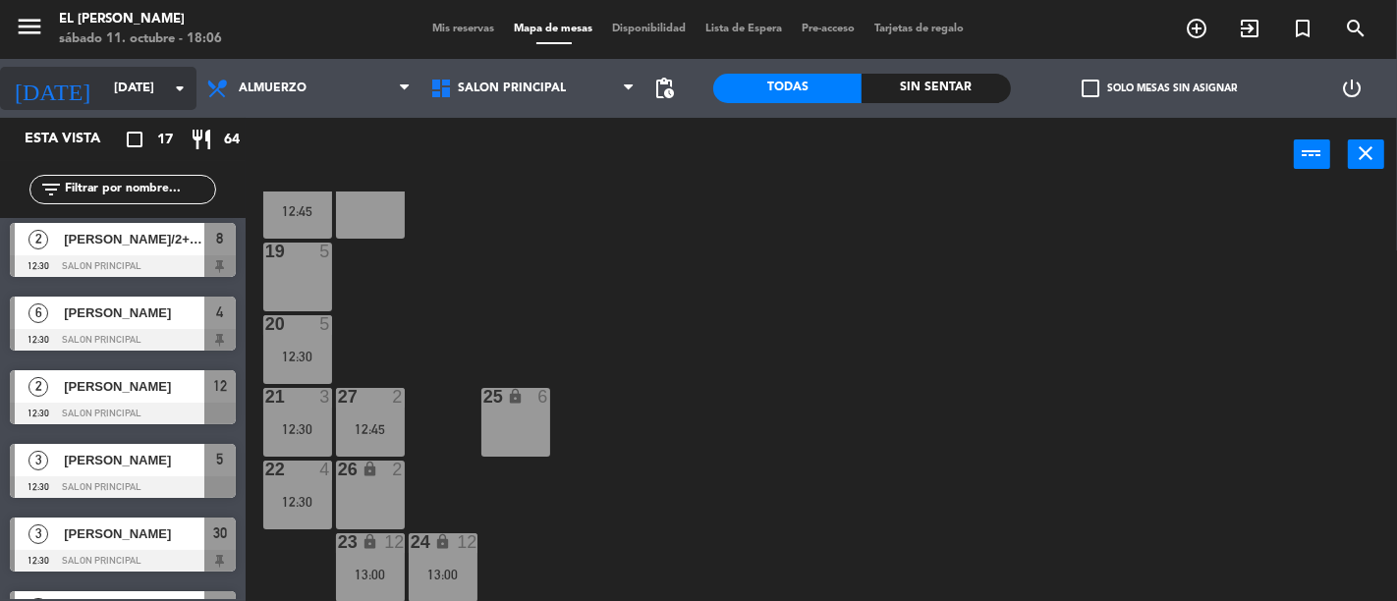
click at [185, 70] on div "[DATE] [DATE] arrow_drop_down" at bounding box center [98, 88] width 197 height 43
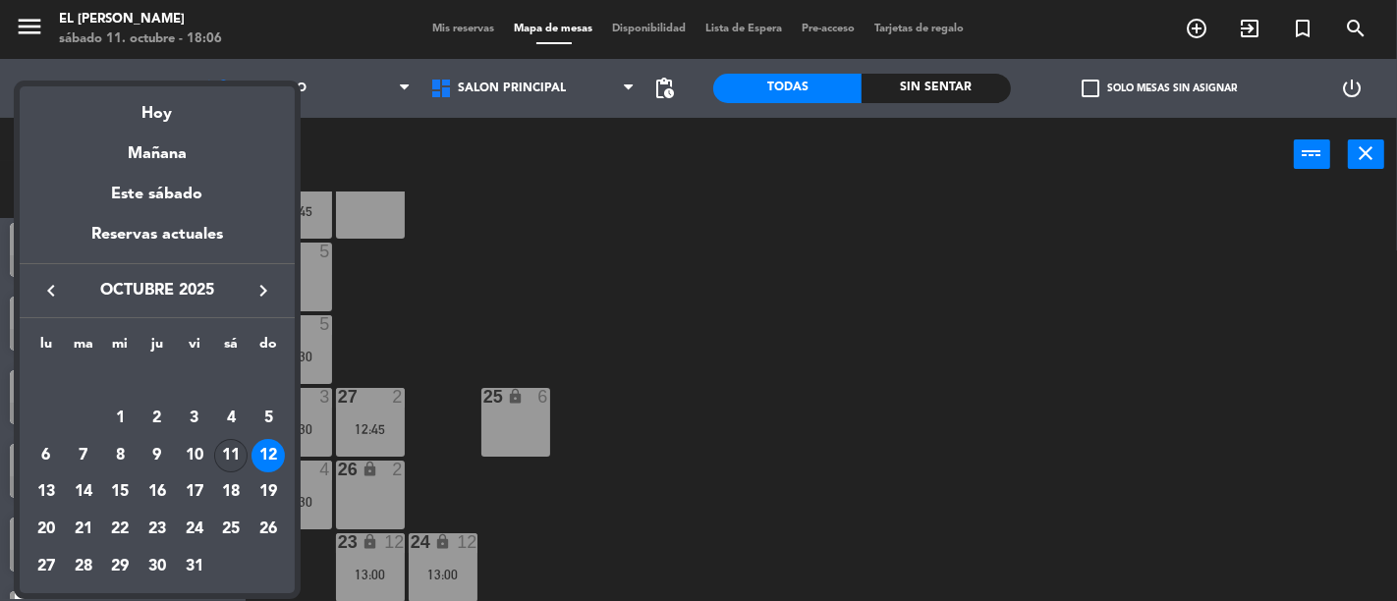
click at [232, 444] on div "11" at bounding box center [230, 455] width 33 height 33
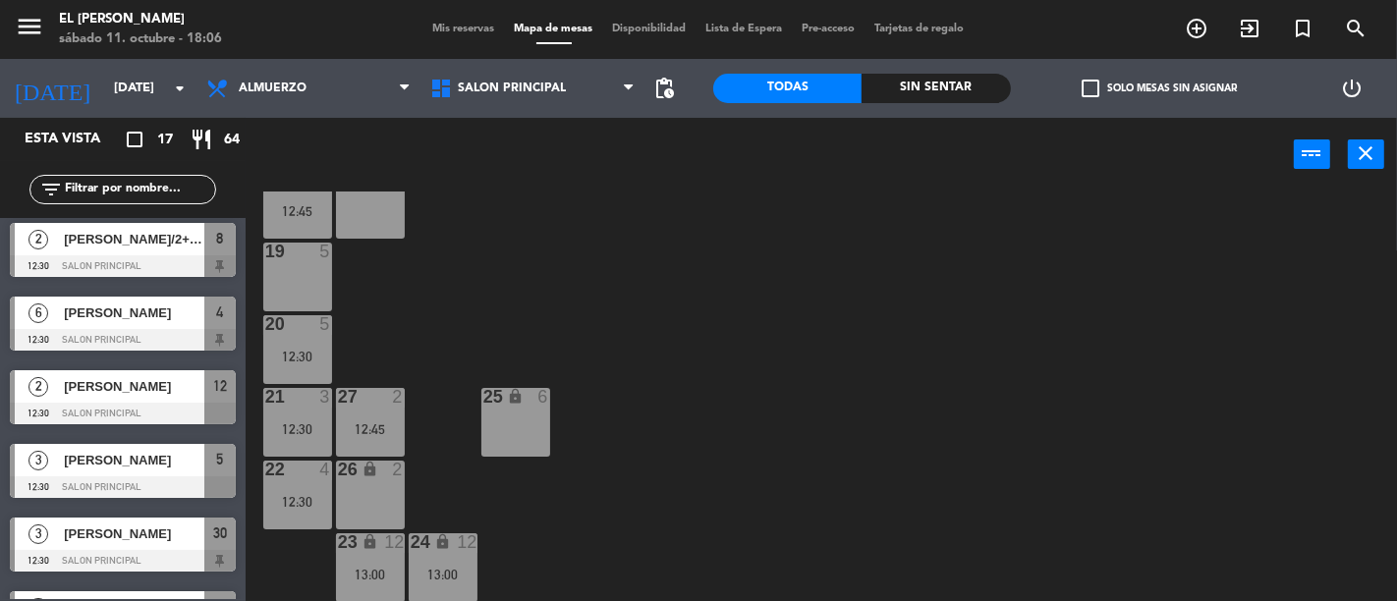
type input "[DATE]"
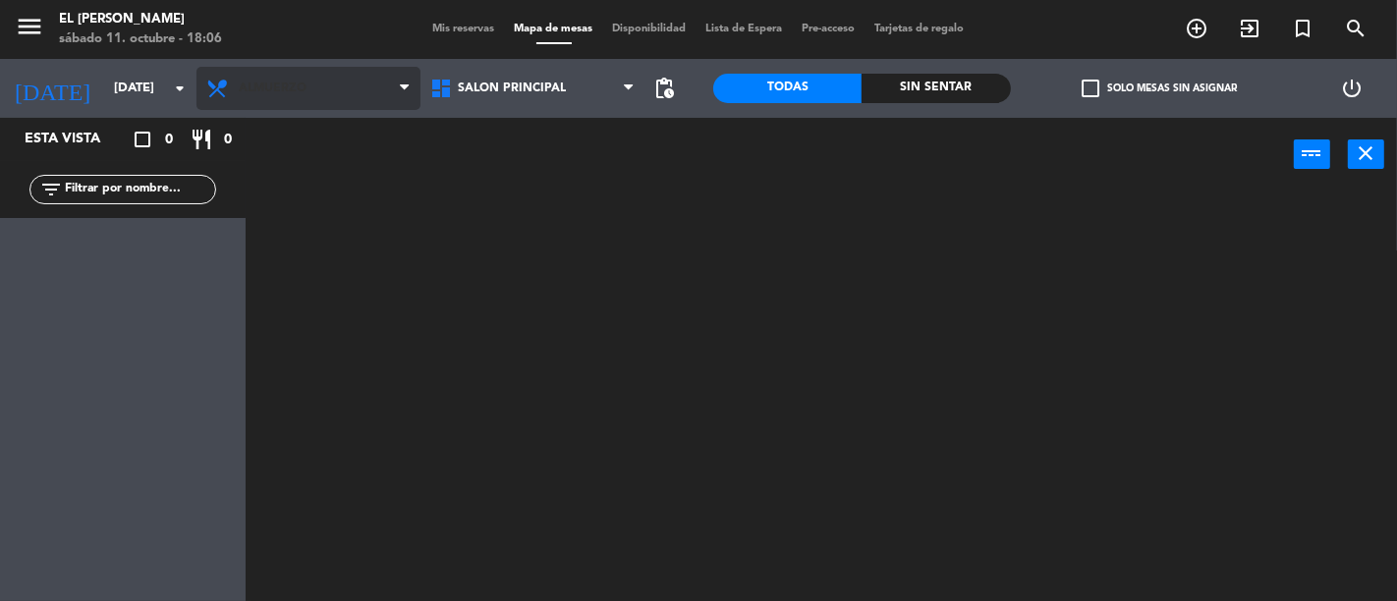
scroll to position [0, 0]
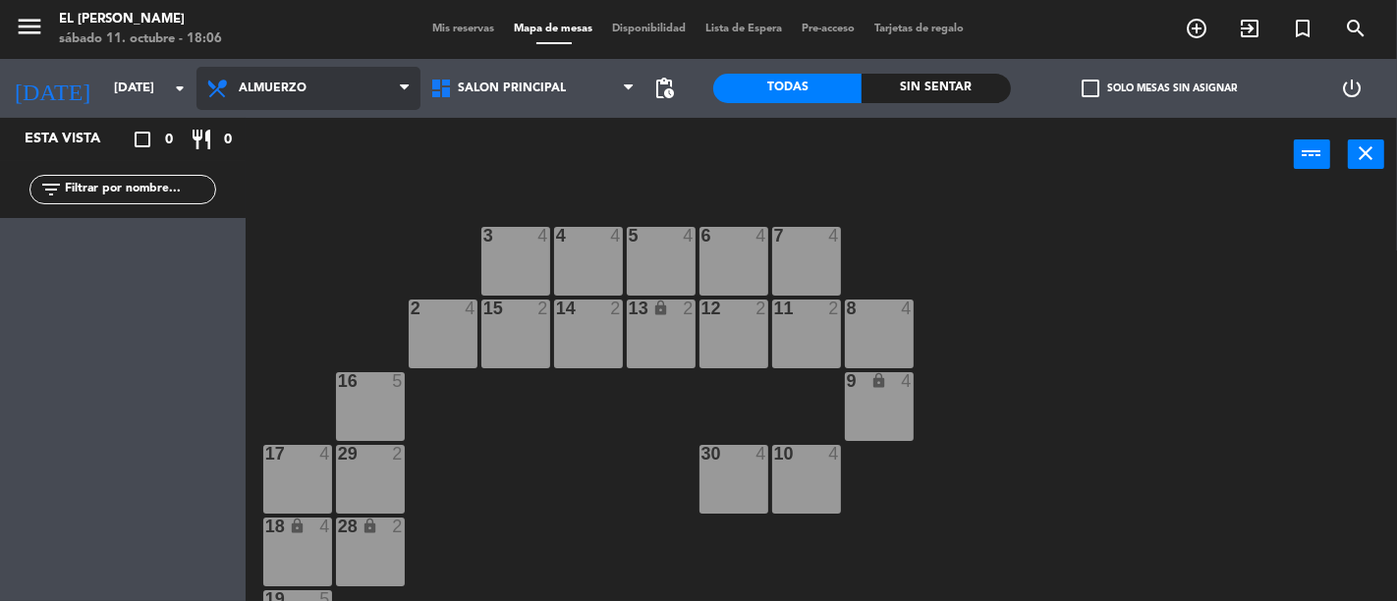
click at [356, 67] on span "Almuerzo" at bounding box center [309, 88] width 224 height 43
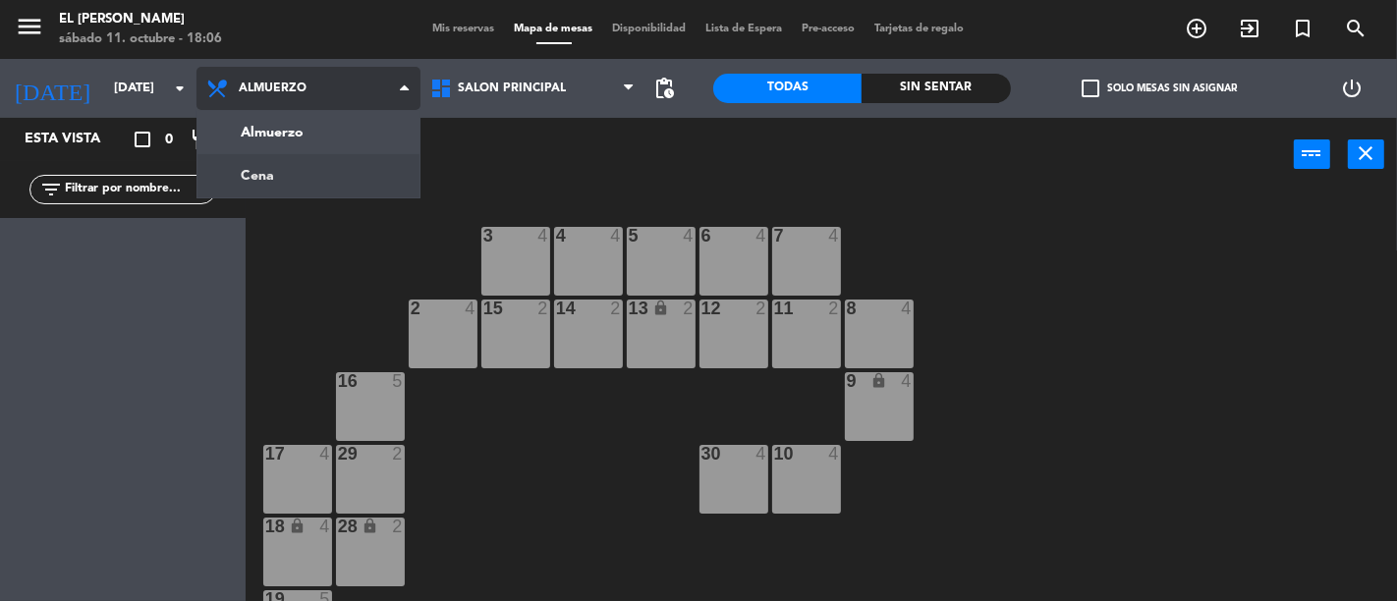
click at [345, 159] on ng-component "menu El [PERSON_NAME] [DATE] 11. octubre - 18:06 Mis reservas Mapa de mesas Dis…" at bounding box center [698, 300] width 1397 height 601
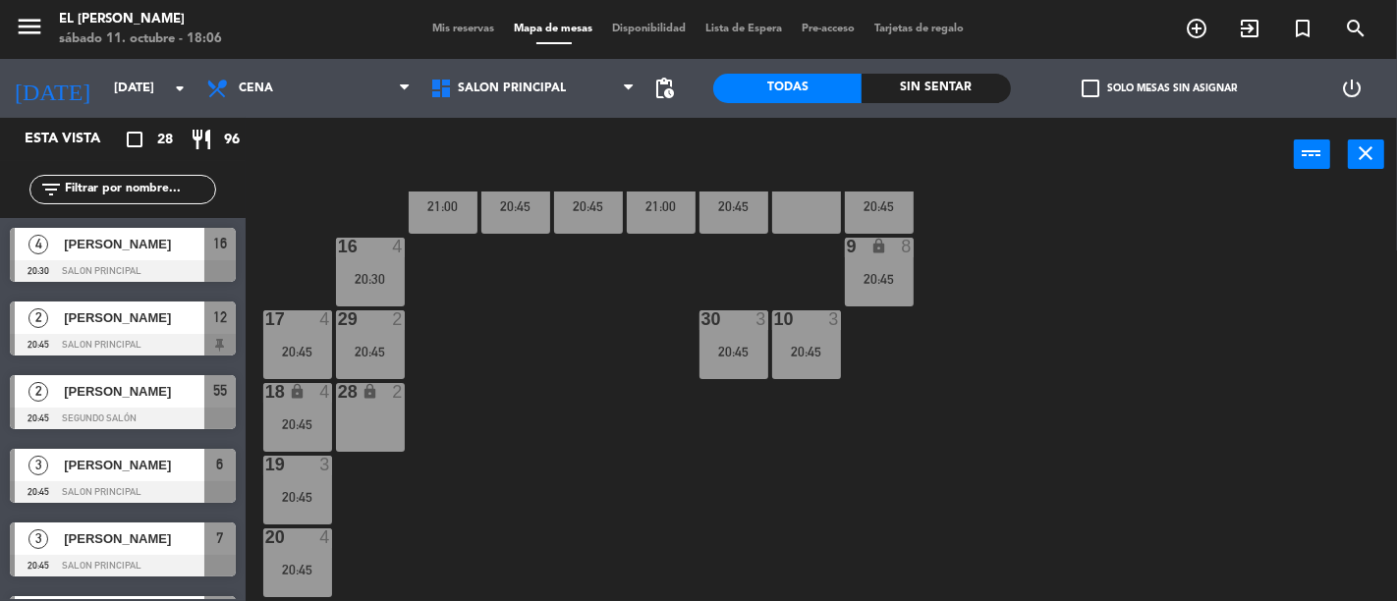
scroll to position [348, 0]
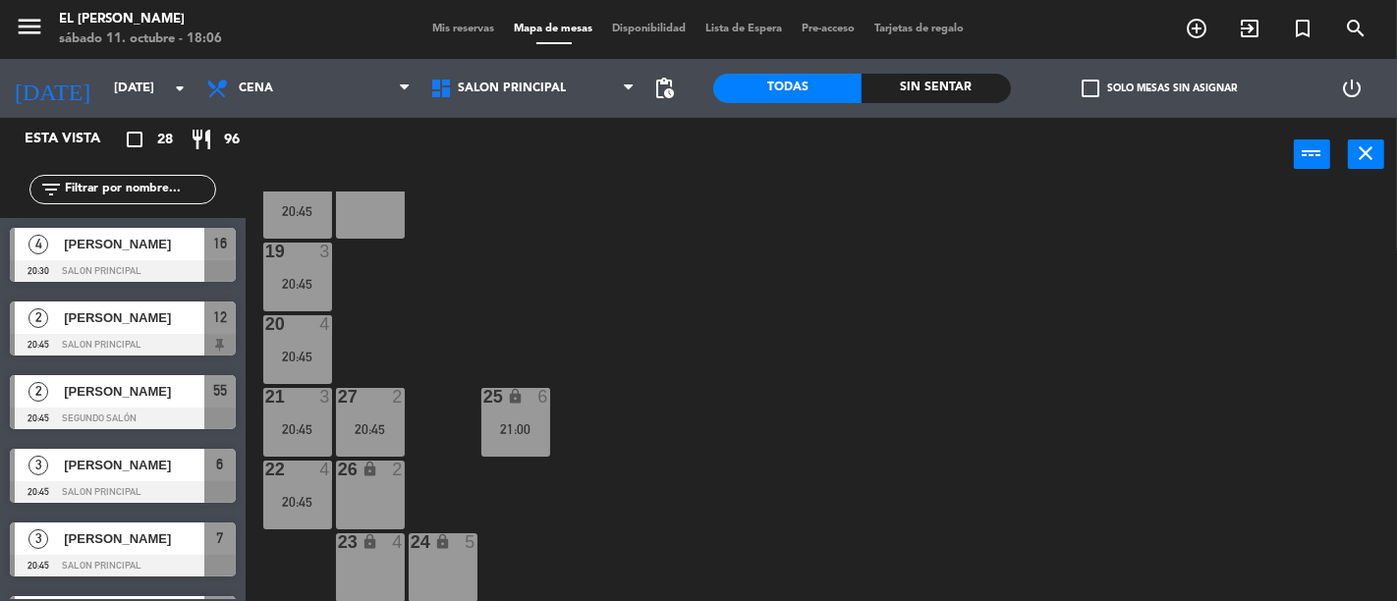
click at [358, 540] on div "lock" at bounding box center [370, 543] width 32 height 19
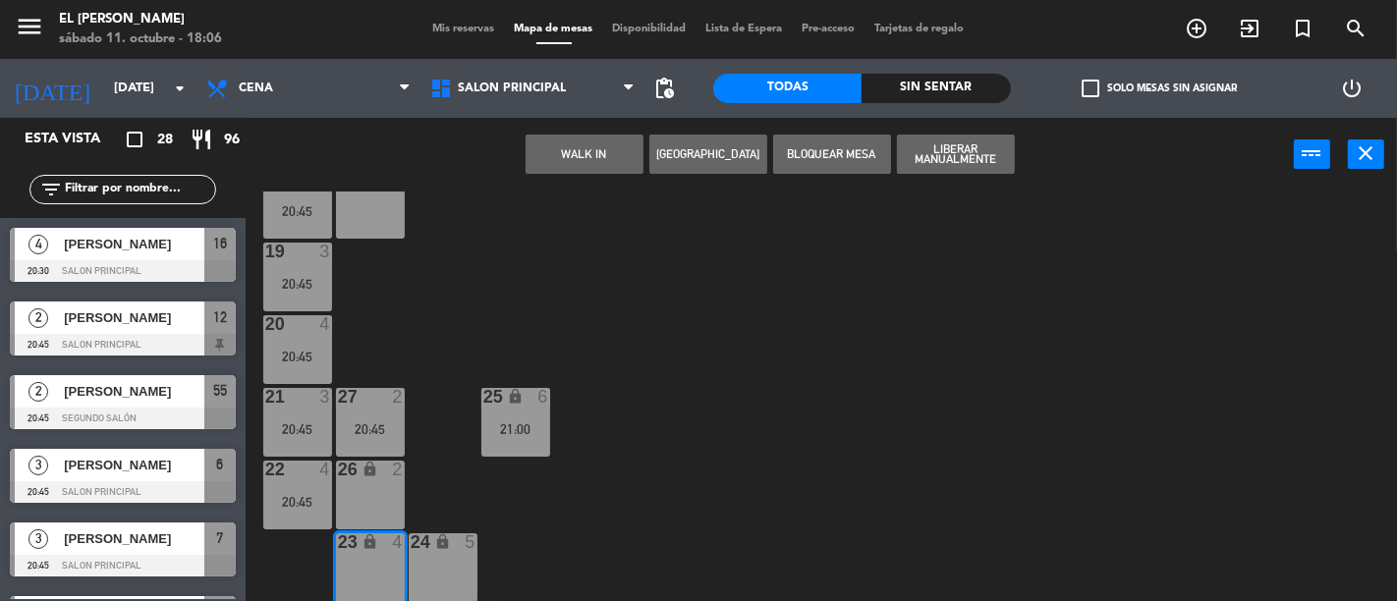
click at [695, 459] on div "3 3 21:00 4 4 21:00 5 4 20:45 6 3 20:45 7 3 20:45 2 4 21:00 15 2 20:45 14 2 20:…" at bounding box center [828, 397] width 1138 height 410
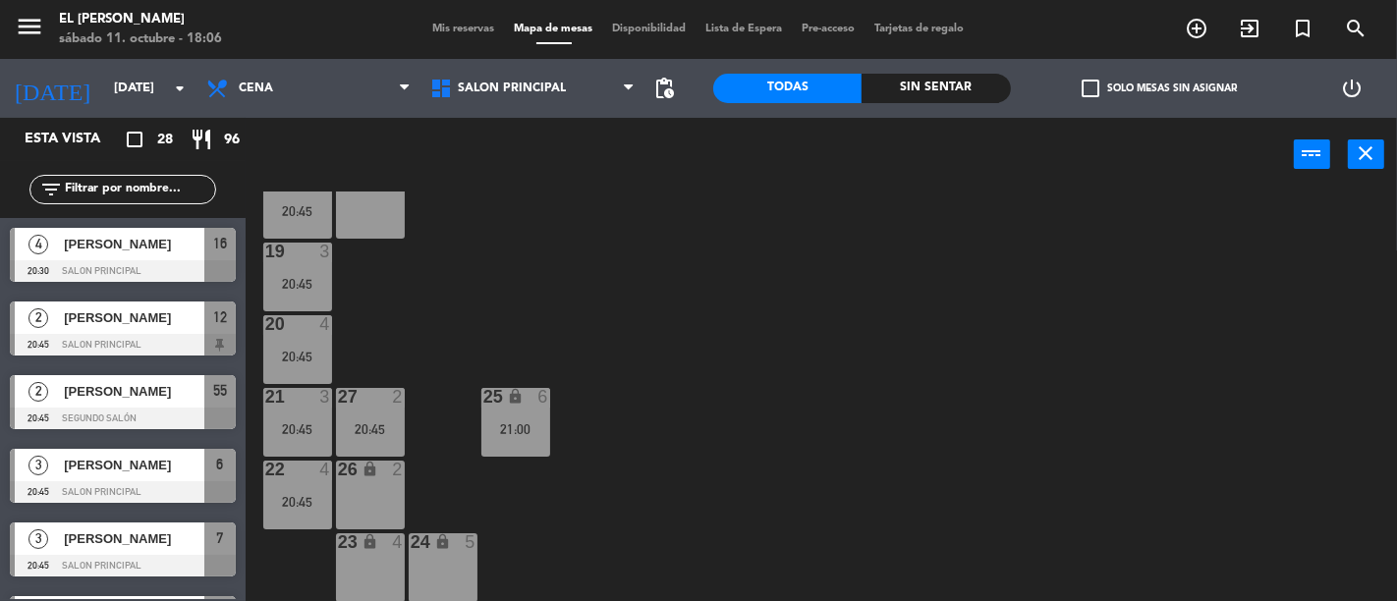
click at [321, 473] on div "26" at bounding box center [337, 470] width 32 height 19
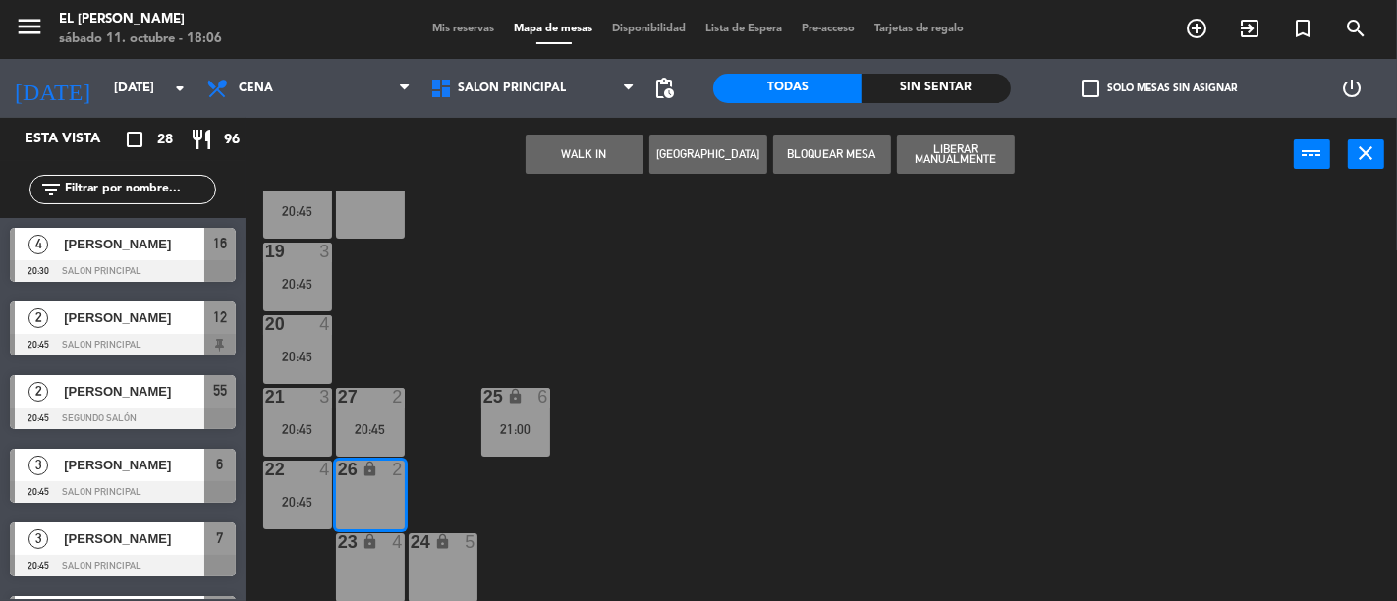
click at [507, 319] on div "3 3 21:00 4 4 21:00 5 4 20:45 6 3 20:45 7 3 20:45 2 4 21:00 15 2 20:45 14 2 20:…" at bounding box center [828, 397] width 1138 height 410
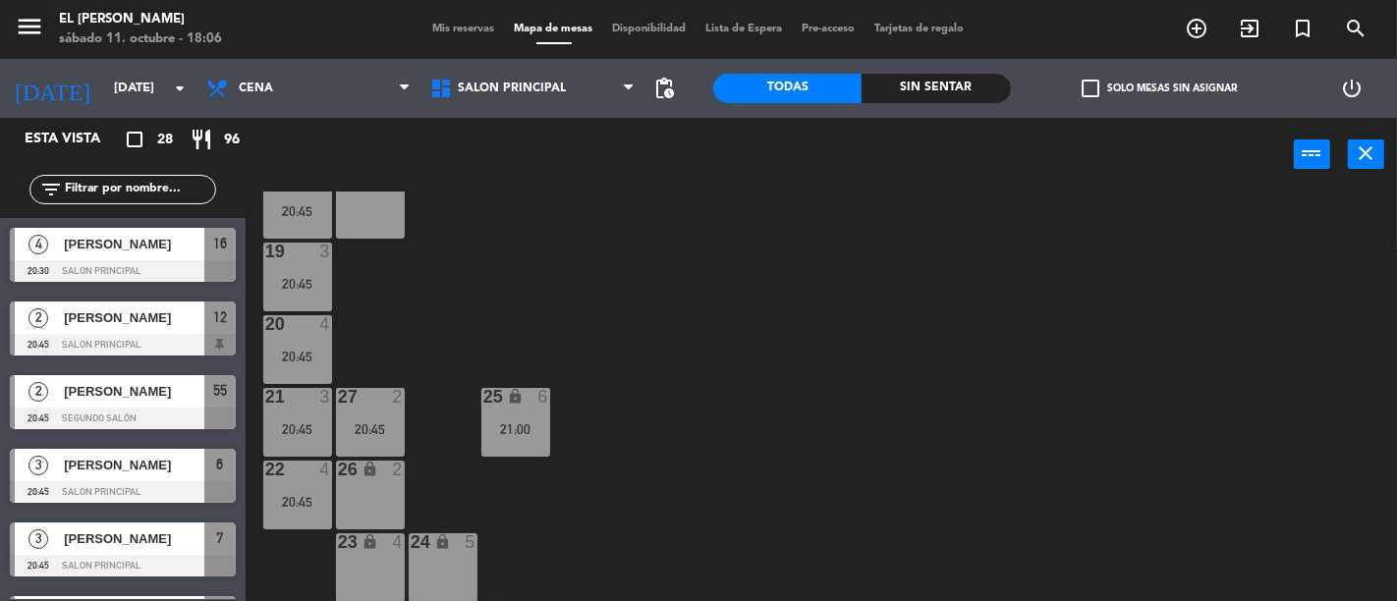
click at [265, 489] on div "22 4 20:45" at bounding box center [297, 495] width 69 height 69
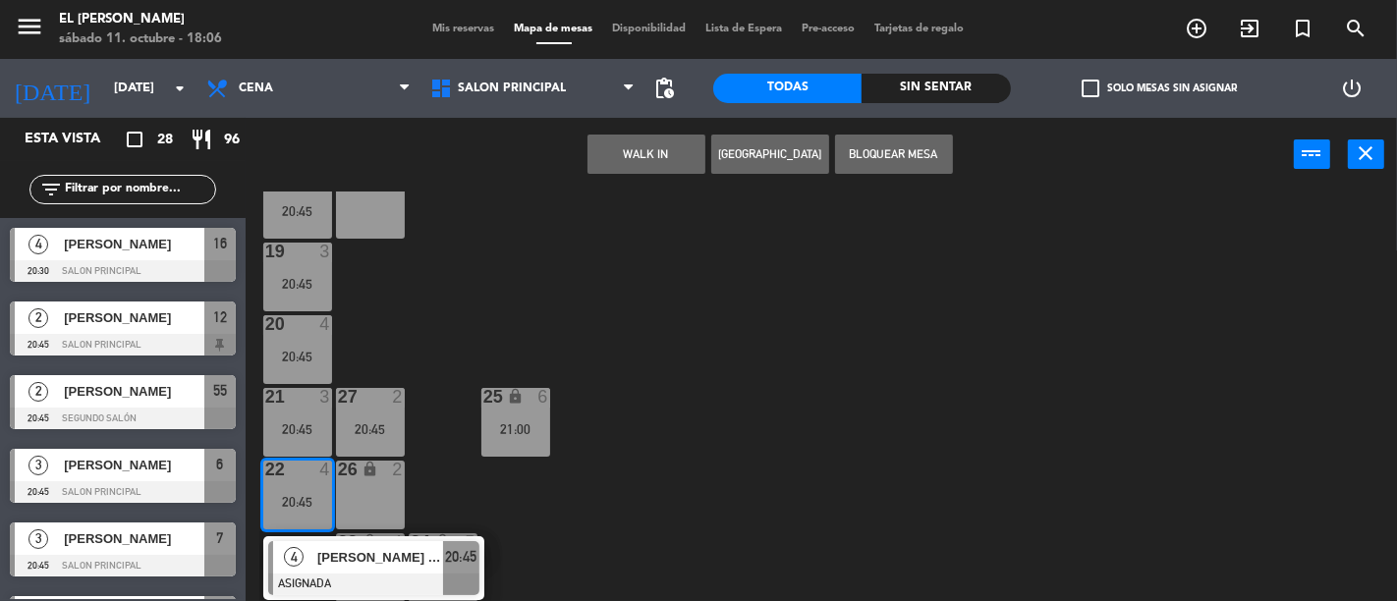
click at [495, 377] on div "3 3 21:00 4 4 21:00 5 4 20:45 6 3 20:45 7 3 20:45 2 4 21:00 15 2 20:45 14 2 20:…" at bounding box center [828, 397] width 1138 height 410
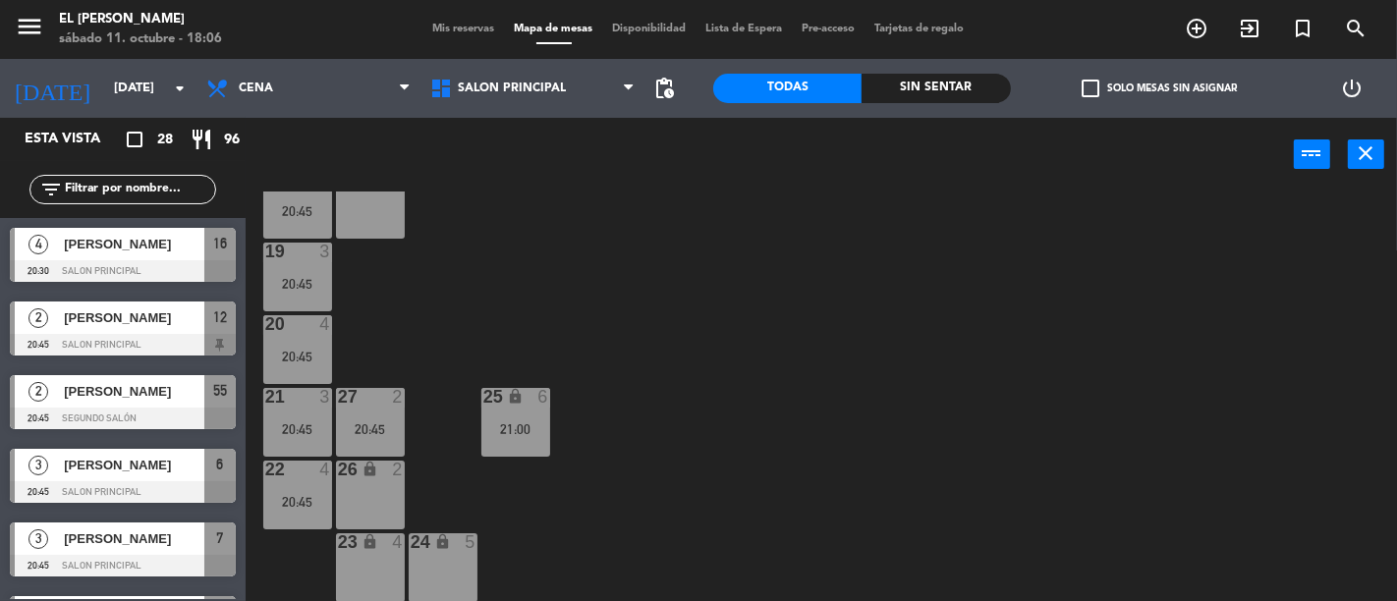
click at [316, 465] on div "4" at bounding box center [329, 470] width 32 height 18
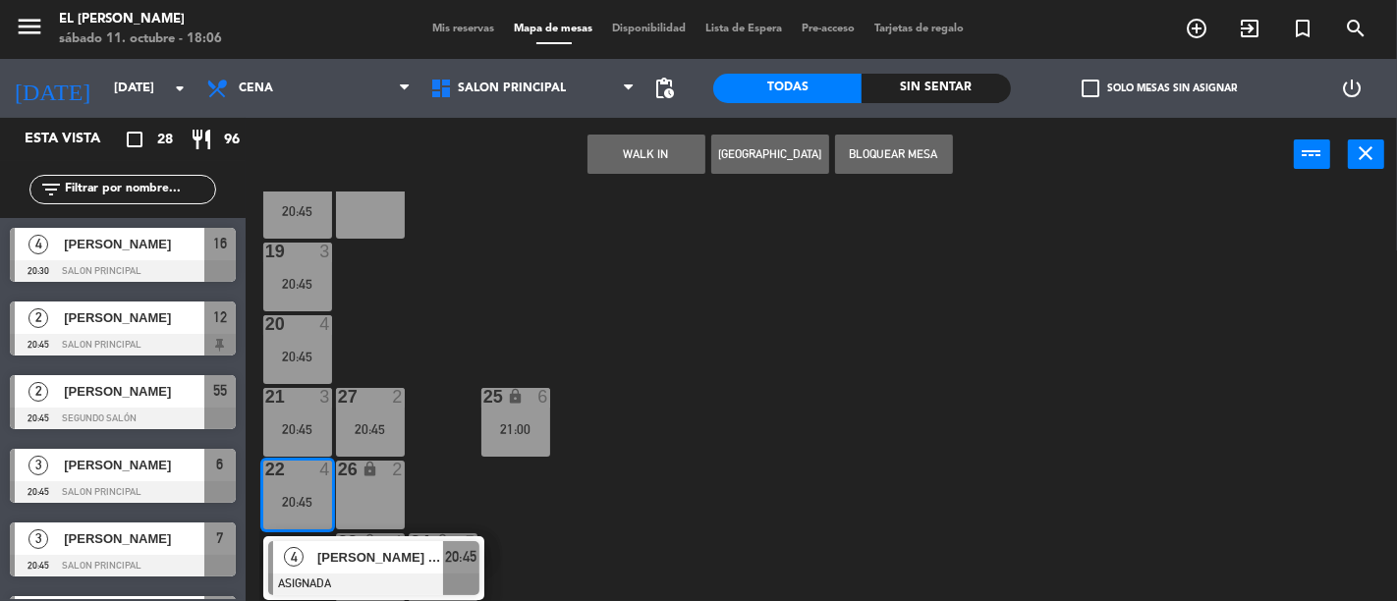
click at [463, 557] on span "20:45" at bounding box center [460, 557] width 31 height 24
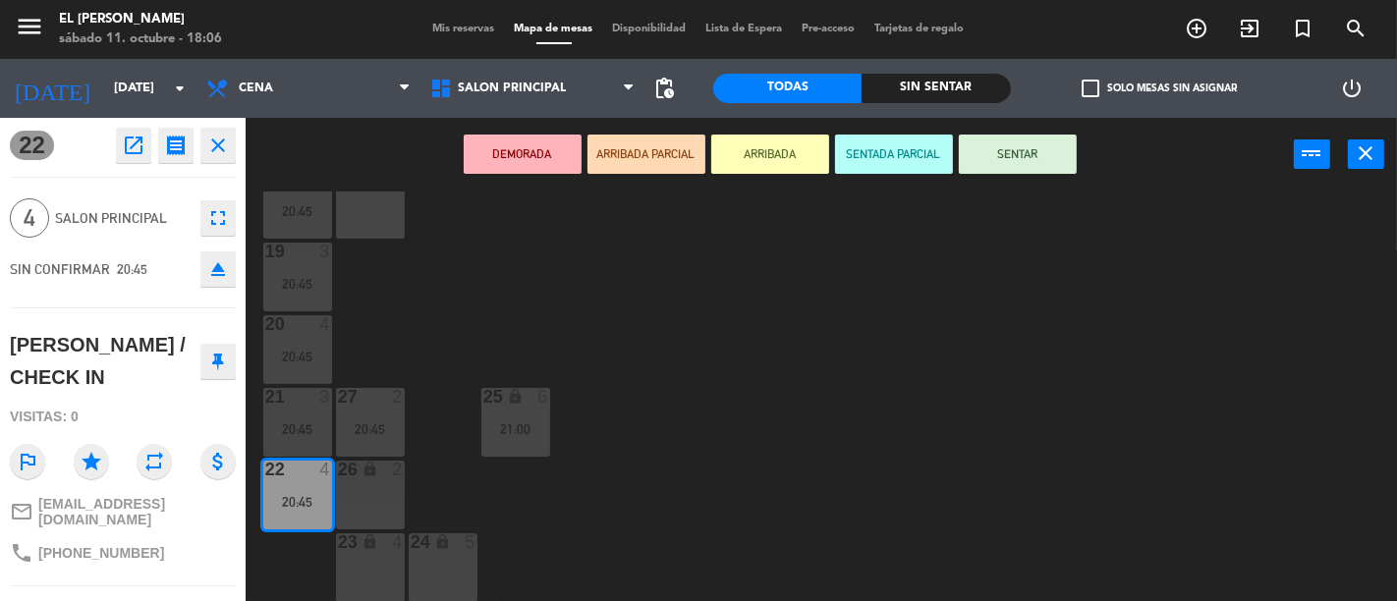
click at [525, 314] on div "3 3 21:00 4 4 21:00 5 4 20:45 6 3 20:45 7 3 20:45 2 4 21:00 15 2 20:45 14 2 20:…" at bounding box center [828, 397] width 1138 height 410
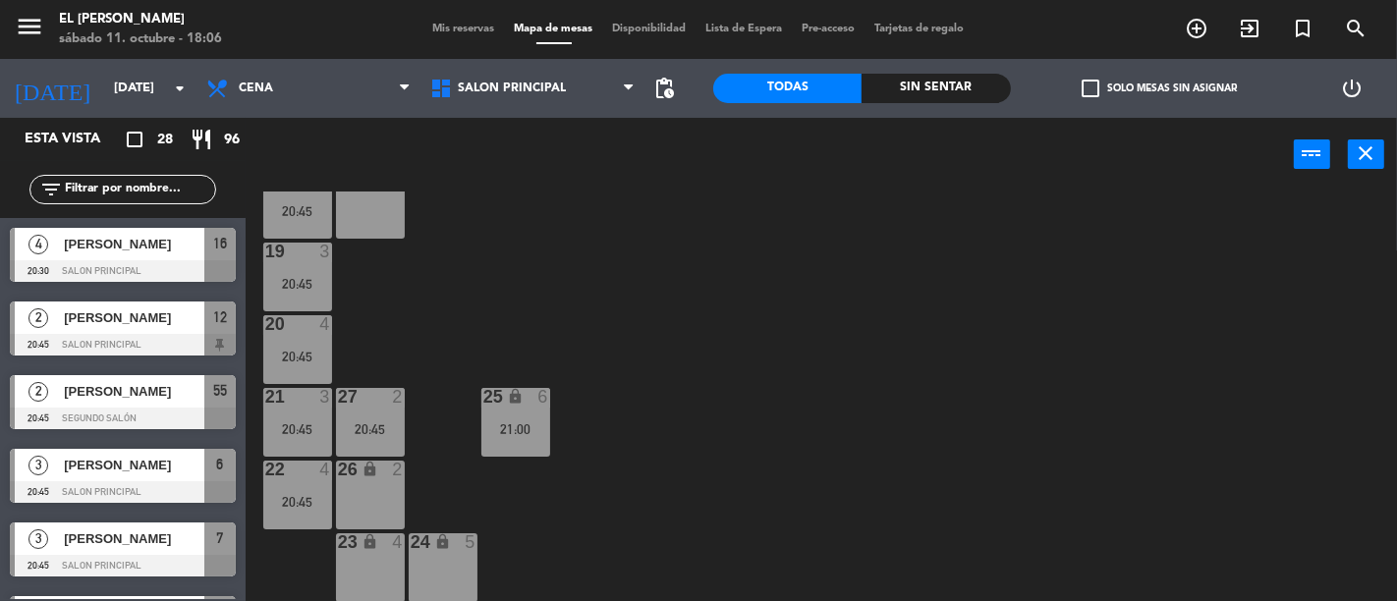
scroll to position [0, 0]
click at [283, 433] on div "20:45" at bounding box center [297, 430] width 69 height 14
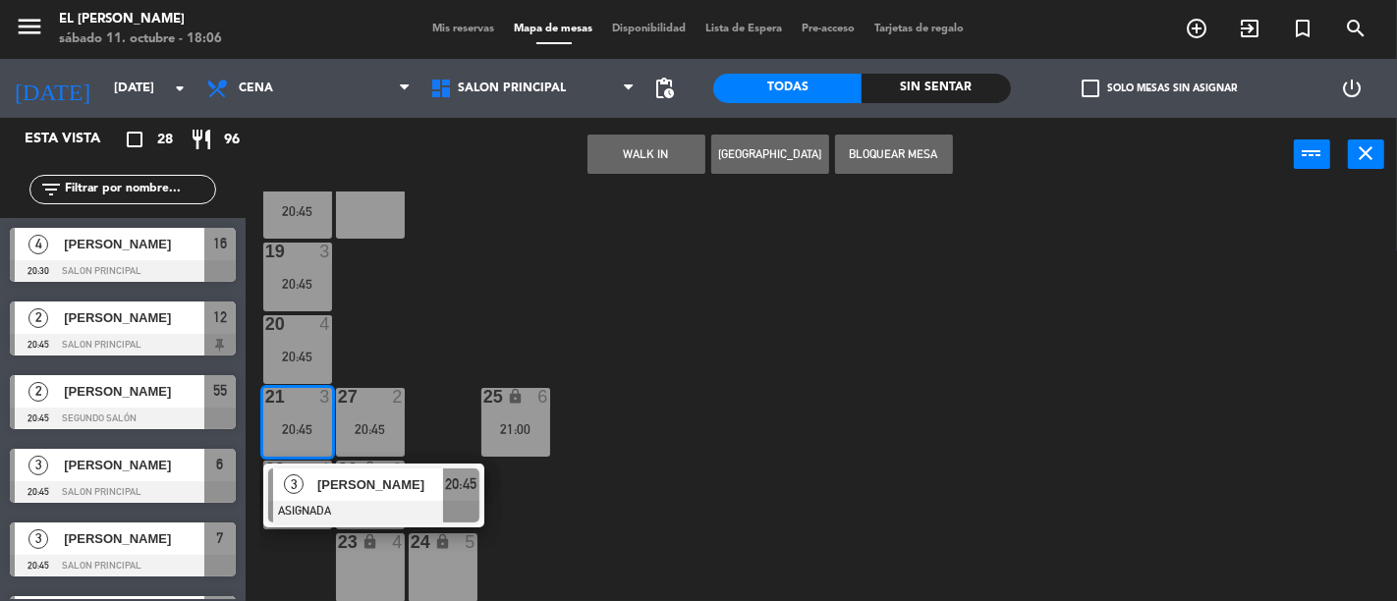
click at [509, 332] on div "3 3 21:00 4 4 21:00 5 4 20:45 6 3 20:45 7 3 20:45 2 4 21:00 15 2 20:45 14 2 20:…" at bounding box center [828, 397] width 1138 height 410
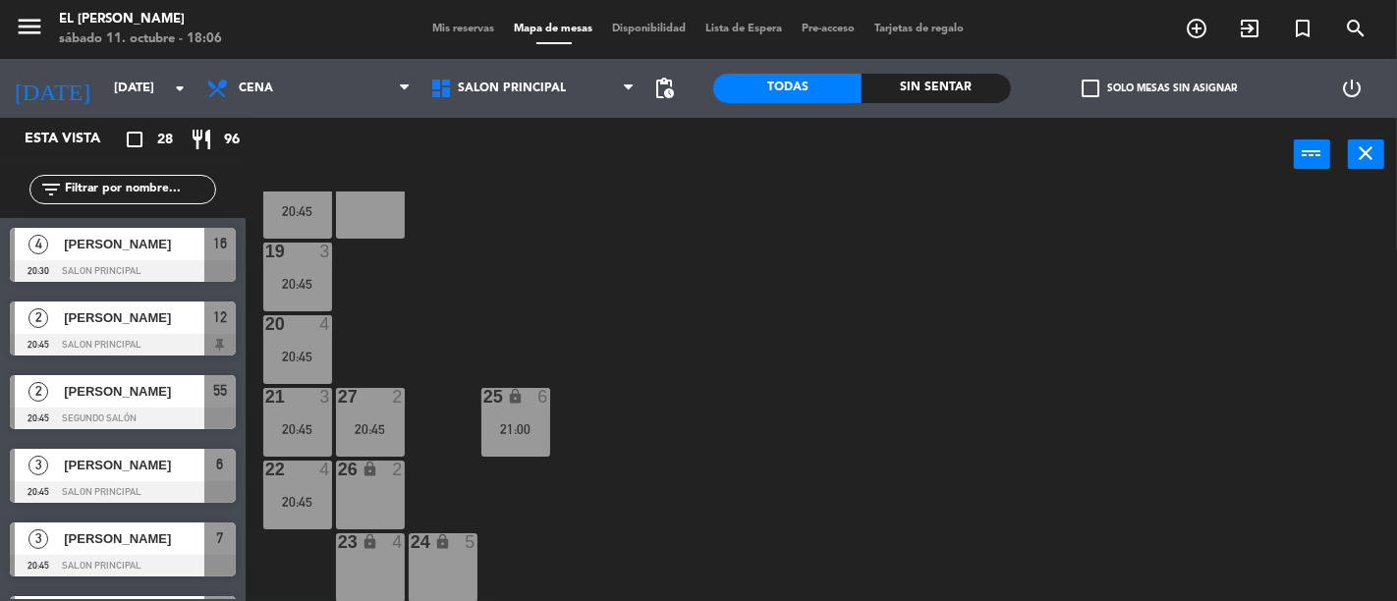
click at [508, 405] on div "lock" at bounding box center [515, 397] width 32 height 19
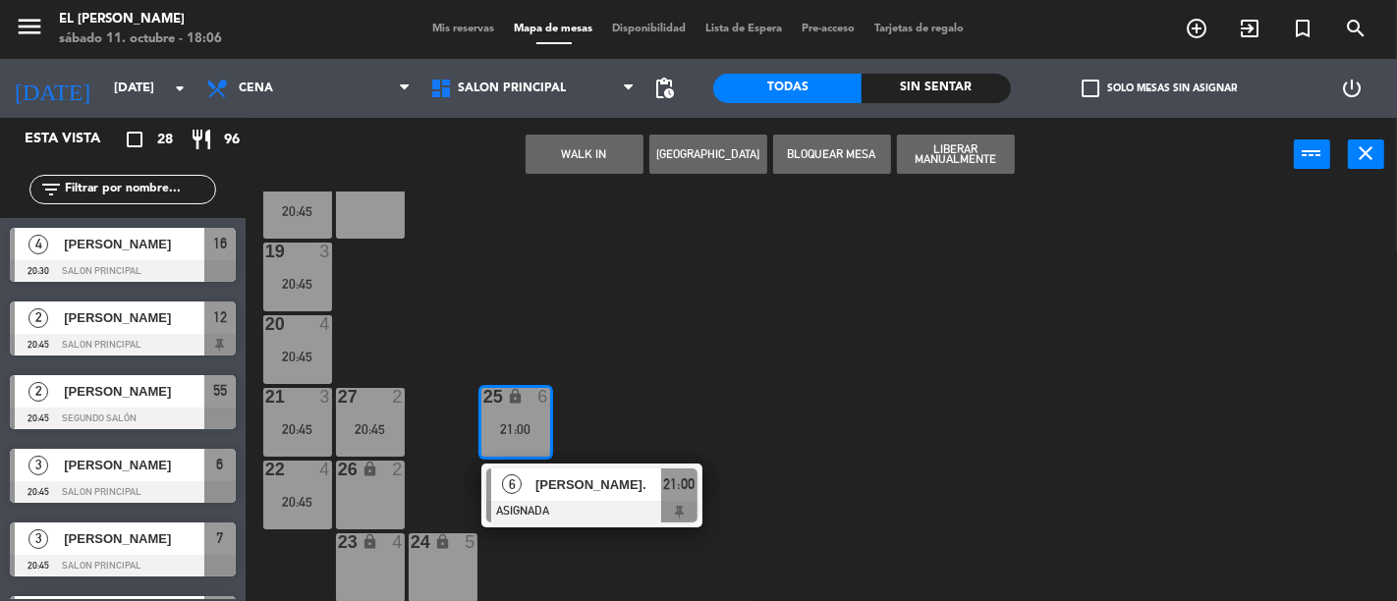
click at [648, 399] on div "3 3 21:00 4 4 21:00 5 4 20:45 6 3 20:45 7 3 20:45 2 4 21:00 15 2 20:45 14 2 20:…" at bounding box center [828, 397] width 1138 height 410
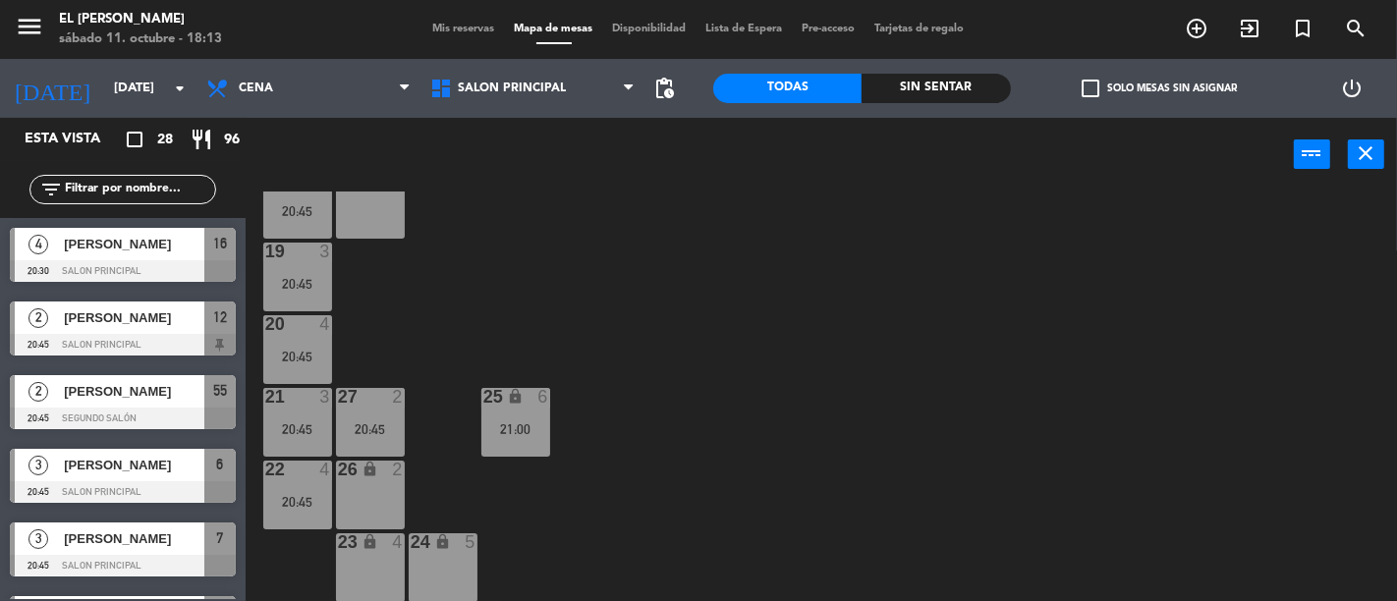
click at [619, 366] on div "3 3 21:00 4 4 21:00 5 4 20:45 6 3 20:45 7 3 20:45 2 4 21:00 15 2 20:45 14 2 20:…" at bounding box center [828, 397] width 1138 height 410
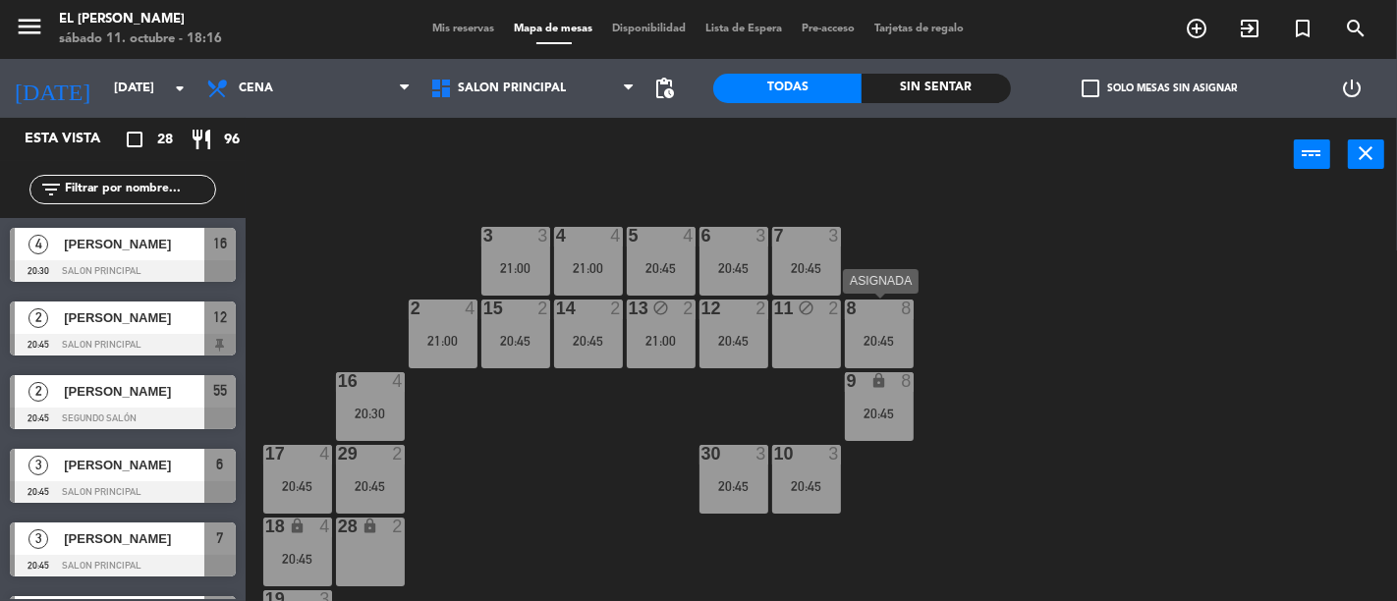
click at [888, 328] on div "8 8 20:45" at bounding box center [879, 334] width 69 height 69
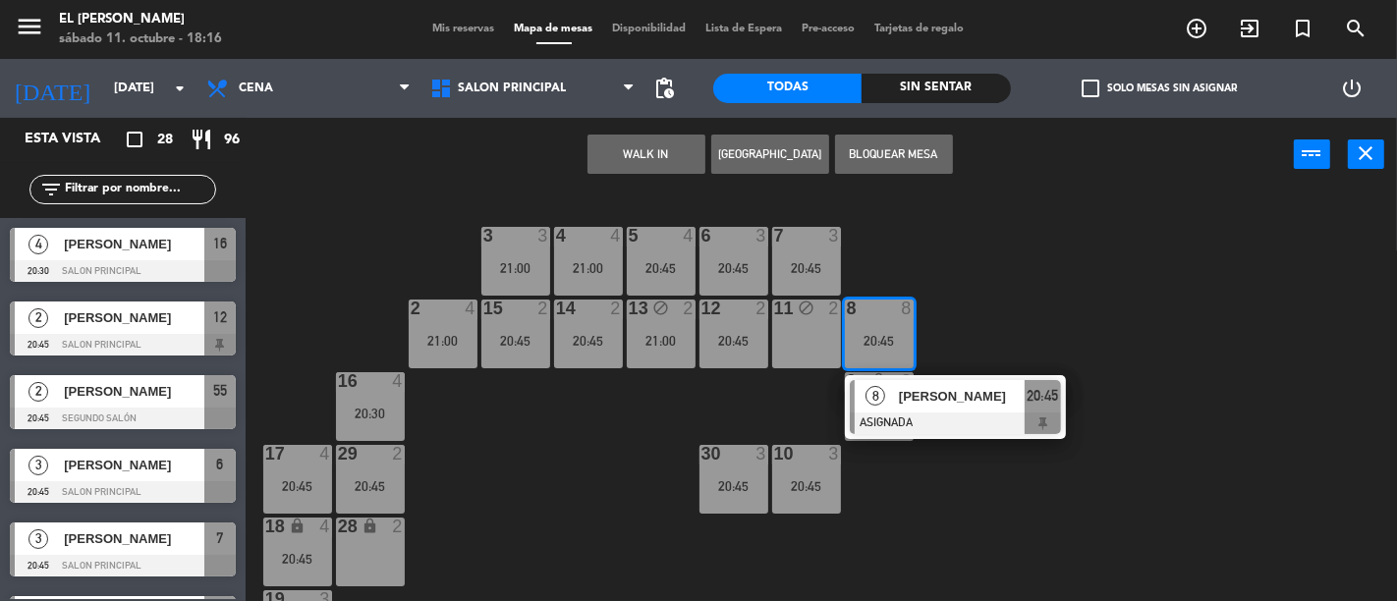
click at [937, 318] on div "3 3 21:00 4 4 21:00 5 4 20:45 6 3 20:45 7 3 20:45 2 4 21:00 15 2 20:45 14 2 20:…" at bounding box center [828, 397] width 1138 height 410
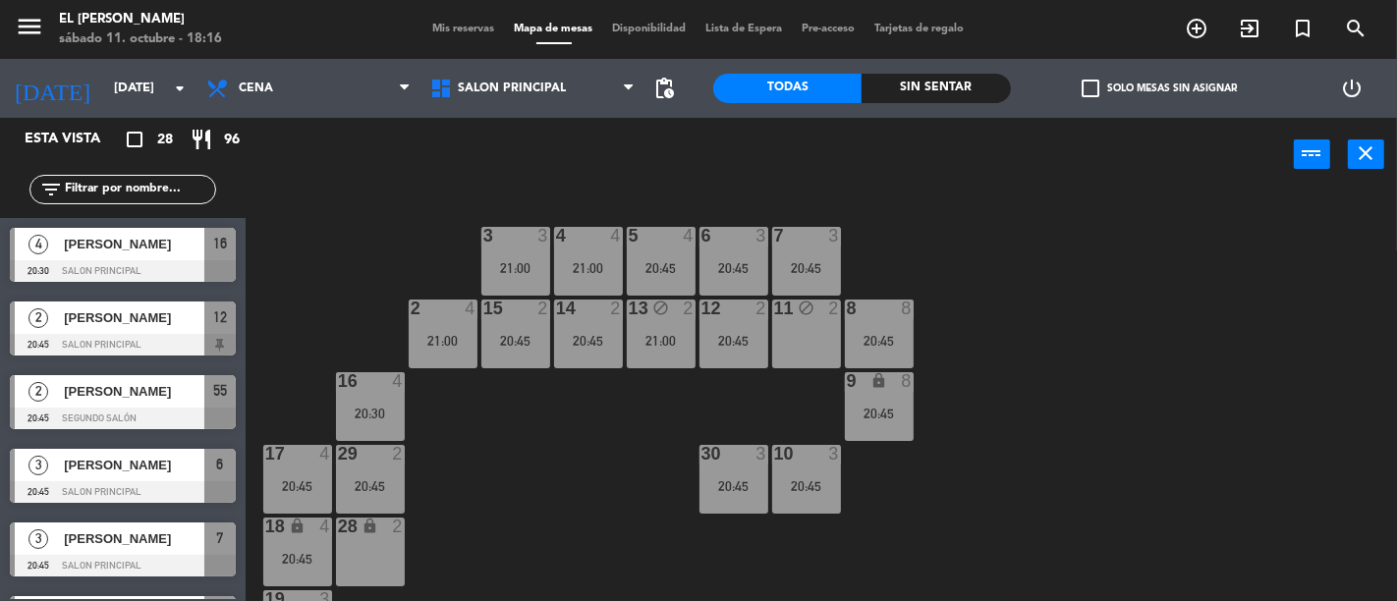
click at [859, 325] on div "8 8 20:45" at bounding box center [879, 334] width 69 height 69
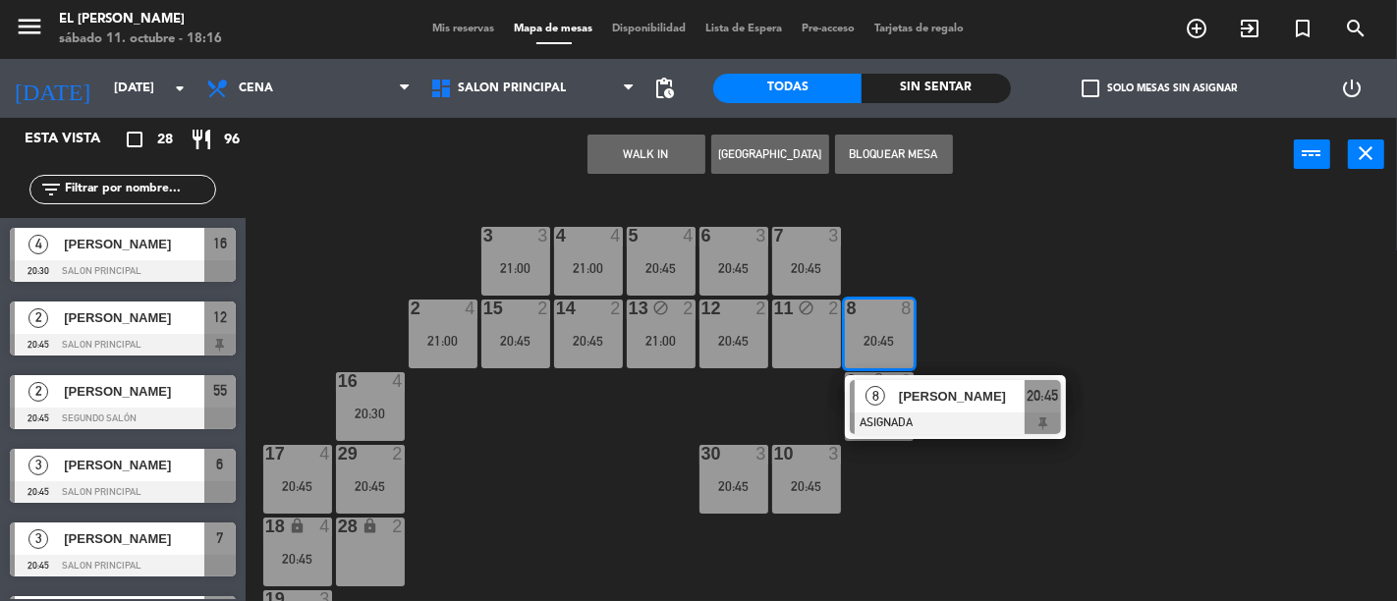
click at [944, 317] on div "3 3 21:00 4 4 21:00 5 4 20:45 6 3 20:45 7 3 20:45 2 4 21:00 15 2 20:45 14 2 20:…" at bounding box center [828, 397] width 1138 height 410
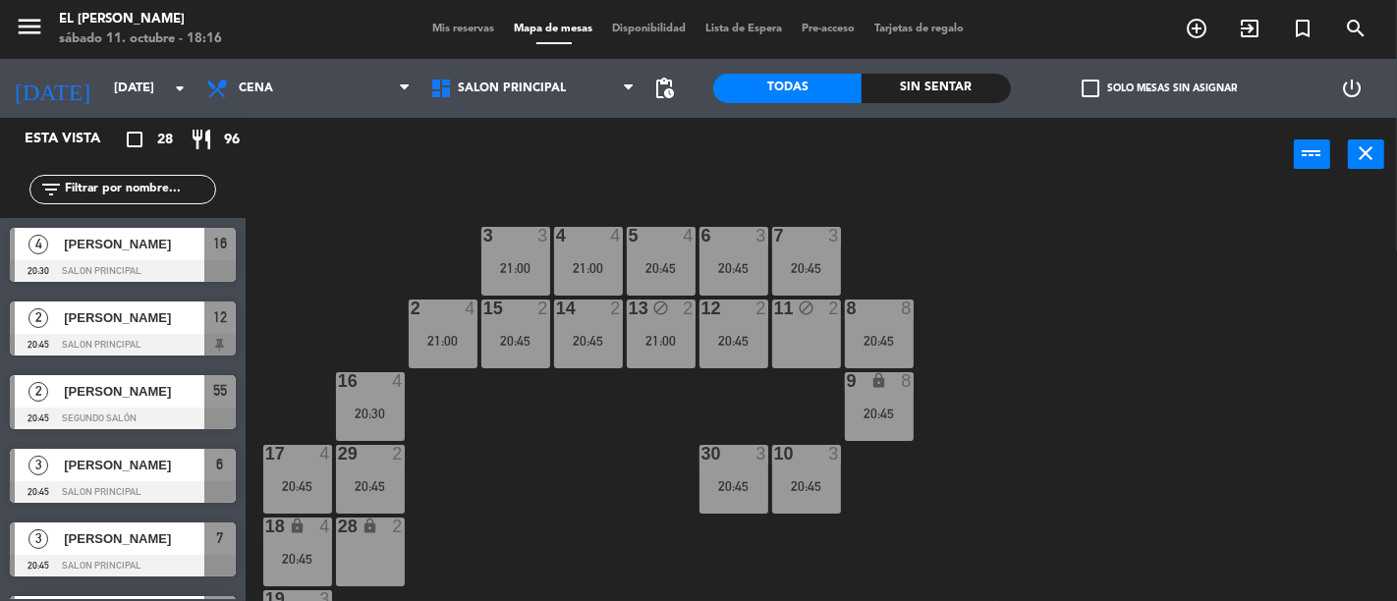
click at [889, 307] on div at bounding box center [879, 309] width 32 height 18
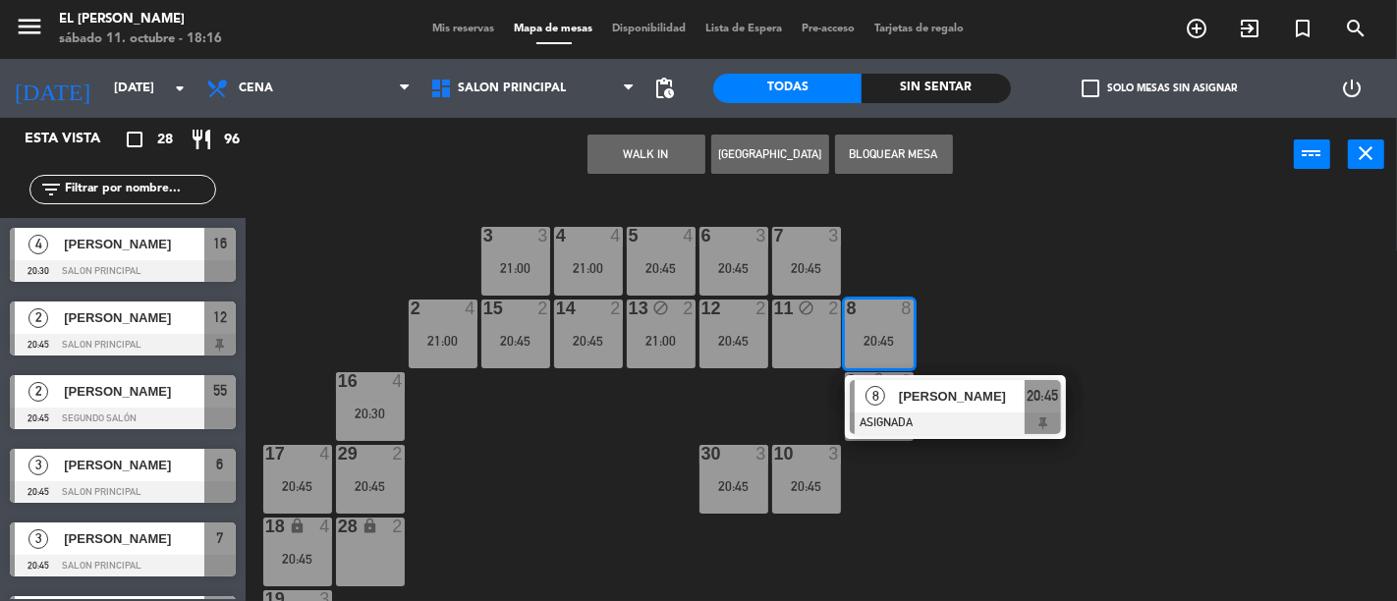
click at [955, 310] on div "3 3 21:00 4 4 21:00 5 4 20:45 6 3 20:45 7 3 20:45 2 4 21:00 15 2 20:45 14 2 20:…" at bounding box center [828, 397] width 1138 height 410
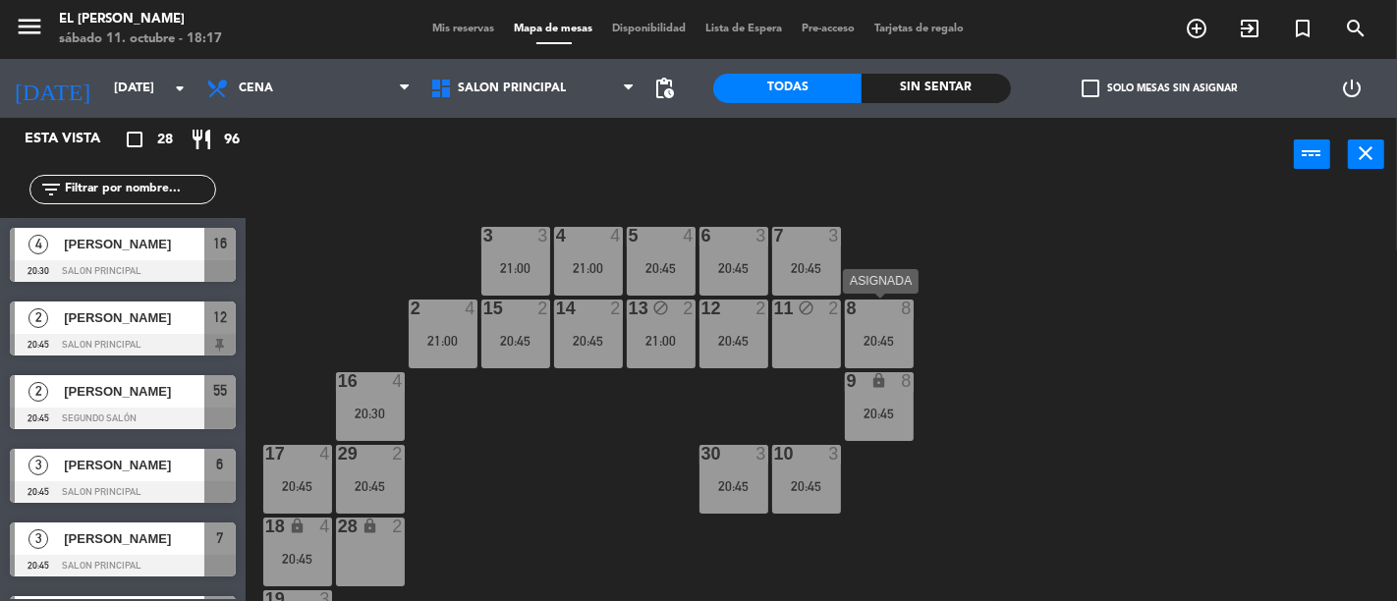
click at [884, 325] on div "8 8 20:45" at bounding box center [879, 334] width 69 height 69
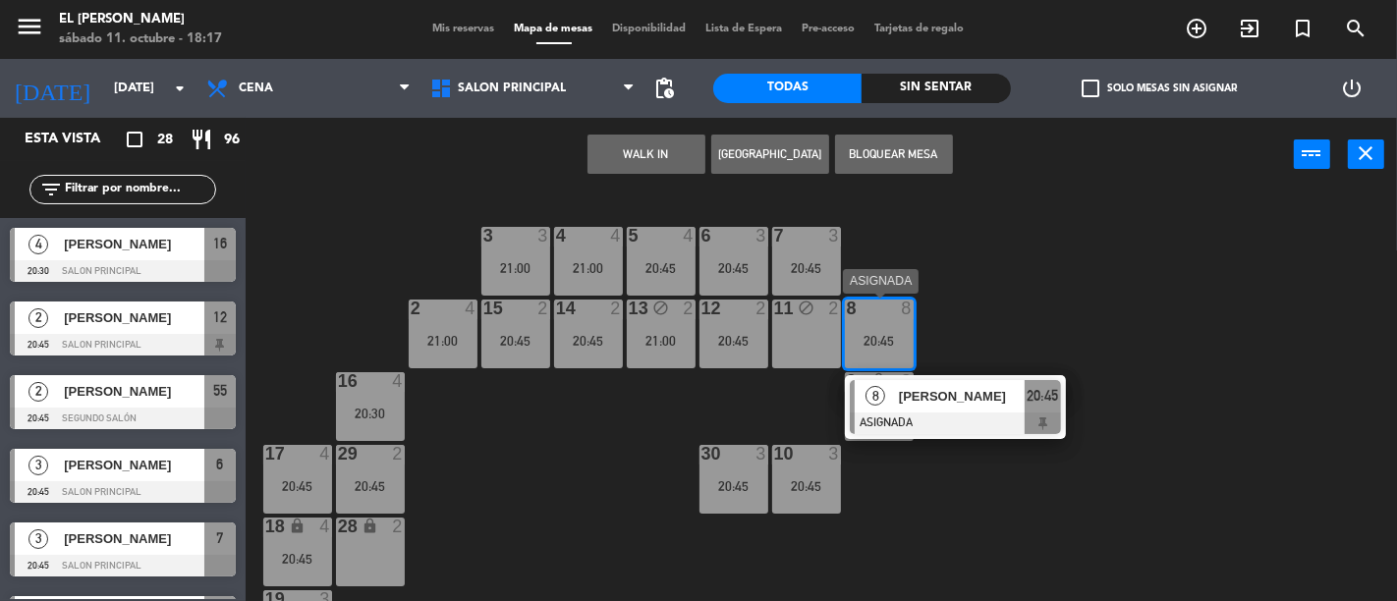
click at [1012, 403] on div "8 [PERSON_NAME] 20:45" at bounding box center [955, 407] width 251 height 64
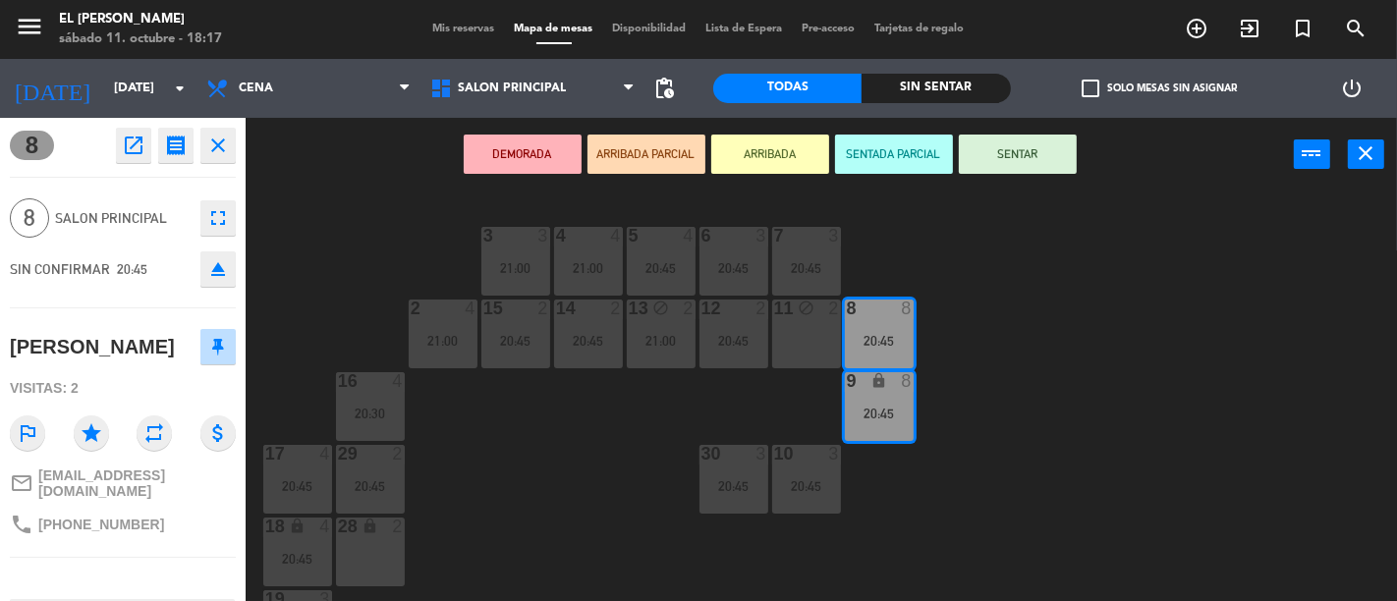
scroll to position [109, 0]
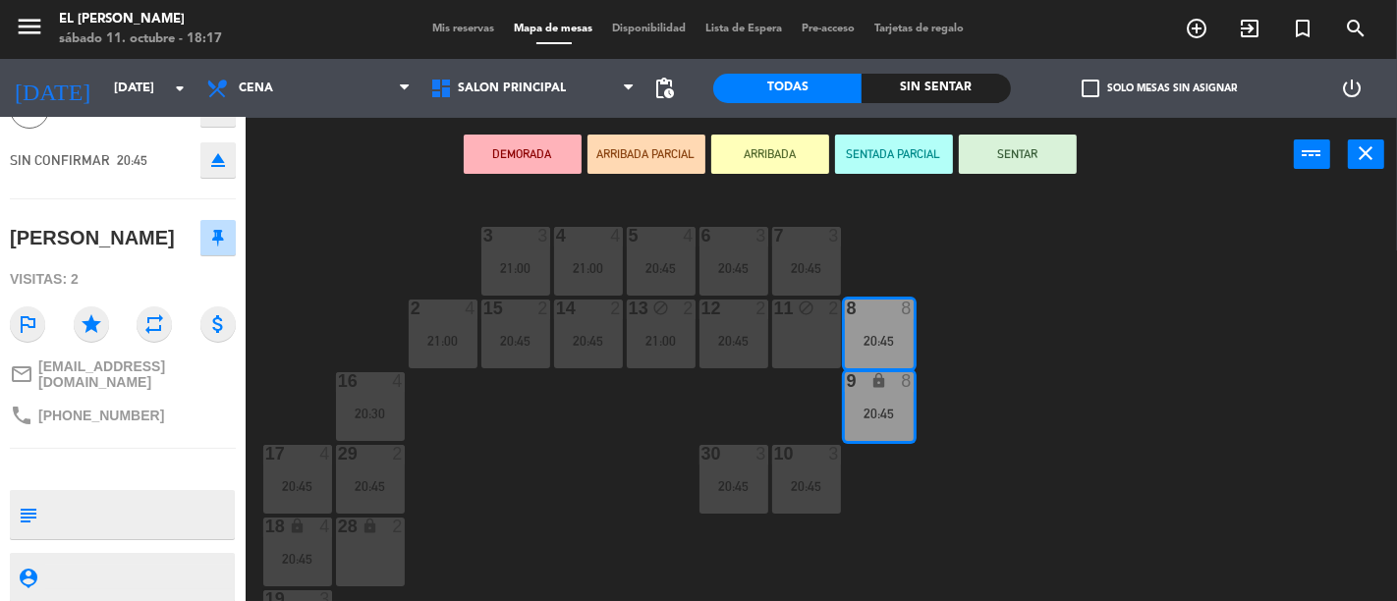
click at [295, 255] on div "3 3 21:00 4 4 21:00 5 4 20:45 6 3 20:45 7 3 20:45 2 4 21:00 15 2 20:45 14 2 20:…" at bounding box center [828, 397] width 1138 height 410
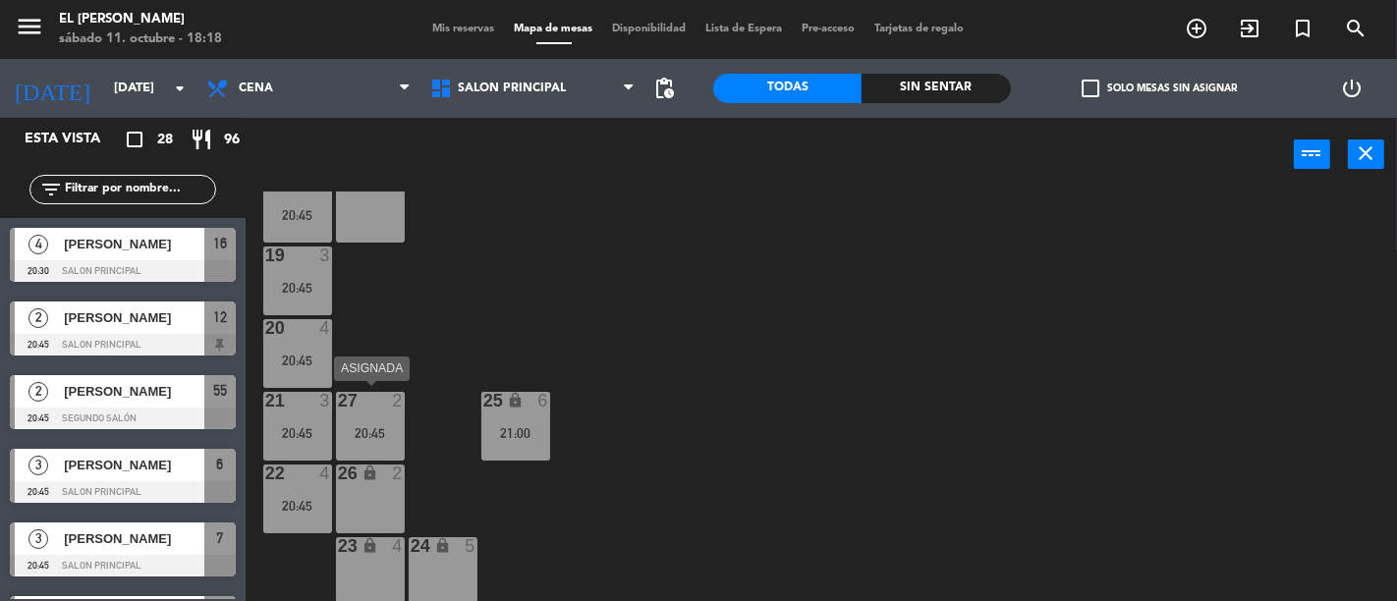
scroll to position [348, 0]
click at [384, 484] on div "26 lock 2" at bounding box center [370, 495] width 69 height 69
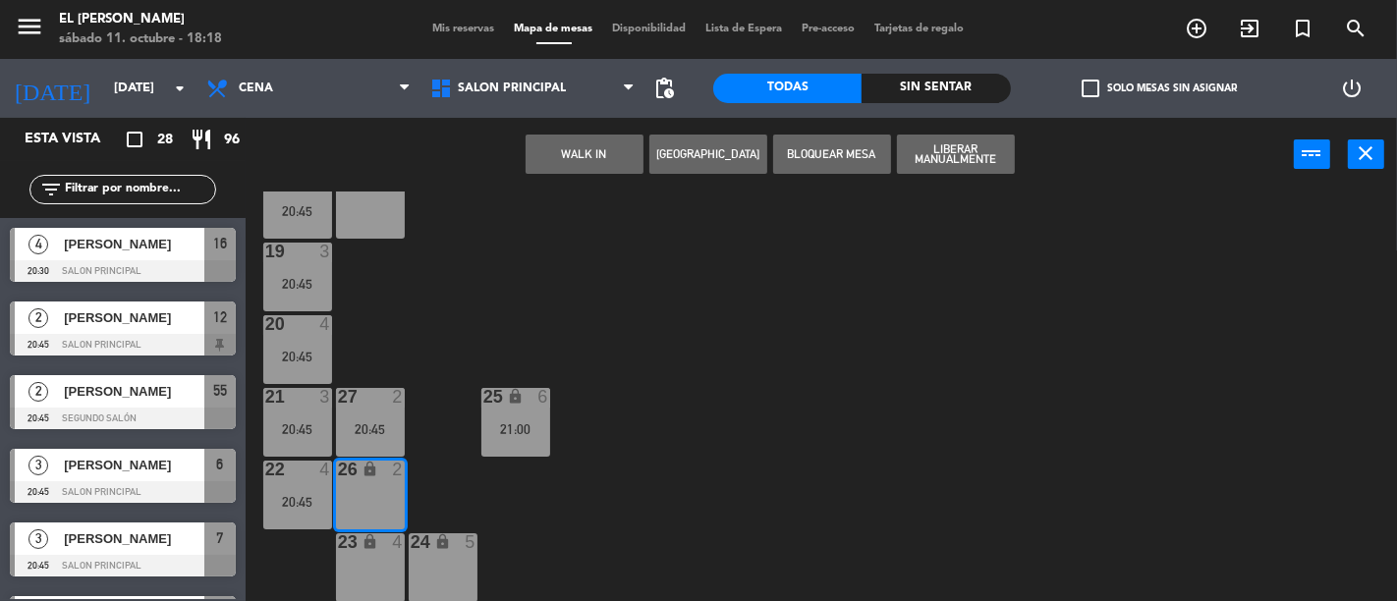
click at [676, 158] on button "[GEOGRAPHIC_DATA]" at bounding box center [708, 154] width 118 height 39
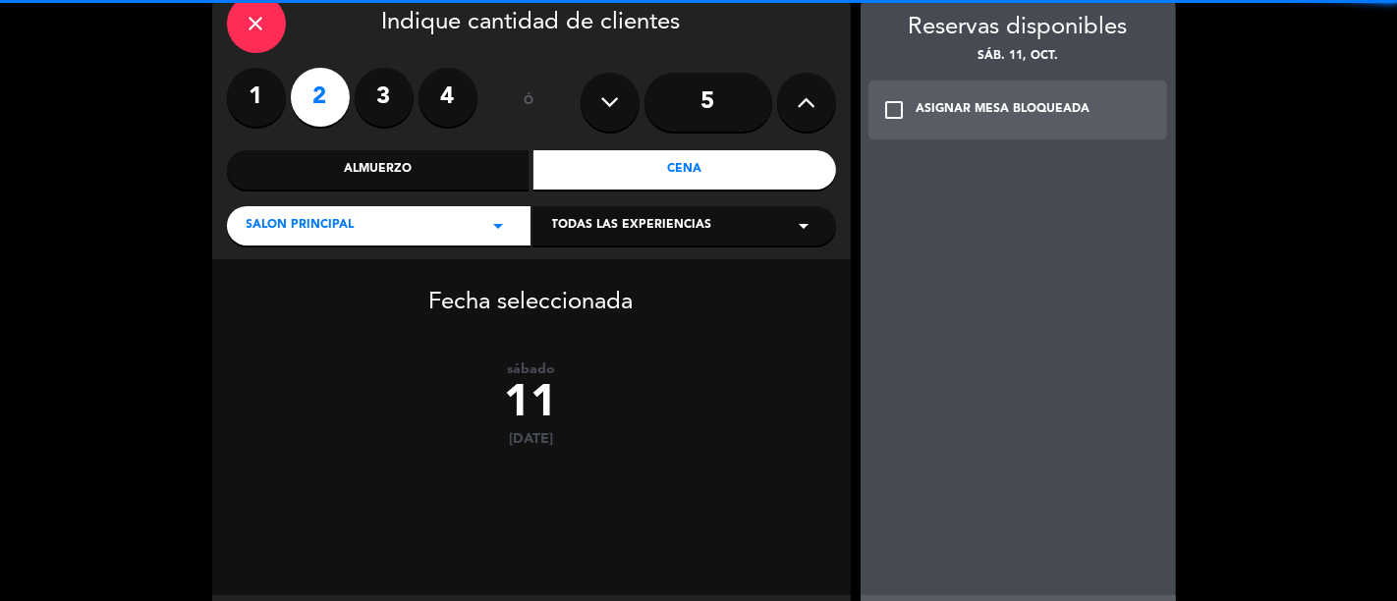
scroll to position [197, 0]
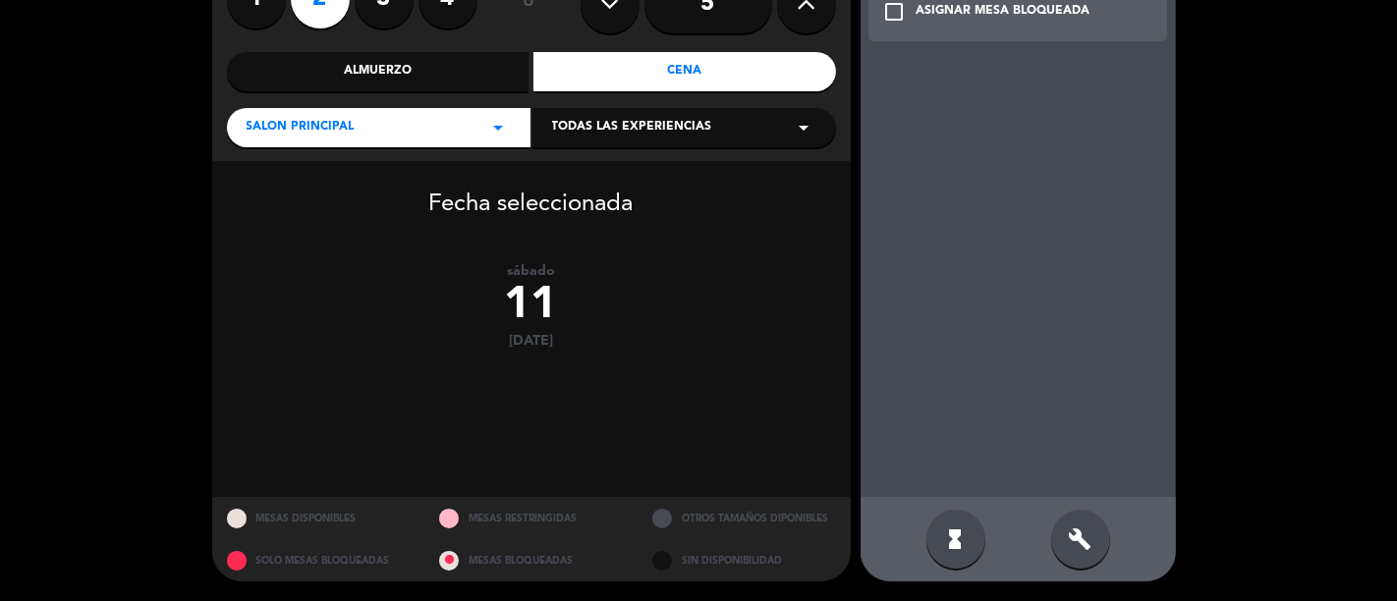
click at [1067, 513] on div "build" at bounding box center [1080, 539] width 59 height 59
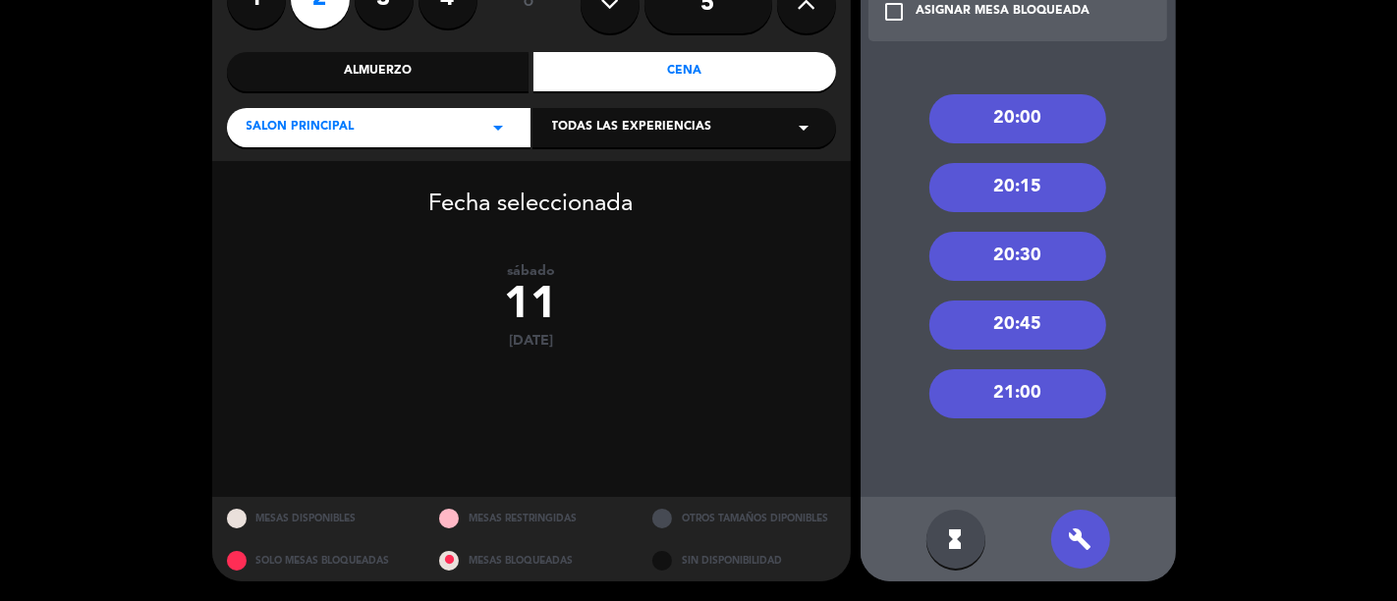
click at [1054, 340] on div "20:45" at bounding box center [1018, 325] width 177 height 49
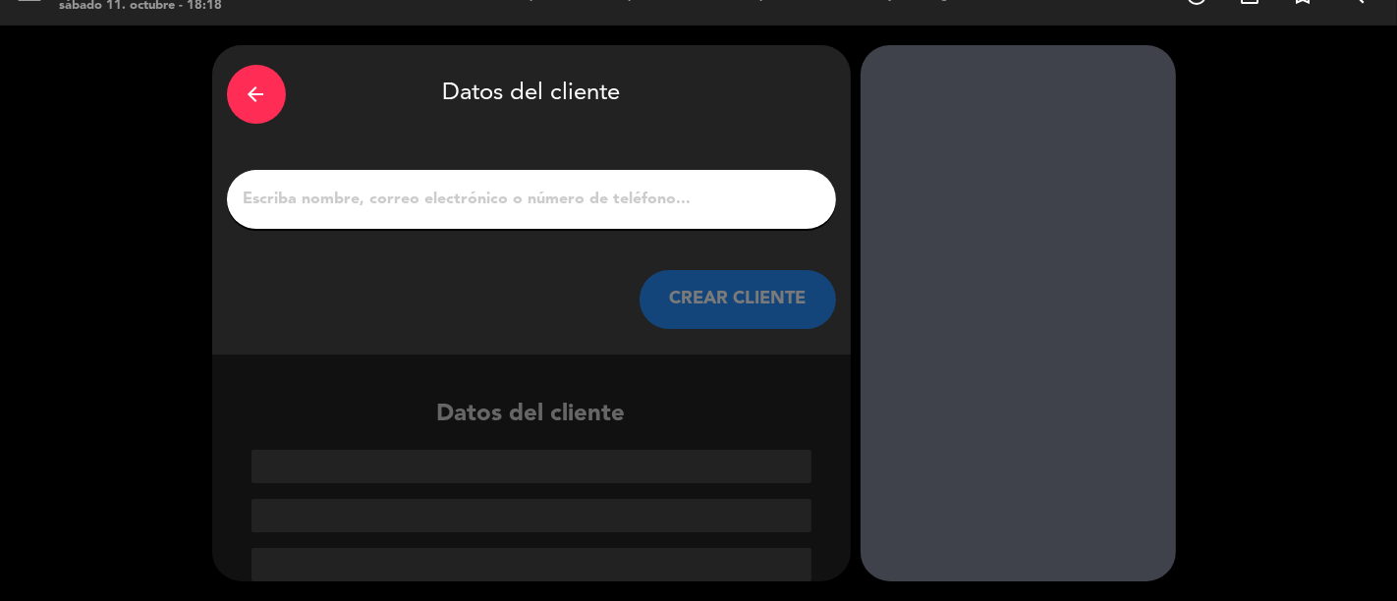
click at [663, 216] on div at bounding box center [531, 199] width 609 height 59
click at [662, 198] on input "1" at bounding box center [532, 200] width 580 height 28
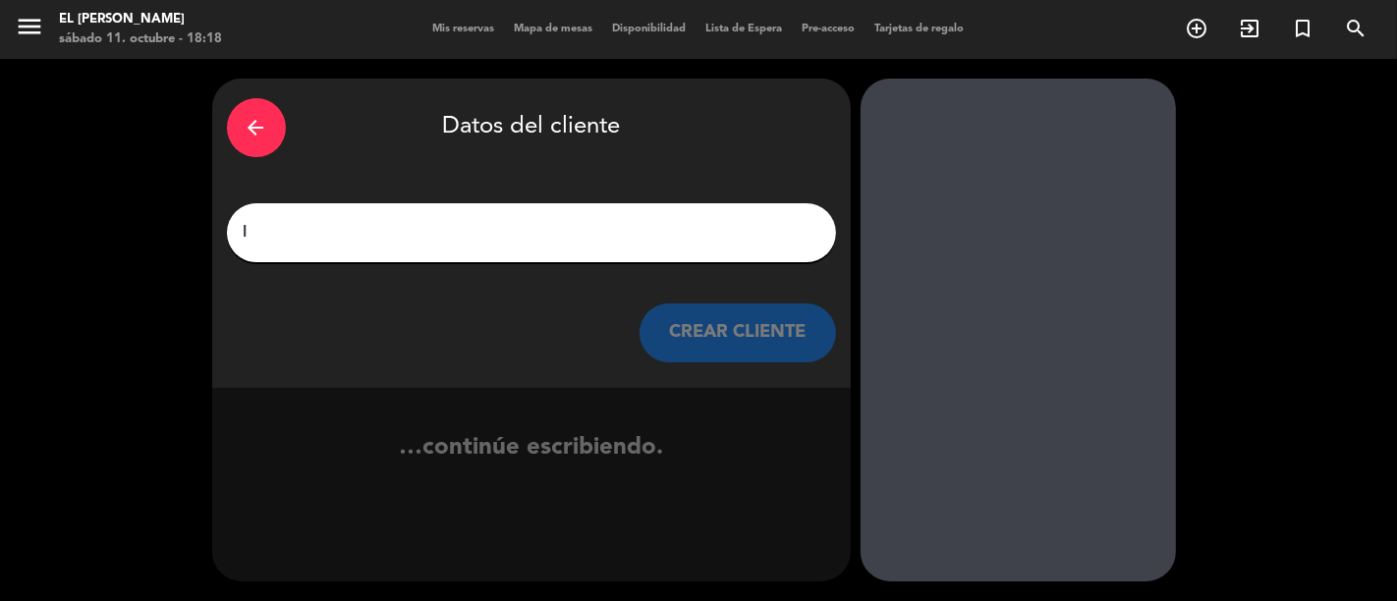
scroll to position [0, 0]
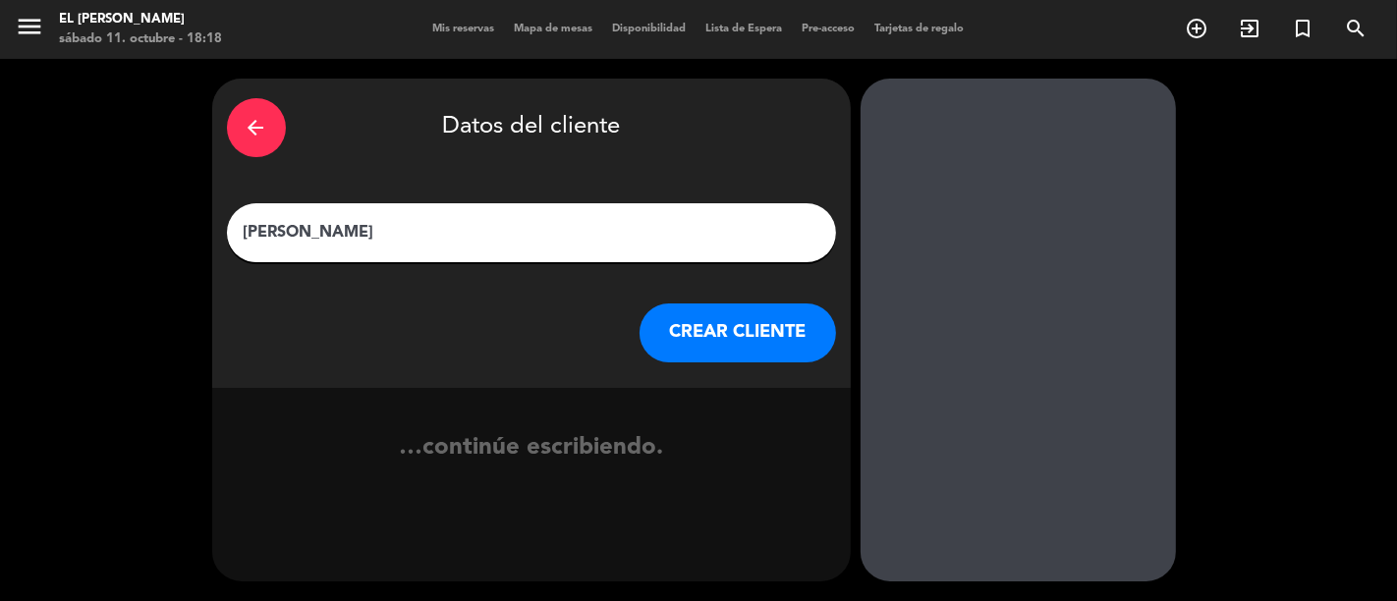
type input "[PERSON_NAME]"
click at [725, 337] on button "CREAR CLIENTE" at bounding box center [738, 333] width 197 height 59
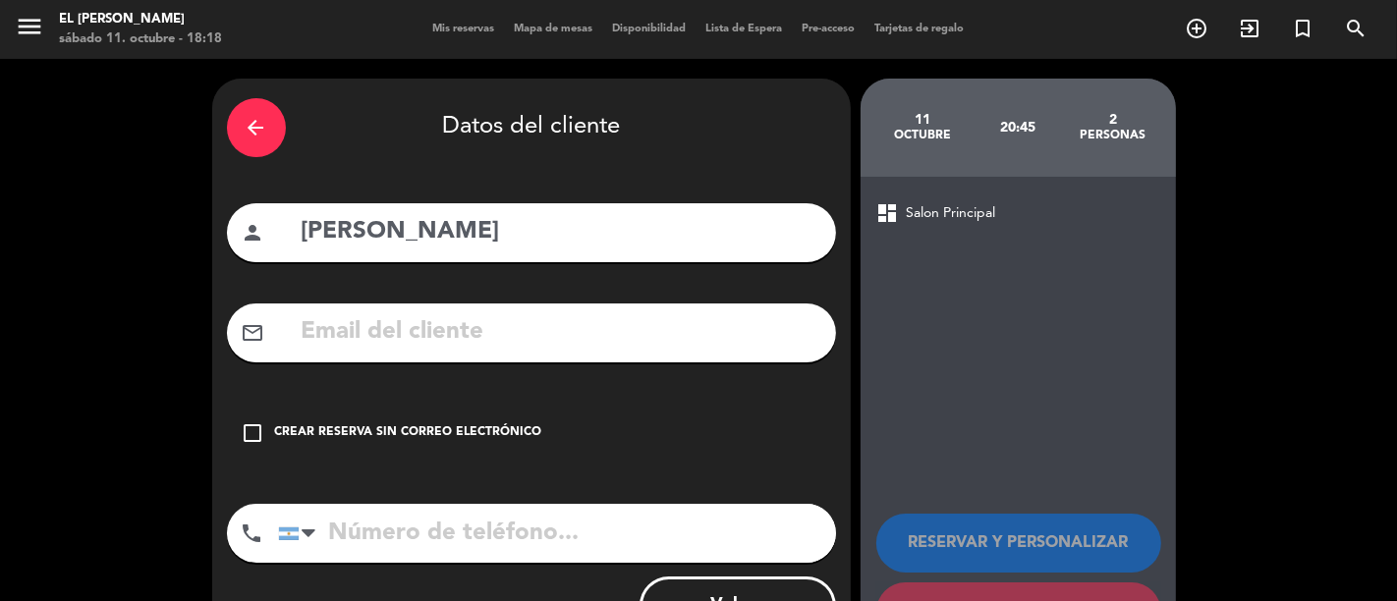
paste input "[EMAIL_ADDRESS][DOMAIN_NAME]"
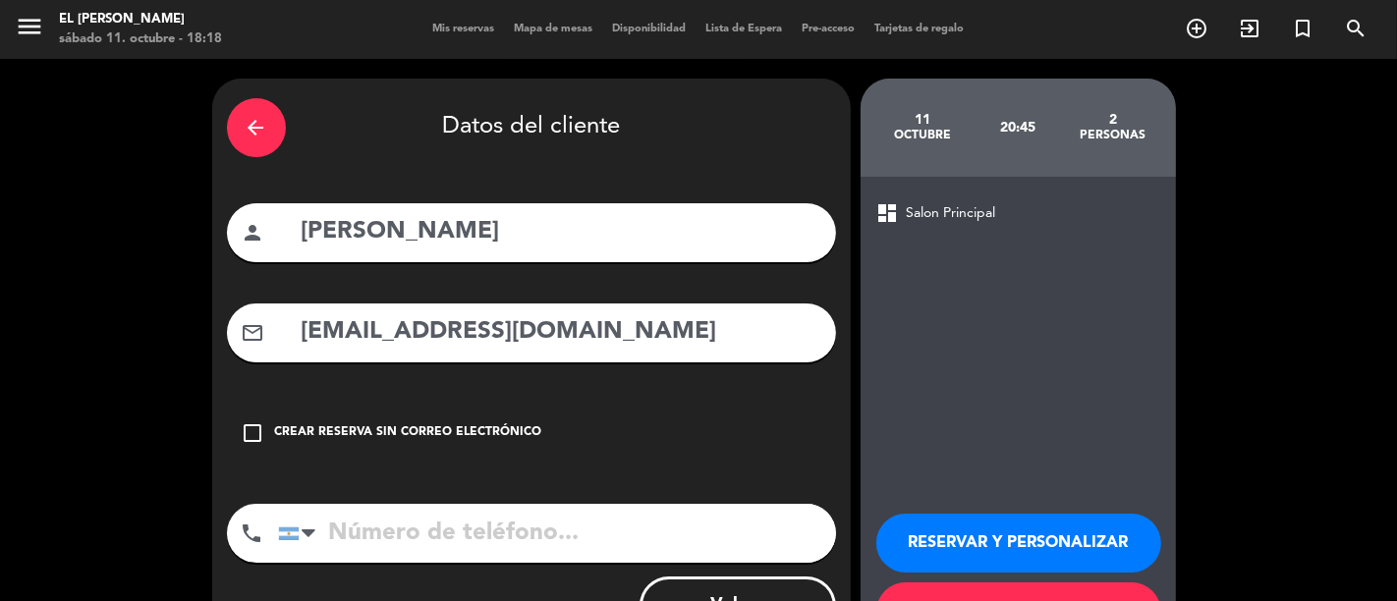
type input "[EMAIL_ADDRESS][DOMAIN_NAME]"
paste input "[PHONE_NUMBER]"
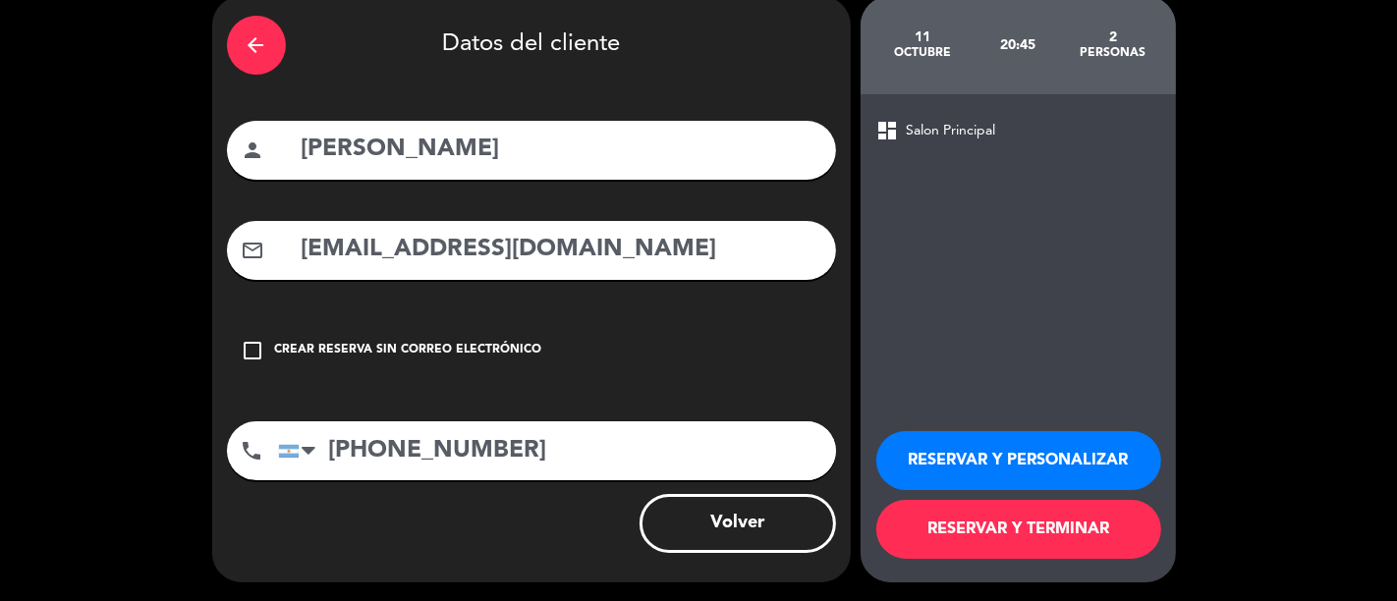
type input "[PHONE_NUMBER]"
click at [971, 518] on button "RESERVAR Y TERMINAR" at bounding box center [1018, 529] width 285 height 59
